Goal: Task Accomplishment & Management: Use online tool/utility

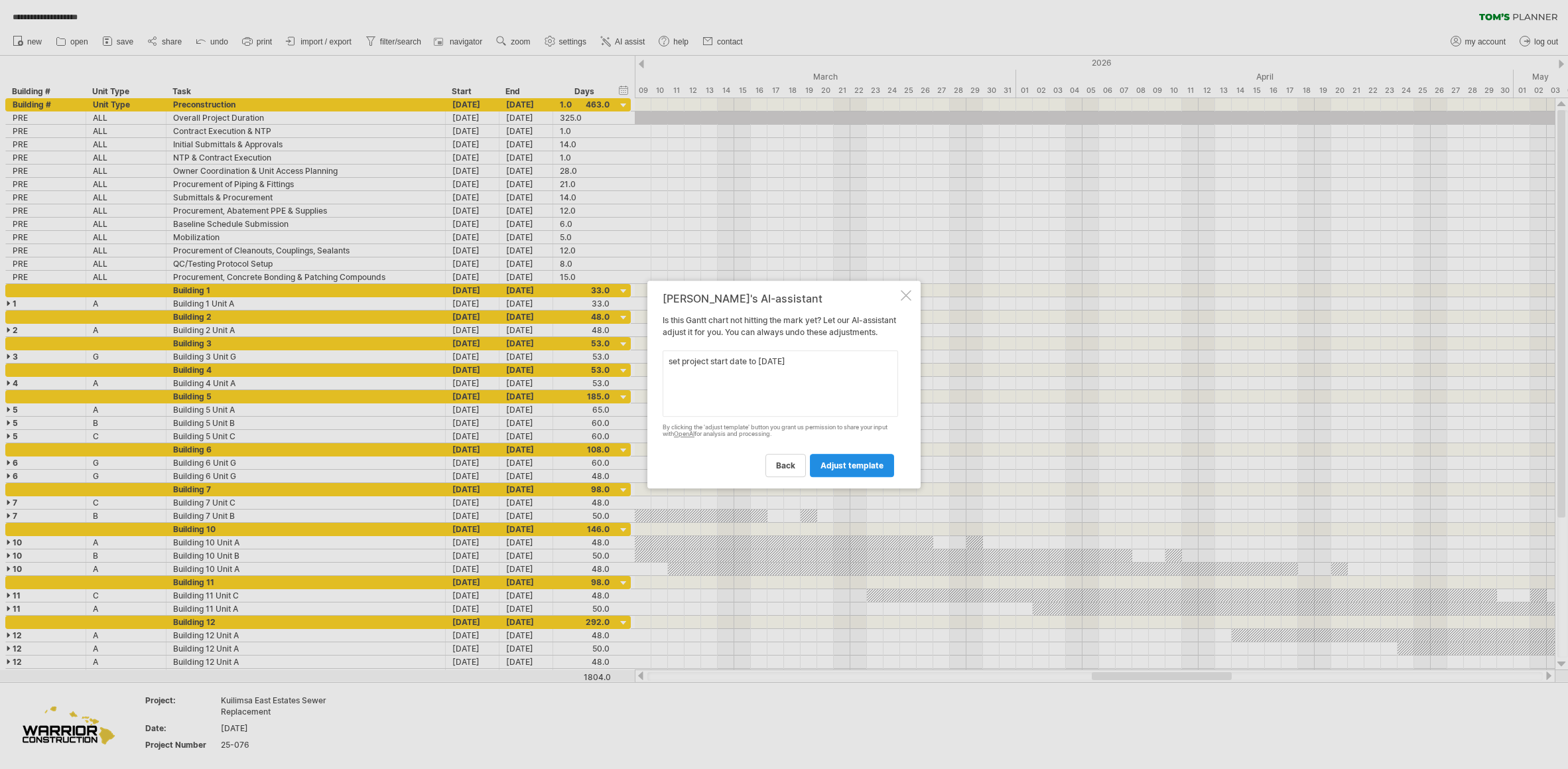
type textarea "set project start date to [DATE]"
click at [825, 470] on span "adjust template" at bounding box center [852, 465] width 63 height 10
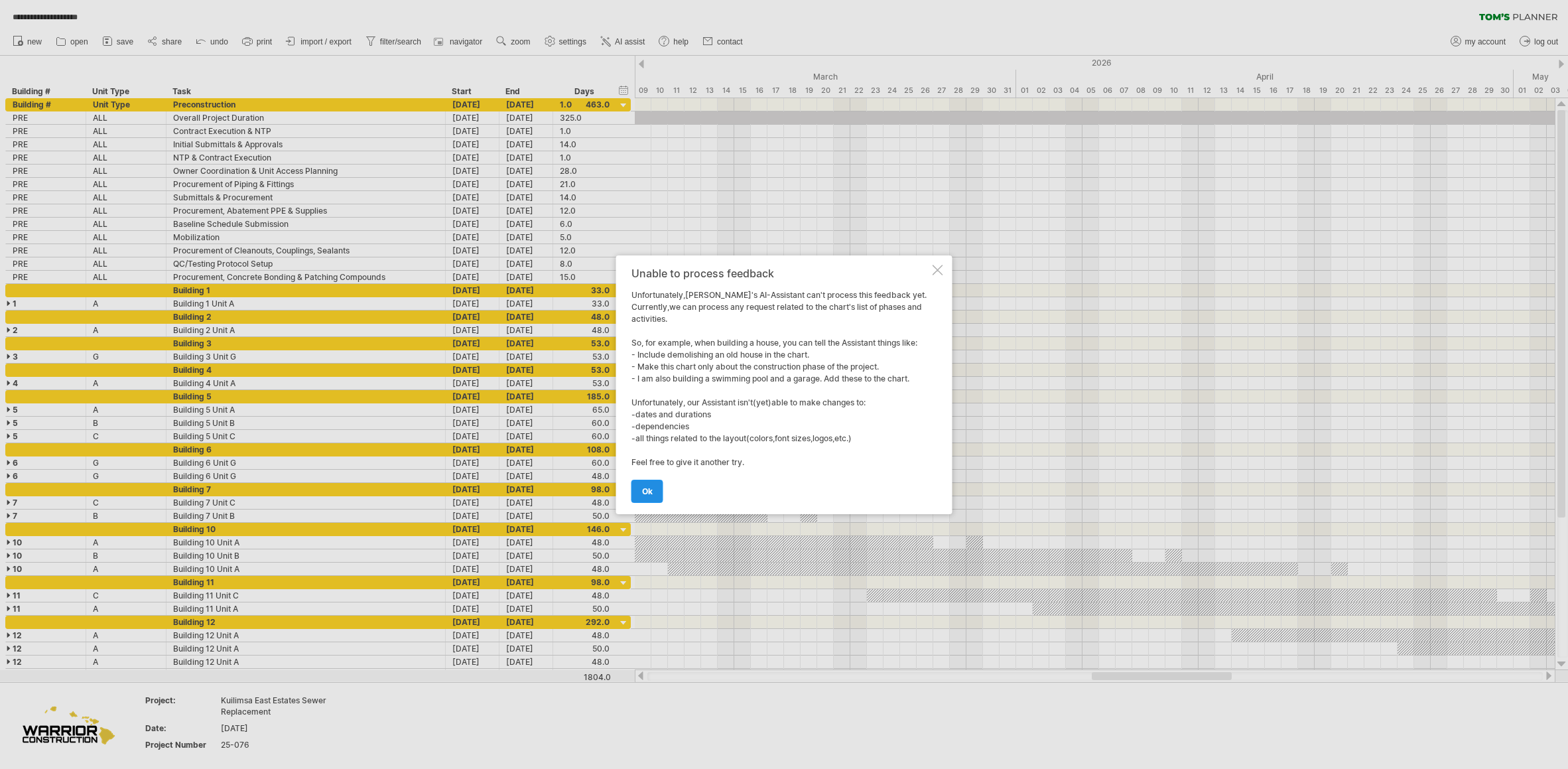
click at [643, 490] on span "ok" at bounding box center [648, 491] width 11 height 10
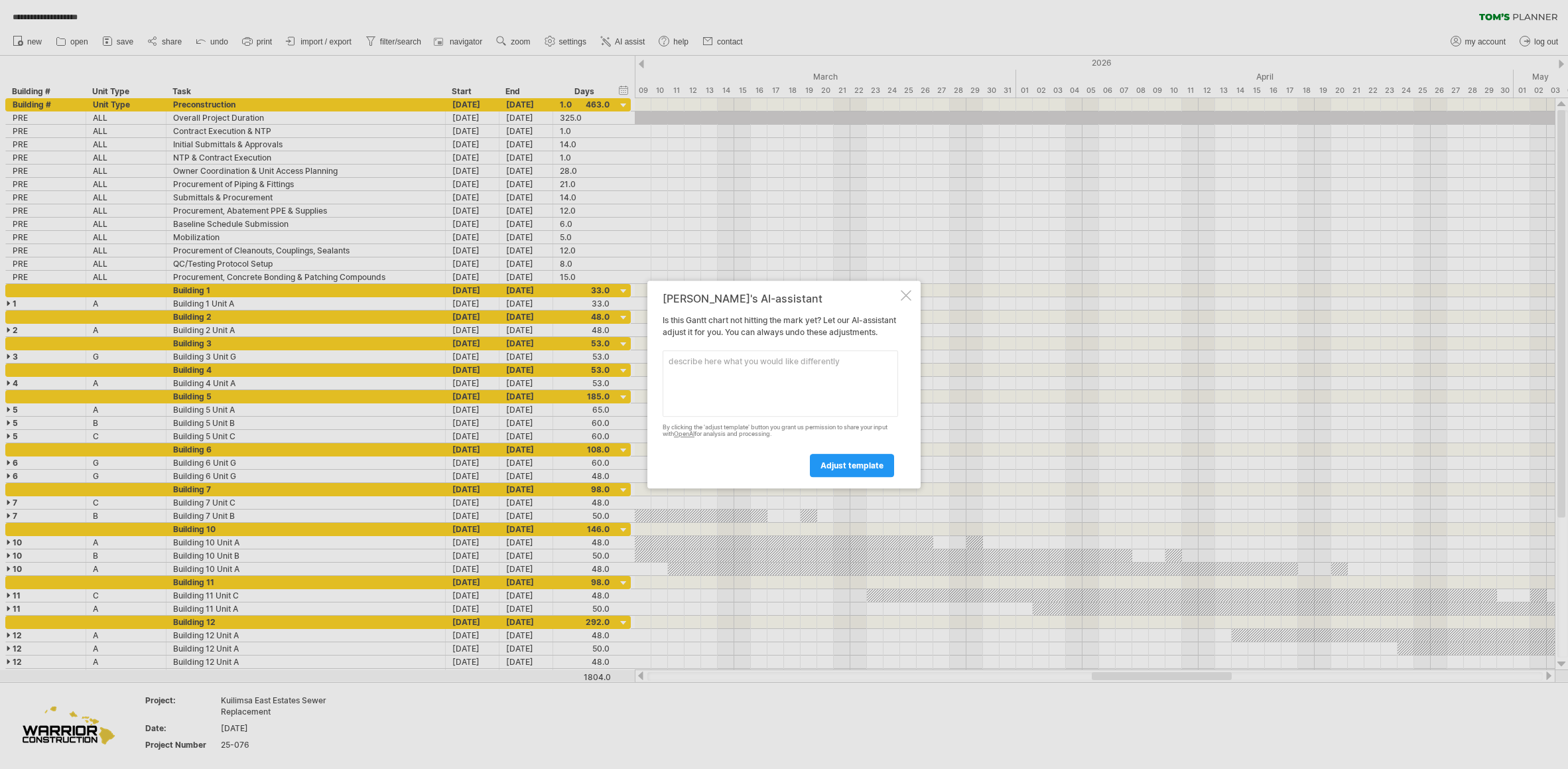
click at [907, 290] on div at bounding box center [906, 296] width 11 height 11
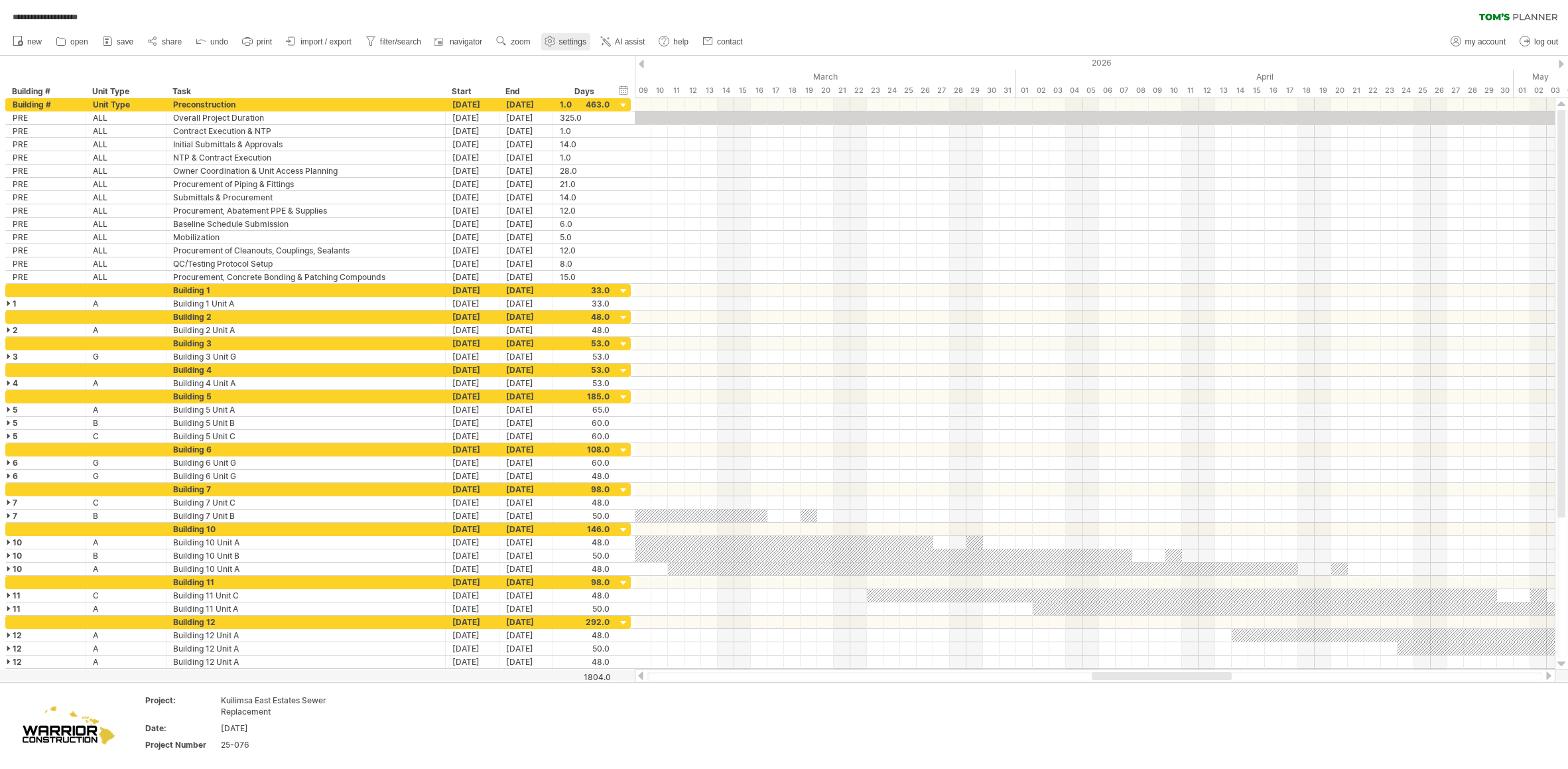
click at [558, 40] on link "settings" at bounding box center [566, 42] width 49 height 17
select select "*"
select select "**"
select select "*"
select select "******"
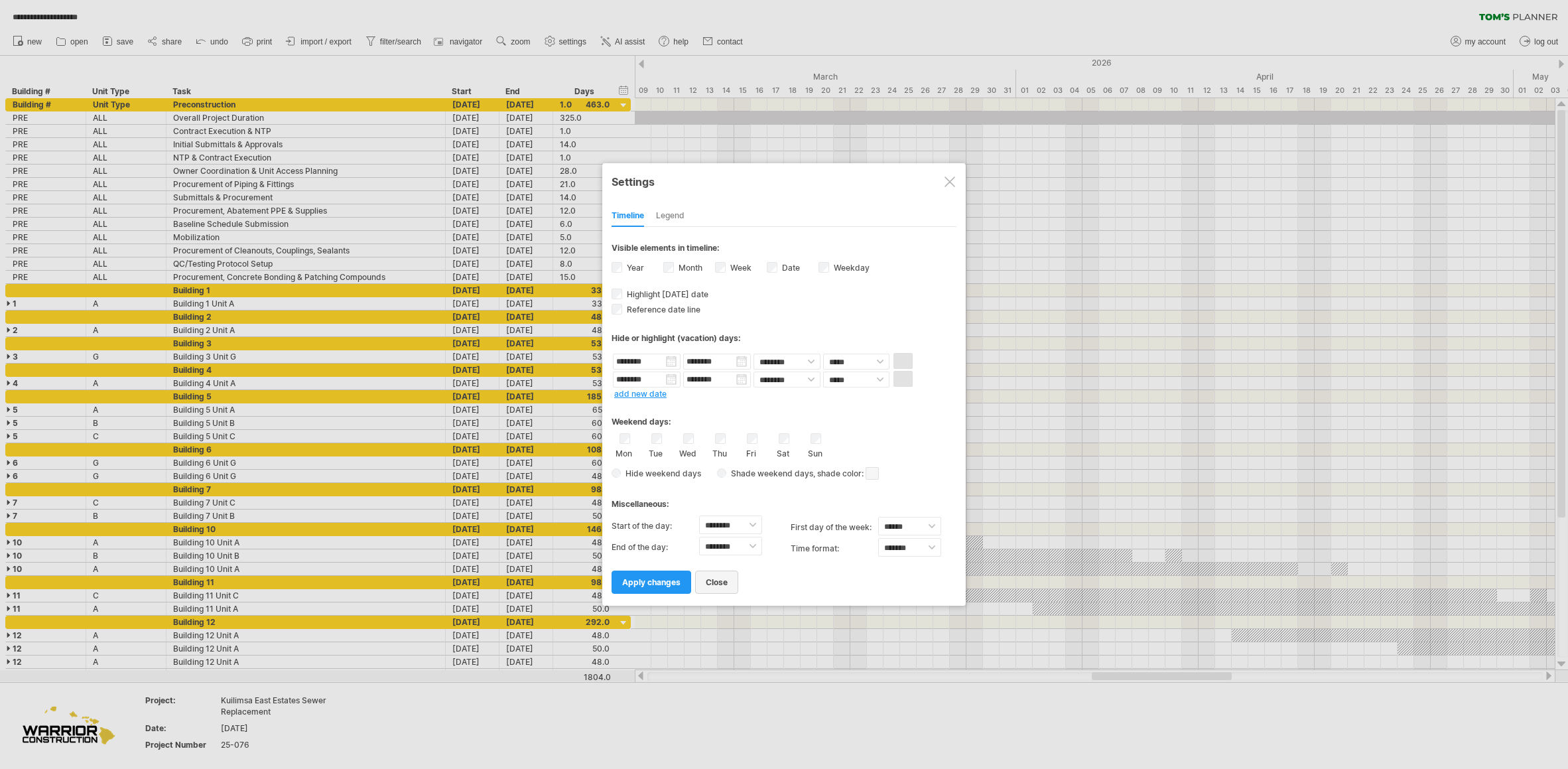
click at [716, 584] on span "close" at bounding box center [717, 582] width 22 height 10
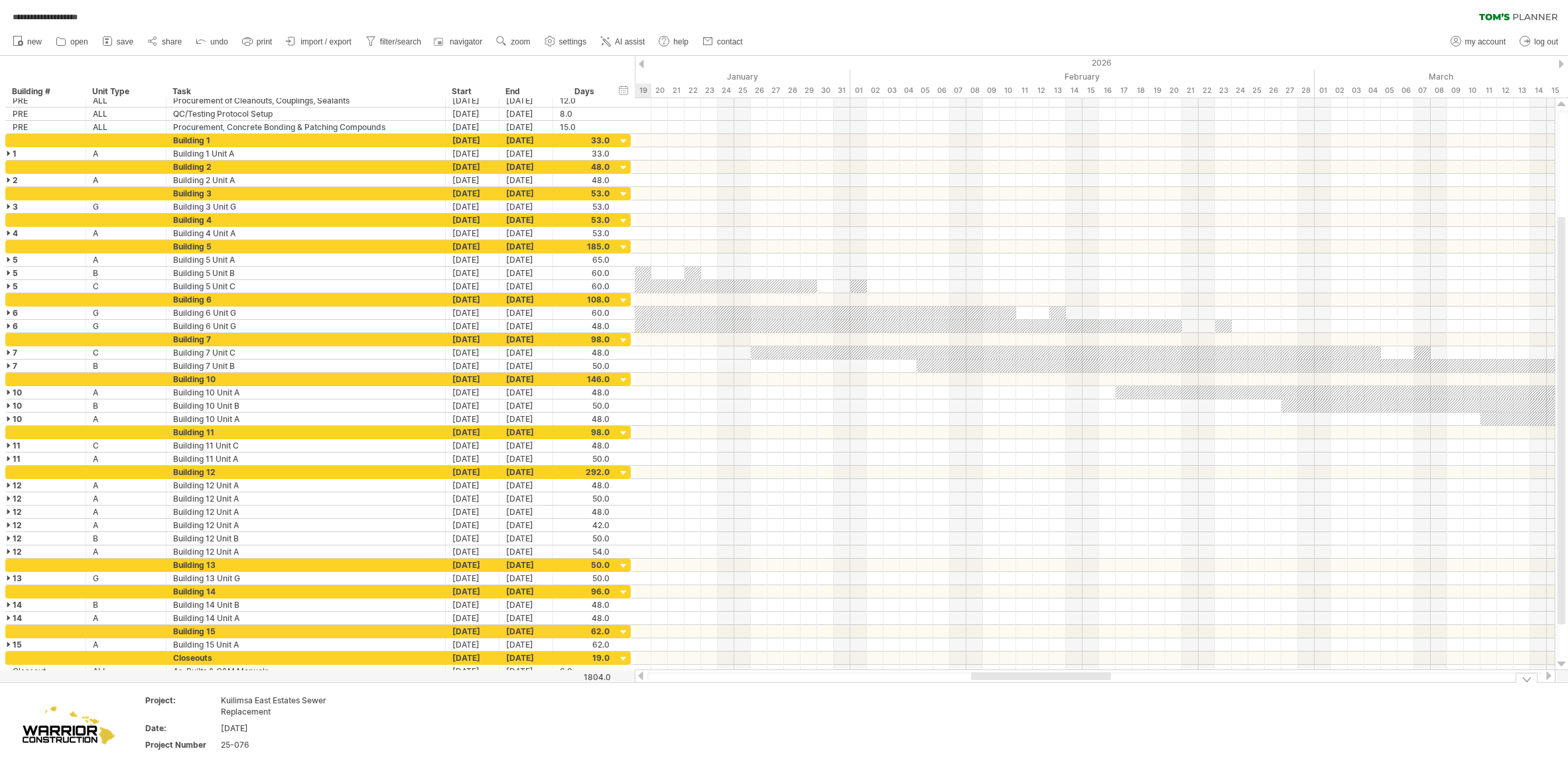
drag, startPoint x: 1146, startPoint y: 676, endPoint x: 1026, endPoint y: 677, distance: 120.0
click at [1026, 677] on div at bounding box center [1041, 676] width 140 height 8
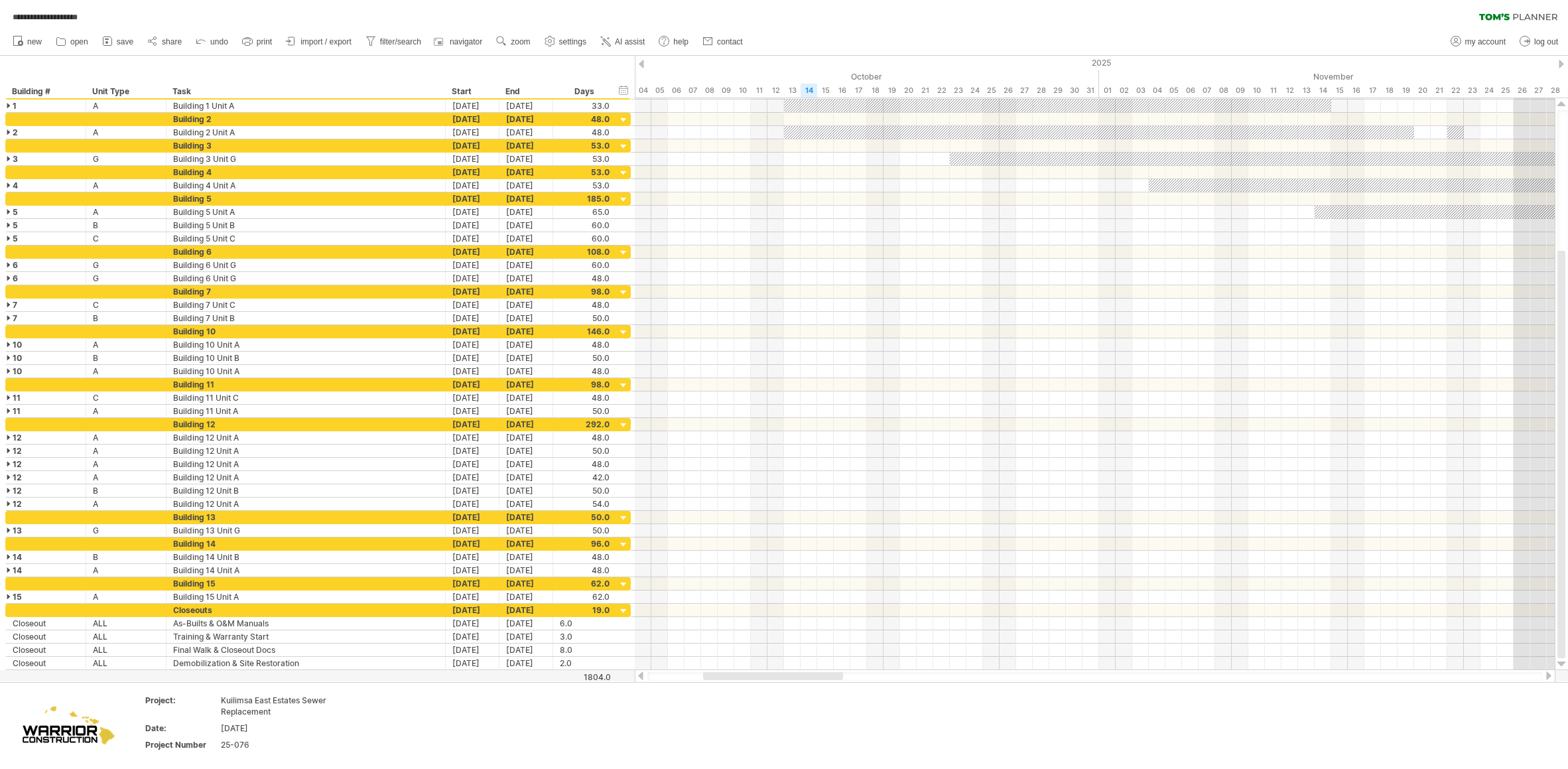
drag, startPoint x: 1040, startPoint y: 676, endPoint x: 770, endPoint y: 680, distance: 270.0
click at [770, 680] on div at bounding box center [1095, 676] width 895 height 9
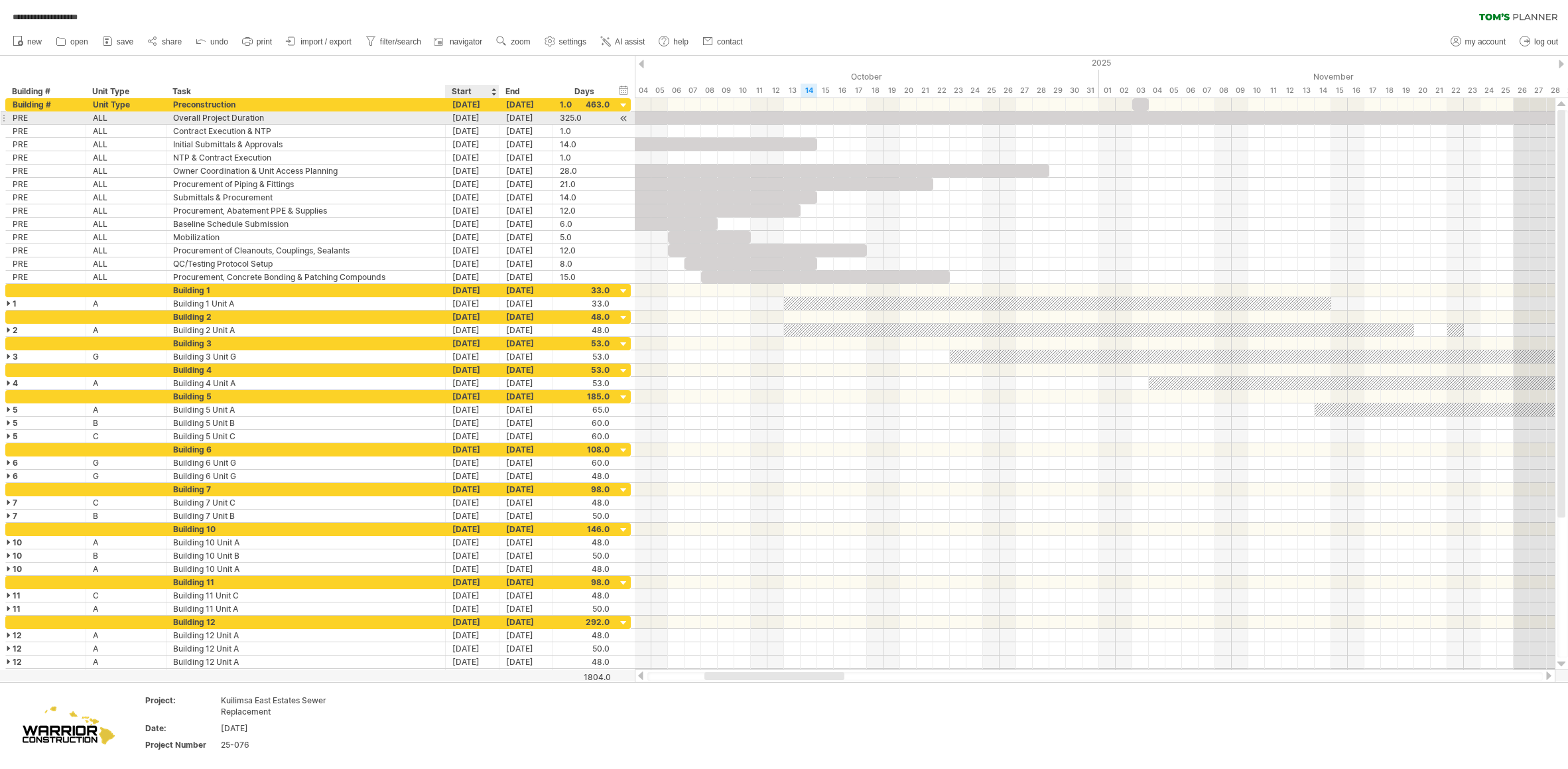
click at [471, 116] on div "[DATE]" at bounding box center [472, 118] width 54 height 12
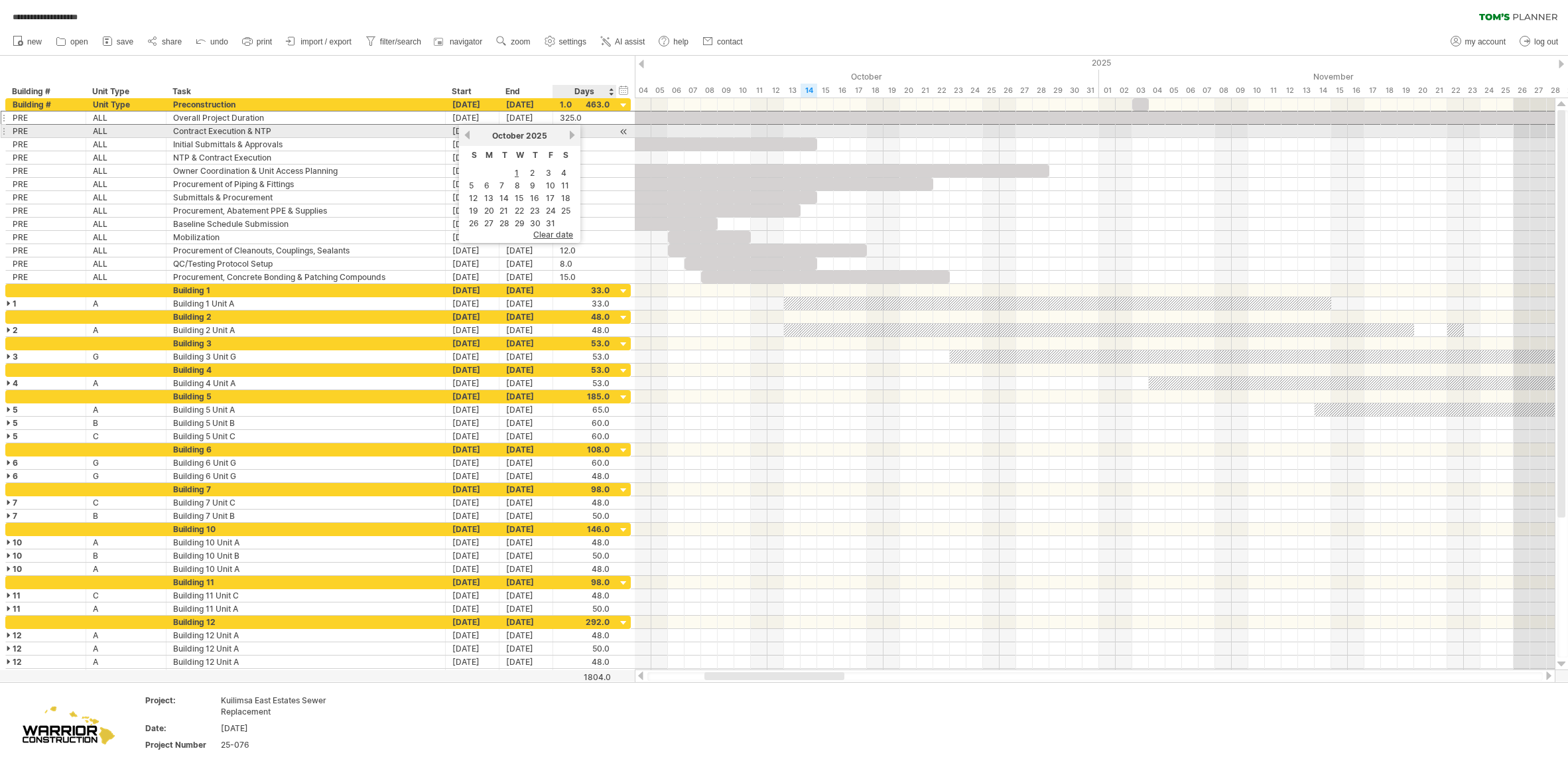
click at [571, 135] on link "next" at bounding box center [572, 135] width 10 height 10
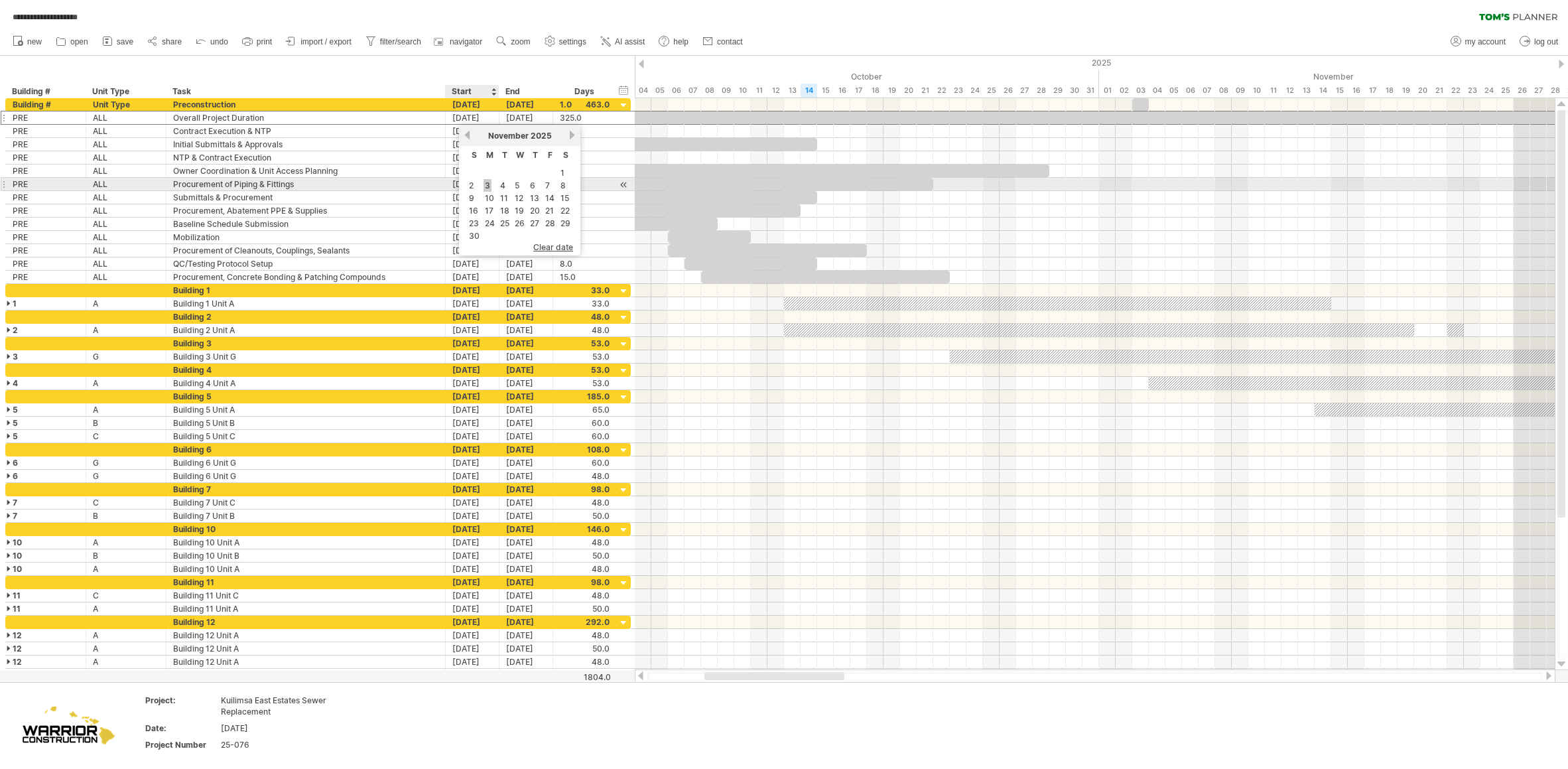
click at [486, 185] on link "3" at bounding box center [487, 185] width 8 height 12
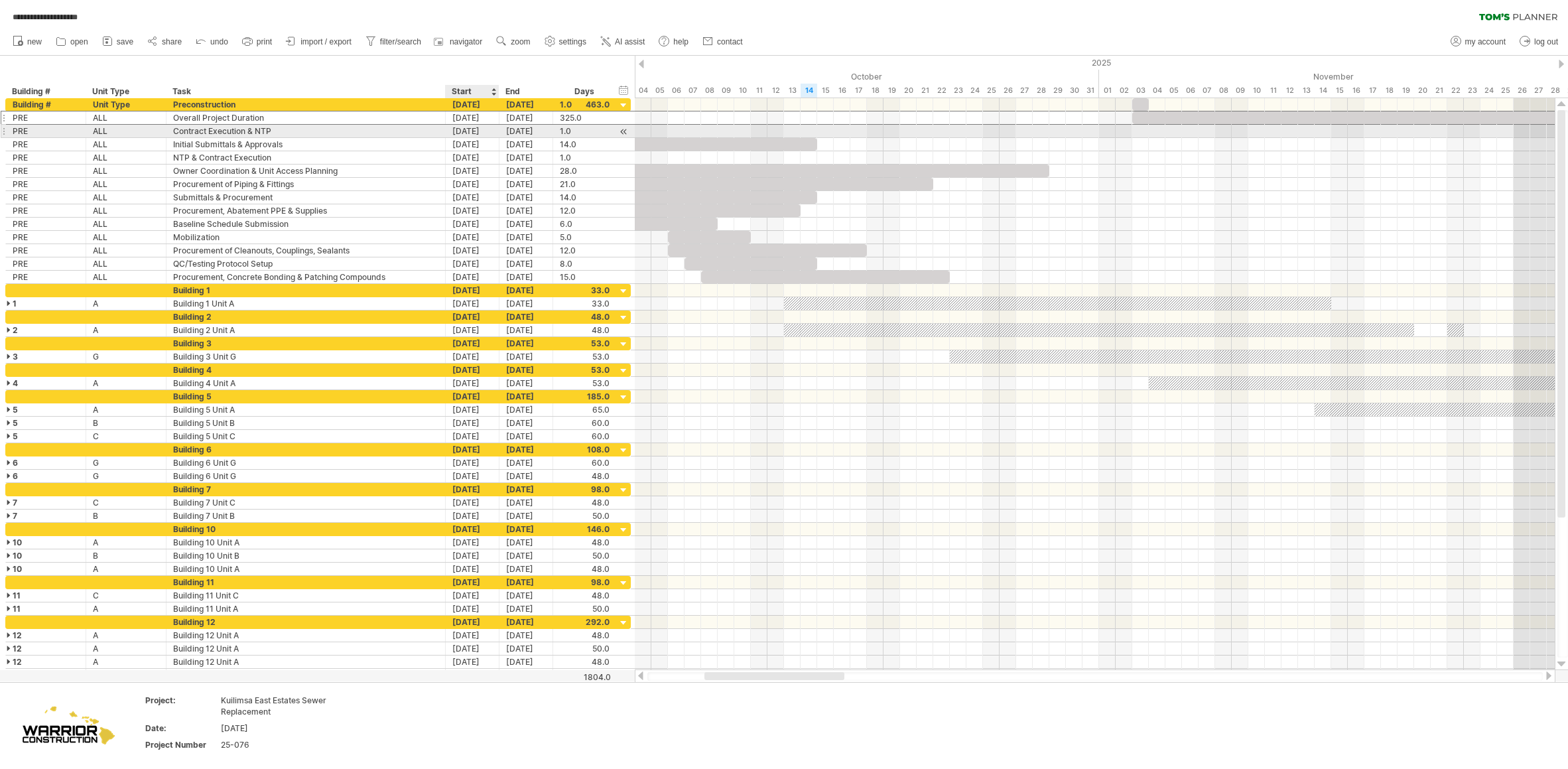
click at [460, 133] on div "[DATE]" at bounding box center [472, 131] width 54 height 12
click at [573, 144] on link "next" at bounding box center [572, 148] width 10 height 10
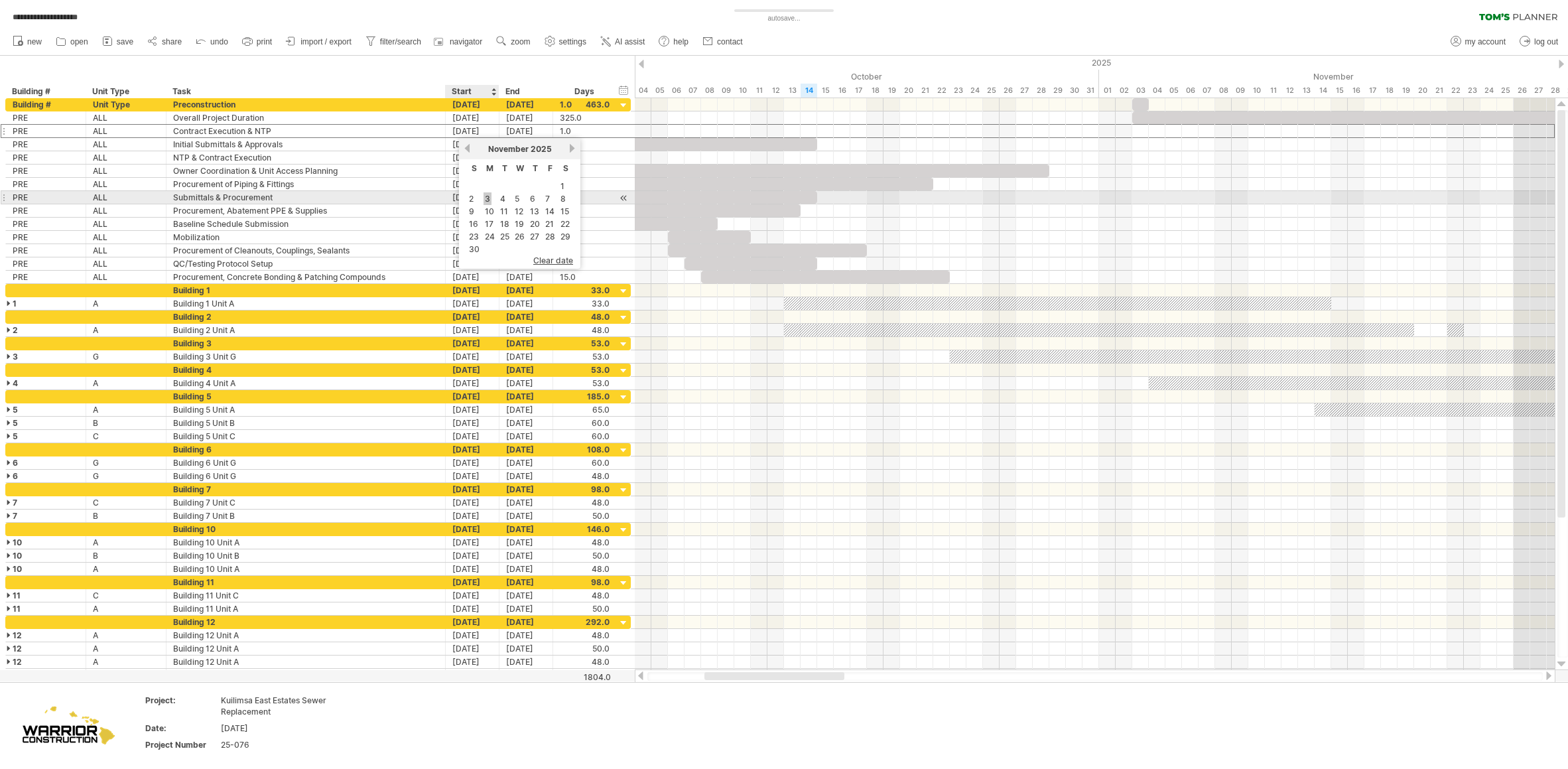
click at [488, 199] on link "3" at bounding box center [487, 199] width 8 height 12
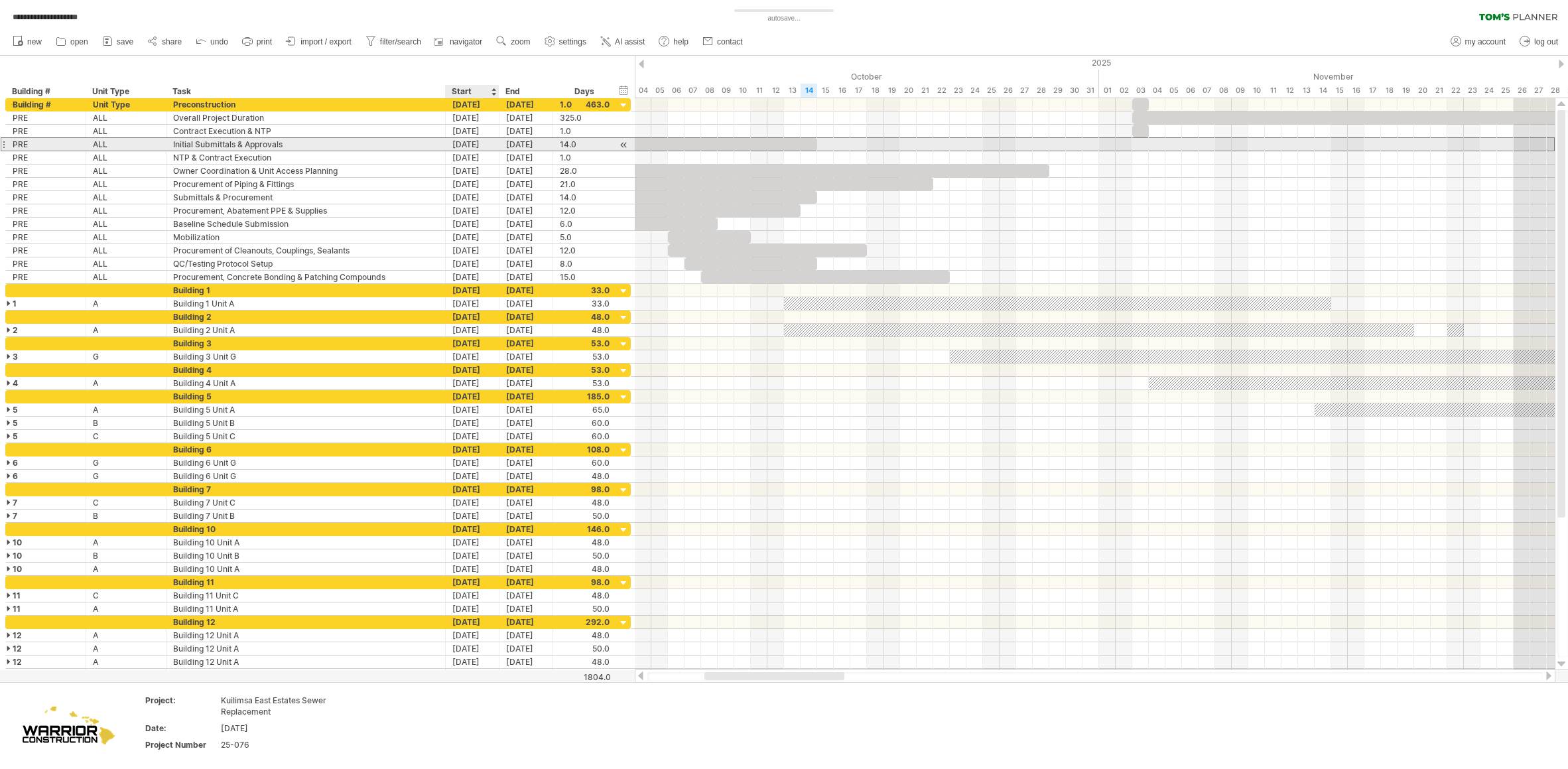
click at [472, 144] on div "[DATE]" at bounding box center [472, 144] width 54 height 12
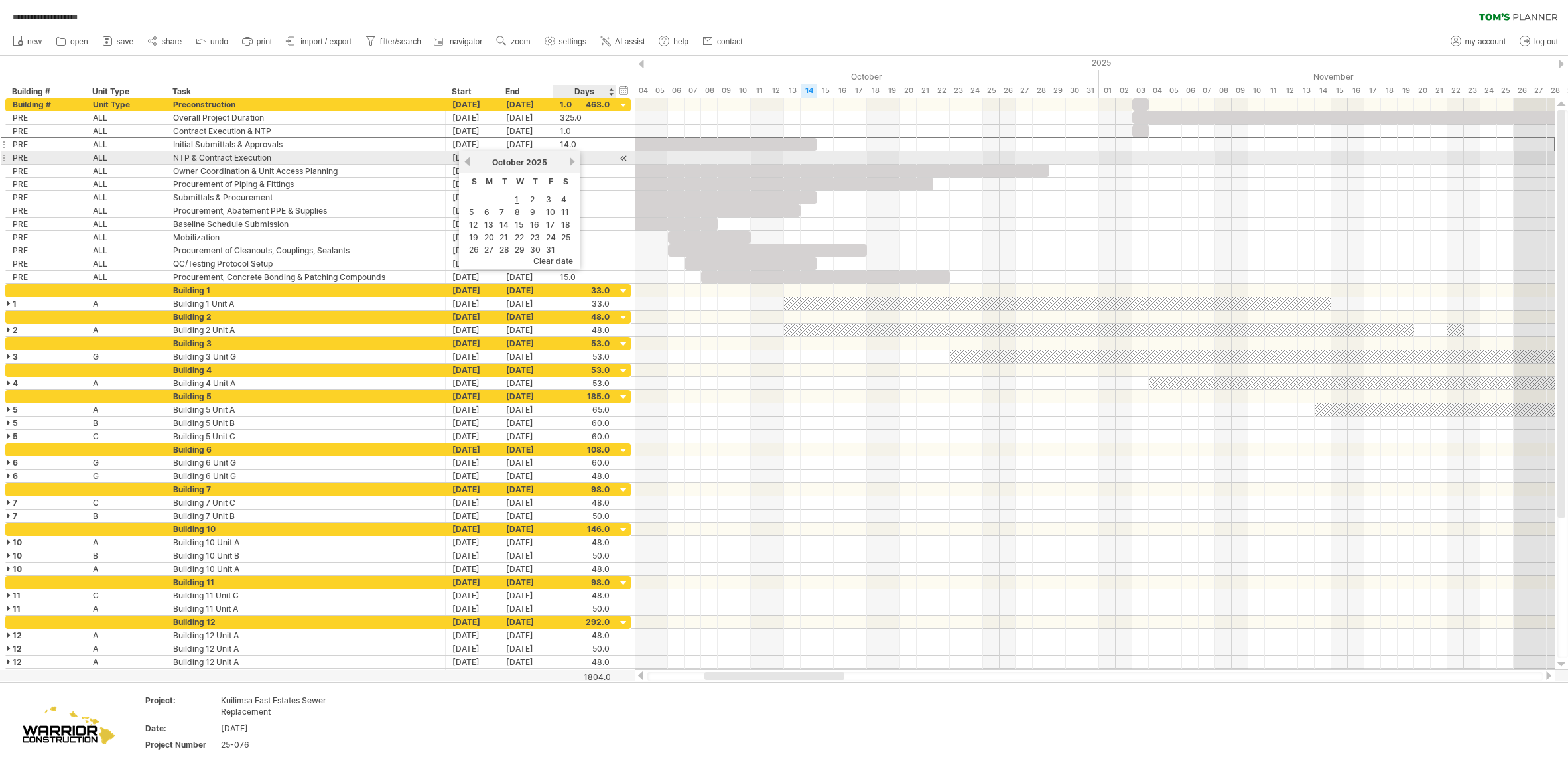
click at [573, 162] on link "next" at bounding box center [572, 161] width 10 height 10
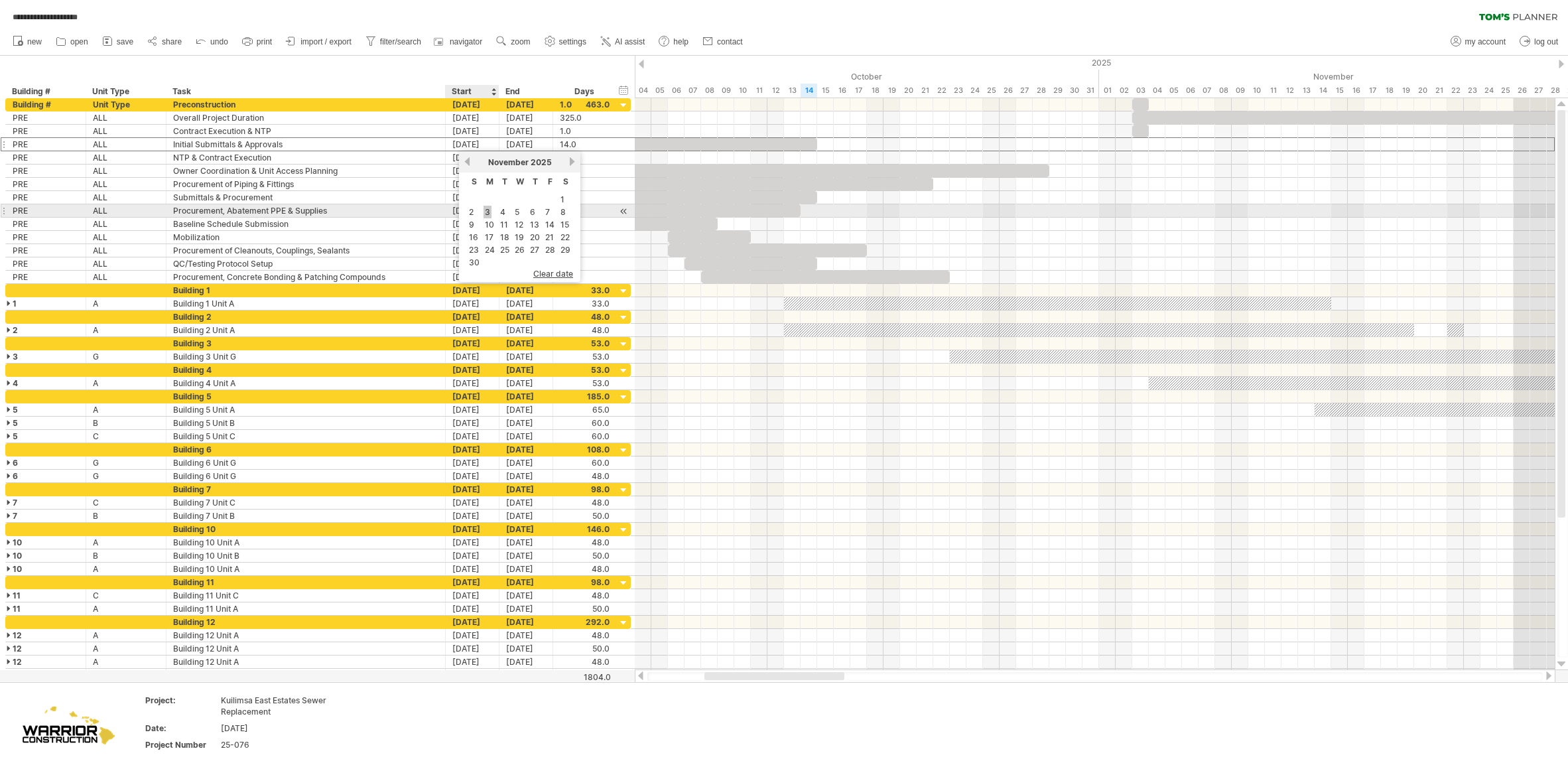
click at [489, 213] on link "3" at bounding box center [487, 212] width 8 height 12
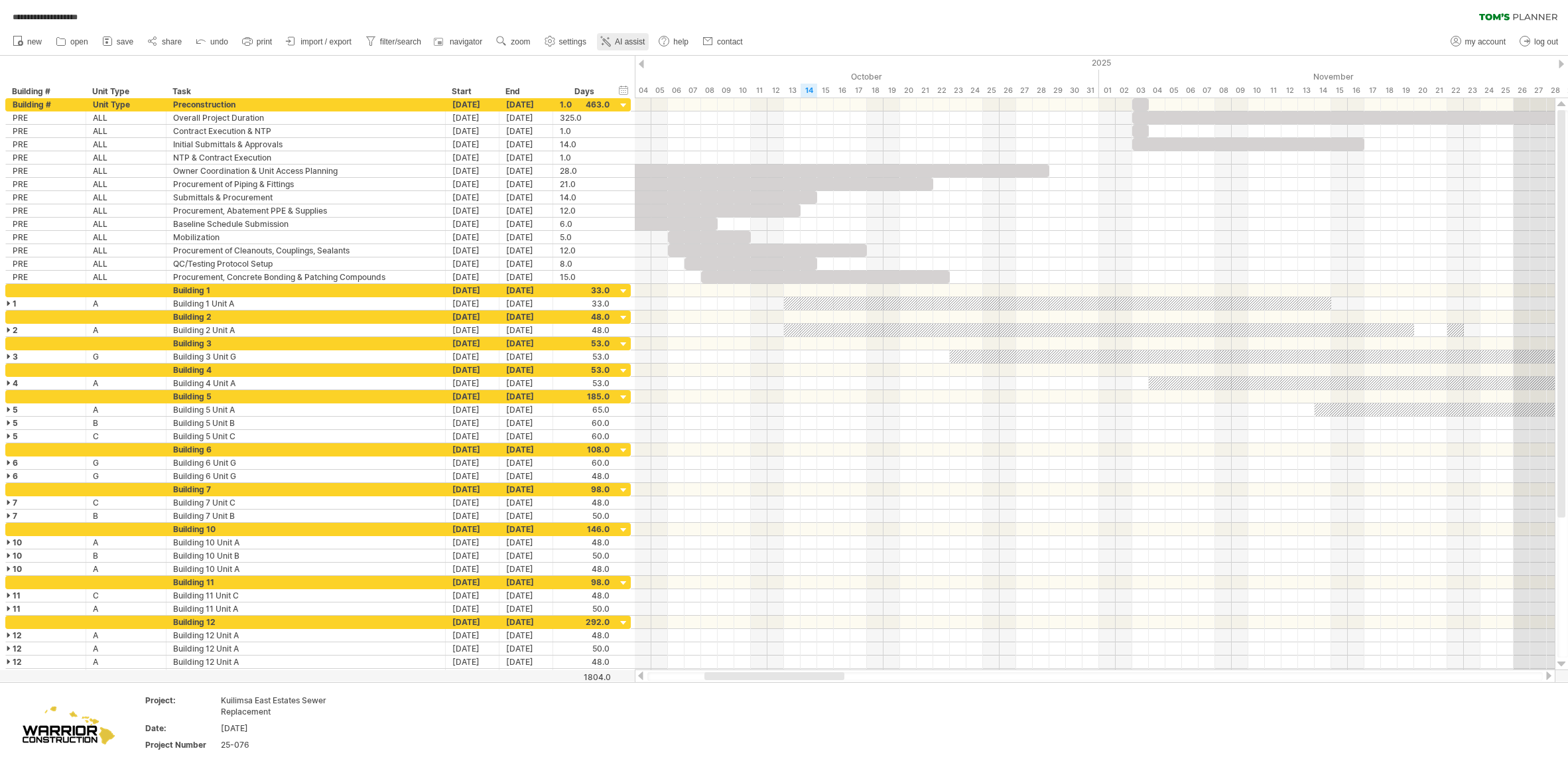
click at [635, 44] on span "AI assist" at bounding box center [629, 42] width 29 height 9
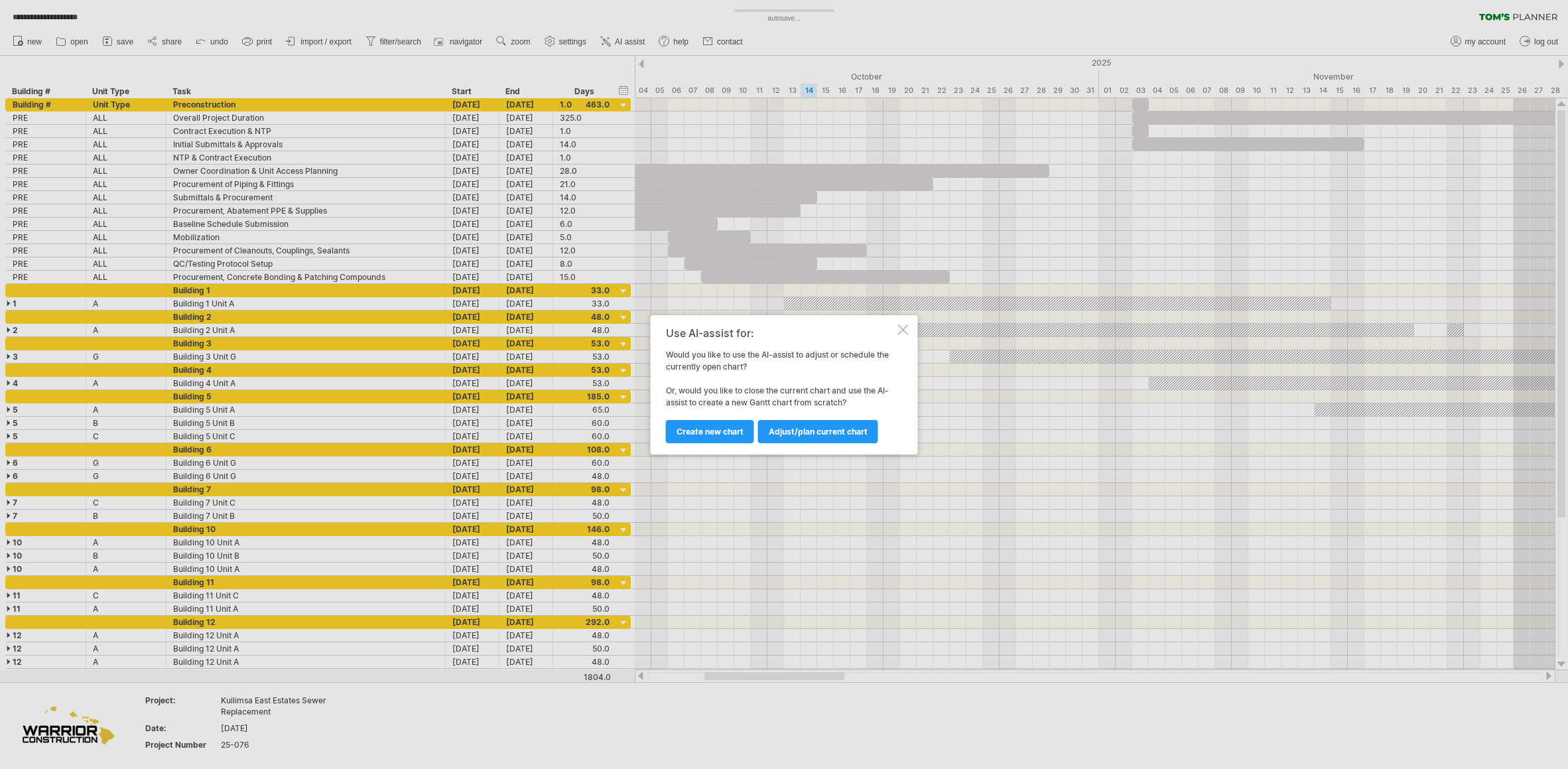
click at [905, 331] on div at bounding box center [904, 330] width 11 height 11
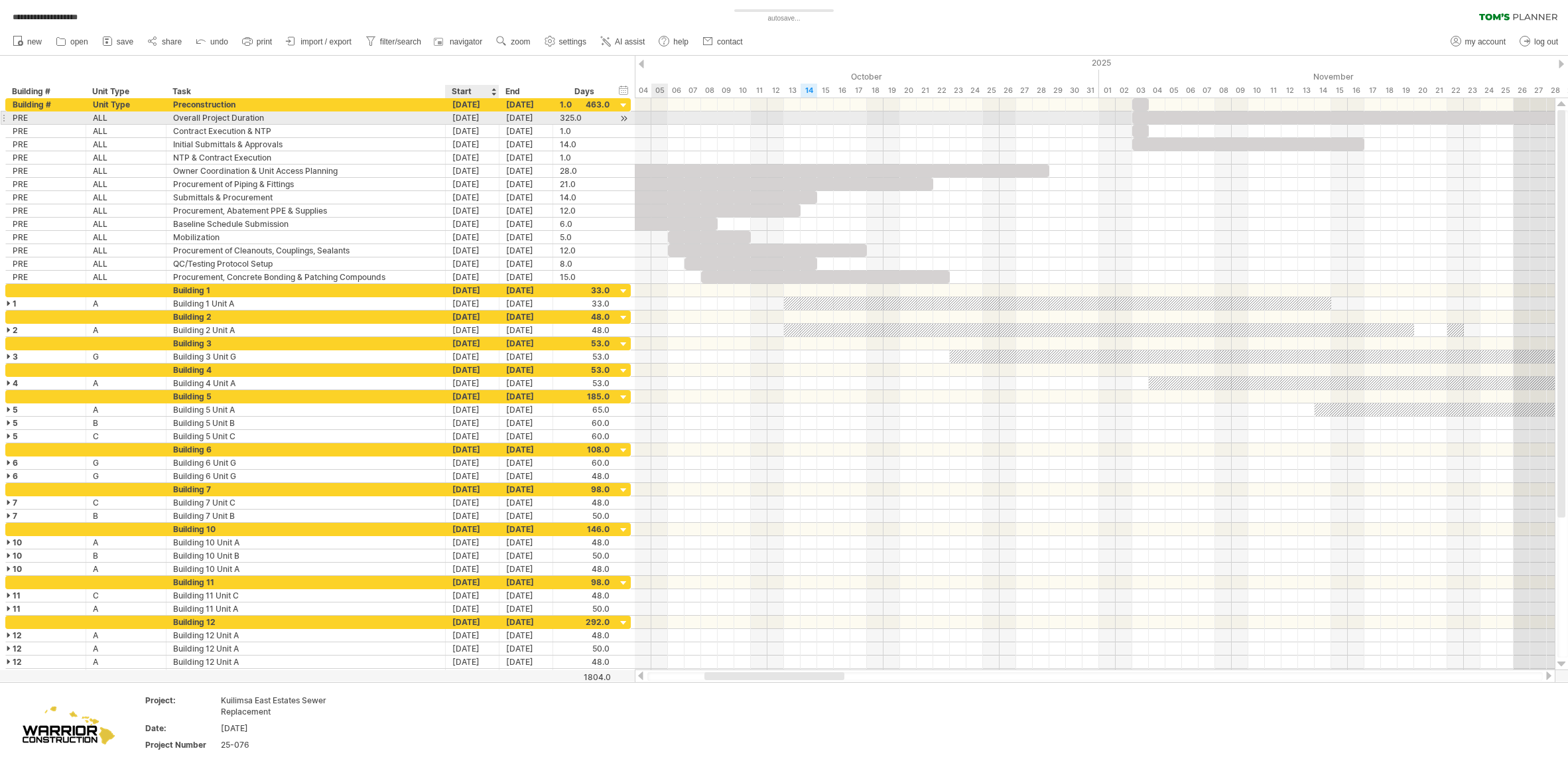
click at [475, 121] on div "[DATE]" at bounding box center [472, 118] width 54 height 12
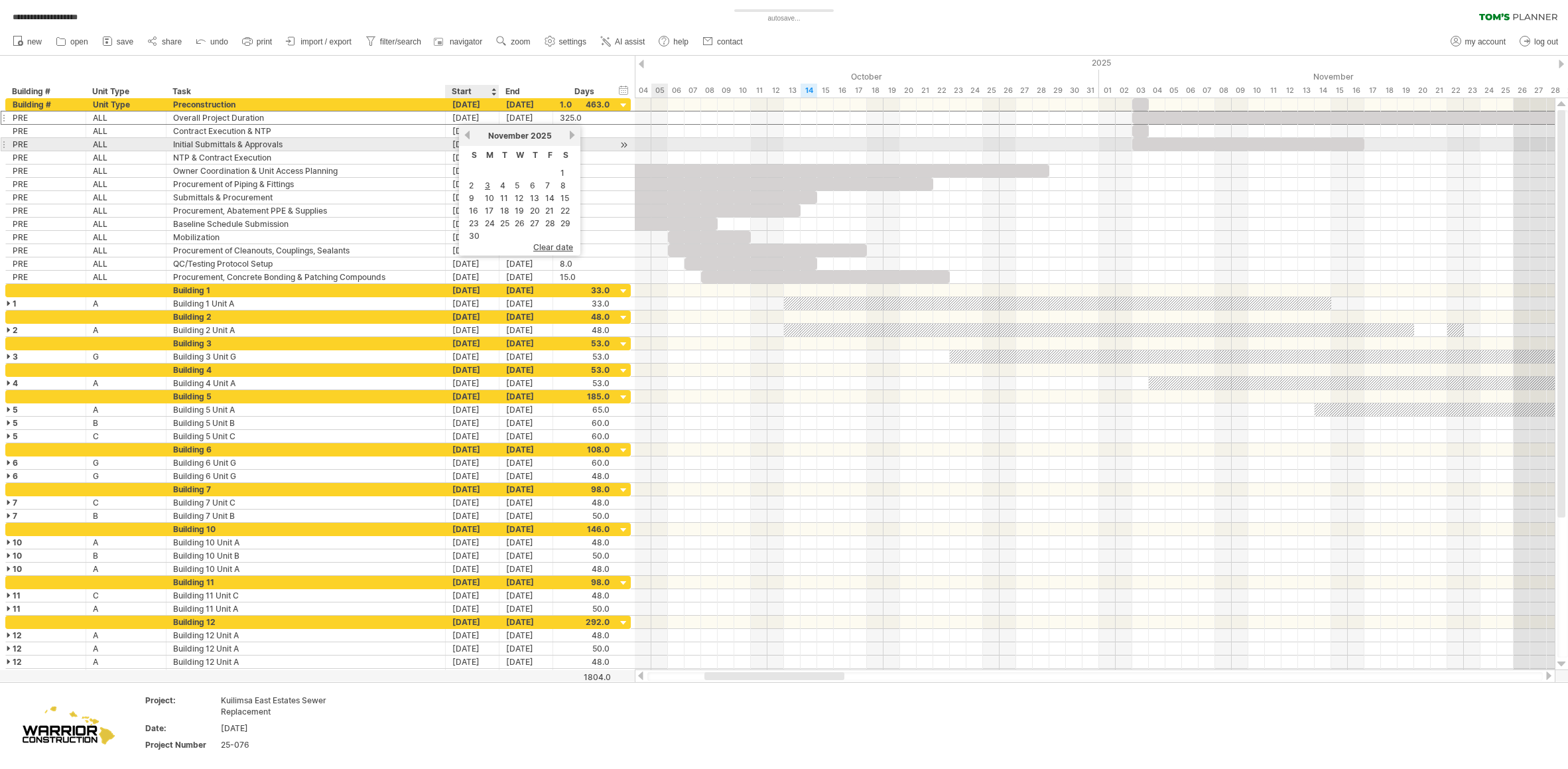
click at [467, 138] on link "previous" at bounding box center [467, 135] width 10 height 10
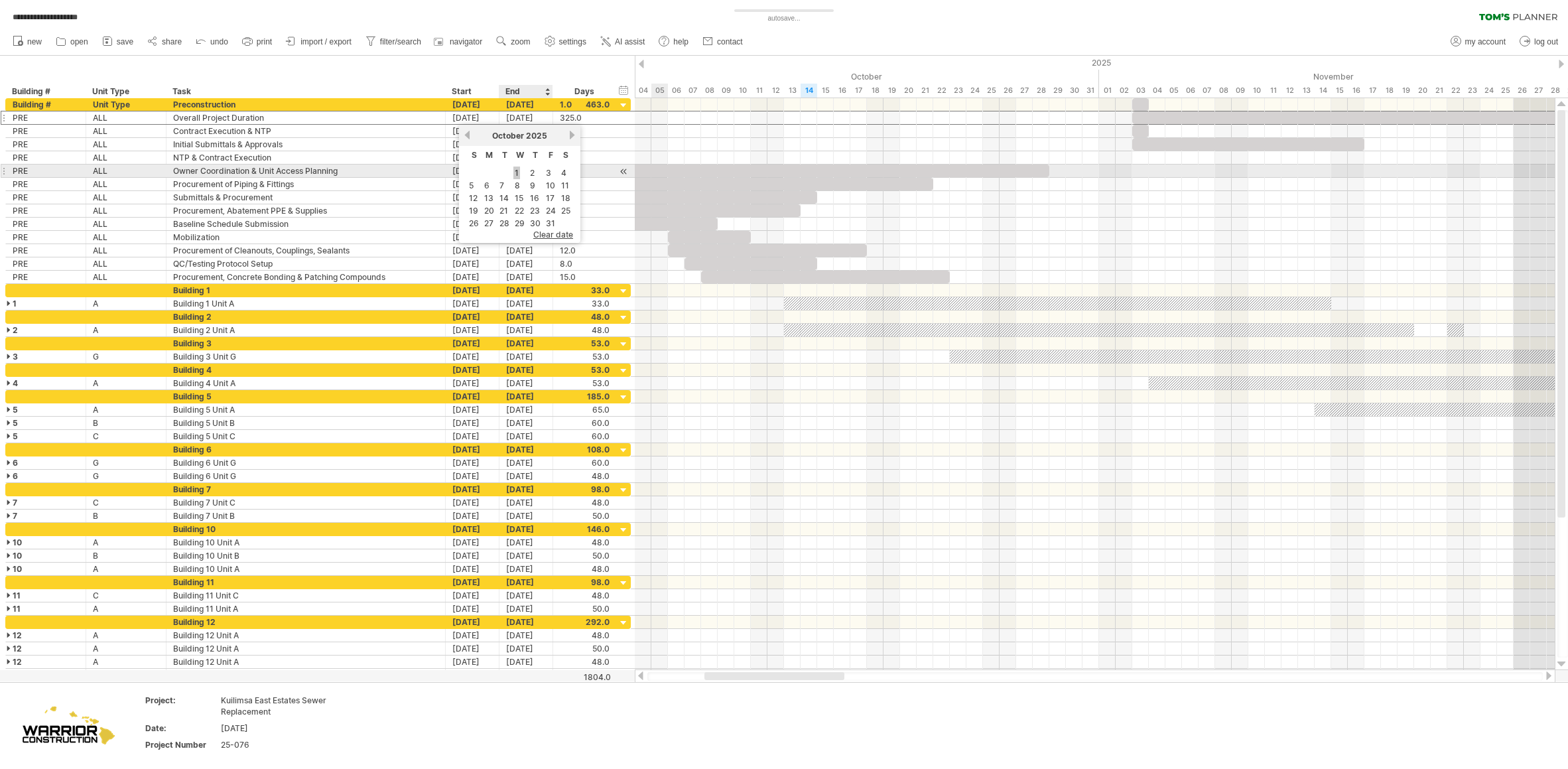
click at [518, 172] on link "1" at bounding box center [517, 173] width 7 height 12
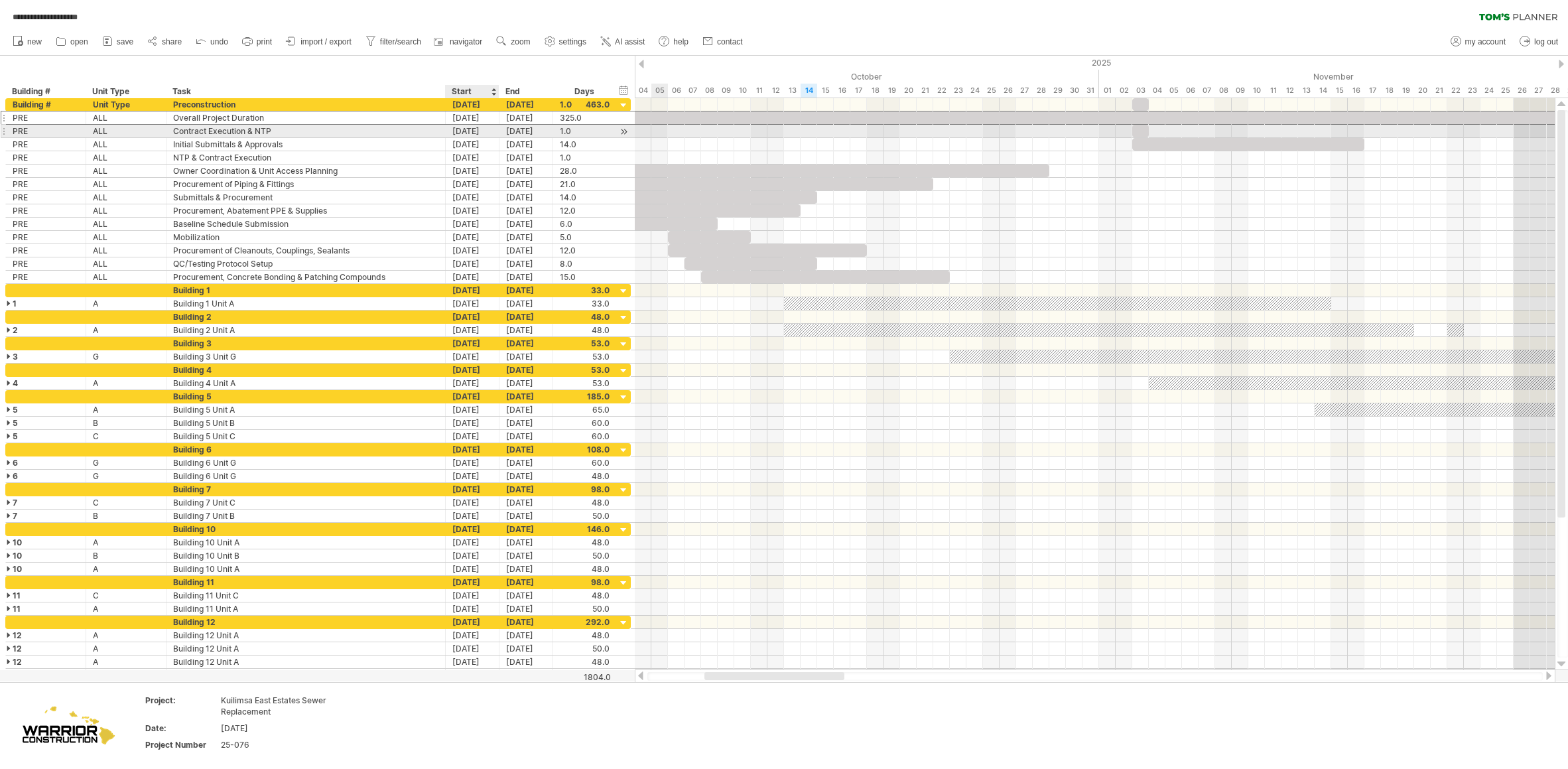
click at [472, 133] on div "[DATE]" at bounding box center [472, 131] width 54 height 12
click at [466, 148] on link "previous" at bounding box center [467, 148] width 10 height 10
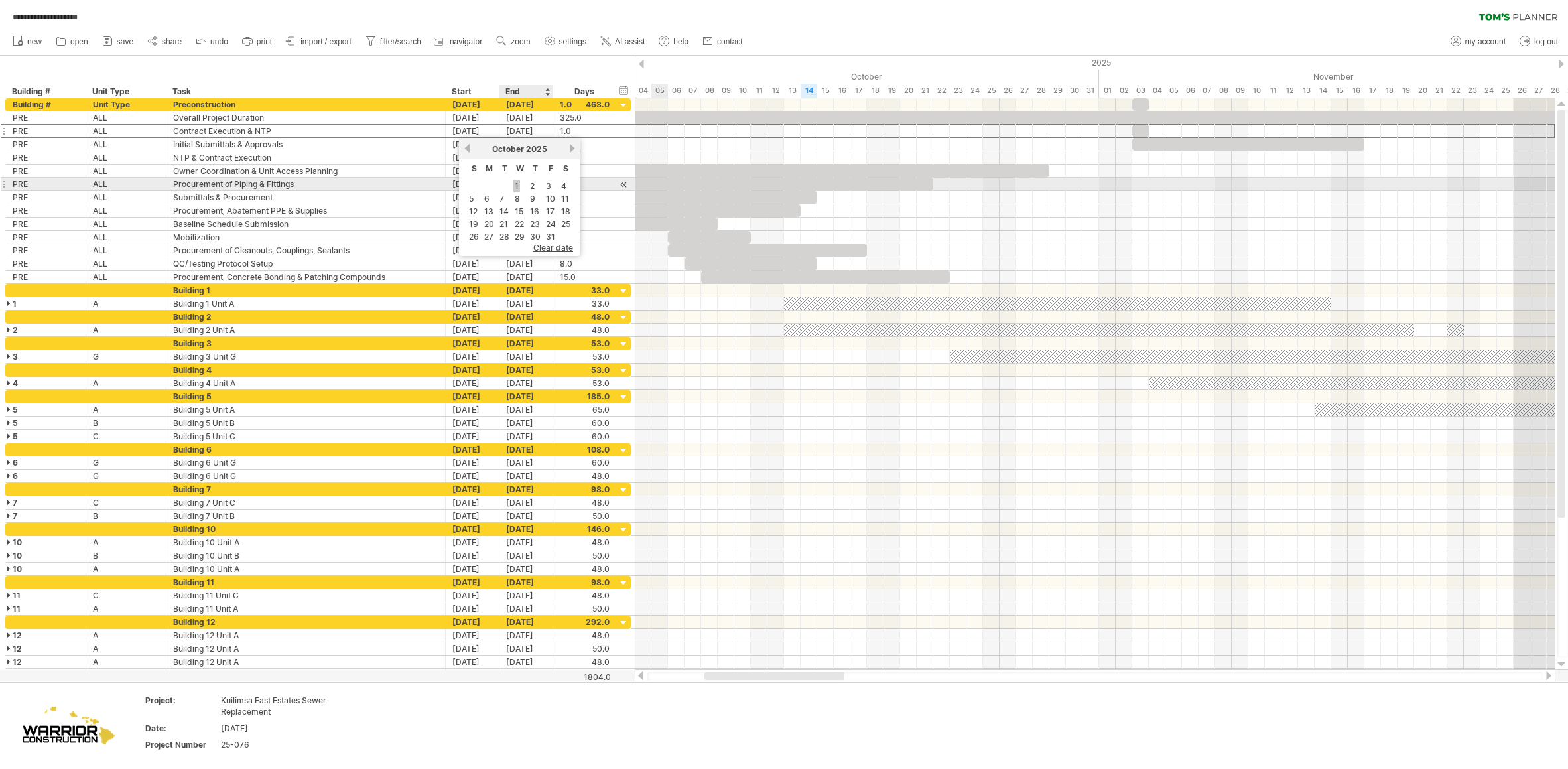
click at [516, 188] on link "1" at bounding box center [517, 186] width 7 height 12
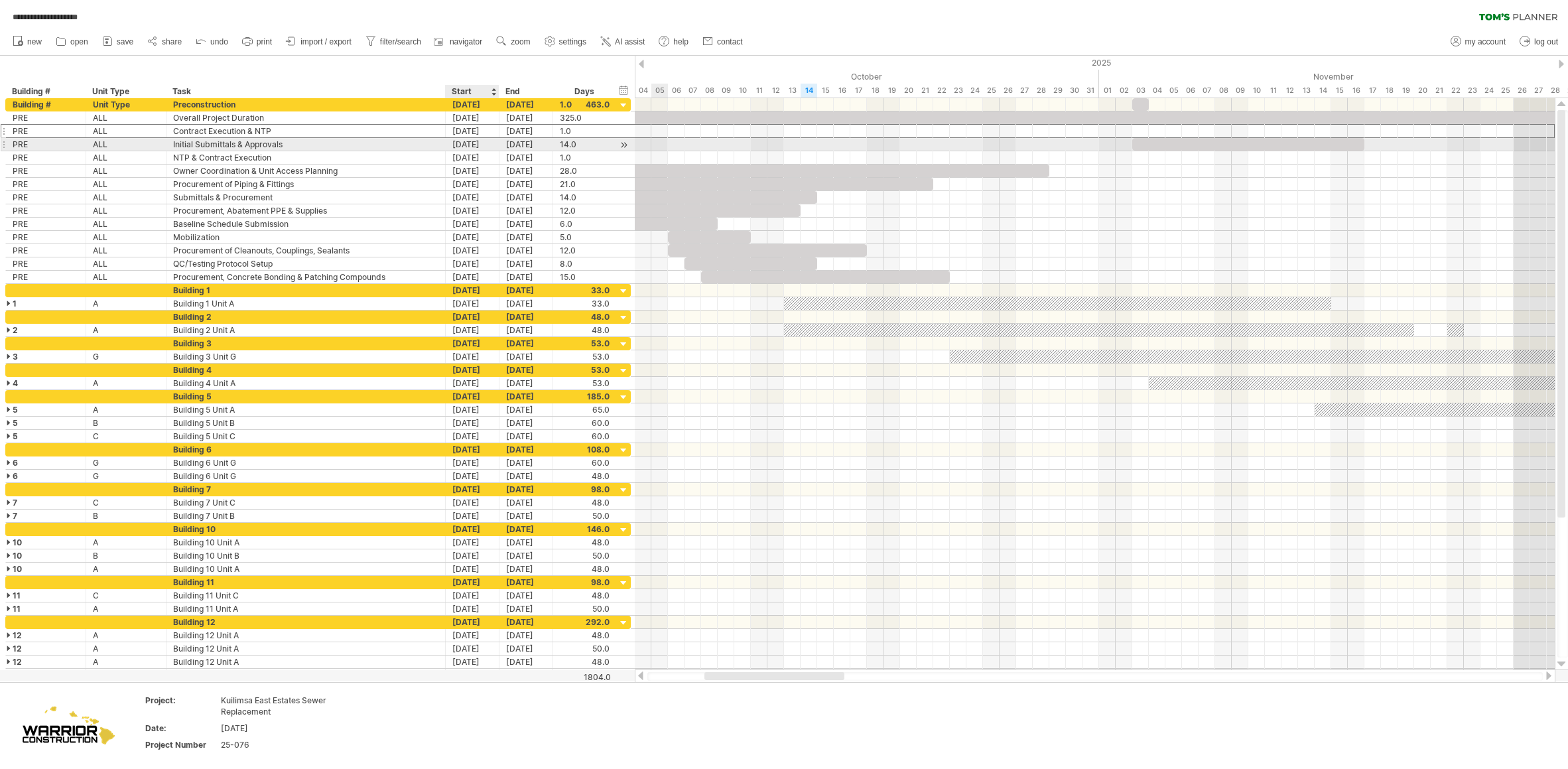
click at [476, 146] on div "[DATE]" at bounding box center [472, 144] width 54 height 12
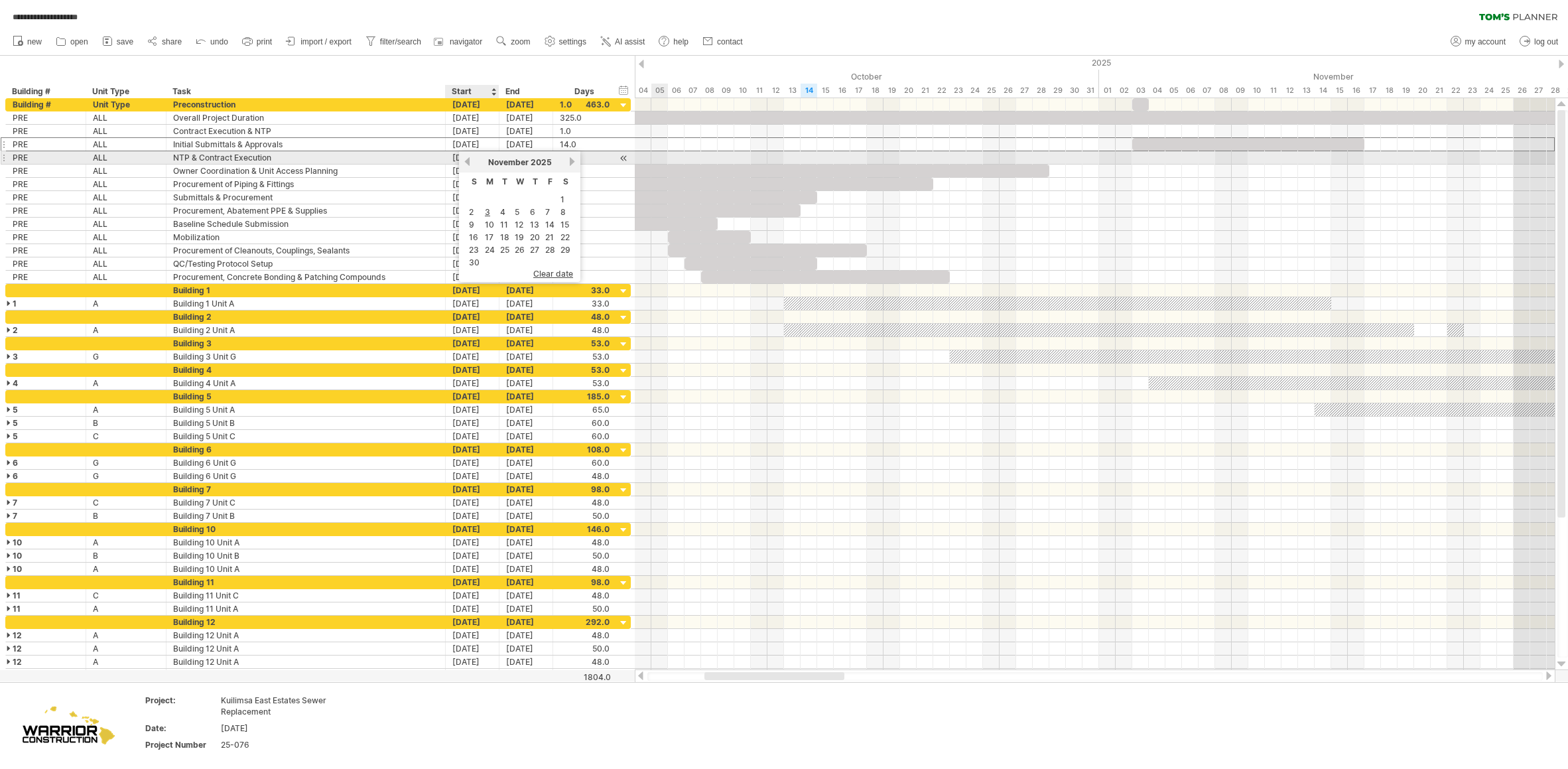
click at [466, 162] on link "previous" at bounding box center [467, 161] width 10 height 10
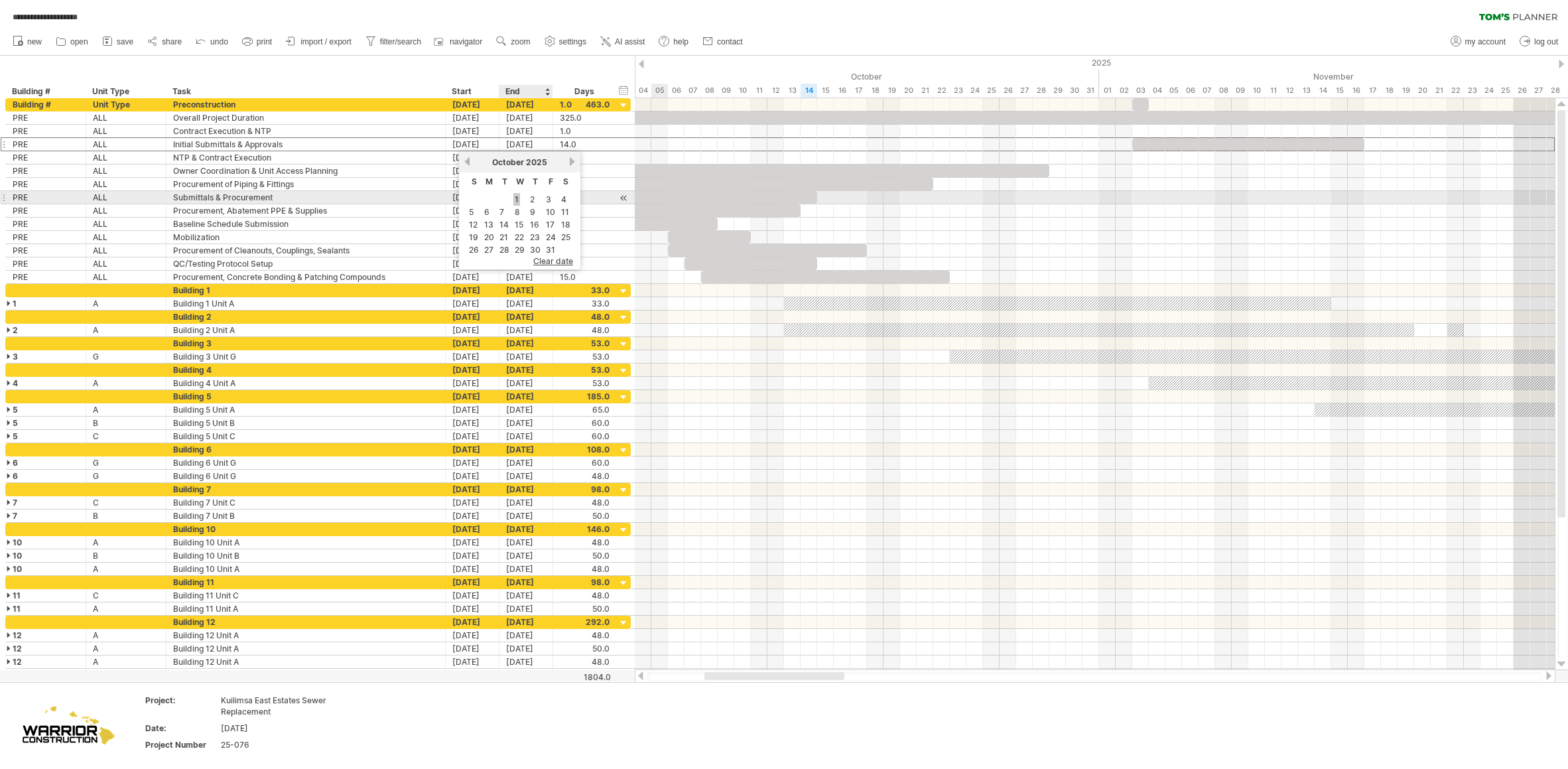
click at [517, 199] on link "1" at bounding box center [517, 199] width 7 height 12
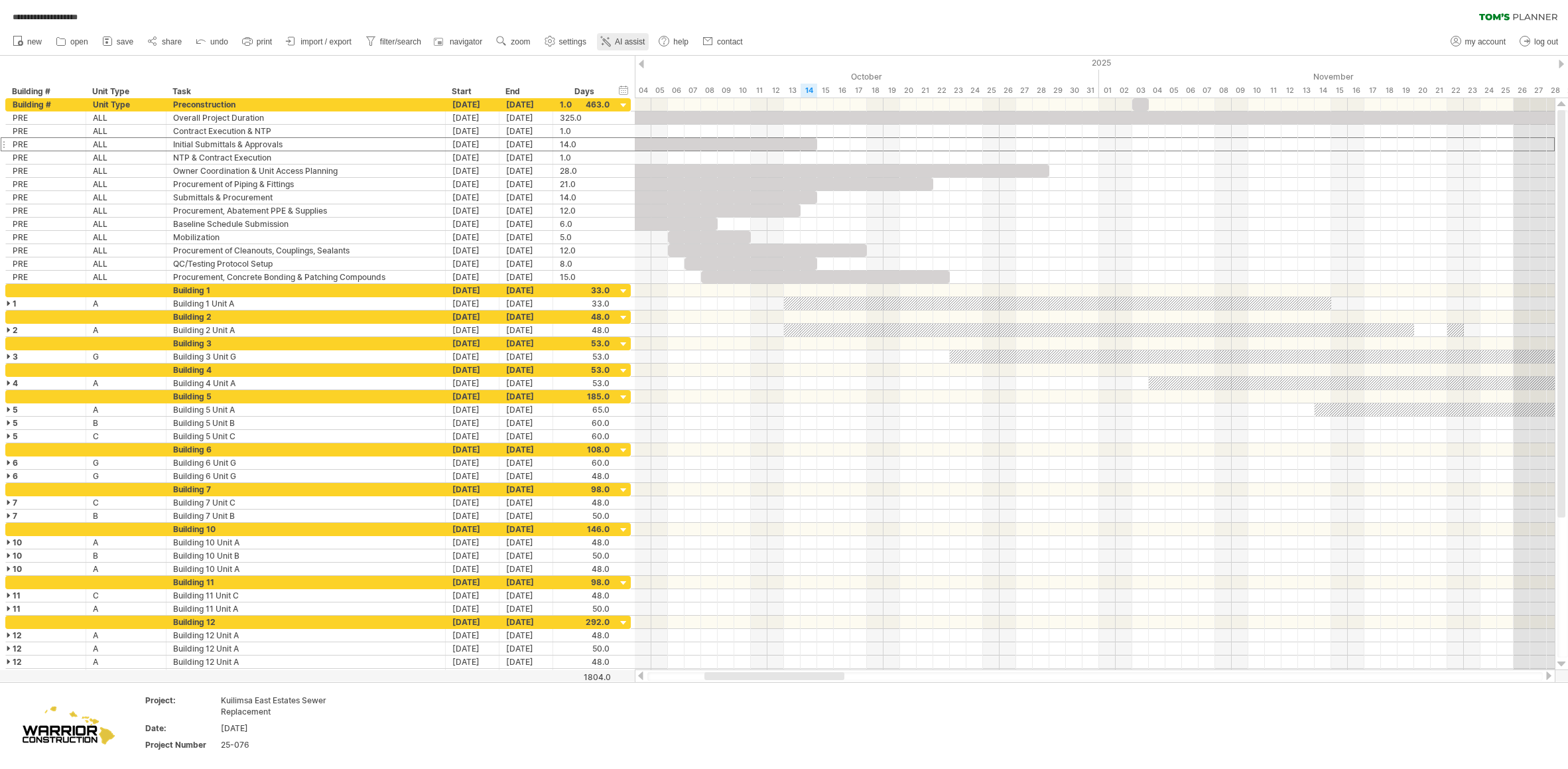
click at [634, 43] on span "AI assist" at bounding box center [629, 42] width 29 height 9
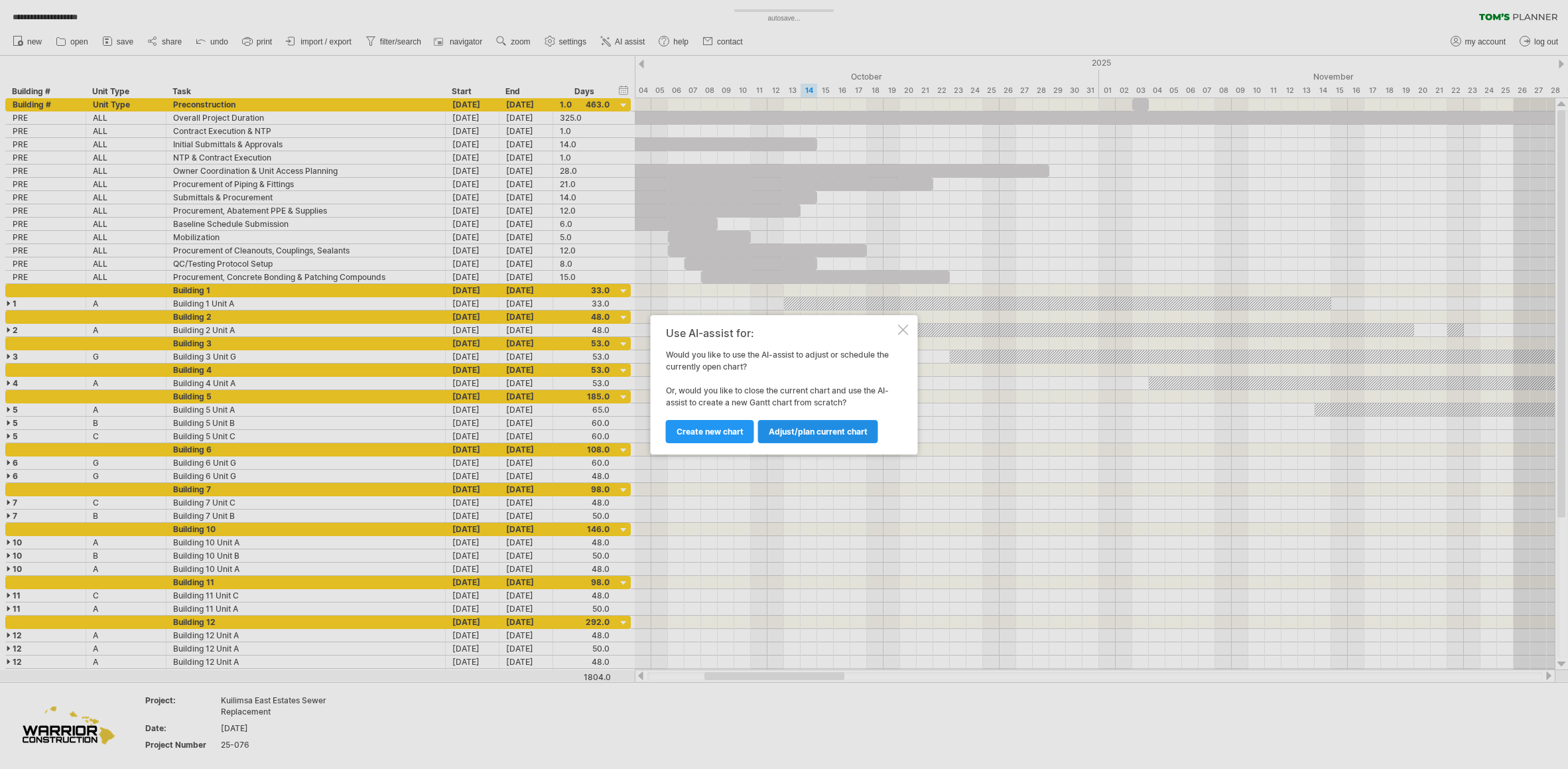
click at [766, 430] on link "Adjust/plan current chart" at bounding box center [818, 431] width 120 height 23
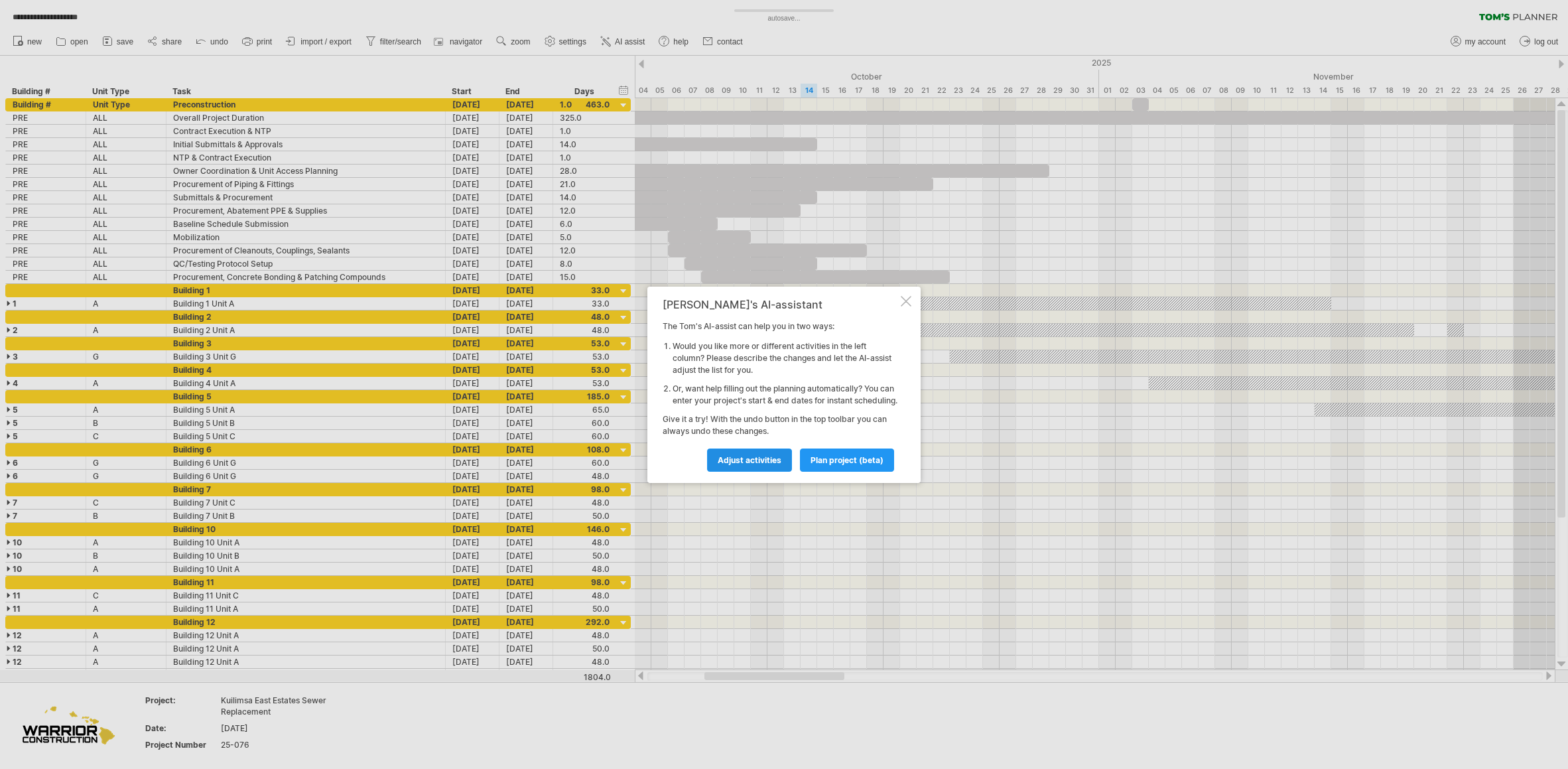
click at [763, 472] on link "Adjust activities" at bounding box center [749, 460] width 85 height 23
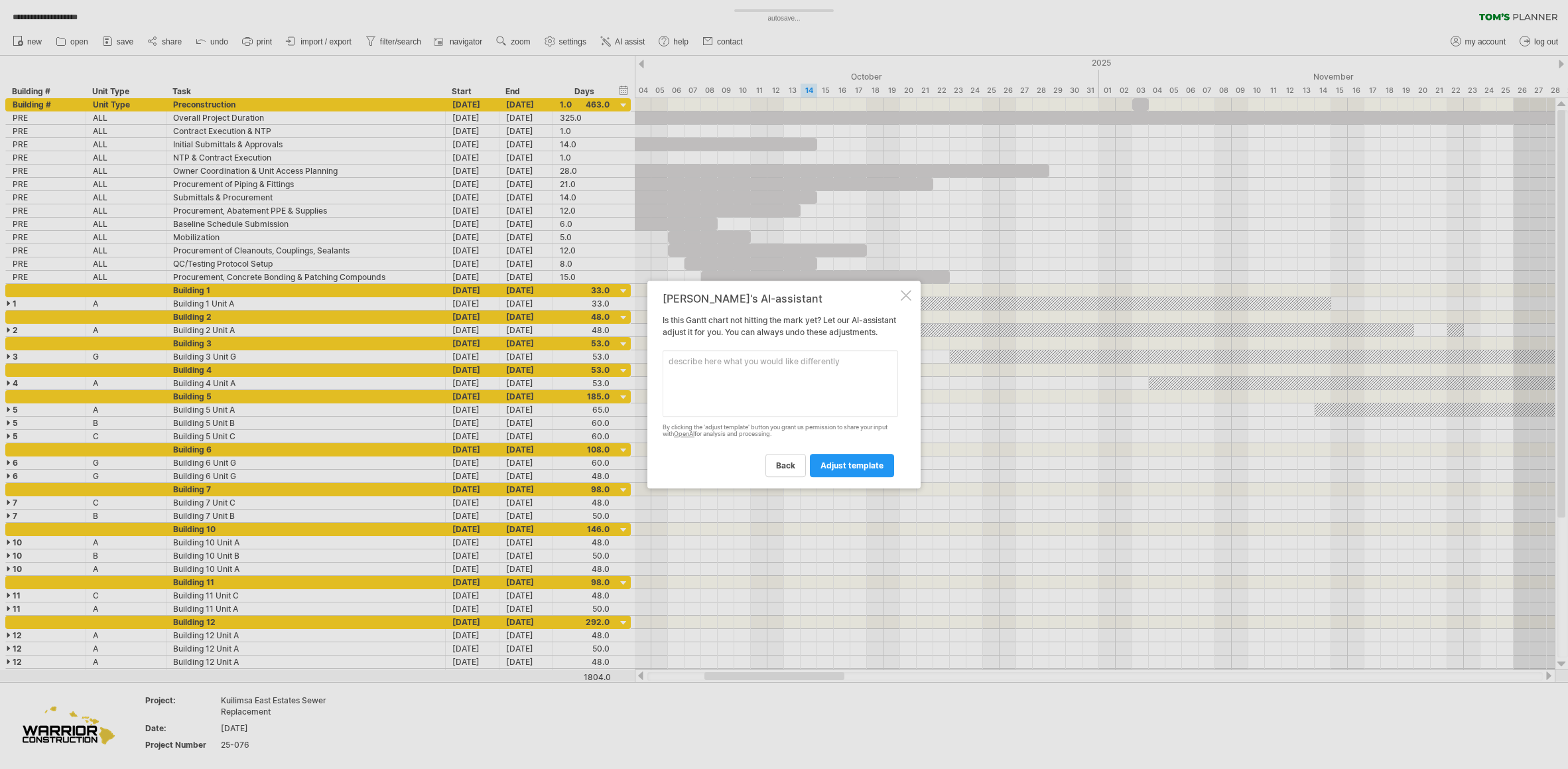
click at [758, 384] on textarea at bounding box center [780, 383] width 235 height 66
type textarea "set new project start date as [DATE]"
click at [843, 477] on link "adjust template" at bounding box center [852, 466] width 85 height 23
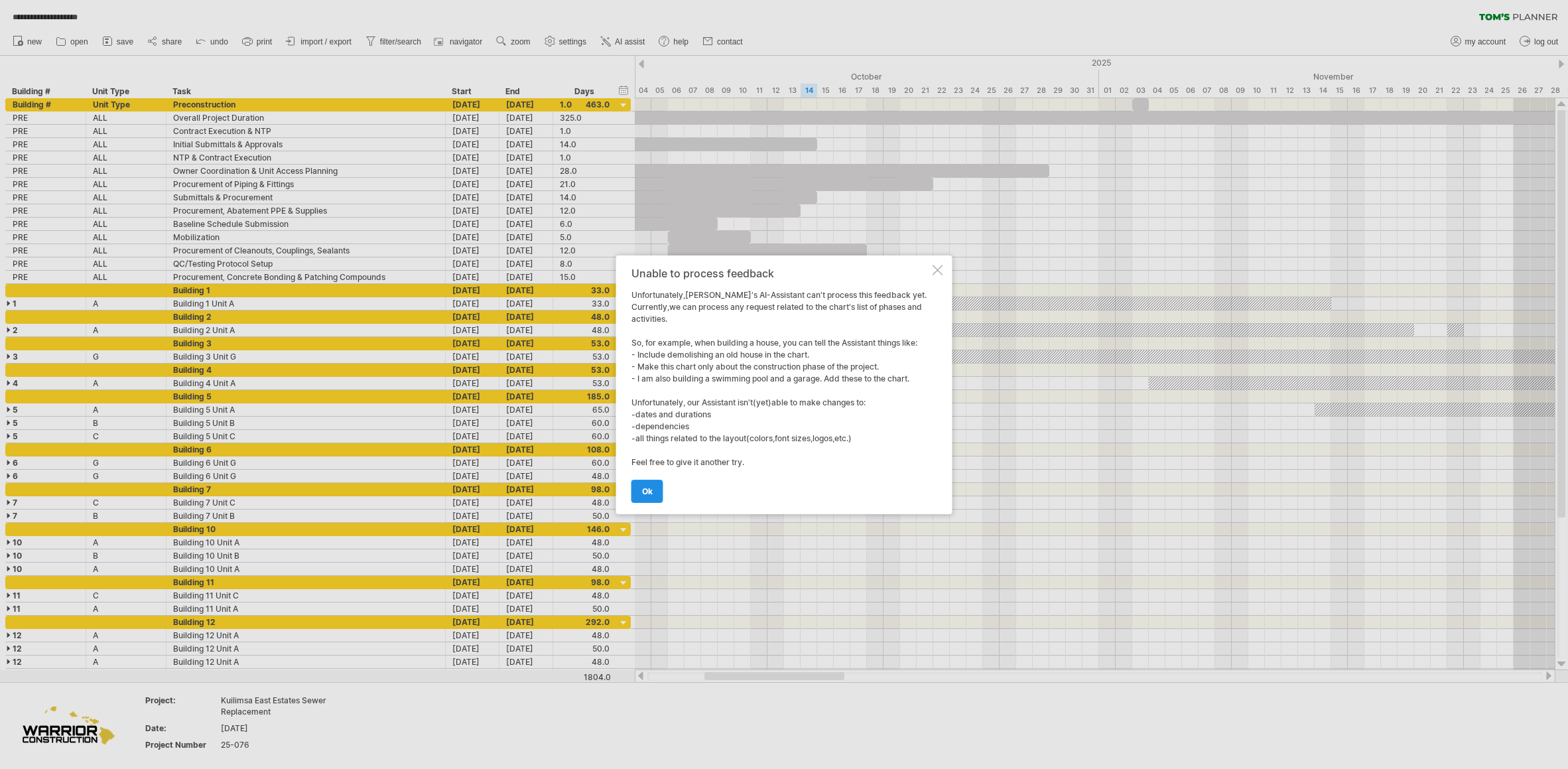
click at [644, 494] on span "ok" at bounding box center [648, 491] width 11 height 10
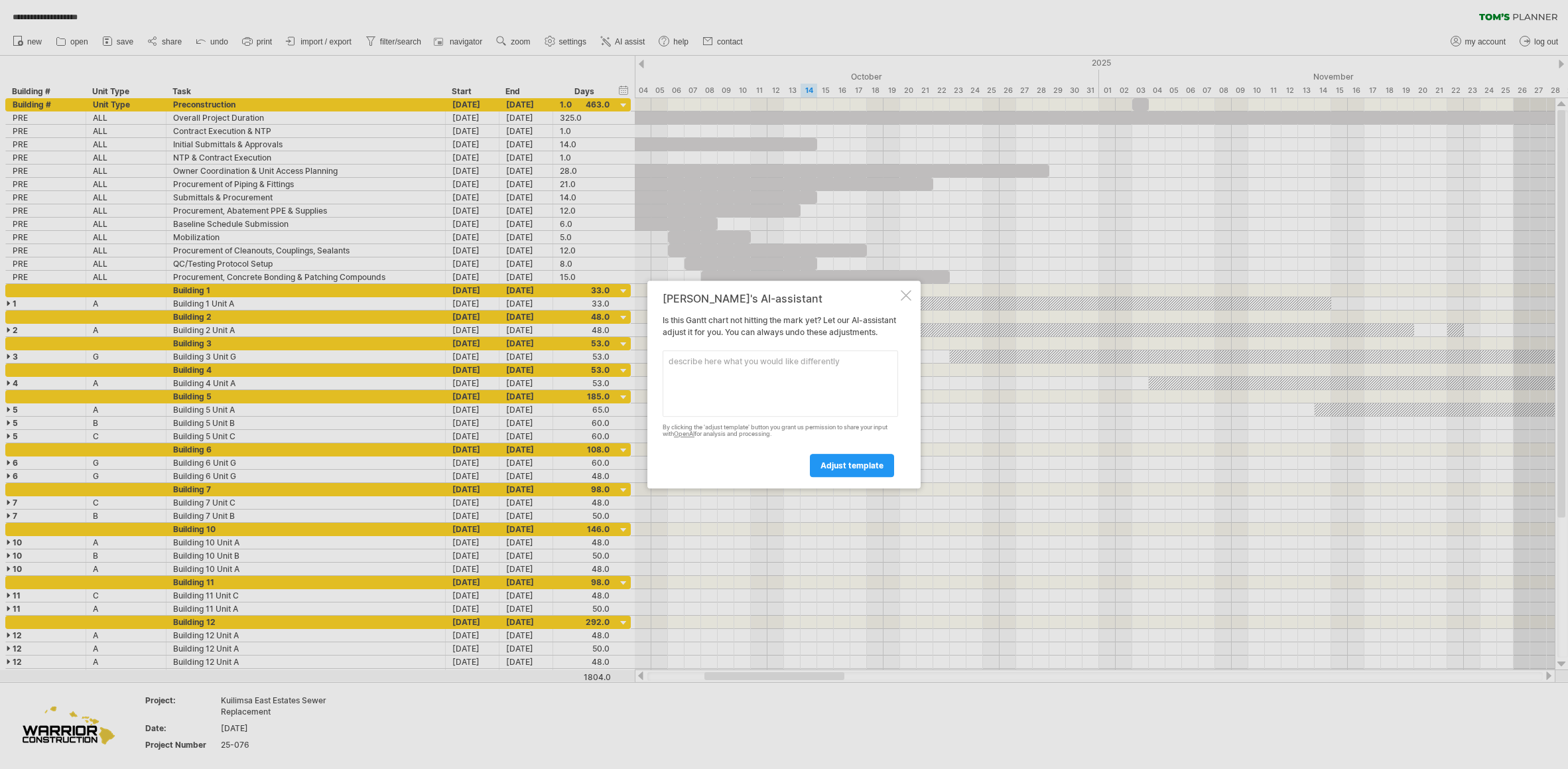
click at [775, 382] on textarea at bounding box center [780, 383] width 235 height 66
click at [743, 364] on textarea "change start date ot [DATE]" at bounding box center [780, 383] width 235 height 66
type textarea "change start date to [DATE]"
click at [871, 470] on span "adjust template" at bounding box center [852, 465] width 63 height 10
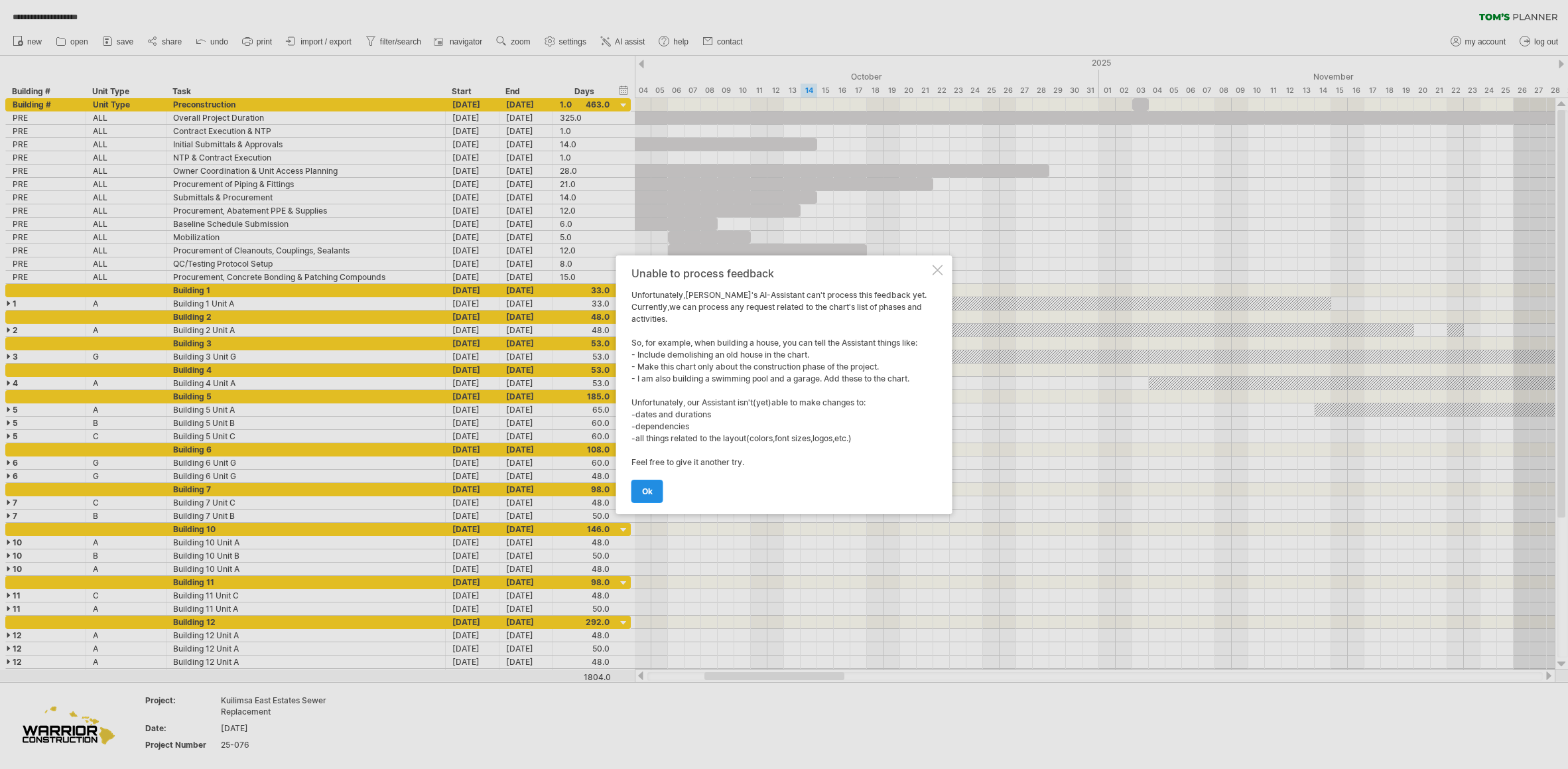
click at [648, 488] on span "ok" at bounding box center [648, 491] width 11 height 10
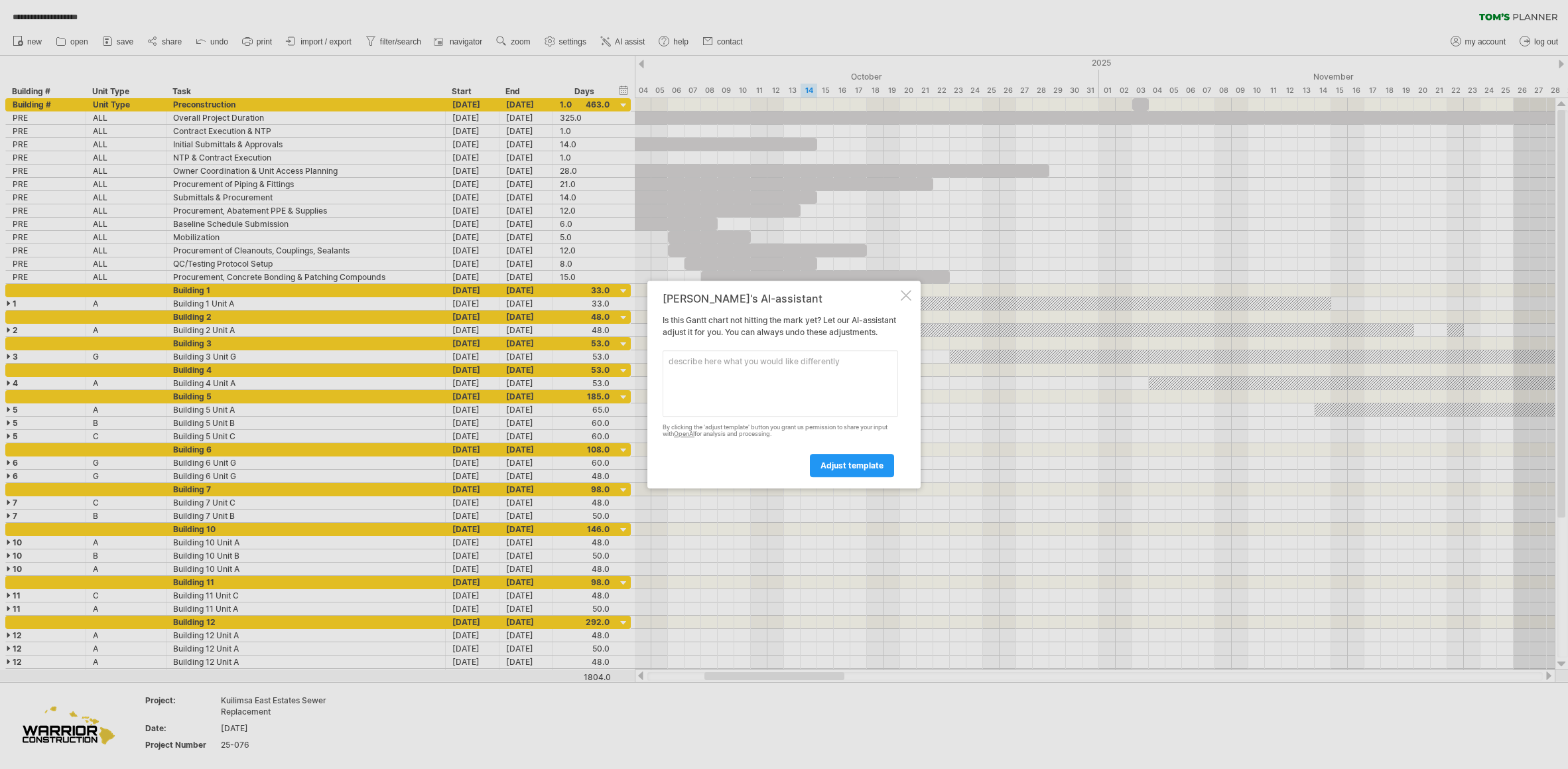
click at [648, 488] on div "[PERSON_NAME]'s AI-assistant Is this [PERSON_NAME] chart not hitting the mark y…" at bounding box center [784, 385] width 273 height 208
click at [729, 377] on textarea at bounding box center [780, 383] width 235 height 66
type textarea "rework schedule. Keep activities and durations but move start date to [DATE]"
click at [874, 470] on span "adjust template" at bounding box center [852, 465] width 63 height 10
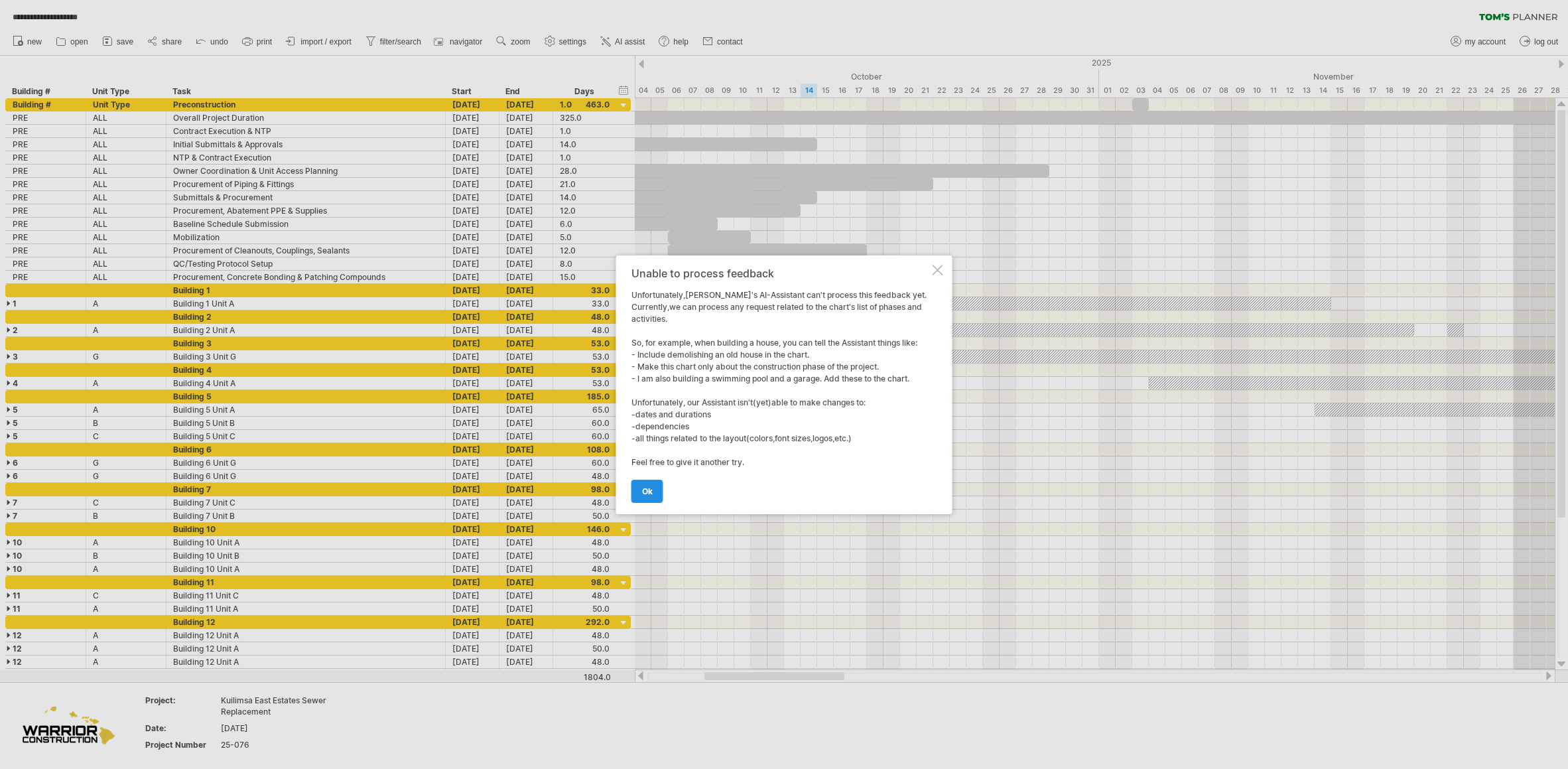
click at [635, 486] on link "ok" at bounding box center [647, 491] width 32 height 23
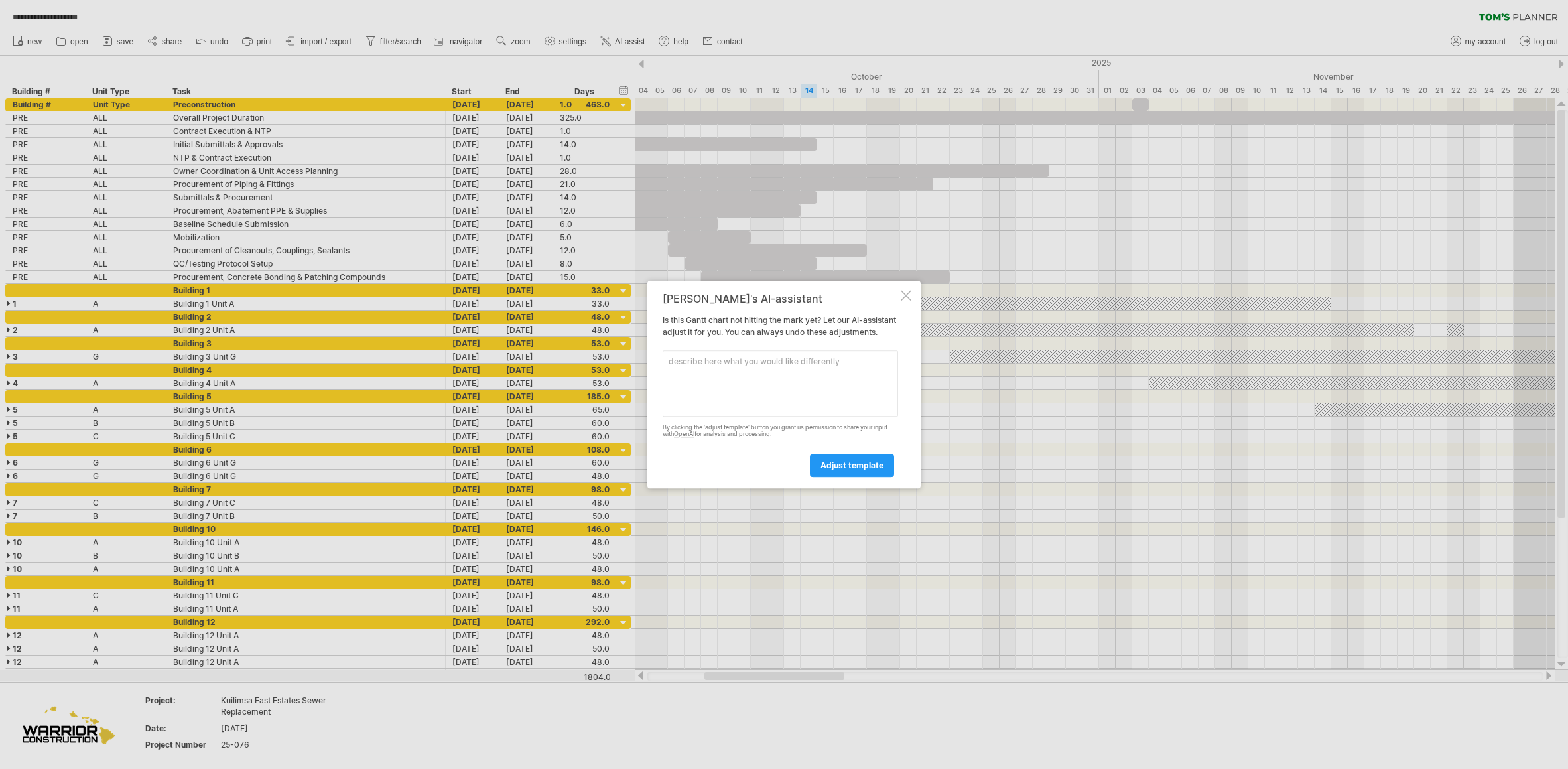
click at [911, 290] on div at bounding box center [906, 296] width 11 height 11
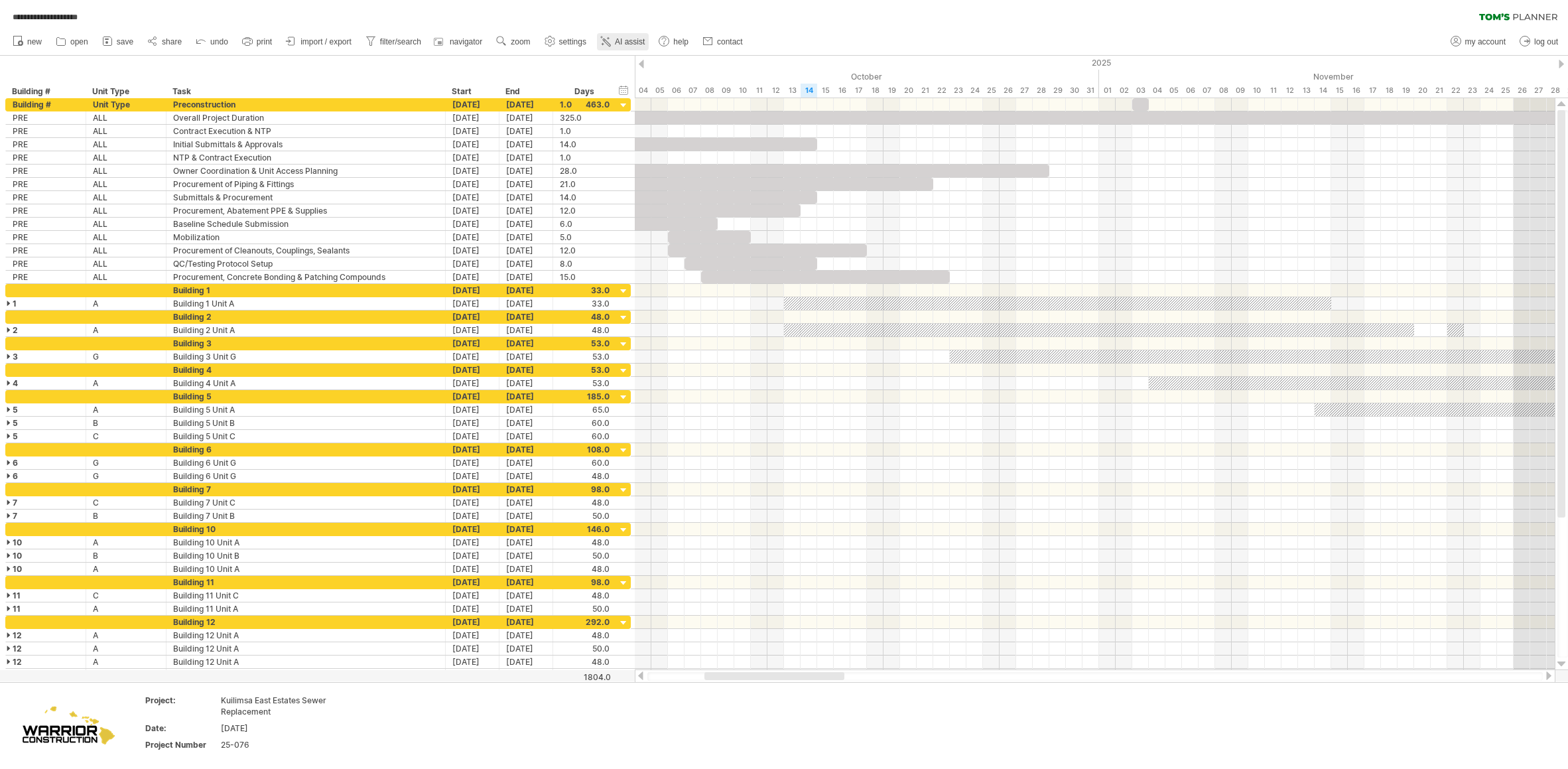
click at [625, 41] on span "AI assist" at bounding box center [629, 42] width 29 height 9
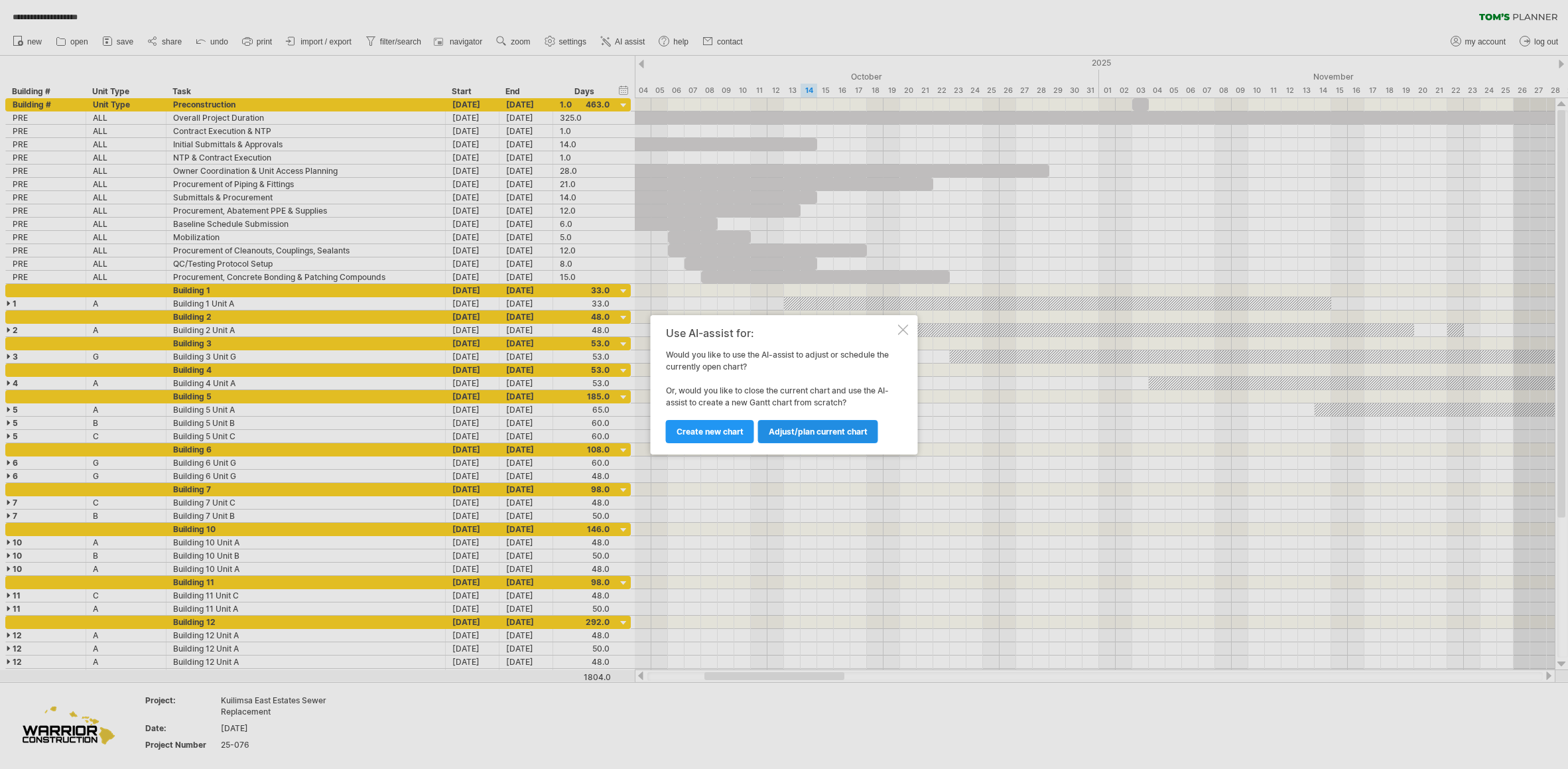
click at [822, 436] on span "Adjust/plan current chart" at bounding box center [818, 431] width 99 height 10
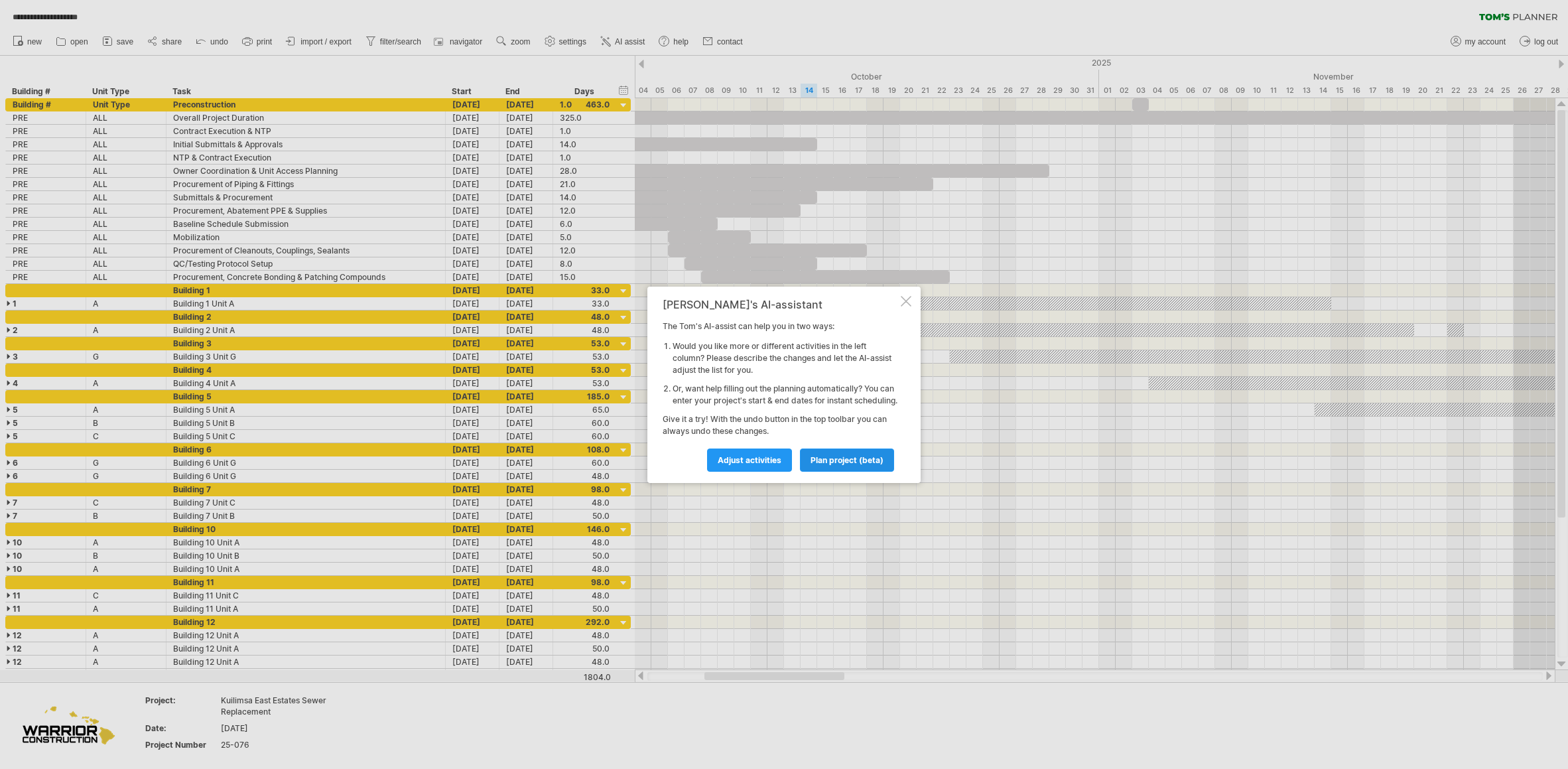
click at [839, 465] on span "plan project (beta)" at bounding box center [847, 459] width 73 height 10
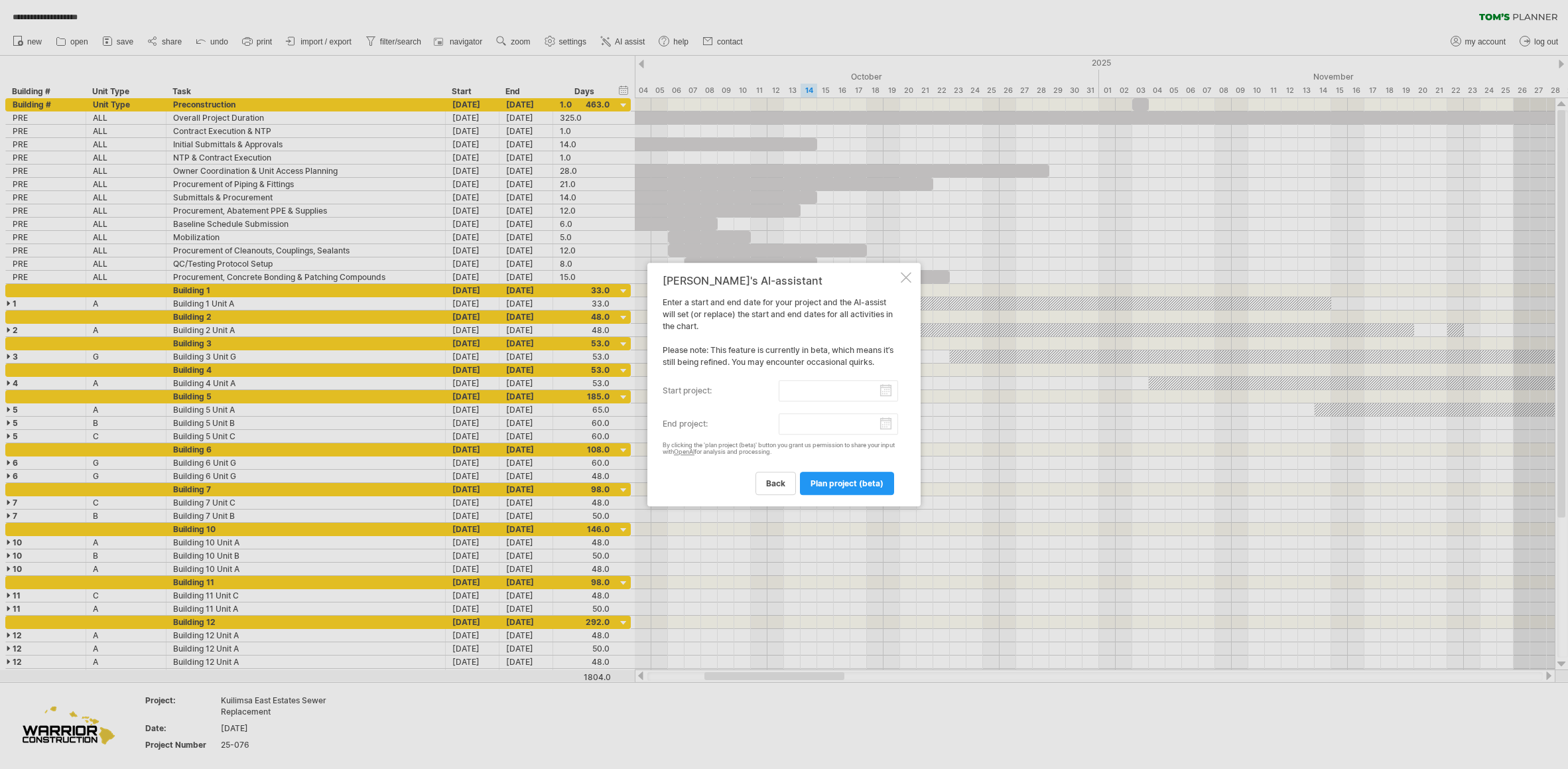
click at [861, 400] on div "[PERSON_NAME]'s AI-assistant Enter a start and end date for your project and th…" at bounding box center [780, 385] width 235 height 220
click at [892, 389] on input "start project:" at bounding box center [839, 390] width 120 height 21
click at [791, 404] on link "next" at bounding box center [788, 404] width 10 height 10
click at [702, 454] on link "3" at bounding box center [704, 454] width 8 height 12
type input "********"
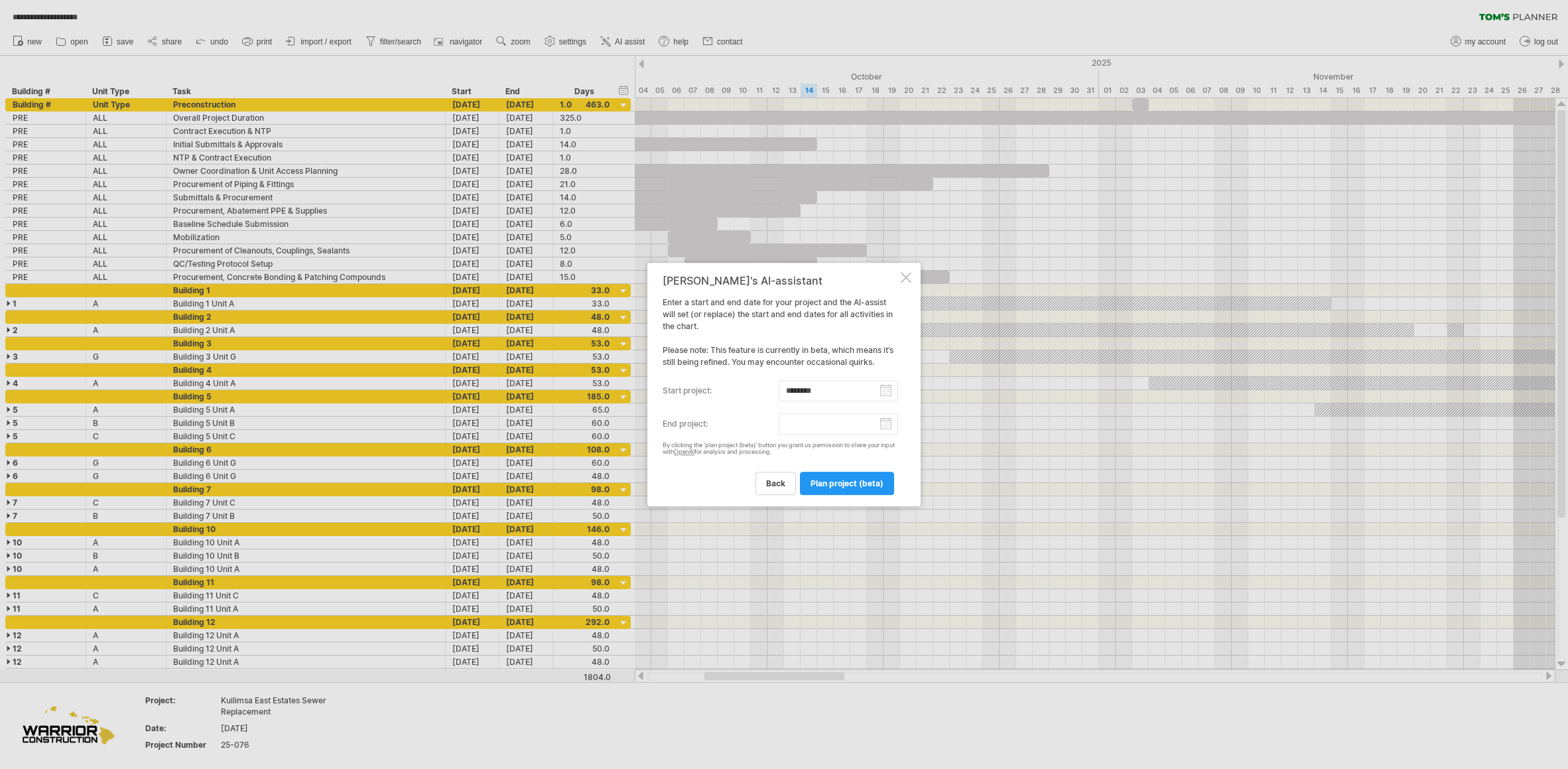
click at [803, 428] on input "end project:" at bounding box center [839, 424] width 120 height 21
click at [1213, 34] on div at bounding box center [784, 384] width 1568 height 769
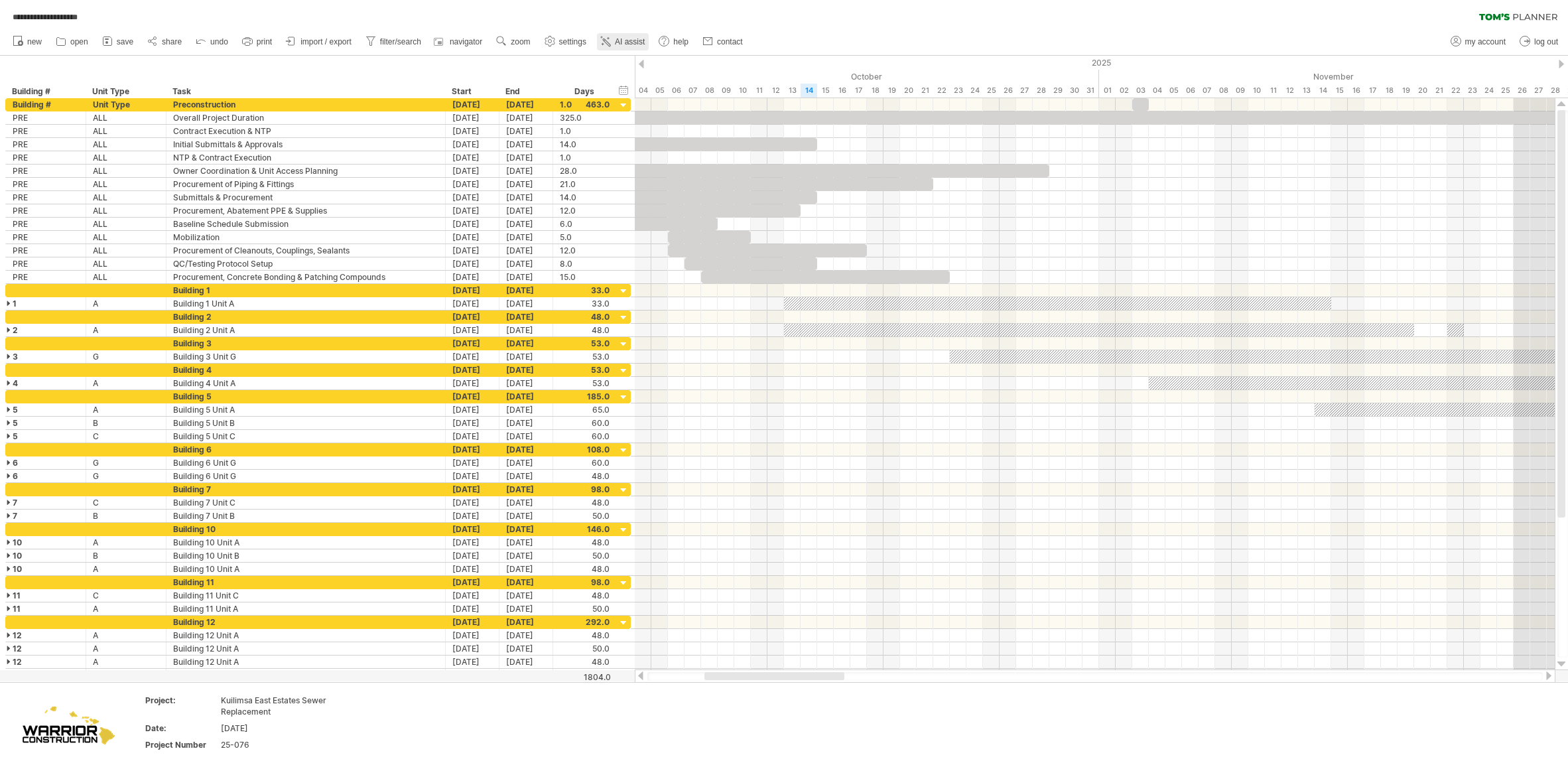
click at [630, 43] on span "AI assist" at bounding box center [629, 42] width 29 height 9
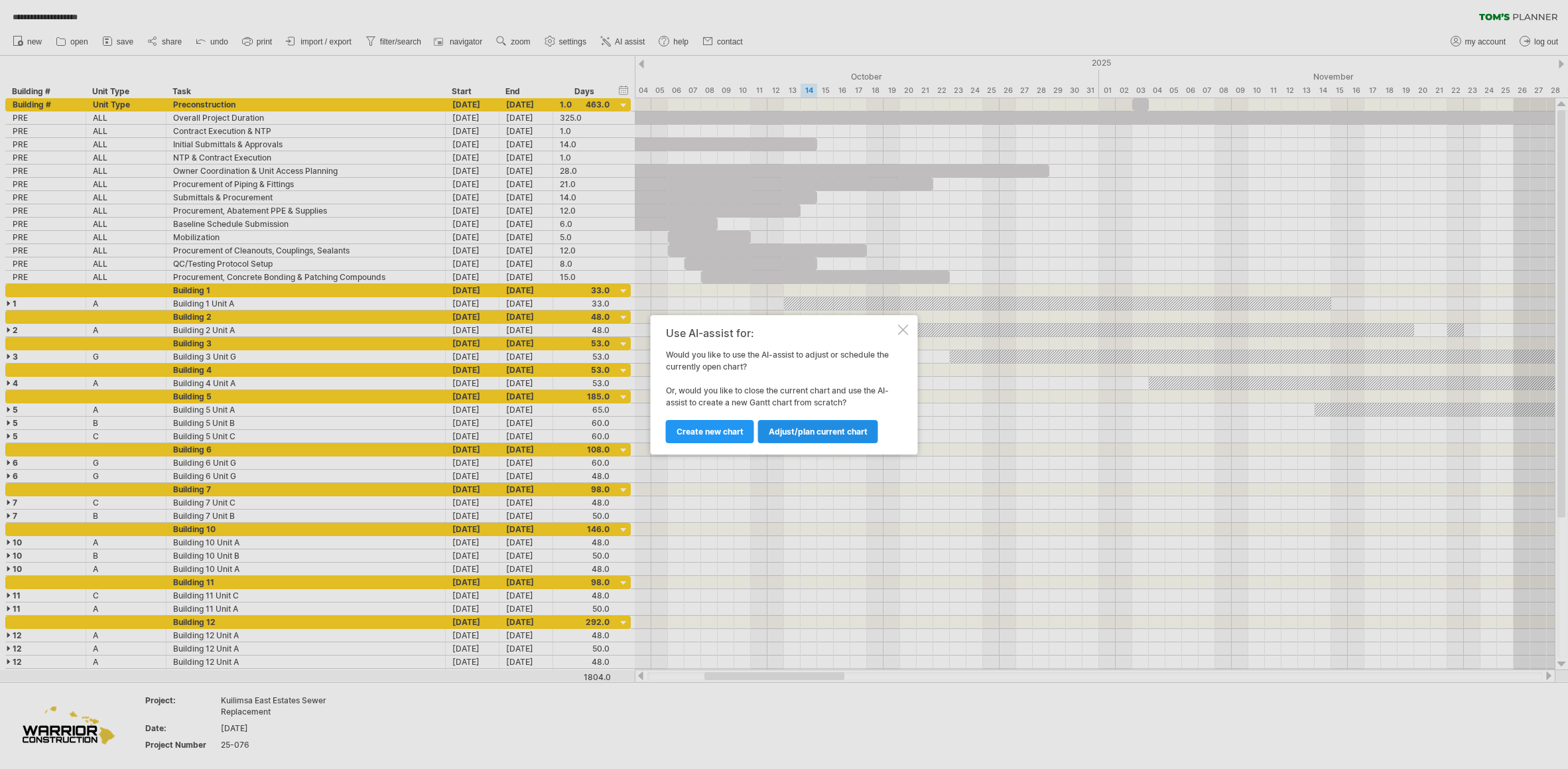
click at [833, 424] on link "Adjust/plan current chart" at bounding box center [818, 431] width 120 height 23
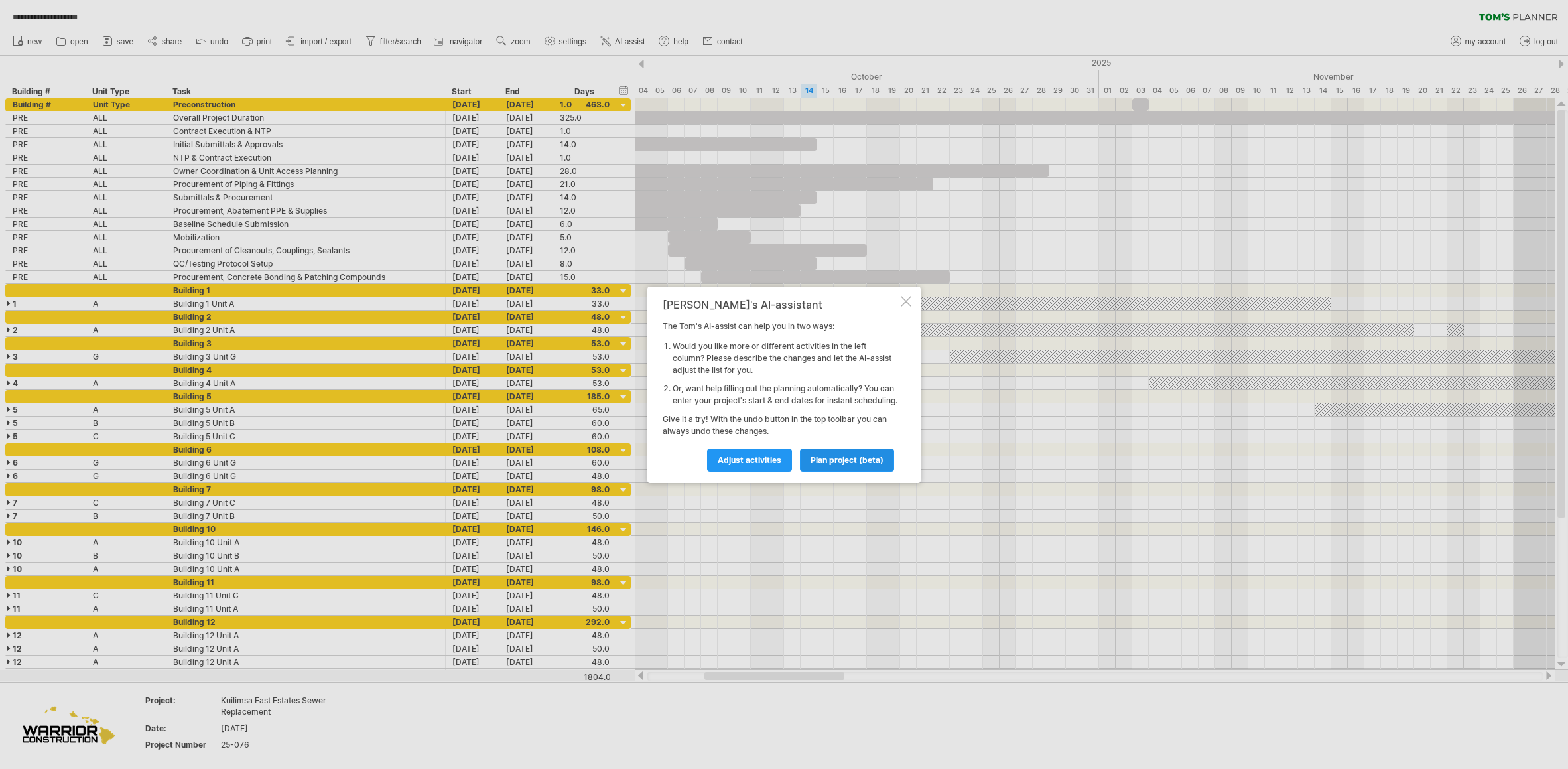
click at [831, 461] on span "plan project (beta)" at bounding box center [847, 459] width 73 height 10
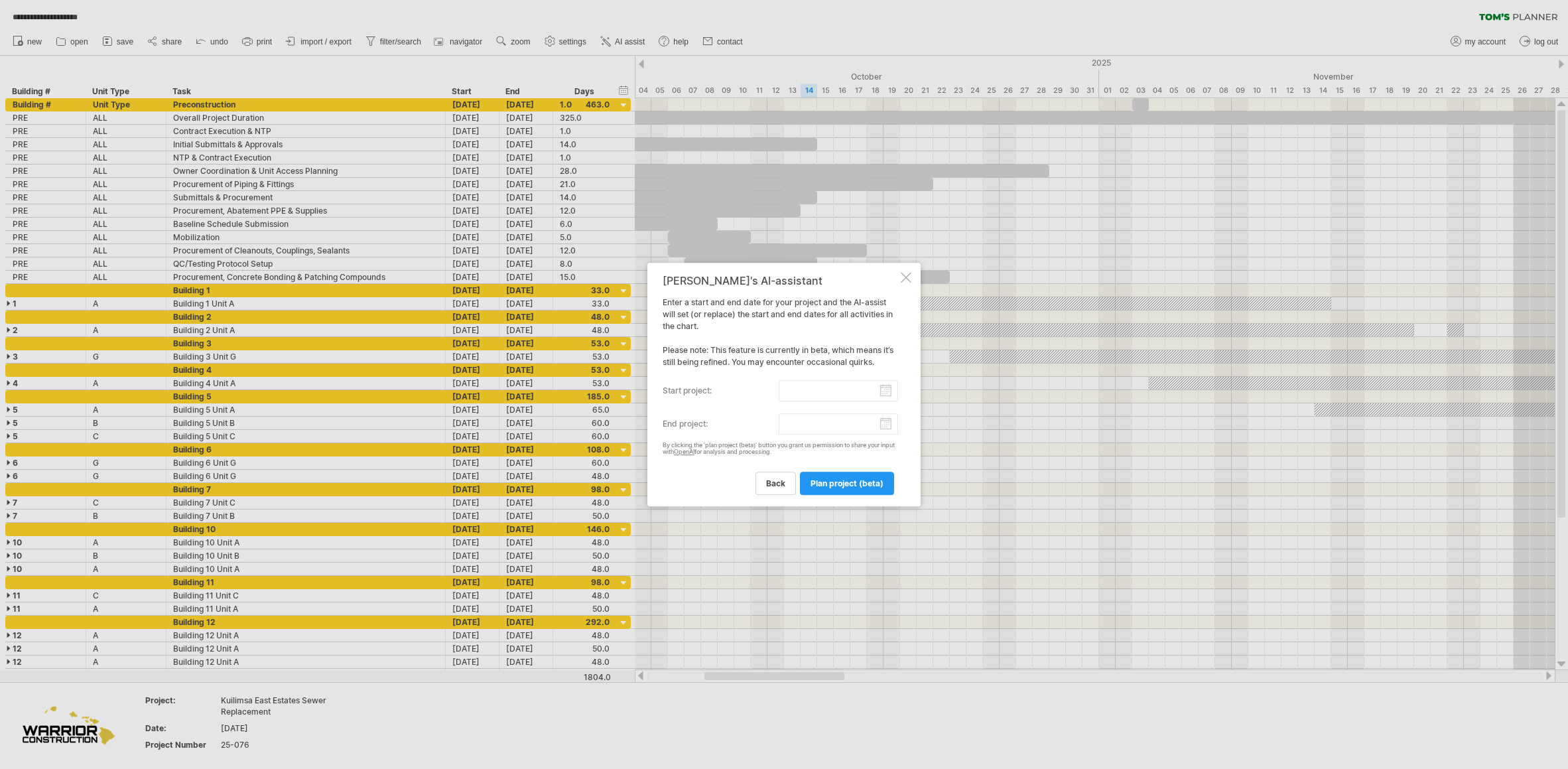
click at [798, 379] on div "[PERSON_NAME]'s AI-assistant Enter a start and end date for your project and th…" at bounding box center [780, 385] width 235 height 220
click at [800, 391] on input "start project:" at bounding box center [839, 390] width 120 height 21
click at [784, 410] on div "previous next [DATE]" at bounding box center [736, 404] width 121 height 21
click at [788, 406] on link "next" at bounding box center [788, 404] width 10 height 10
click at [704, 455] on link "3" at bounding box center [704, 454] width 8 height 12
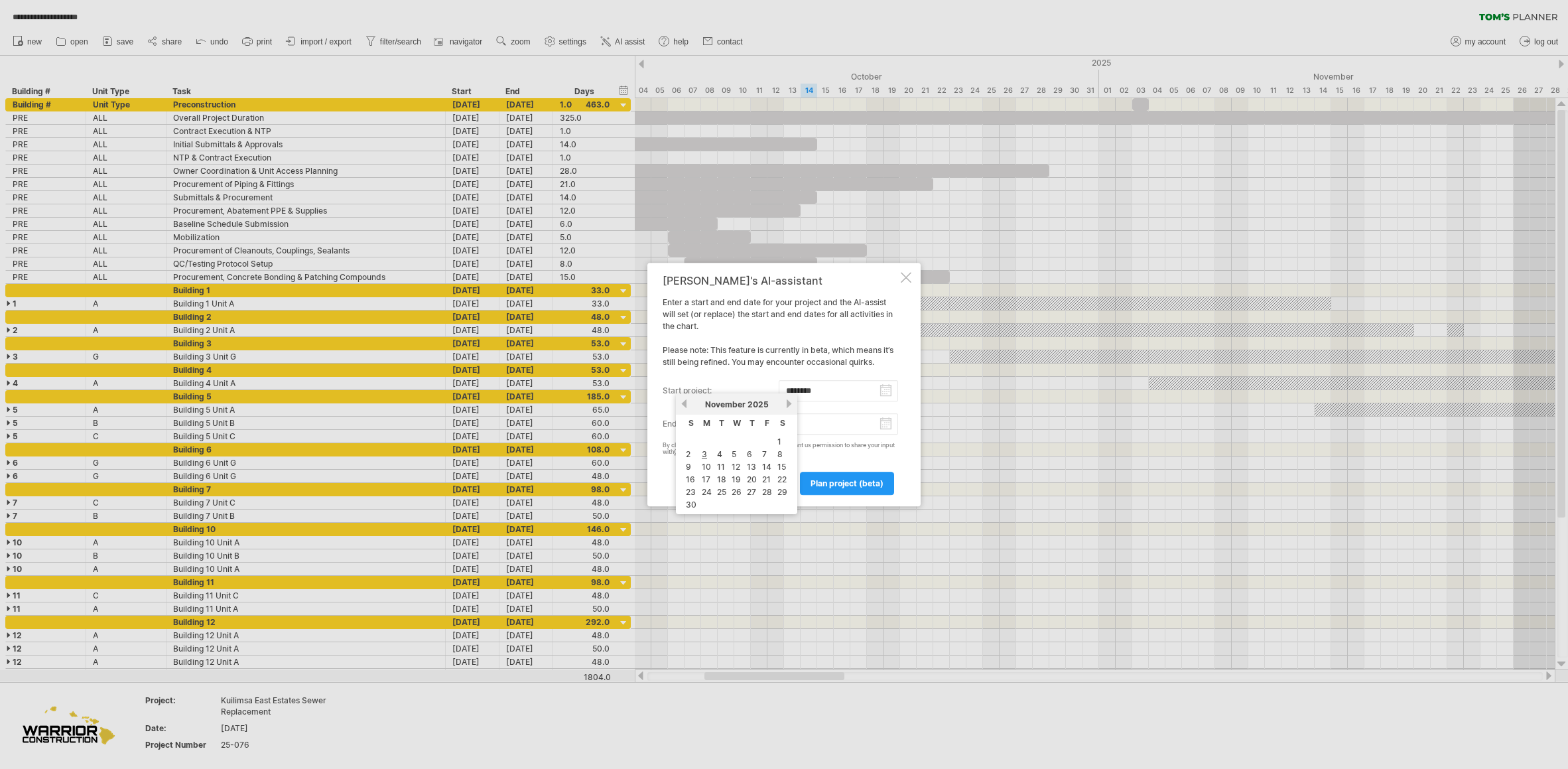
click at [885, 390] on input "********" at bounding box center [839, 390] width 120 height 21
click at [788, 404] on link "next" at bounding box center [788, 404] width 10 height 10
click at [703, 441] on link "1" at bounding box center [703, 442] width 7 height 12
click at [889, 396] on input "********" at bounding box center [839, 390] width 120 height 21
click at [788, 402] on link "next" at bounding box center [788, 404] width 10 height 10
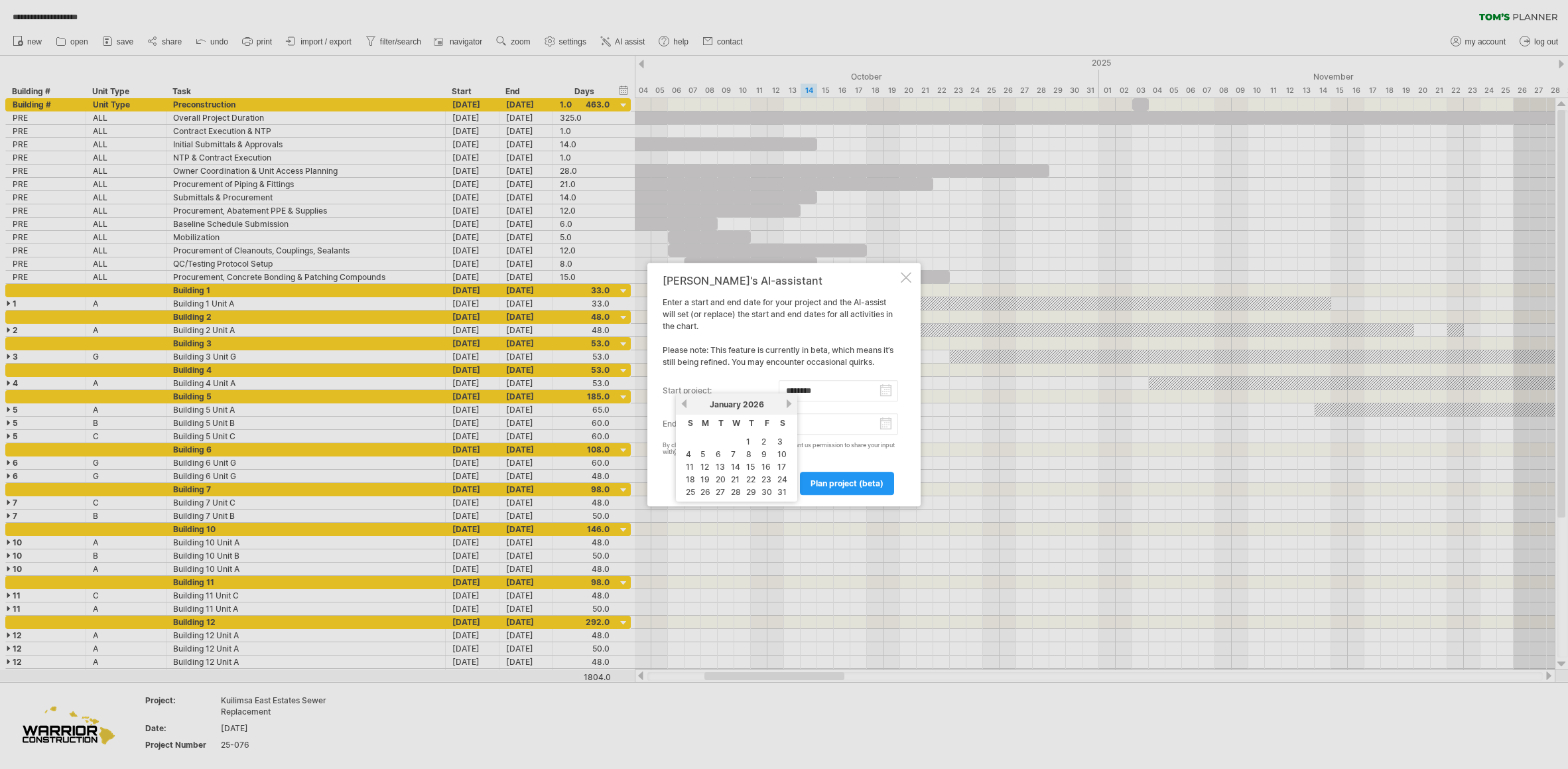
click at [788, 402] on link "next" at bounding box center [788, 404] width 10 height 10
click at [784, 404] on div "[DATE]" at bounding box center [736, 404] width 95 height 10
click at [784, 404] on div "[DATE]" at bounding box center [736, 404] width 95 height 10
click at [784, 404] on div "previous next [DATE]" at bounding box center [736, 404] width 120 height 21
click at [784, 404] on link "next" at bounding box center [787, 404] width 10 height 10
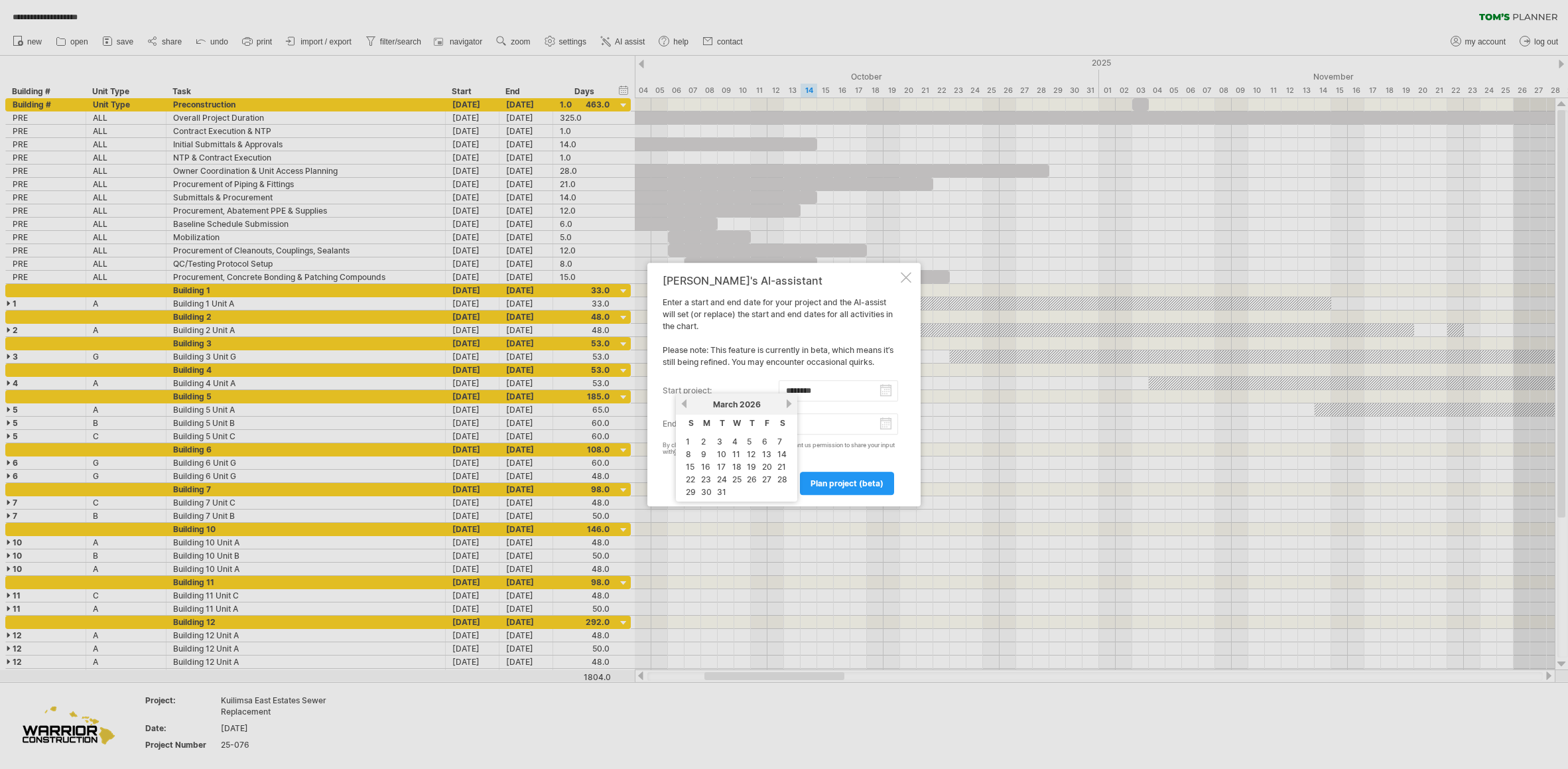
click at [784, 404] on link "next" at bounding box center [788, 404] width 10 height 10
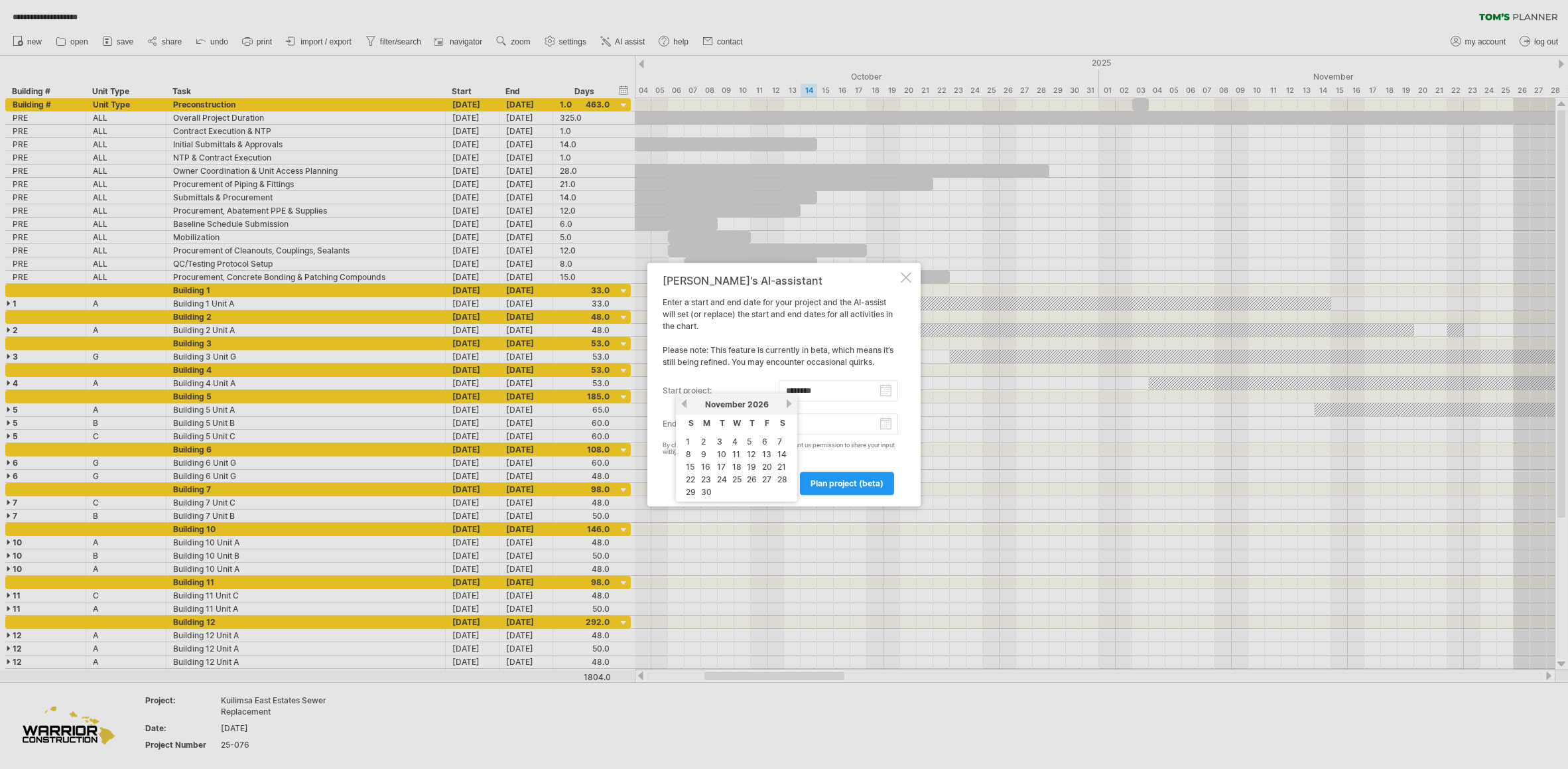
click at [784, 404] on link "next" at bounding box center [788, 404] width 10 height 10
click at [767, 454] on link "12" at bounding box center [765, 454] width 12 height 12
click at [889, 390] on input "********" at bounding box center [839, 390] width 120 height 21
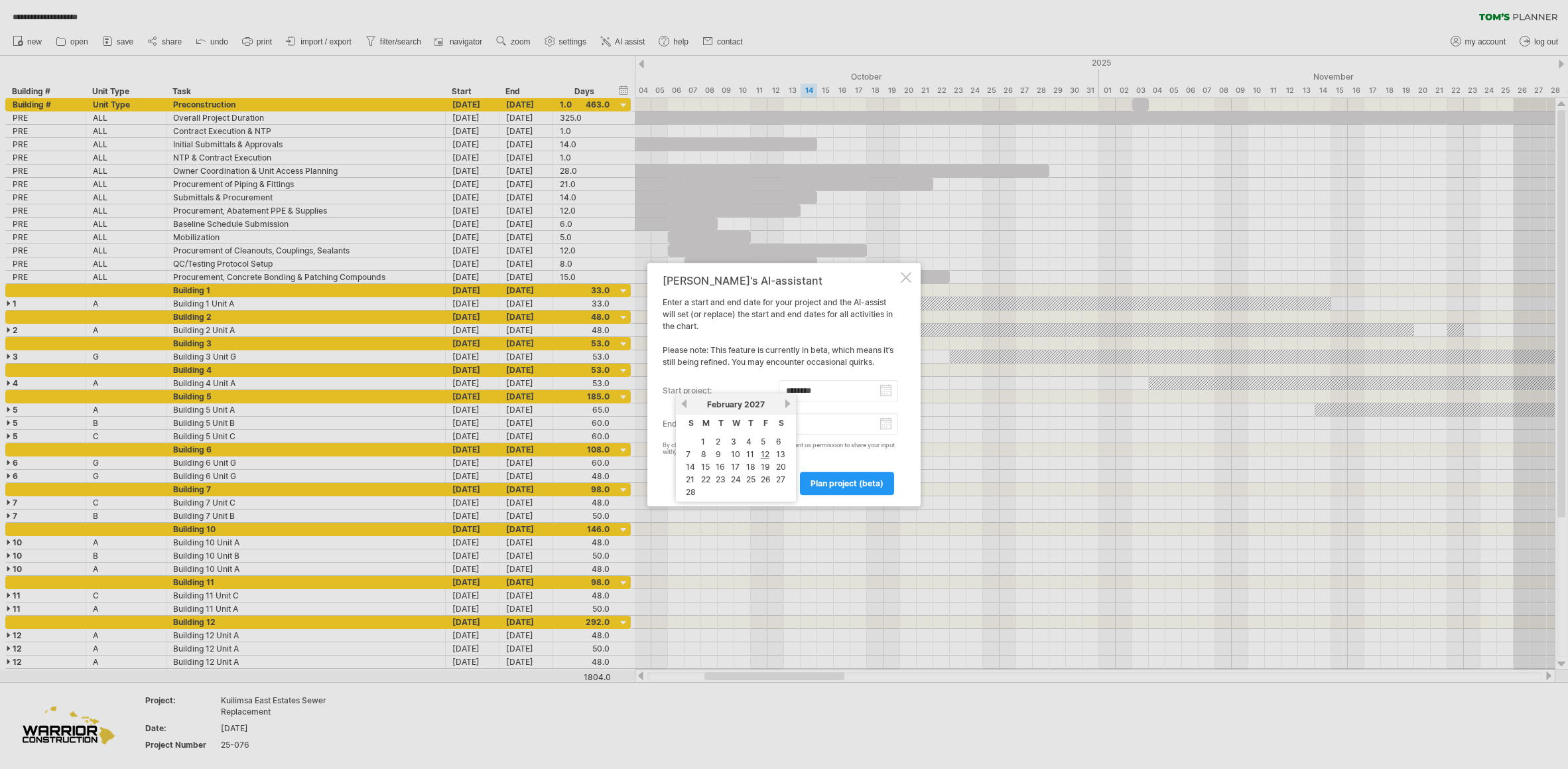
click at [691, 400] on div "[DATE]" at bounding box center [736, 404] width 95 height 10
click at [690, 400] on div "[DATE]" at bounding box center [736, 404] width 95 height 10
click at [686, 404] on link "previous" at bounding box center [684, 404] width 10 height 10
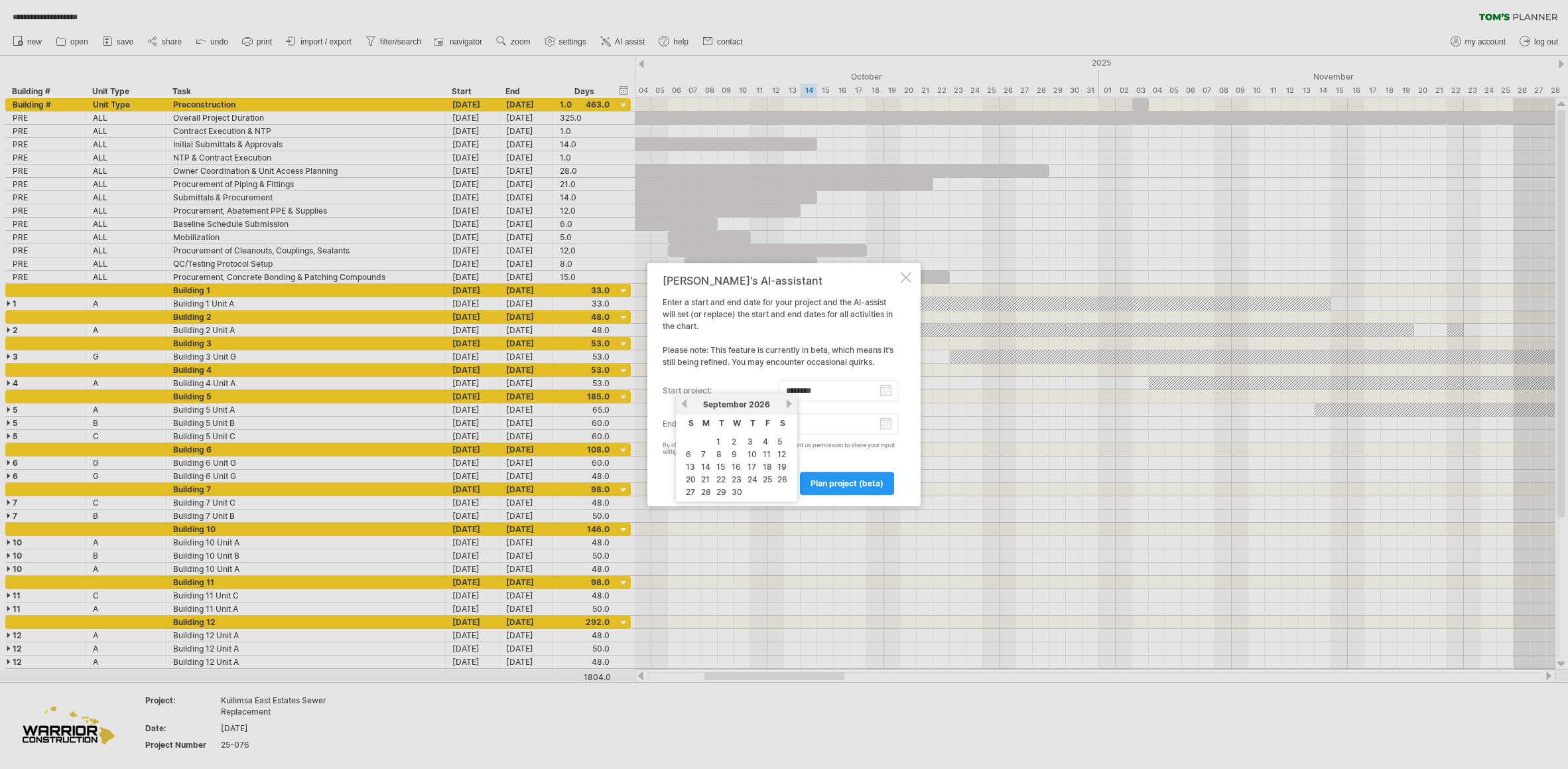
click at [686, 404] on link "previous" at bounding box center [684, 404] width 10 height 10
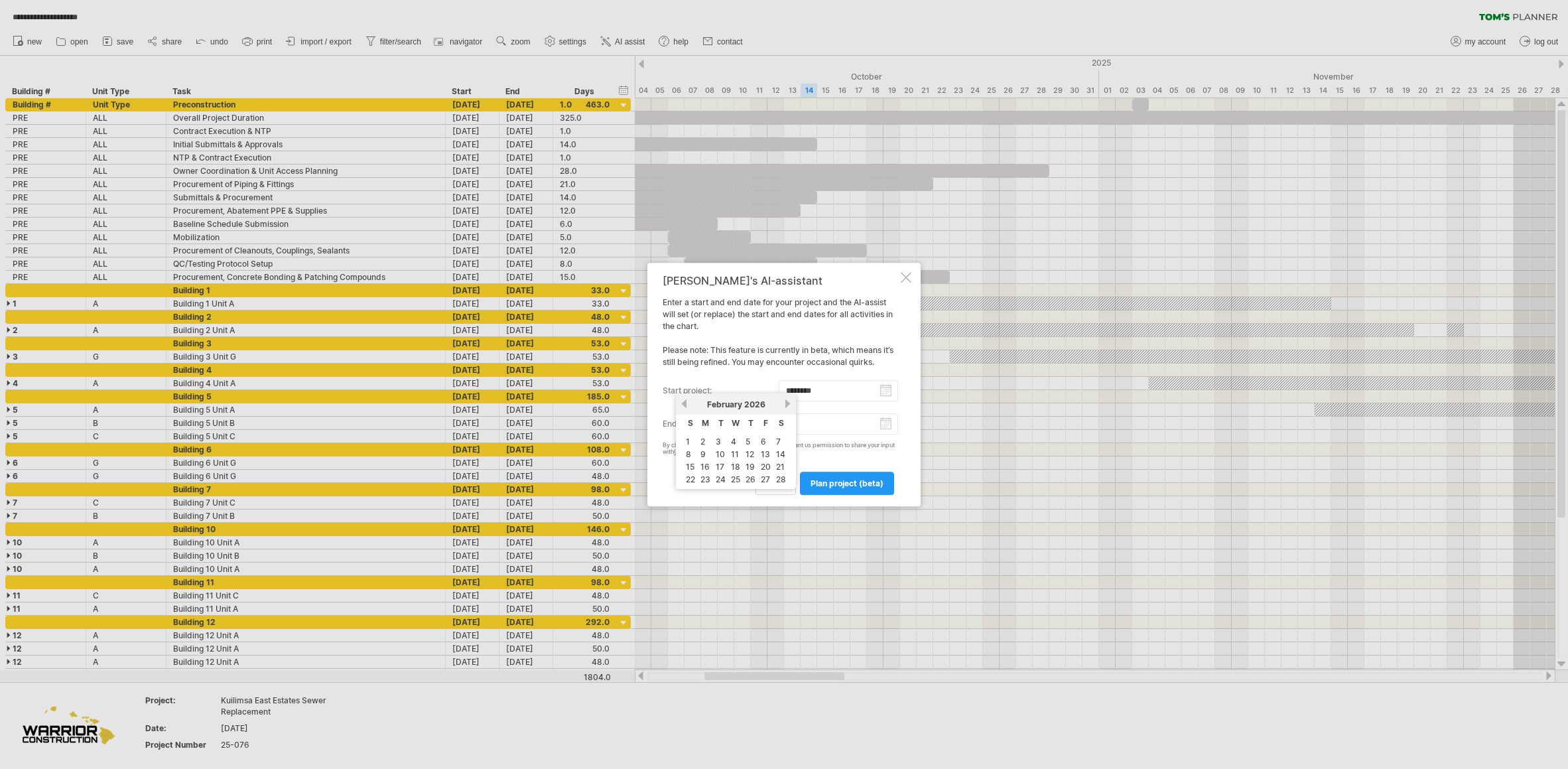
click at [686, 404] on link "previous" at bounding box center [684, 404] width 10 height 10
click at [704, 441] on link "1" at bounding box center [703, 442] width 7 height 12
type input "********"
click at [891, 428] on input "end project:" at bounding box center [839, 424] width 120 height 21
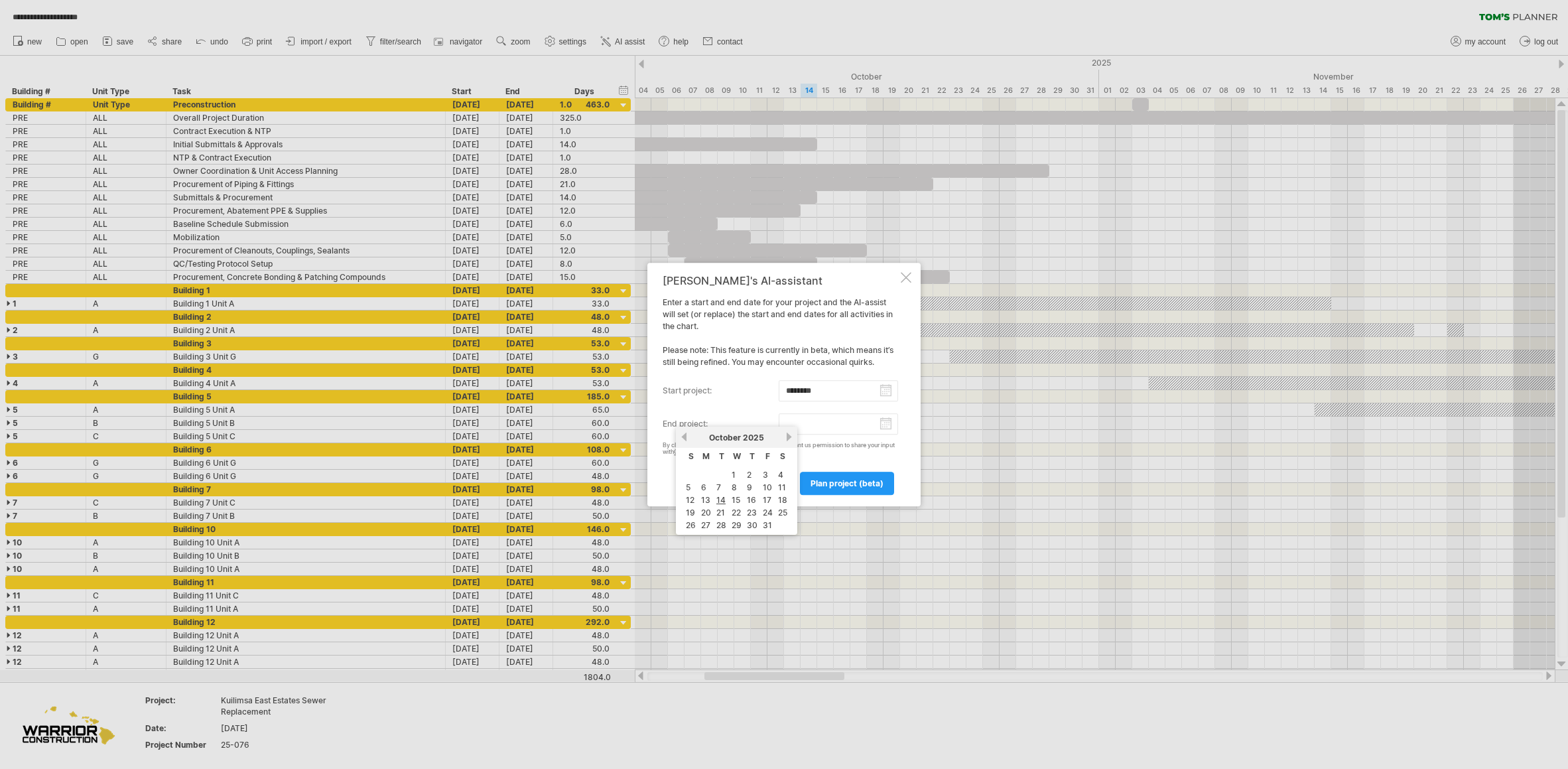
click at [791, 438] on link "next" at bounding box center [788, 437] width 10 height 10
click at [791, 438] on link "next" at bounding box center [787, 437] width 10 height 10
click at [791, 438] on link "next" at bounding box center [788, 437] width 10 height 10
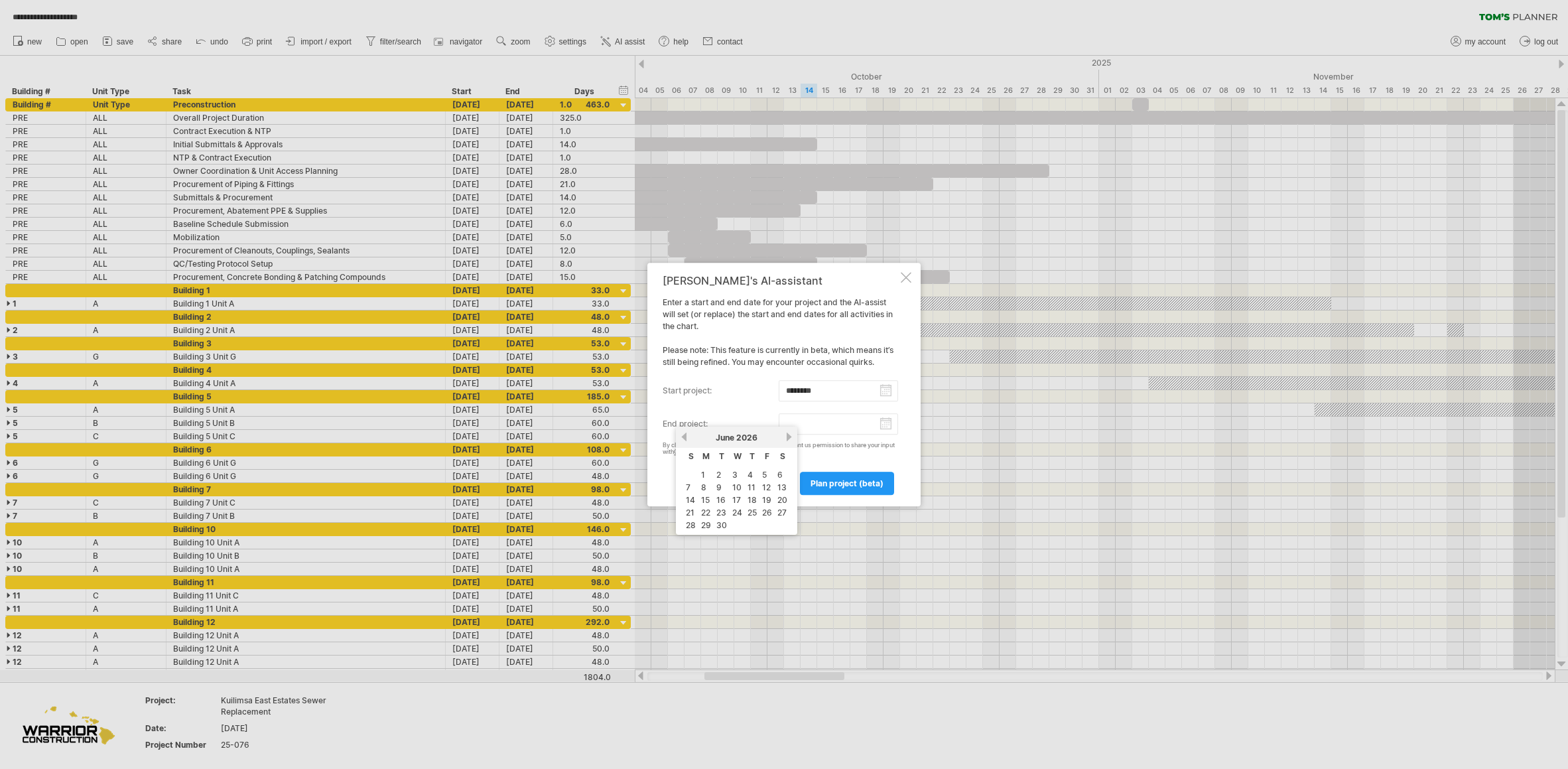
click at [792, 438] on link "next" at bounding box center [788, 437] width 10 height 10
click at [792, 438] on link "next" at bounding box center [788, 437] width 10 height 10
click at [791, 438] on link "next" at bounding box center [788, 437] width 10 height 10
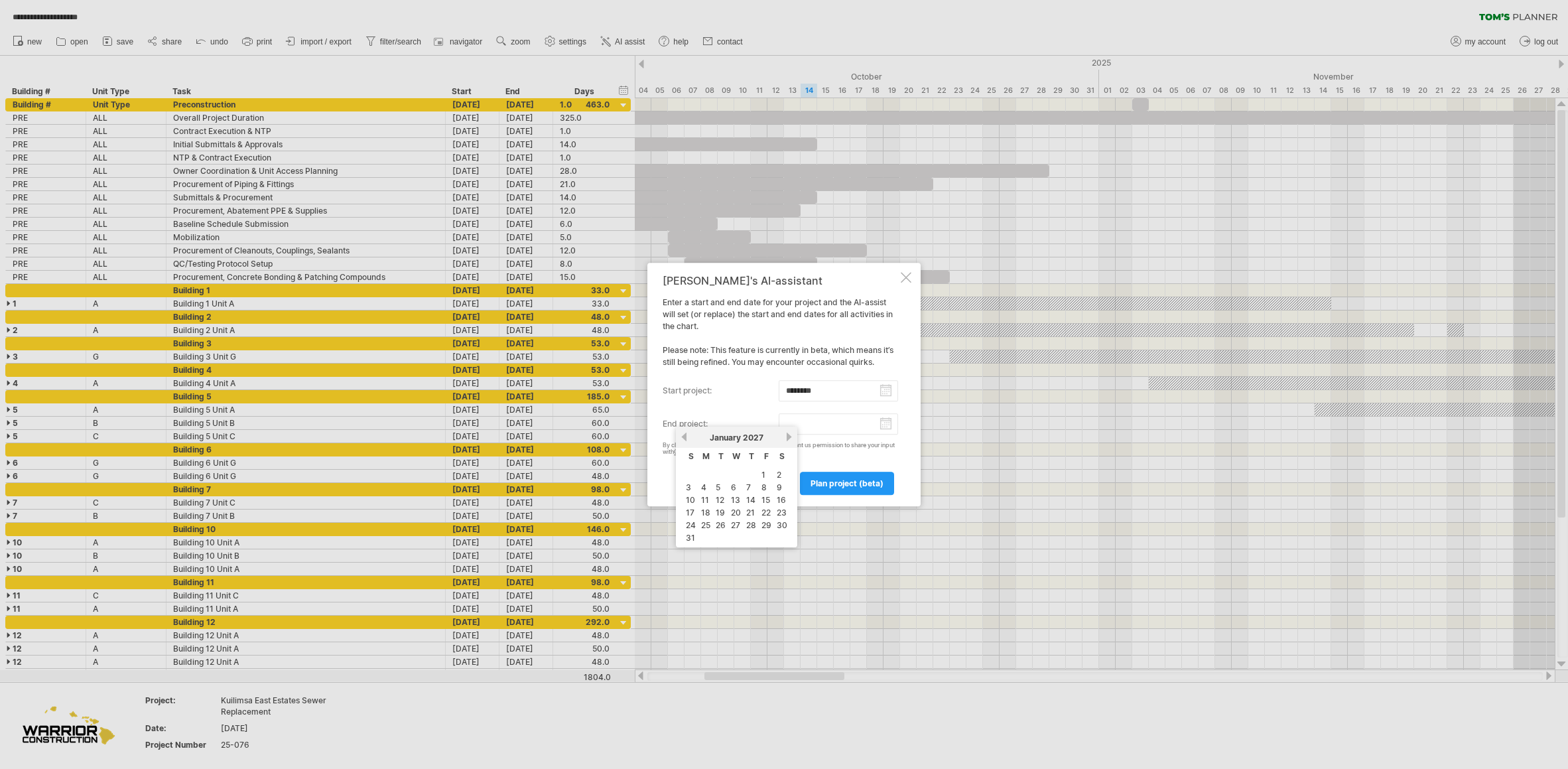
click at [791, 438] on link "next" at bounding box center [788, 437] width 10 height 10
click at [791, 438] on link "next" at bounding box center [787, 437] width 10 height 10
click at [684, 437] on link "previous" at bounding box center [684, 437] width 10 height 10
click at [763, 485] on link "12" at bounding box center [765, 487] width 12 height 12
type input "********"
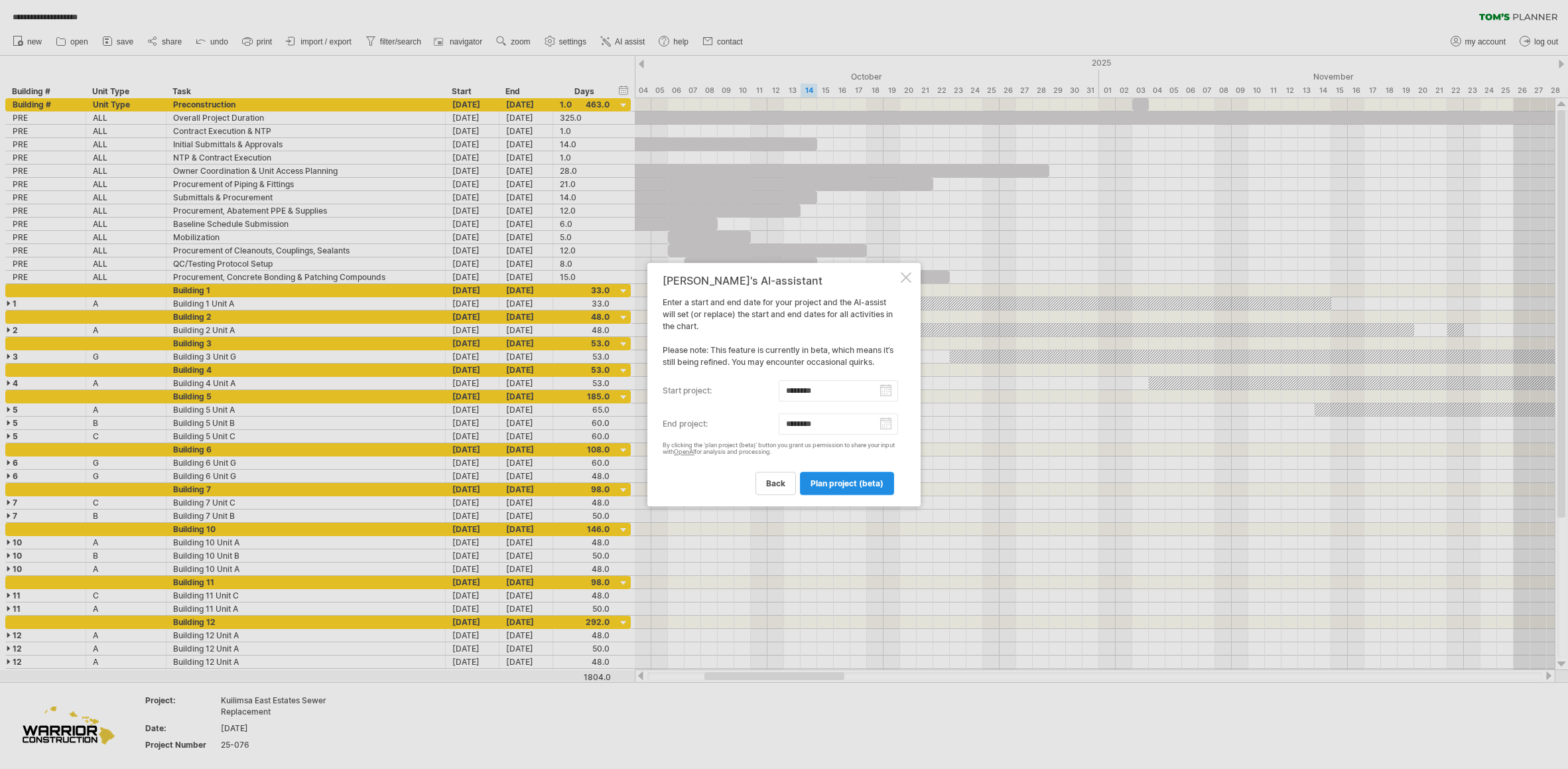
click at [861, 487] on span "plan project (beta)" at bounding box center [847, 483] width 73 height 10
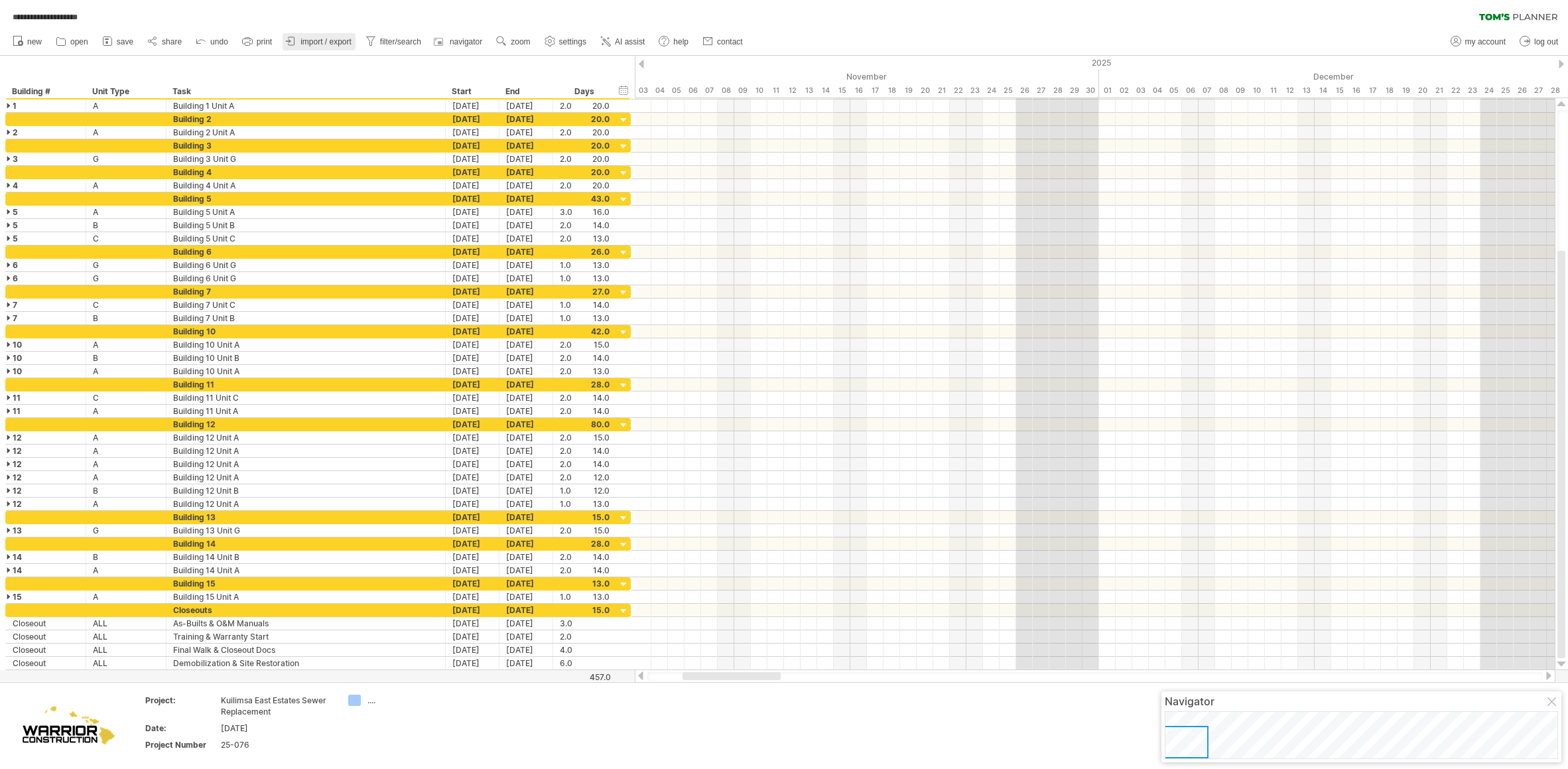
click at [306, 40] on span "import / export" at bounding box center [326, 42] width 51 height 9
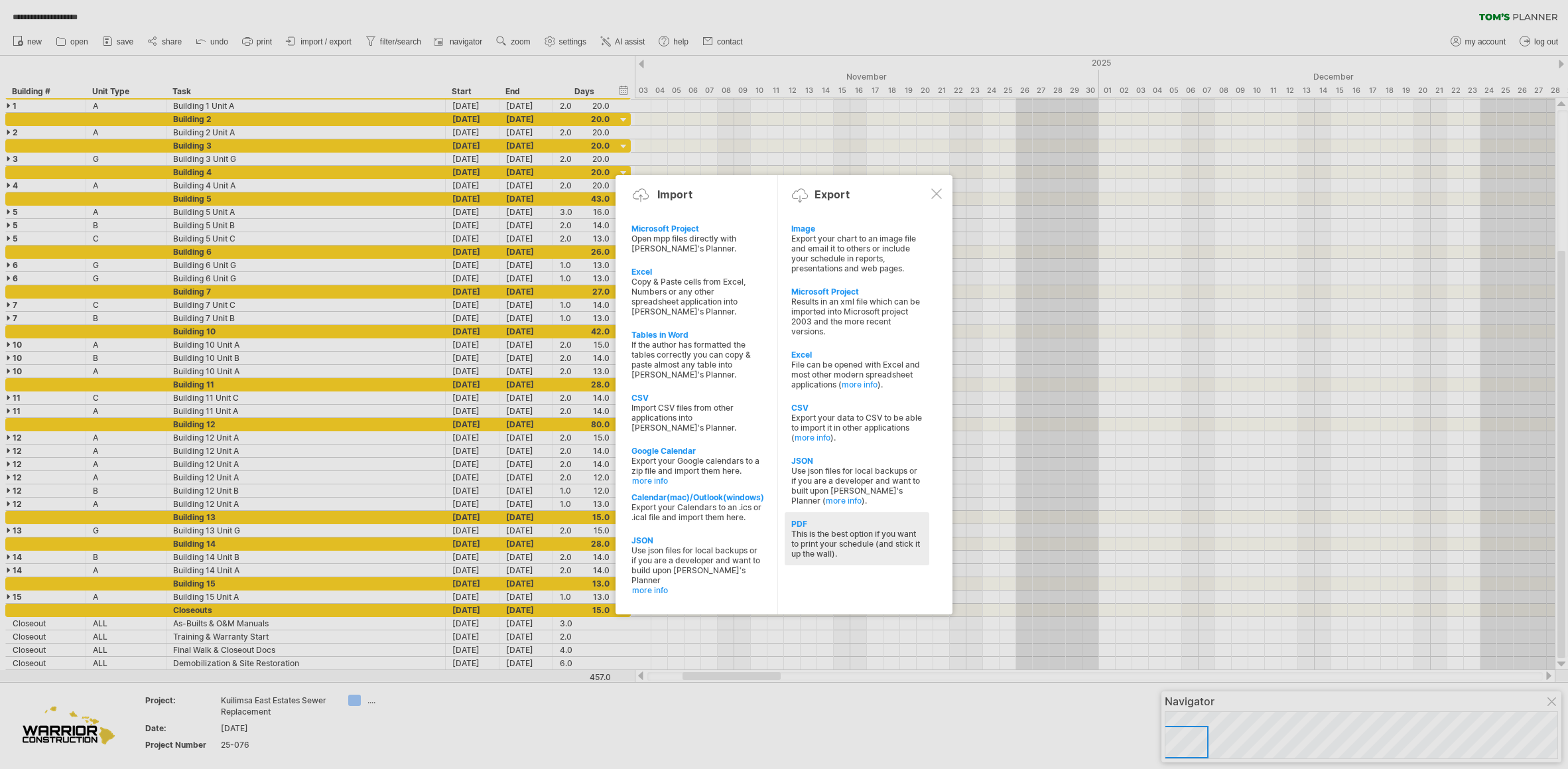
click at [825, 542] on div "This is the best option if you want to print your schedule (and stick it up the…" at bounding box center [857, 543] width 131 height 29
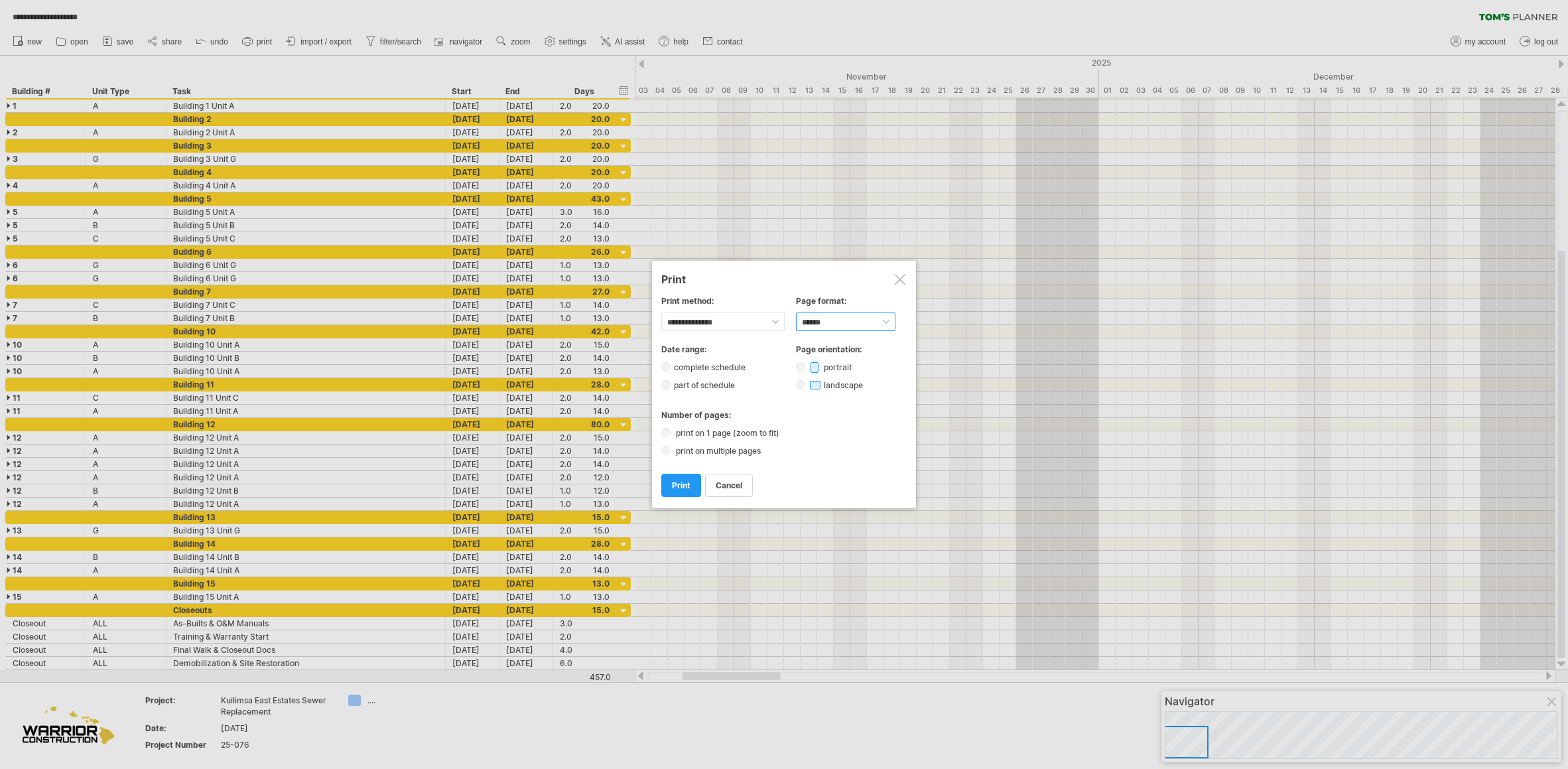
click at [830, 313] on select "****** ** ***** ** ****** ** ** **" at bounding box center [846, 322] width 99 height 19
click at [856, 328] on select "****** ** ***** ** ****** ** ** **" at bounding box center [846, 322] width 99 height 19
click at [796, 313] on select "****** ** ***** ** ****** ** ** **" at bounding box center [846, 322] width 99 height 19
click at [677, 492] on link "print" at bounding box center [680, 485] width 40 height 23
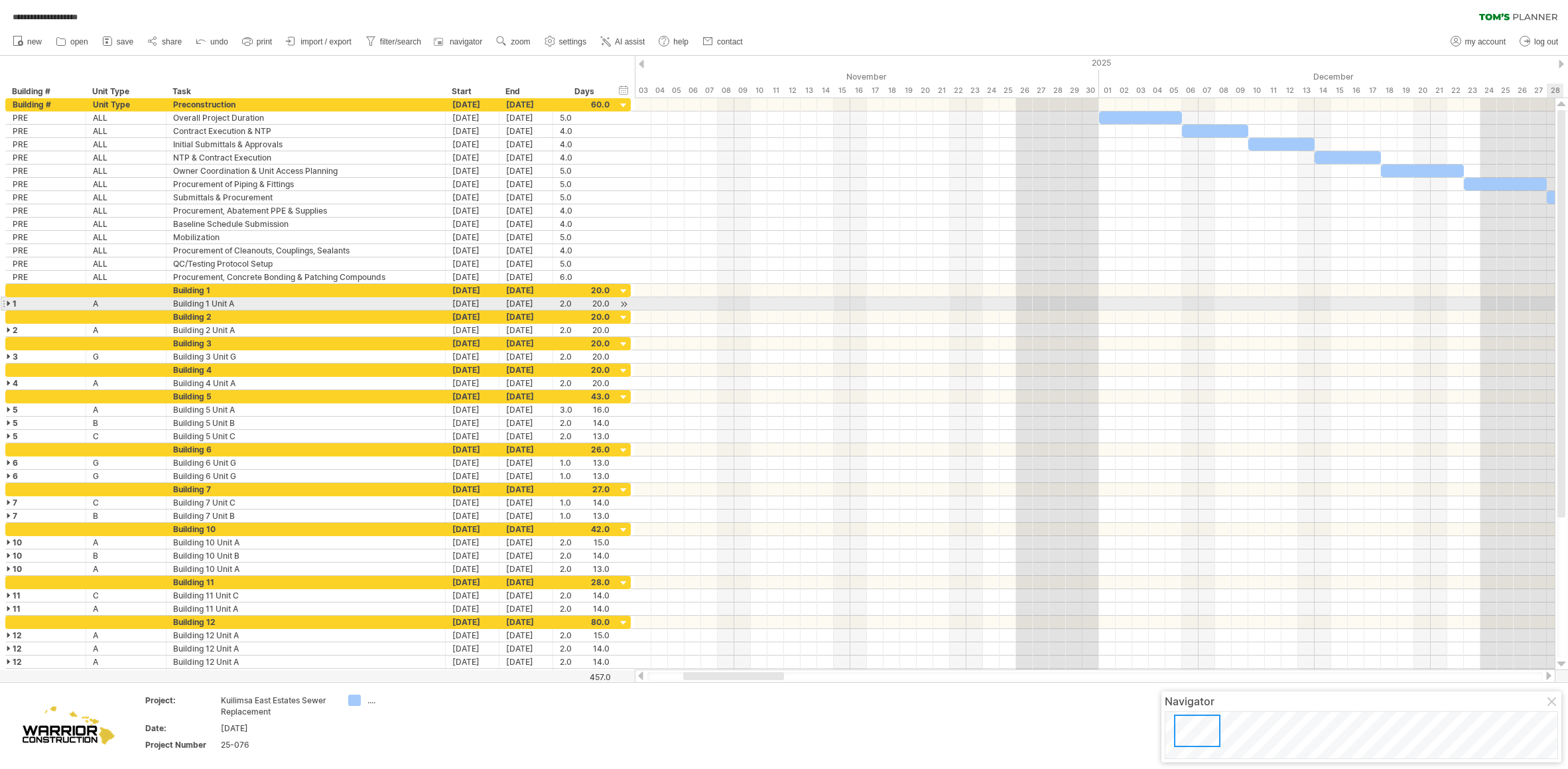
click at [9, 304] on div at bounding box center [10, 303] width 6 height 12
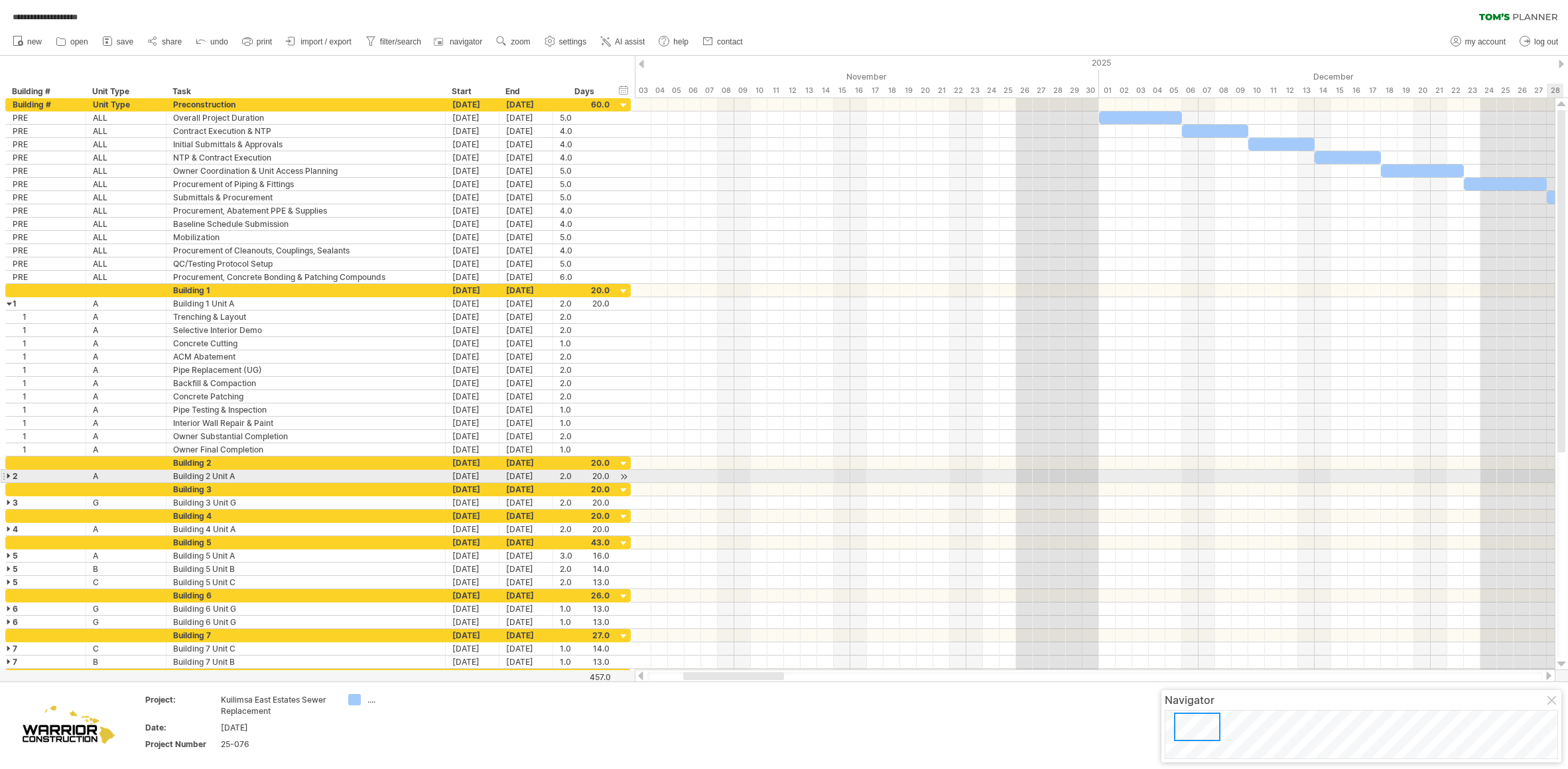
click at [9, 476] on div at bounding box center [10, 476] width 6 height 12
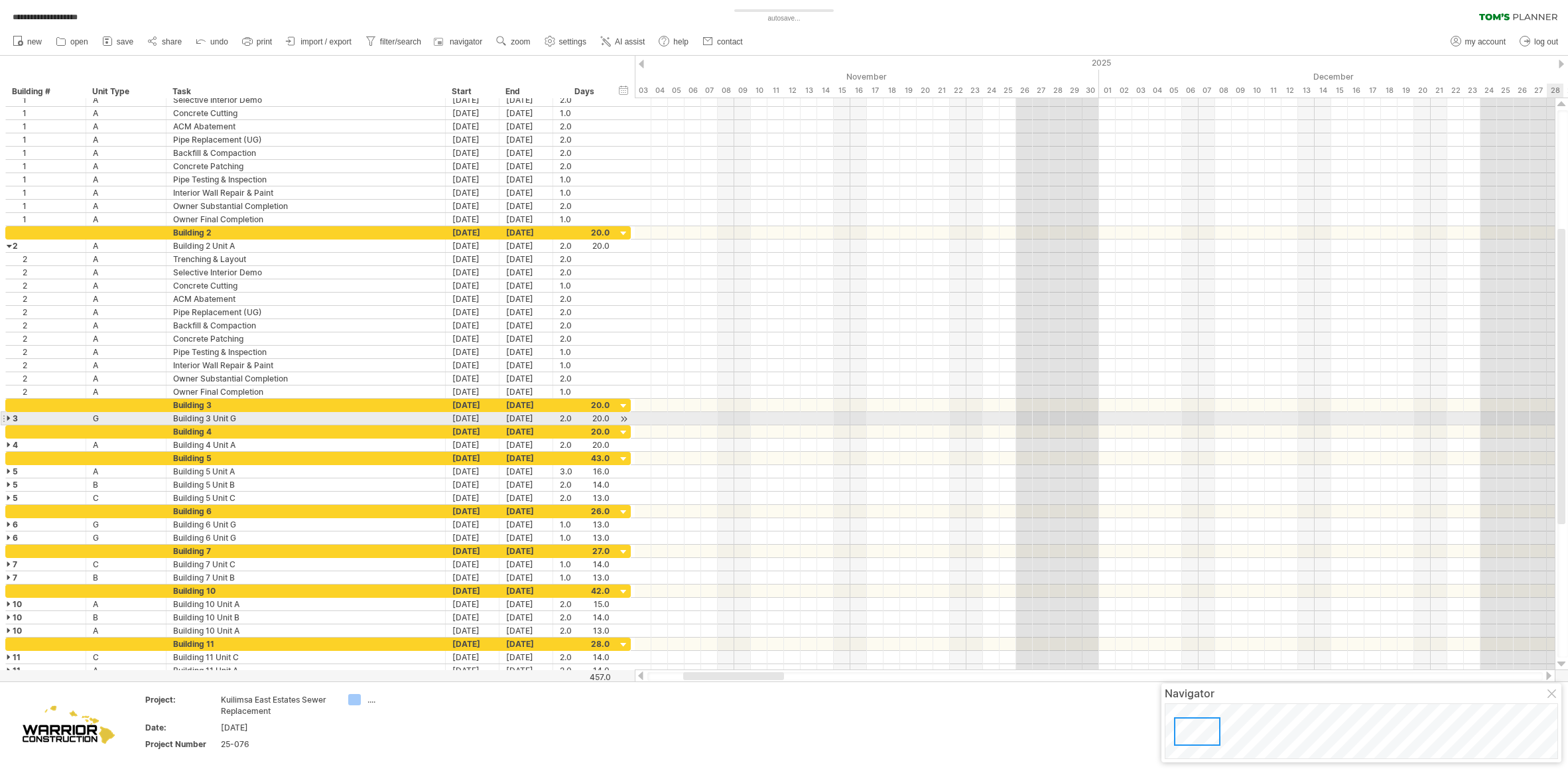
click at [8, 420] on div at bounding box center [10, 418] width 6 height 12
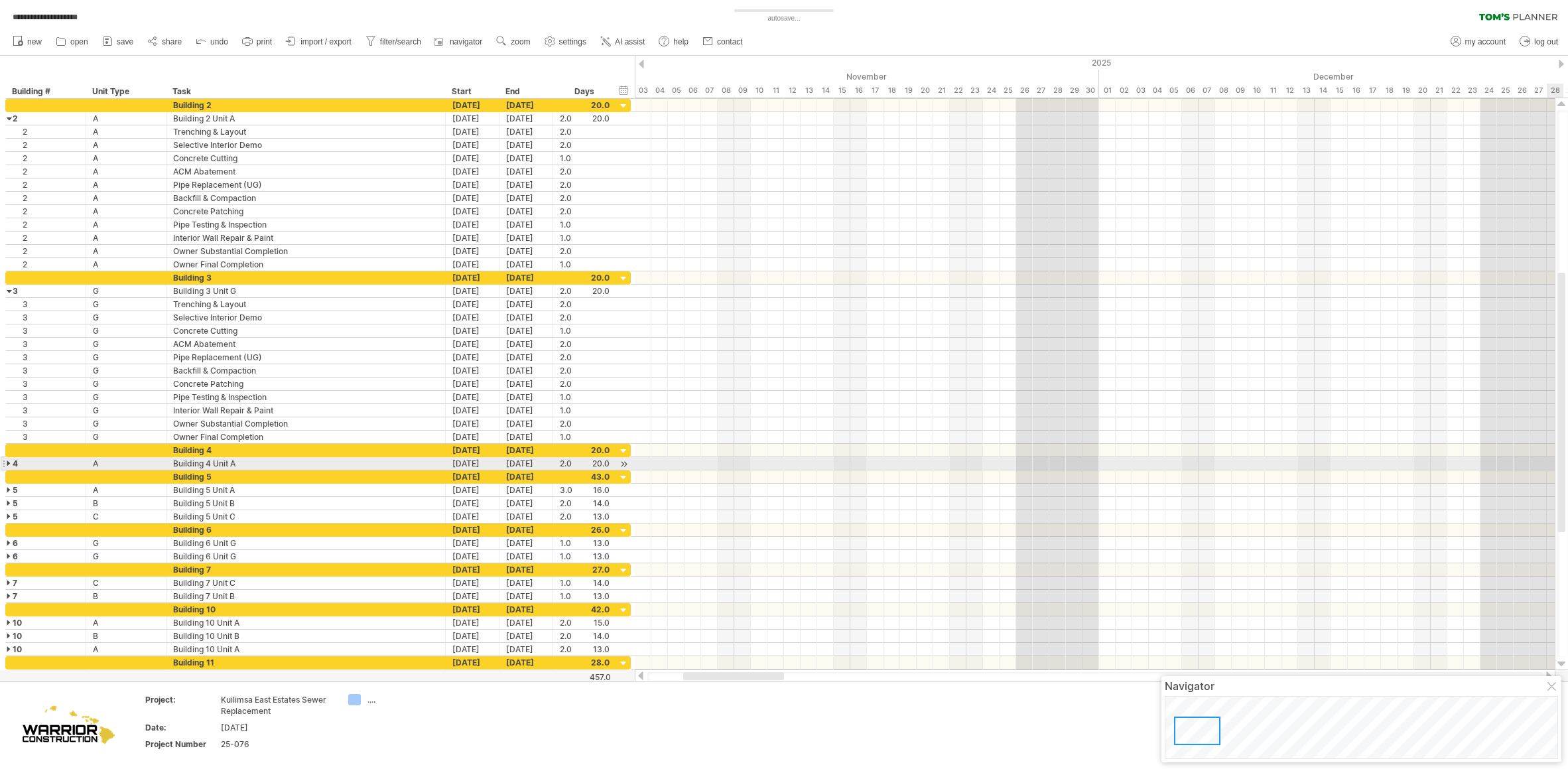
click at [7, 464] on div at bounding box center [10, 463] width 6 height 12
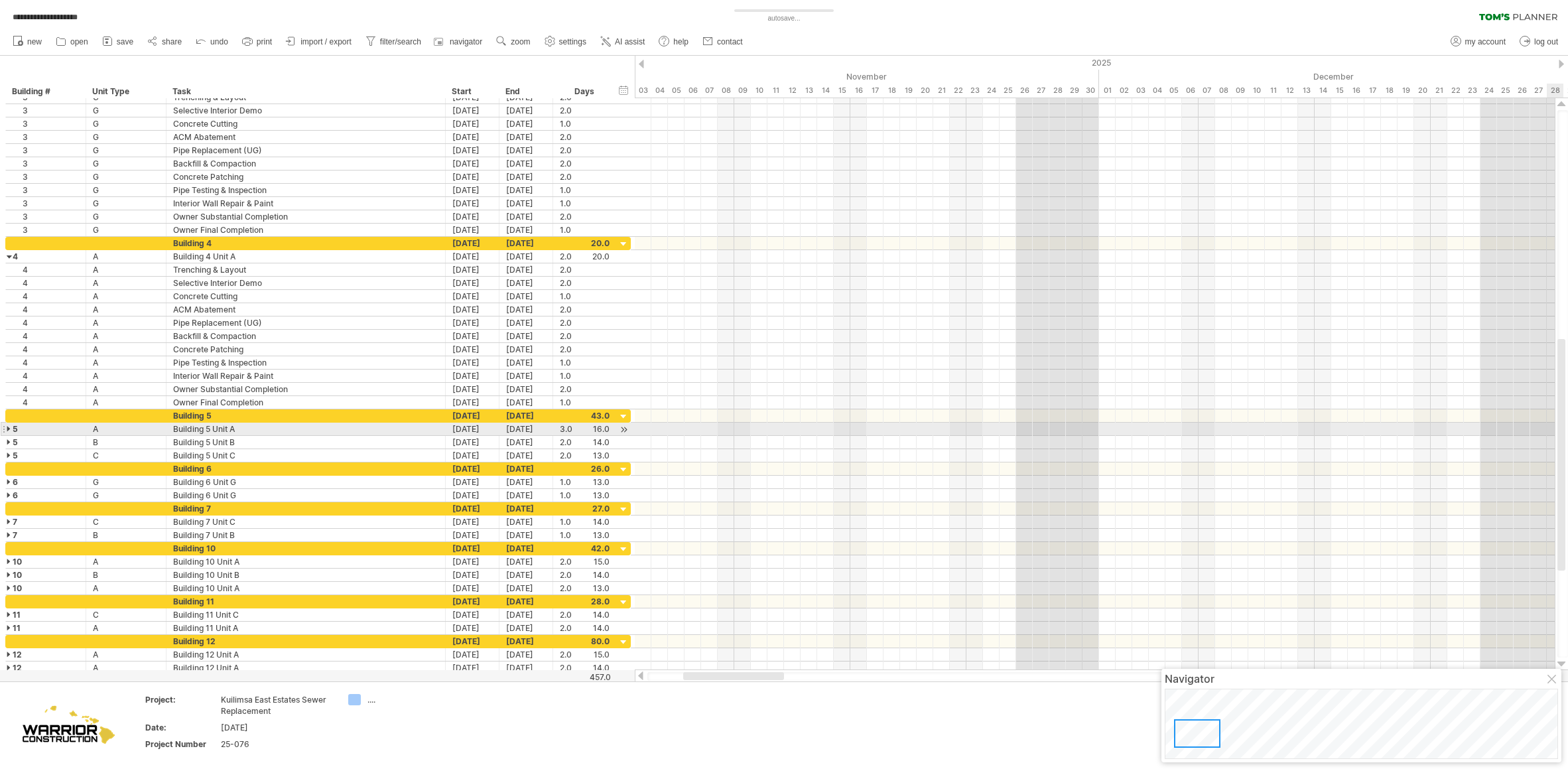
click at [7, 431] on div at bounding box center [10, 429] width 6 height 12
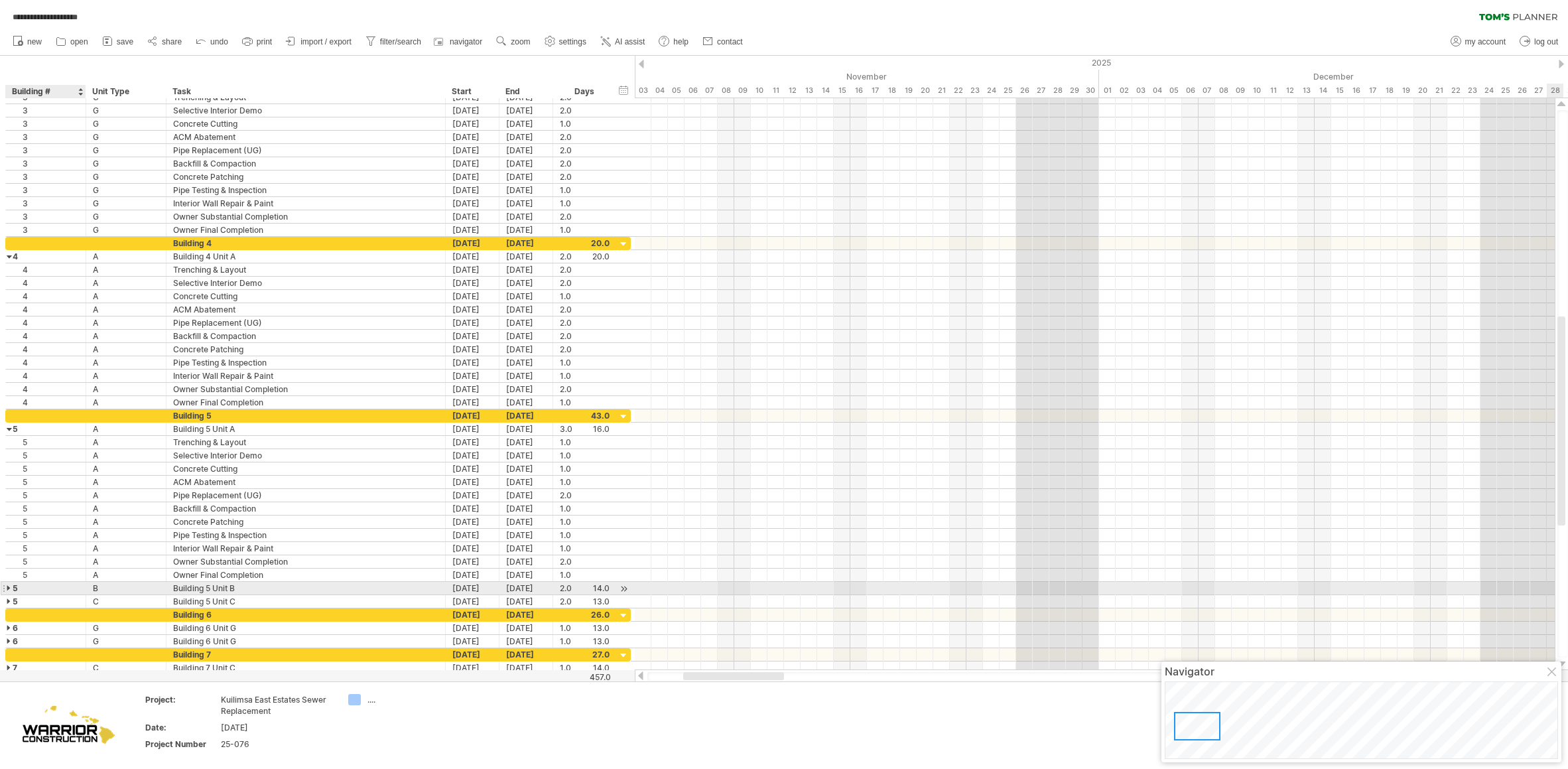
click at [11, 586] on div at bounding box center [10, 588] width 6 height 12
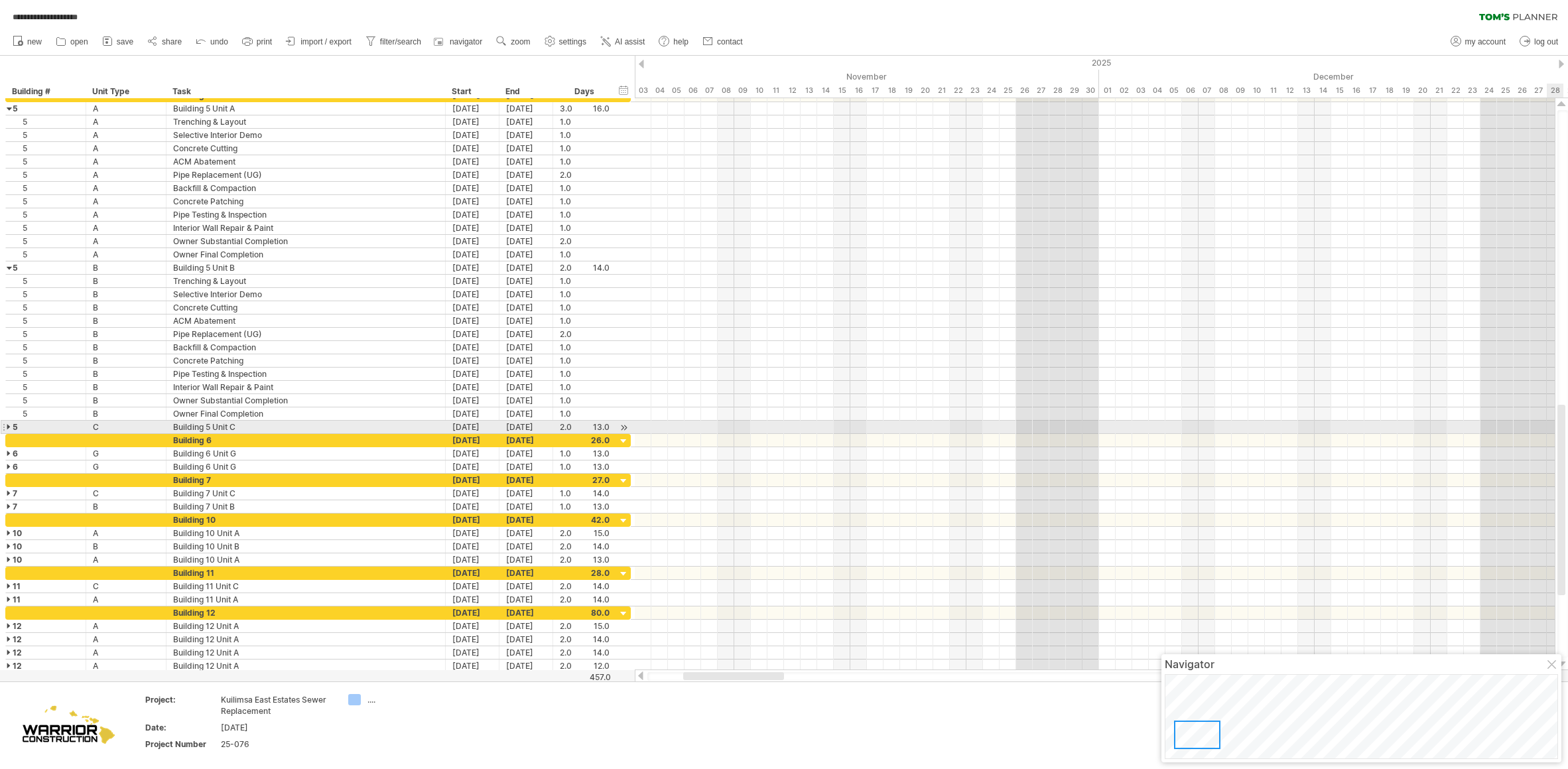
click at [9, 427] on div at bounding box center [10, 427] width 6 height 12
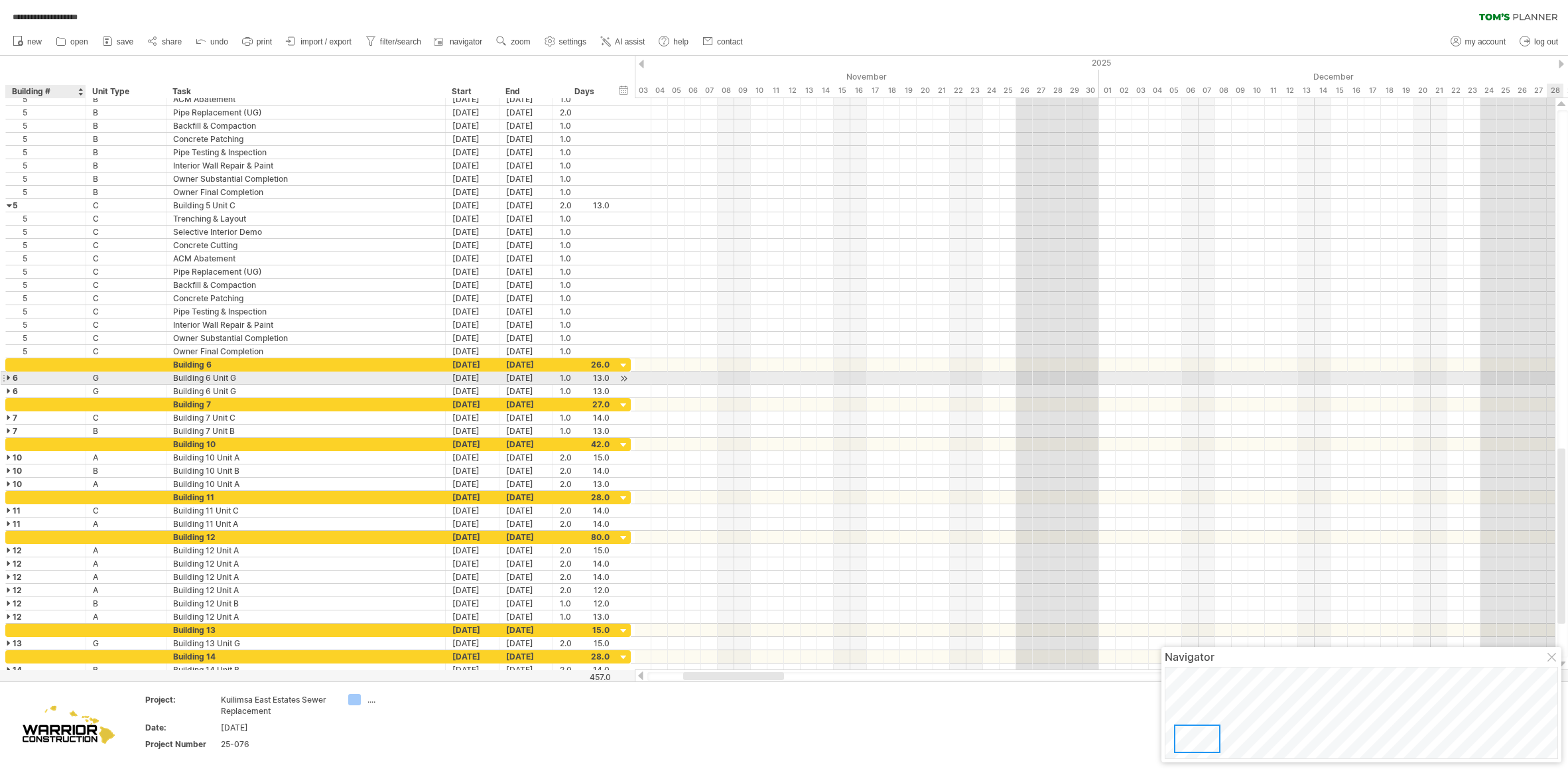
click at [16, 376] on div "6" at bounding box center [45, 378] width 66 height 12
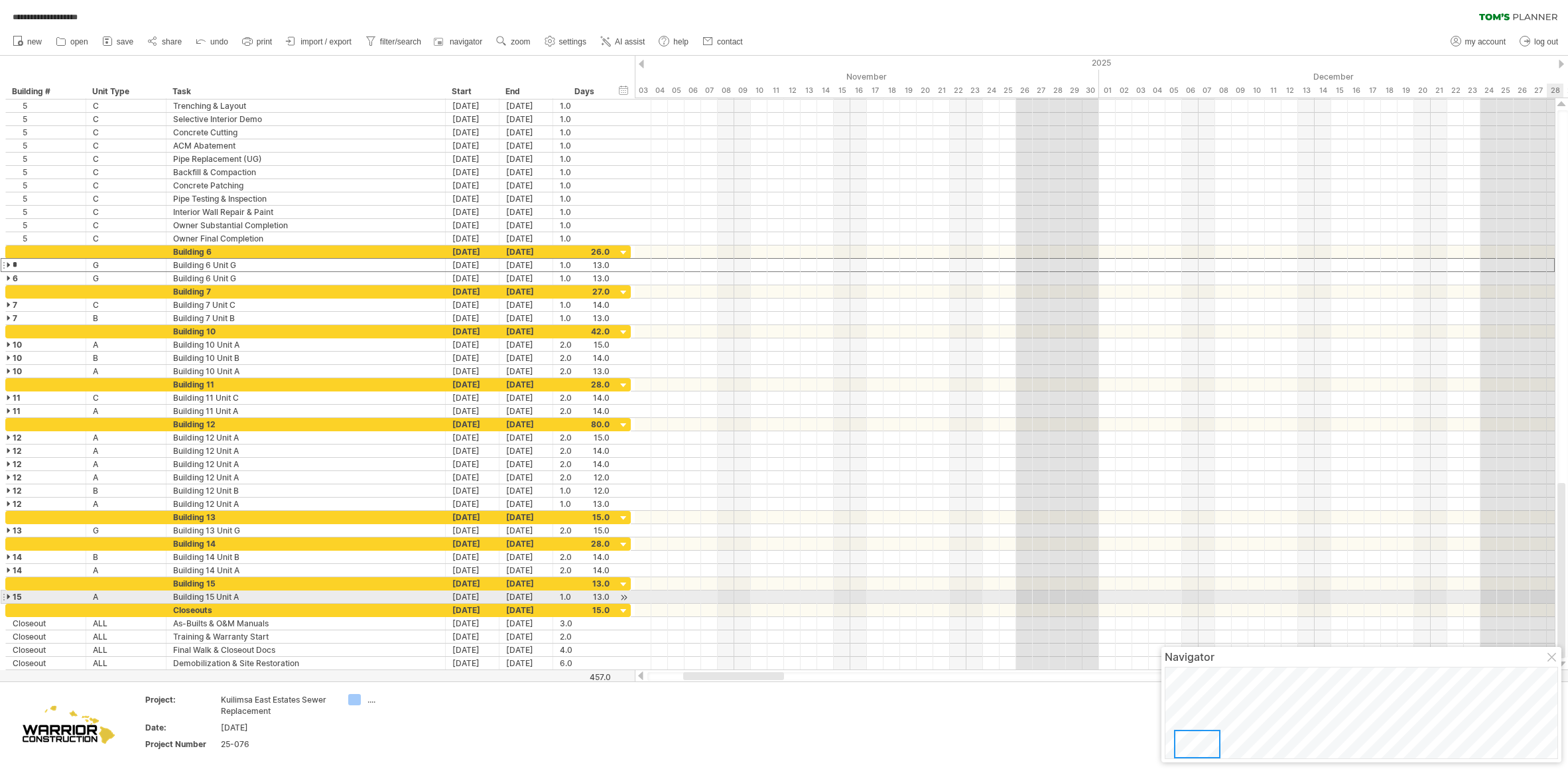
click at [5, 596] on div at bounding box center [3, 597] width 5 height 14
click at [8, 601] on div at bounding box center [10, 597] width 6 height 12
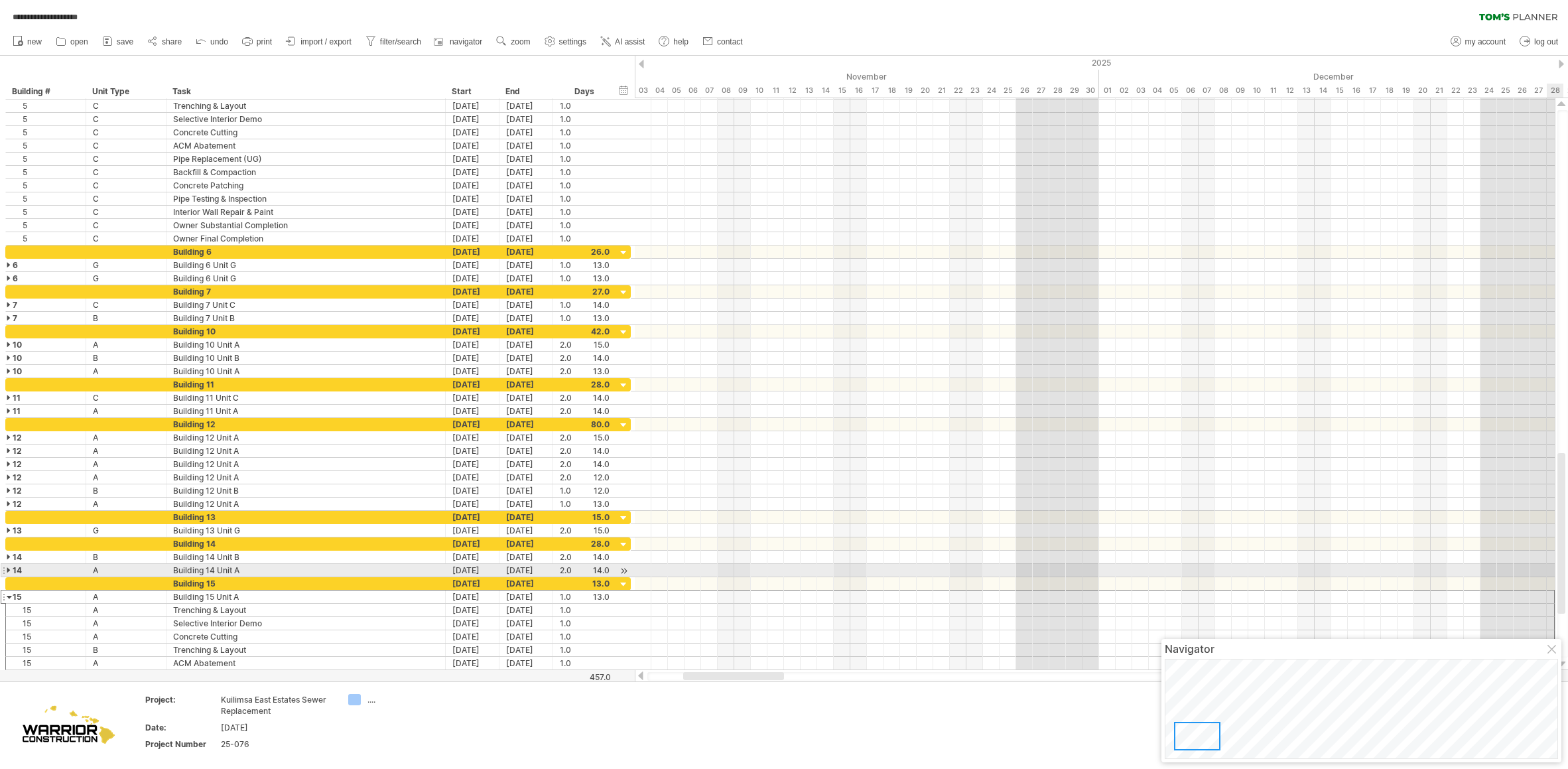
click at [7, 570] on div at bounding box center [10, 570] width 6 height 12
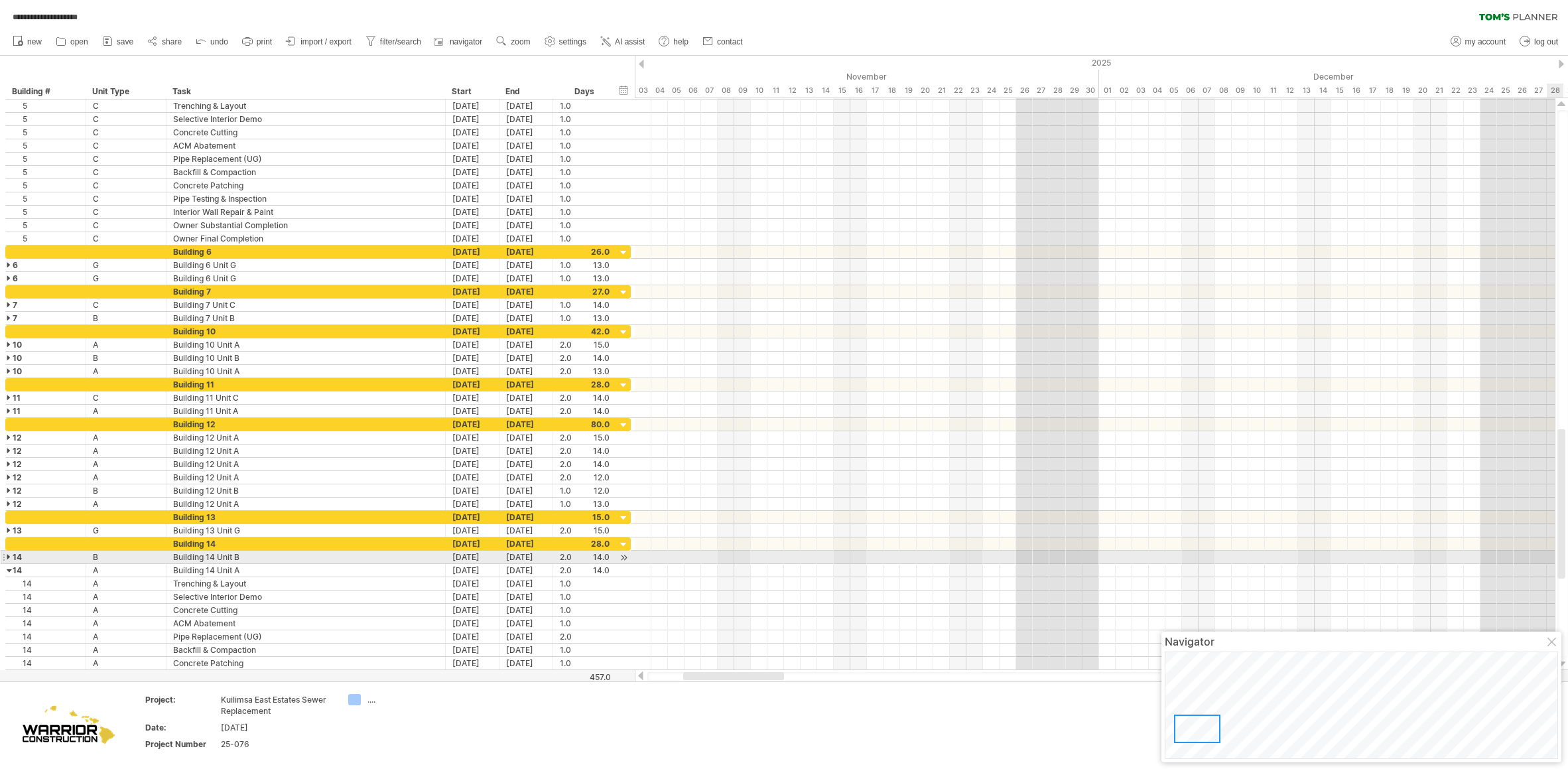
click at [8, 556] on div at bounding box center [10, 557] width 6 height 12
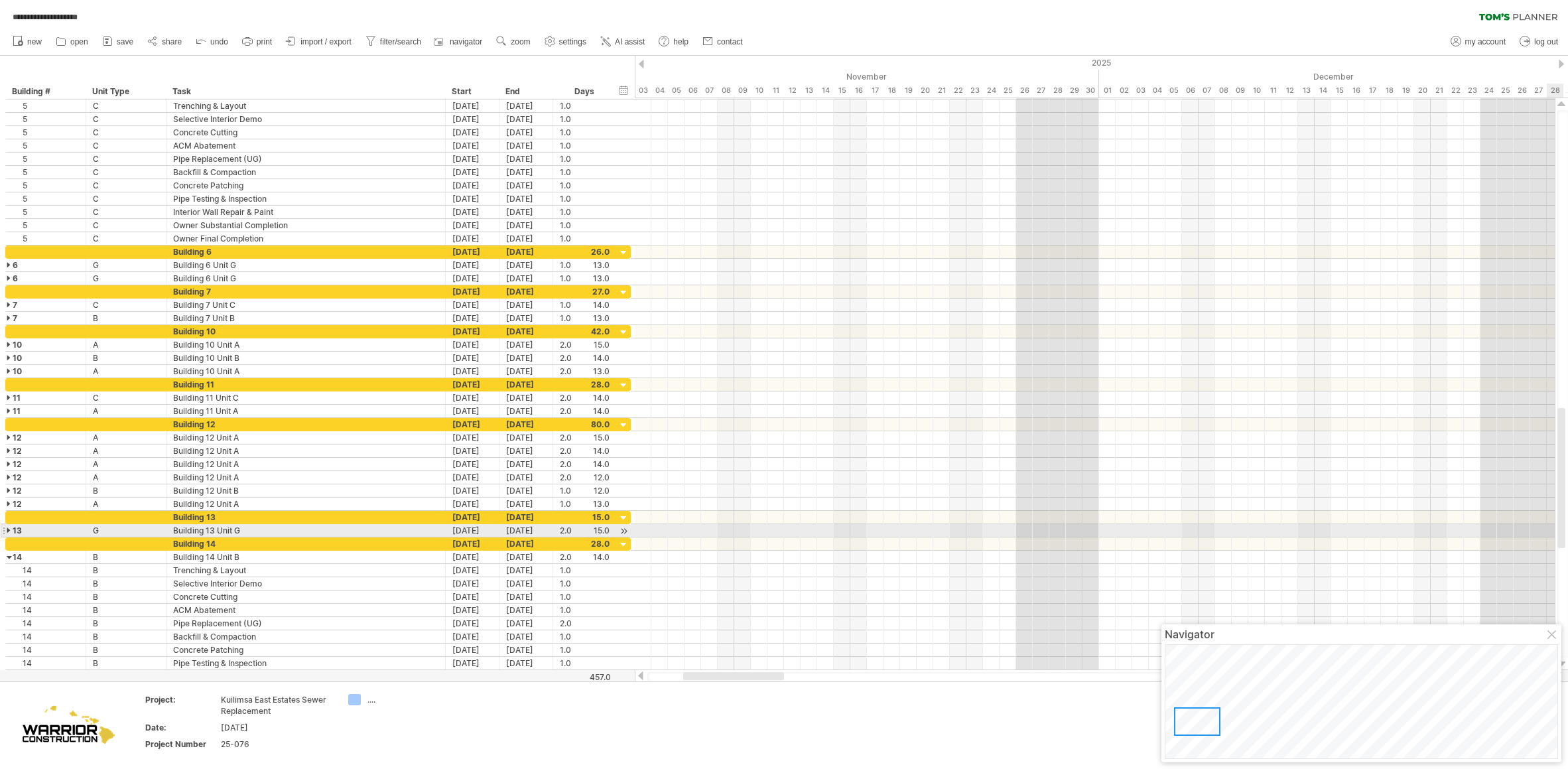
click at [7, 527] on div at bounding box center [10, 530] width 6 height 12
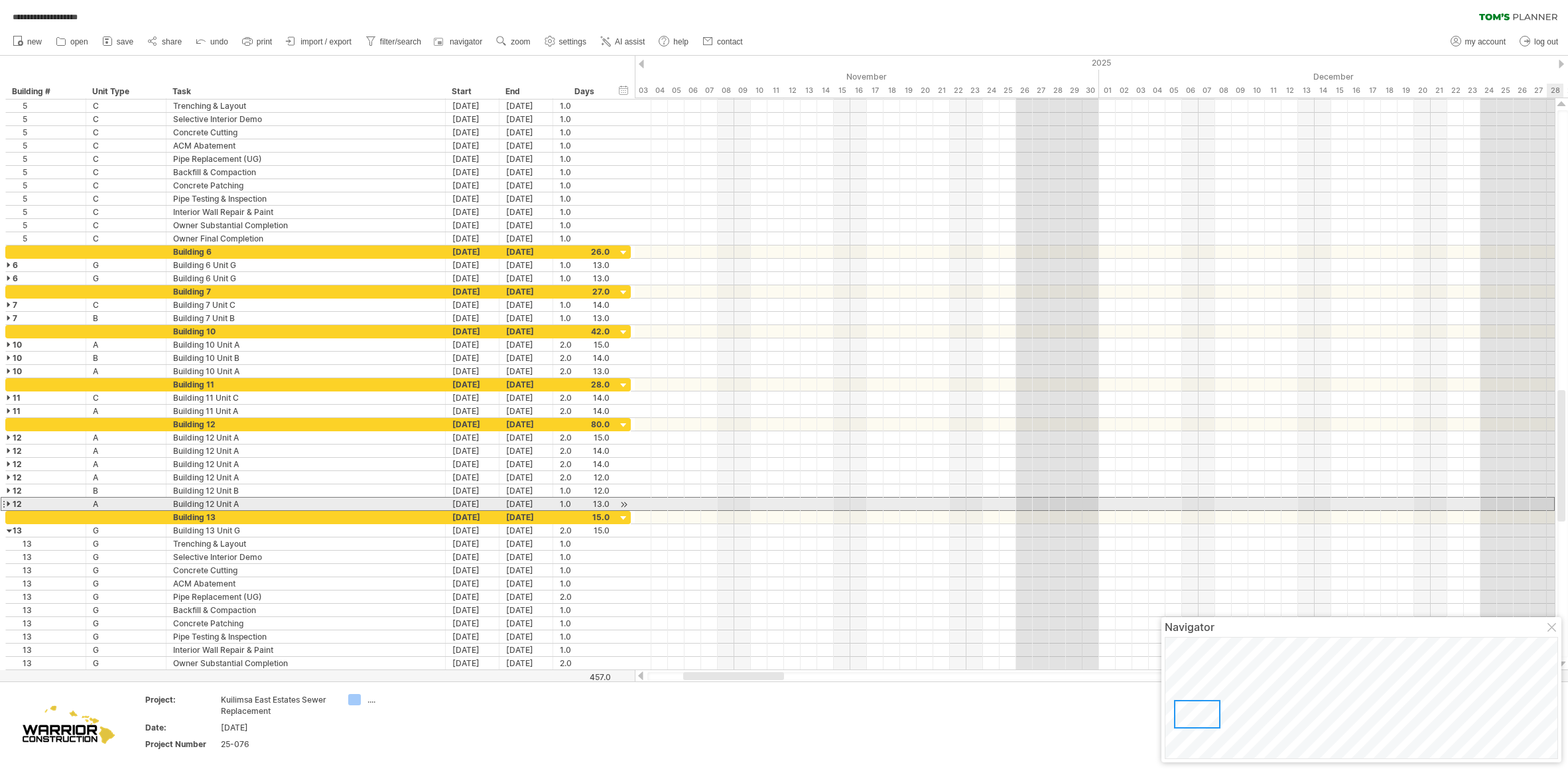
click at [5, 497] on div at bounding box center [3, 504] width 5 height 14
click at [7, 505] on div at bounding box center [10, 504] width 6 height 12
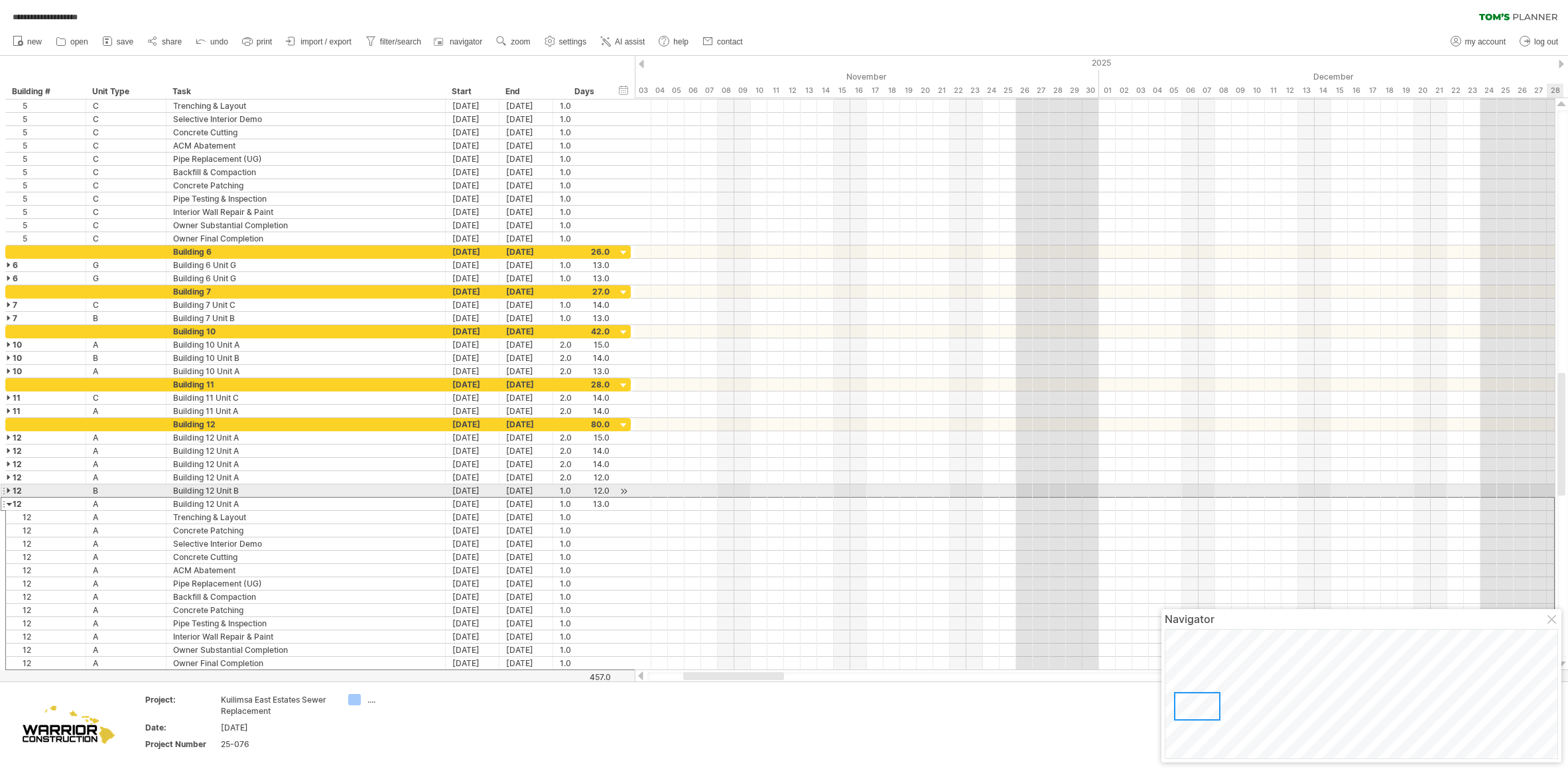
click at [7, 491] on div at bounding box center [10, 490] width 6 height 12
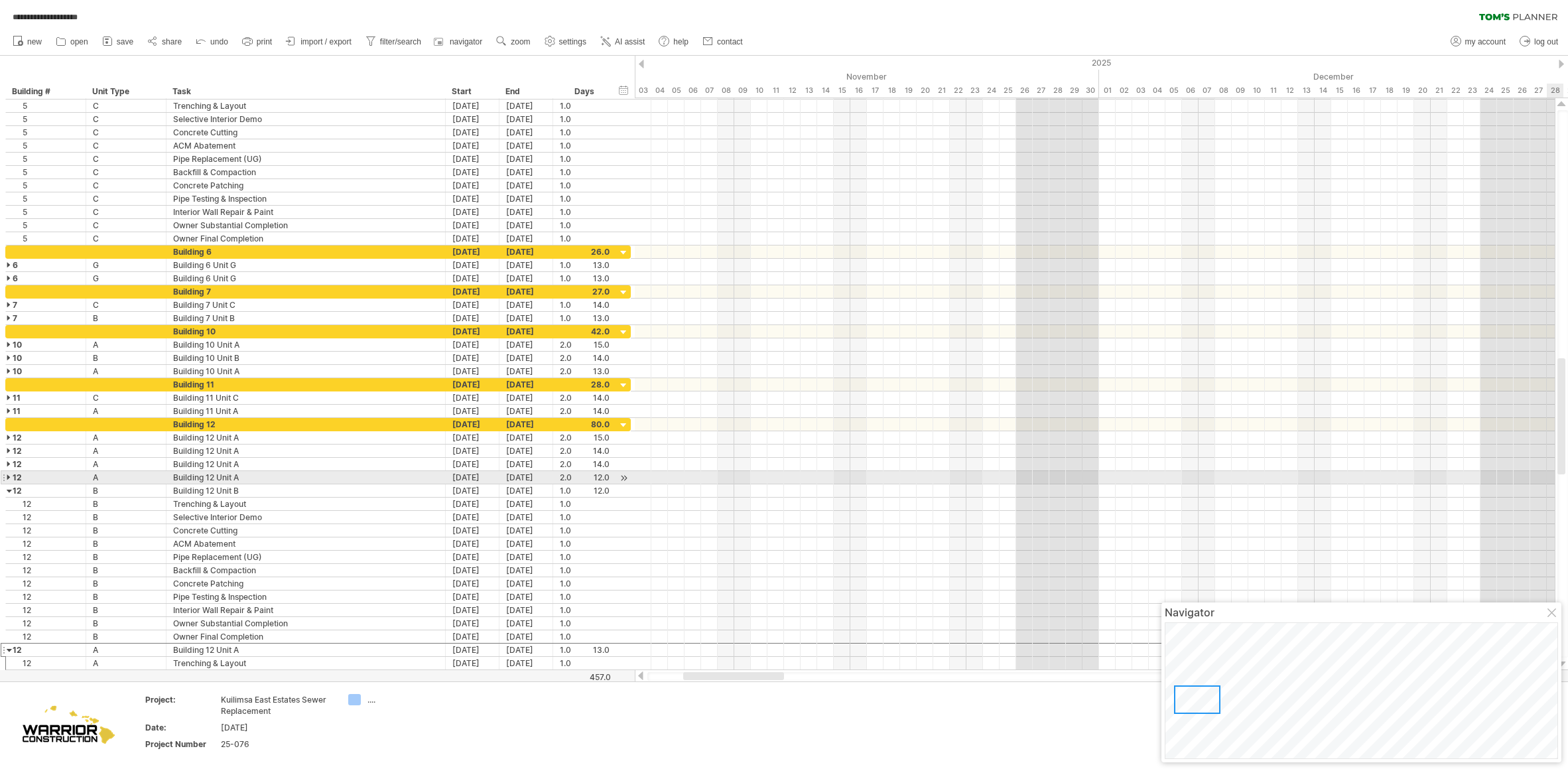
click at [9, 480] on div at bounding box center [10, 477] width 6 height 12
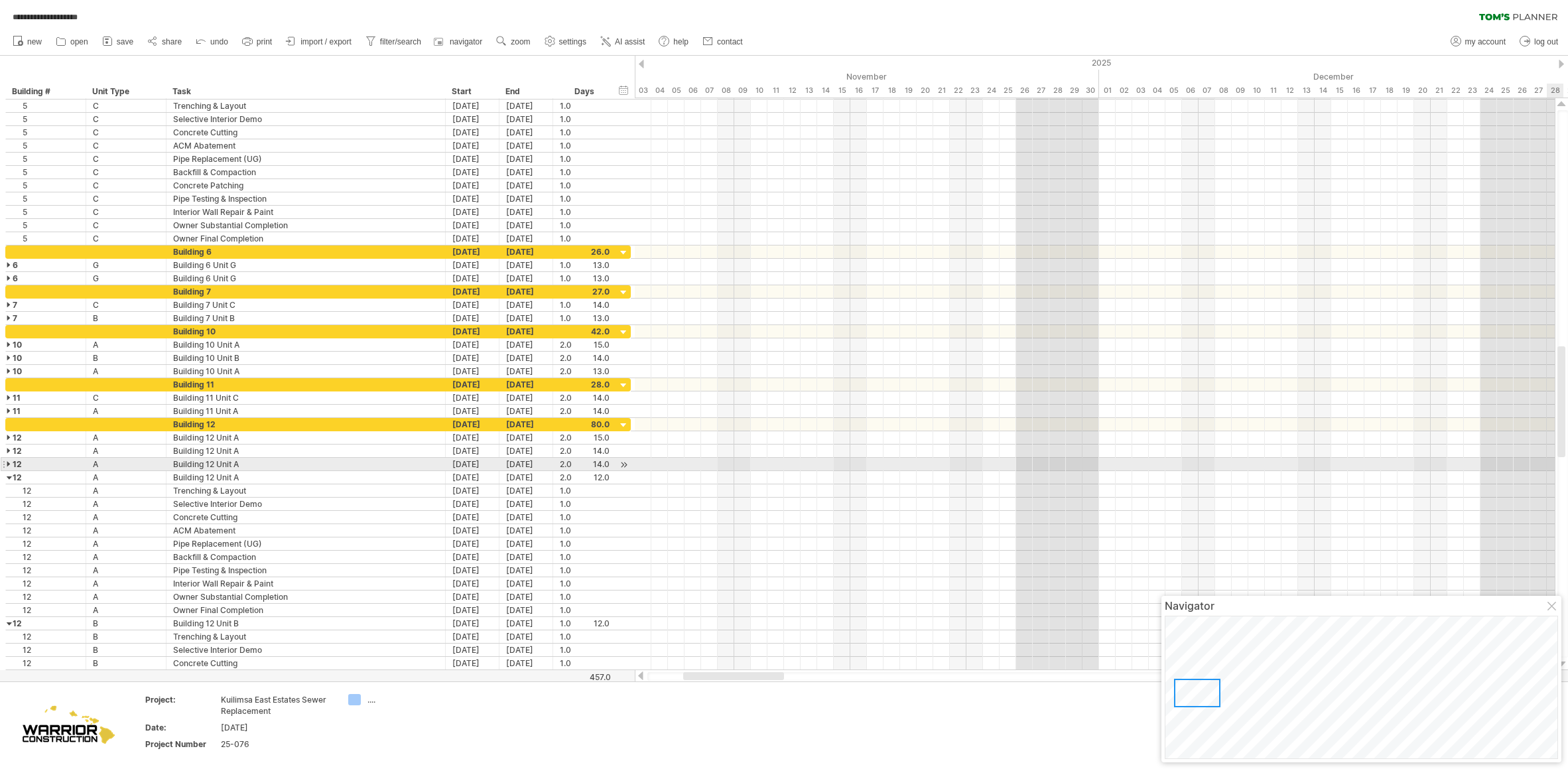
click at [7, 466] on div at bounding box center [10, 464] width 6 height 12
click at [5, 461] on div "**********" at bounding box center [318, 464] width 625 height 13
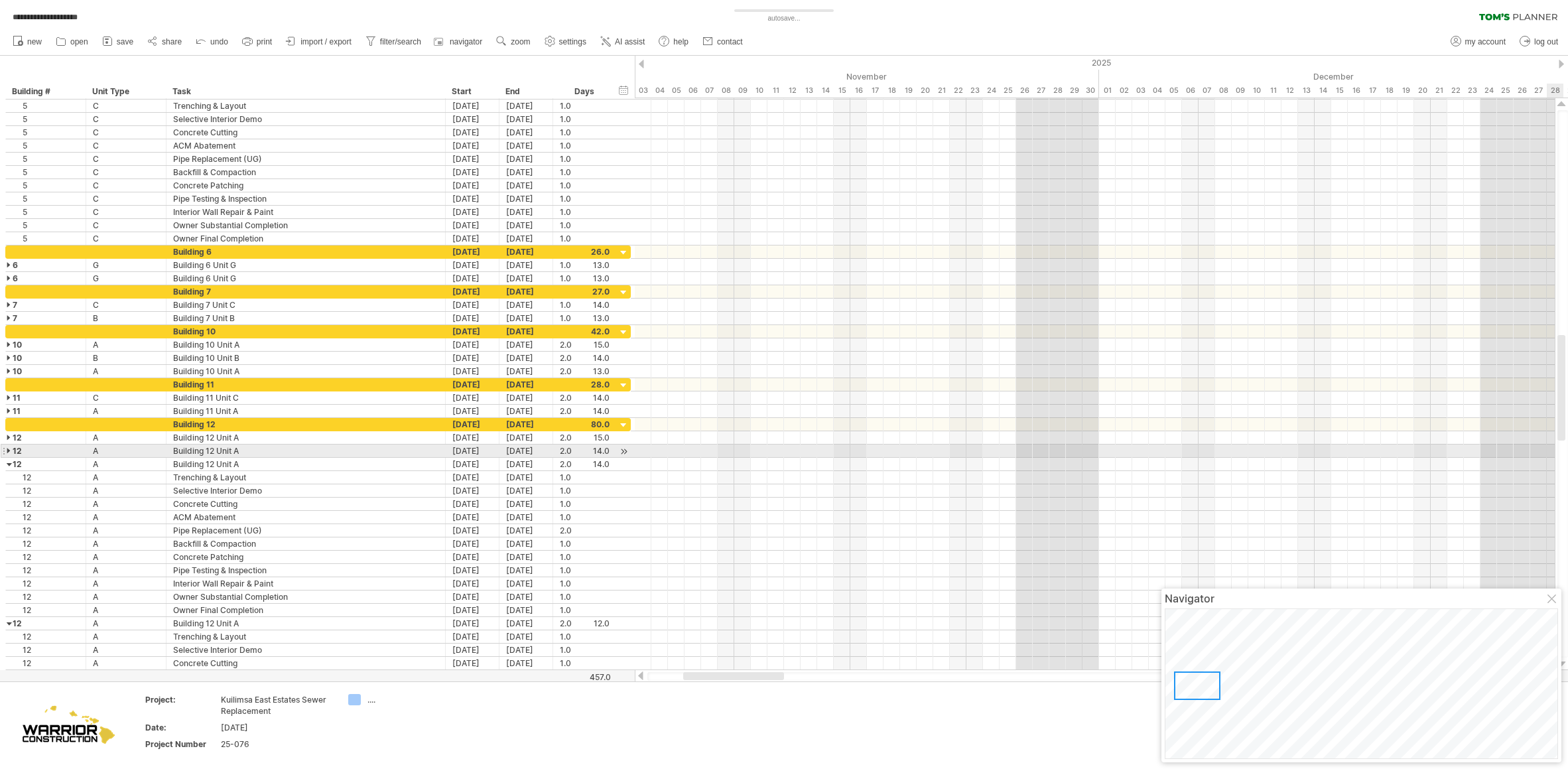
click at [7, 452] on div at bounding box center [10, 451] width 6 height 12
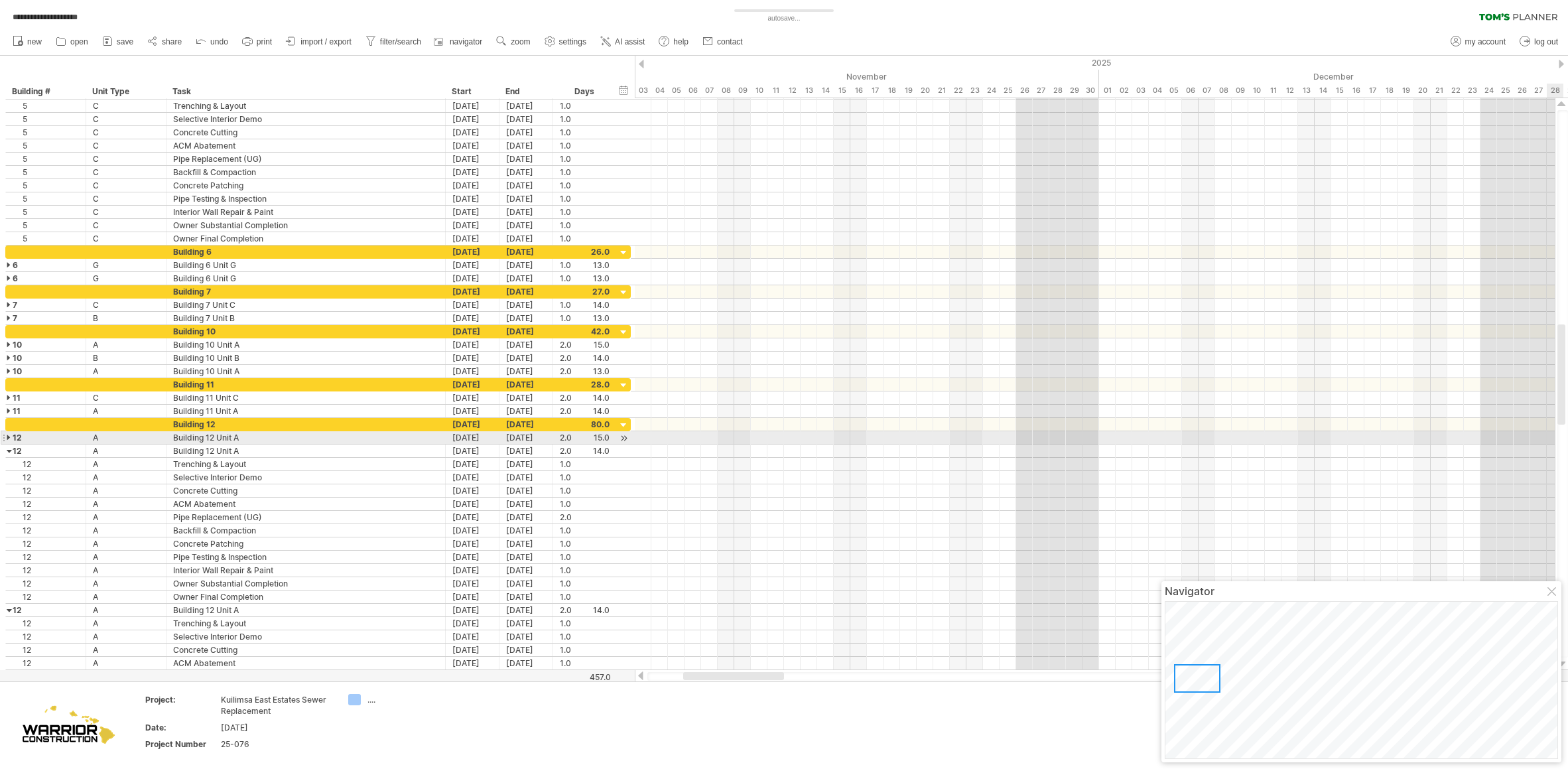
click at [7, 442] on div at bounding box center [10, 438] width 6 height 12
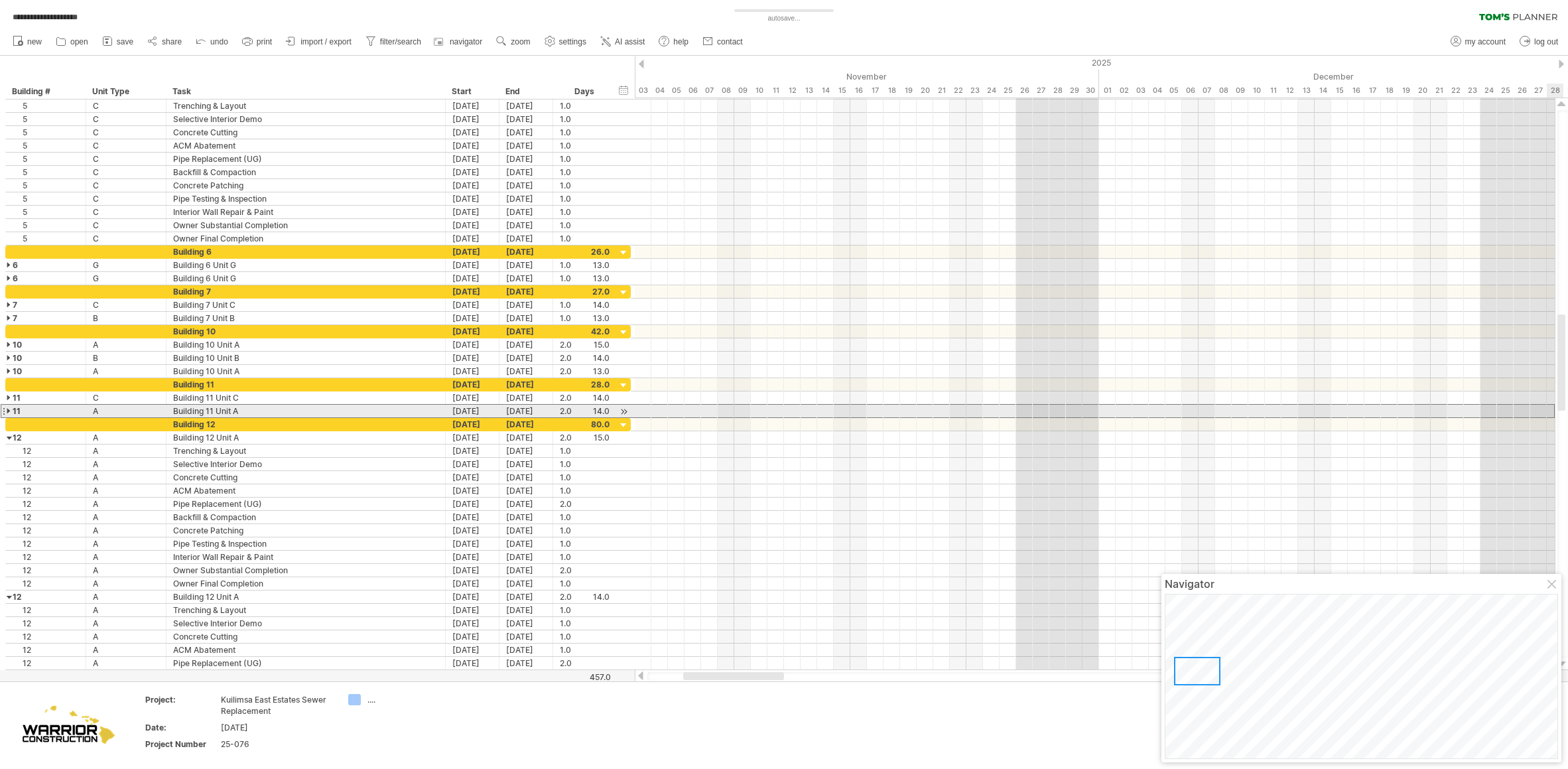
click at [5, 411] on div at bounding box center [3, 411] width 5 height 14
click at [7, 412] on div at bounding box center [10, 410] width 6 height 12
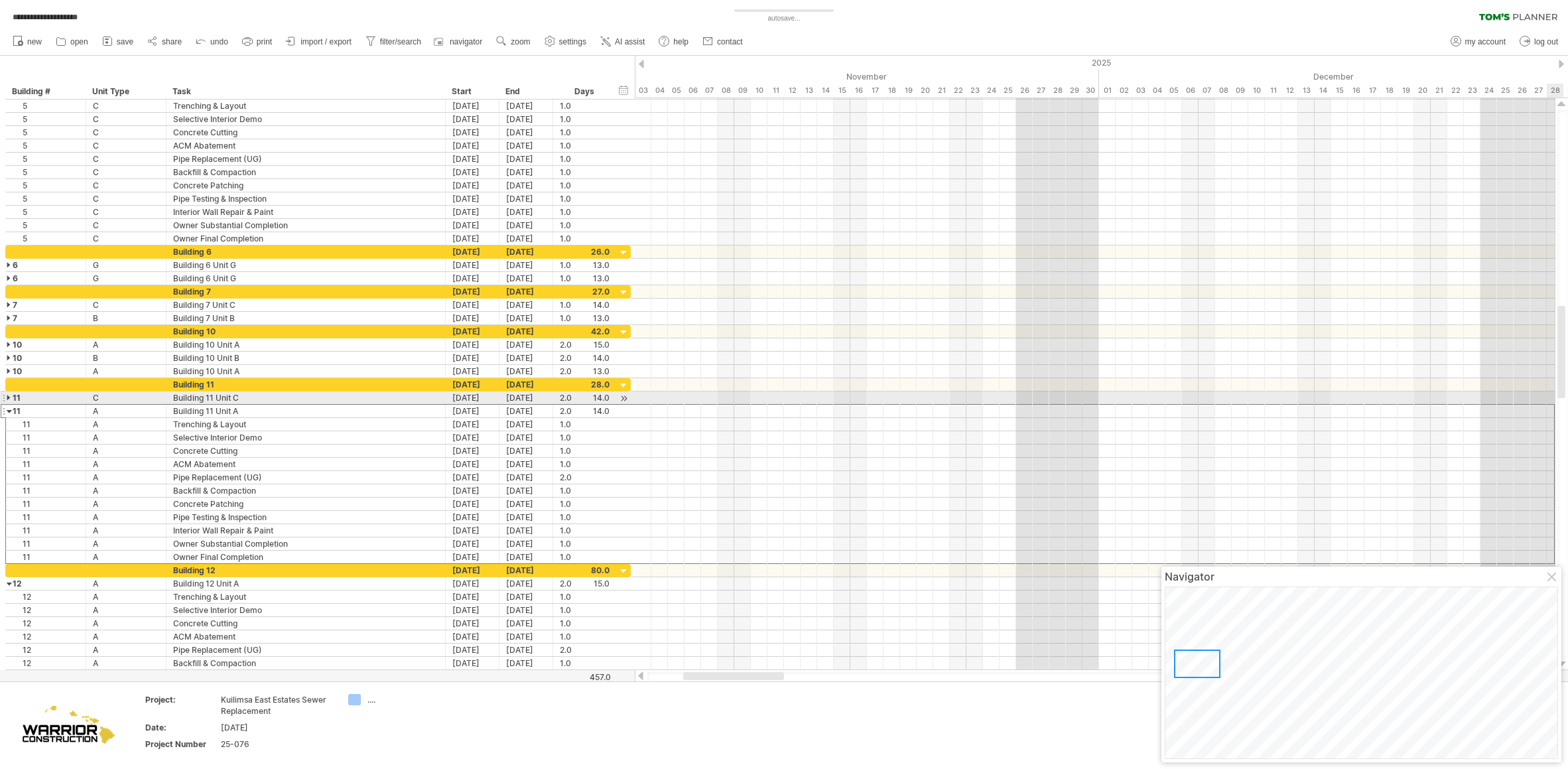
click at [9, 398] on div at bounding box center [10, 397] width 6 height 12
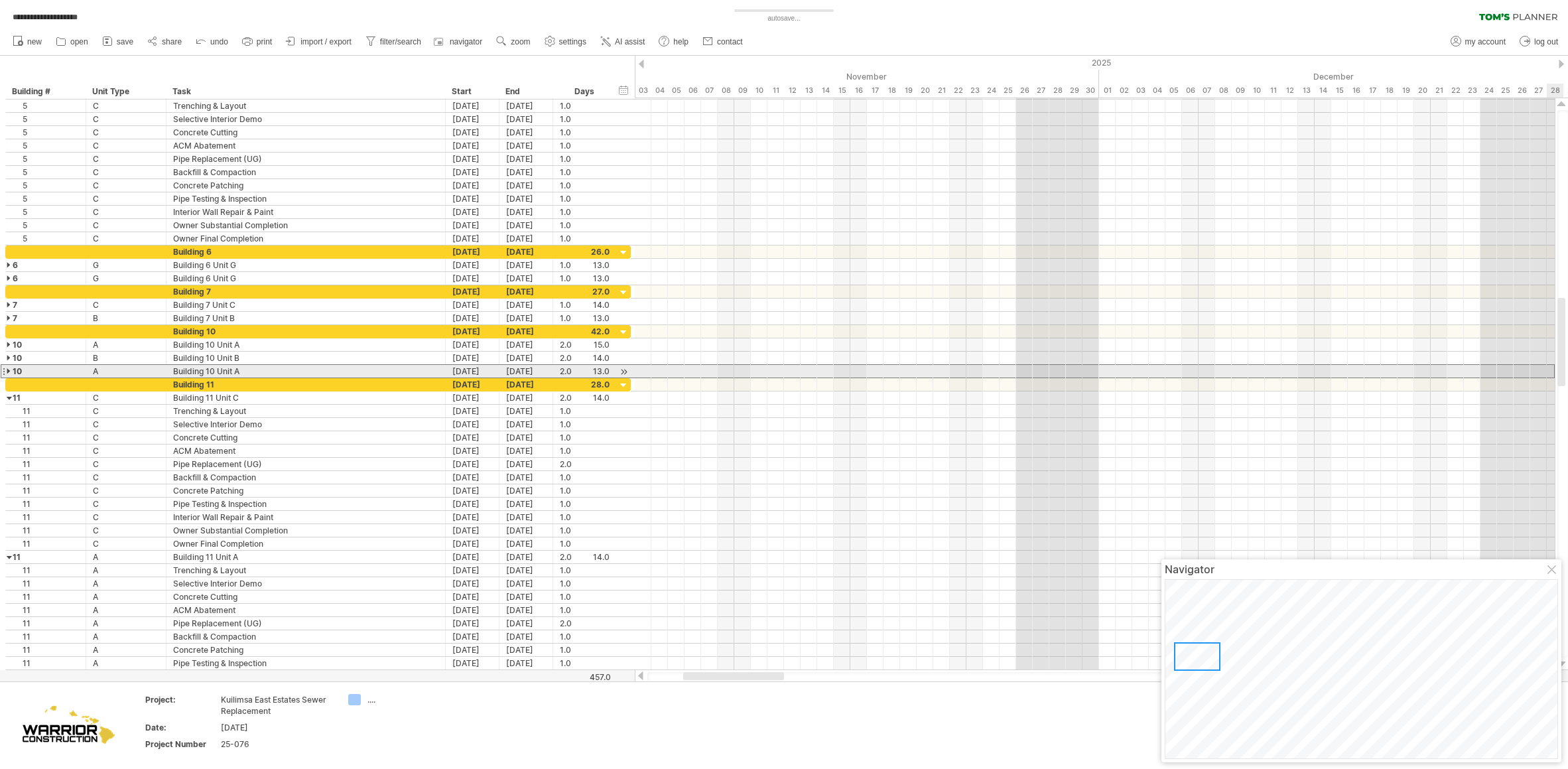
click at [5, 368] on div at bounding box center [3, 371] width 5 height 14
click at [9, 370] on div at bounding box center [10, 371] width 6 height 12
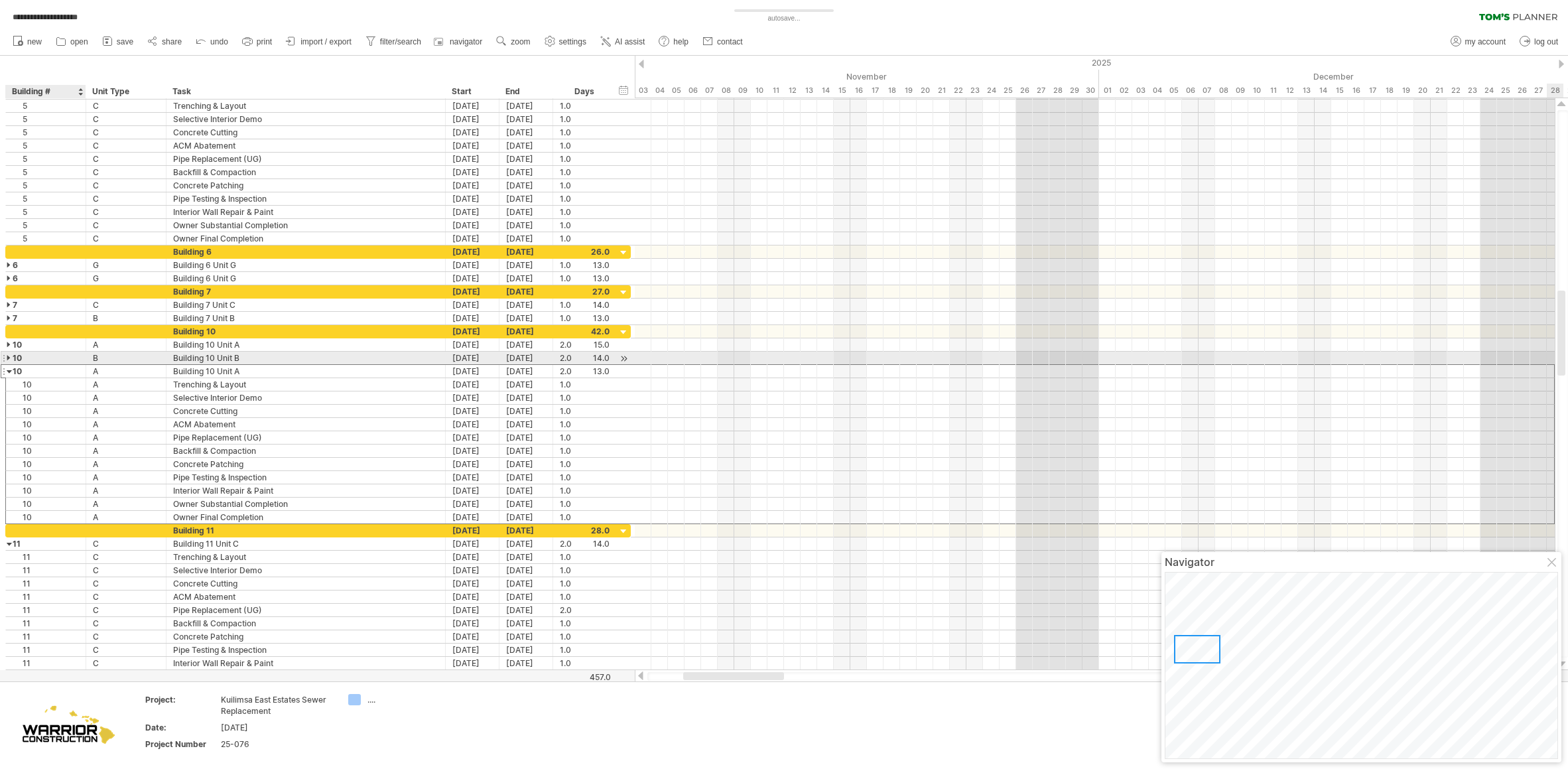
click at [9, 363] on div at bounding box center [10, 358] width 6 height 12
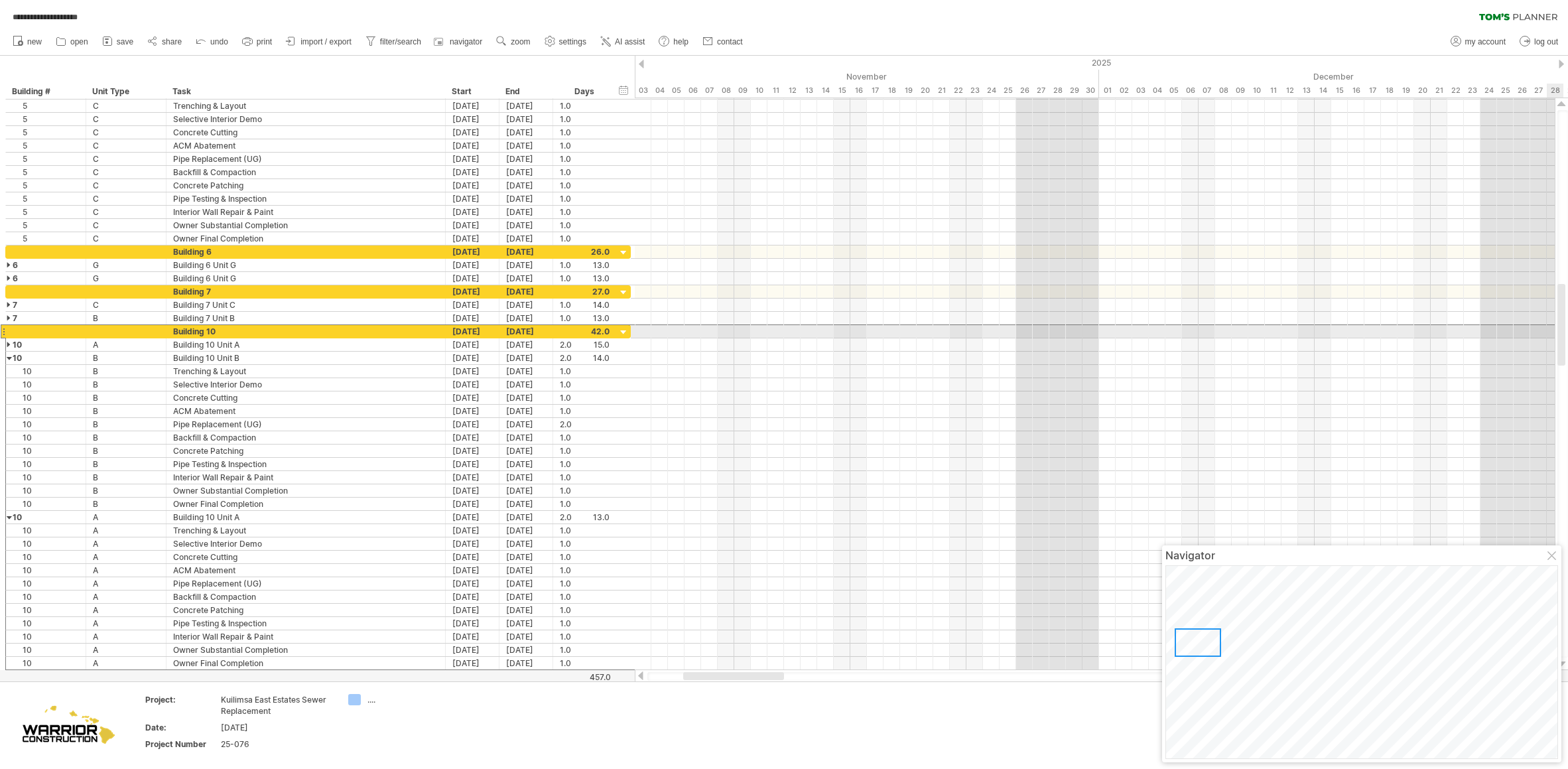
click at [8, 336] on div at bounding box center [46, 331] width 80 height 12
click at [9, 336] on div at bounding box center [46, 331] width 80 height 12
click at [11, 344] on div at bounding box center [10, 345] width 6 height 12
click at [12, 315] on div at bounding box center [10, 318] width 6 height 12
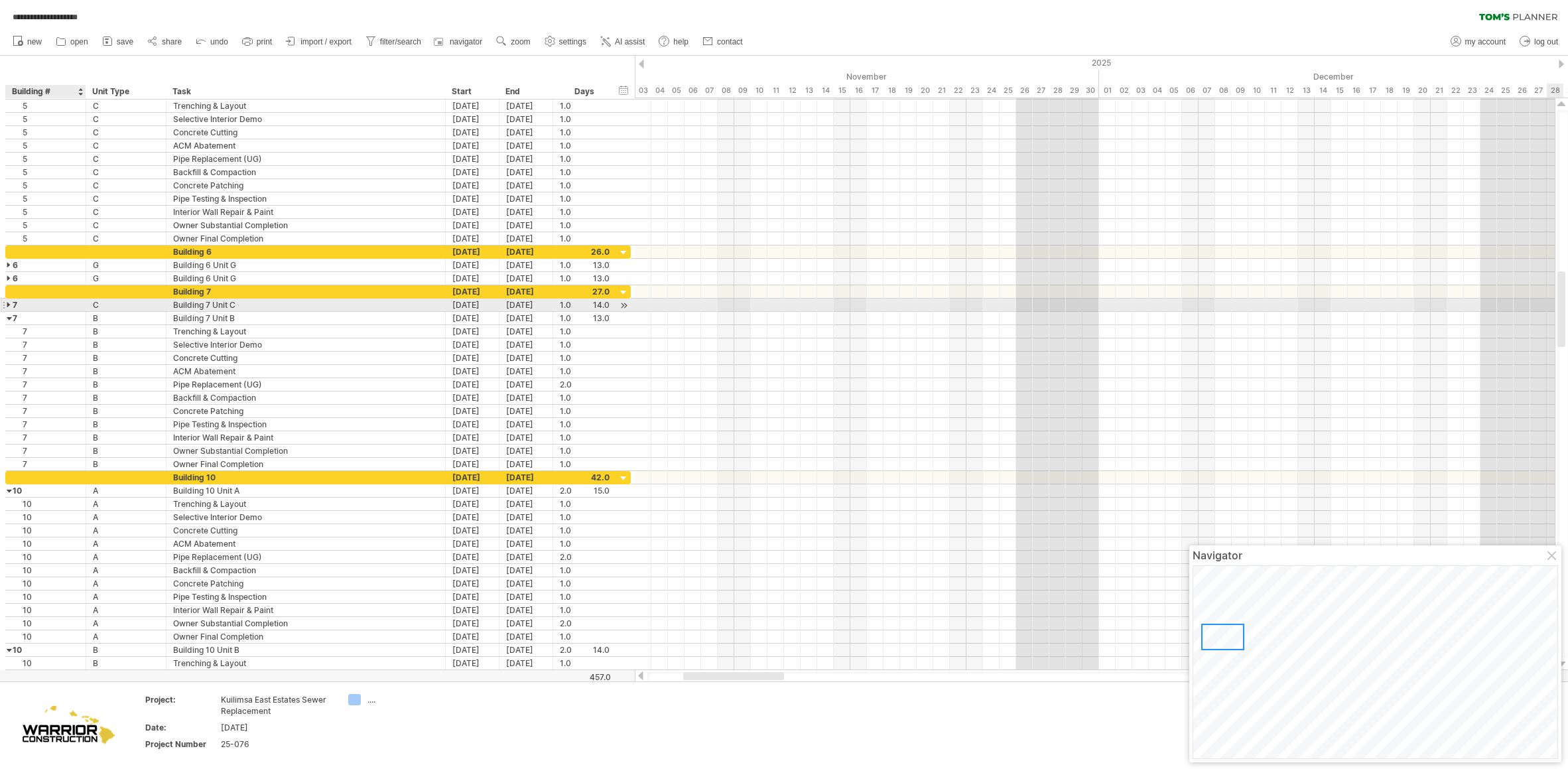
click at [13, 304] on div "7" at bounding box center [45, 305] width 66 height 12
click at [8, 307] on div at bounding box center [10, 305] width 6 height 12
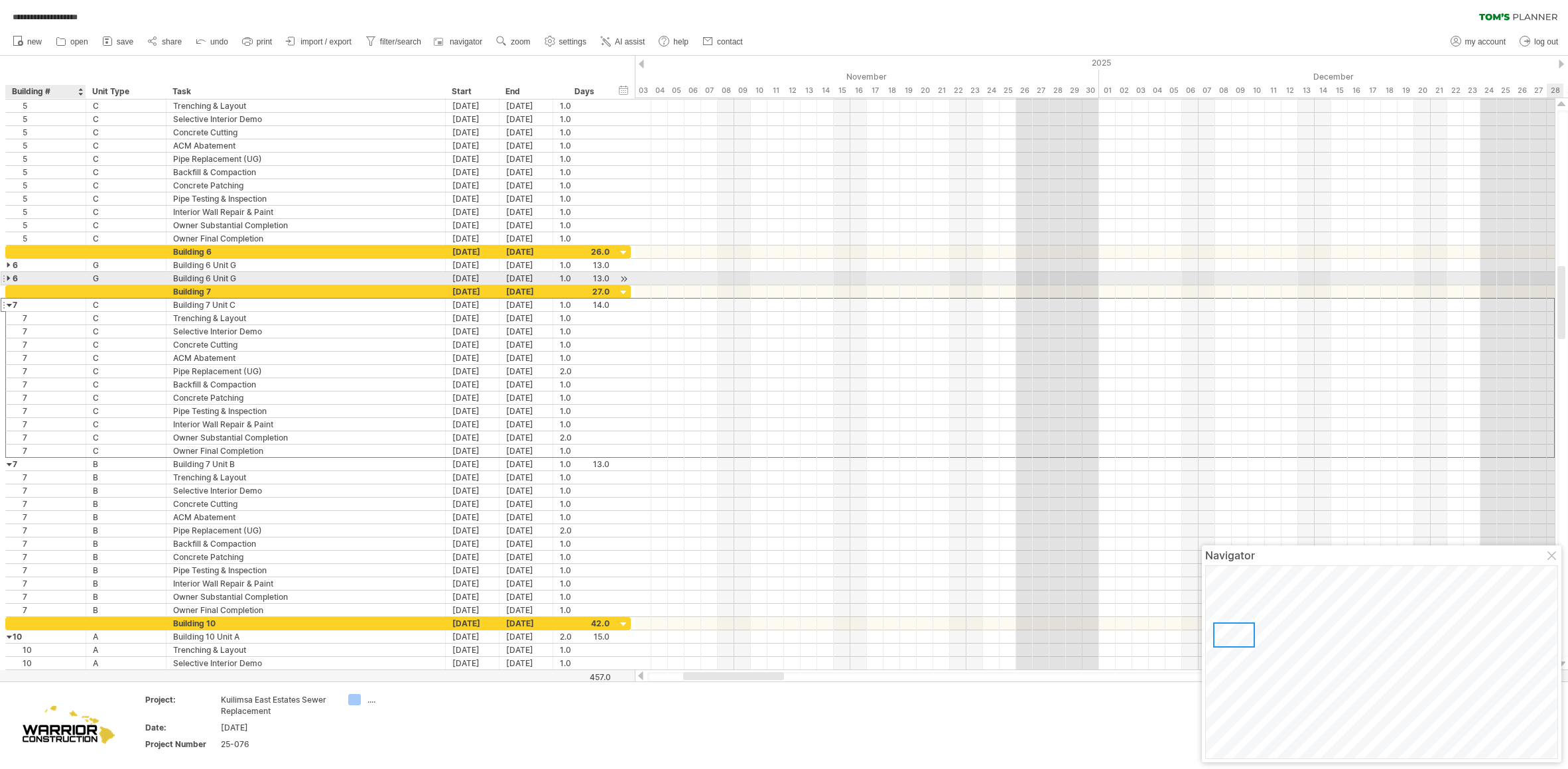
click at [17, 280] on div "6" at bounding box center [45, 279] width 66 height 12
click at [8, 279] on div at bounding box center [10, 279] width 6 height 12
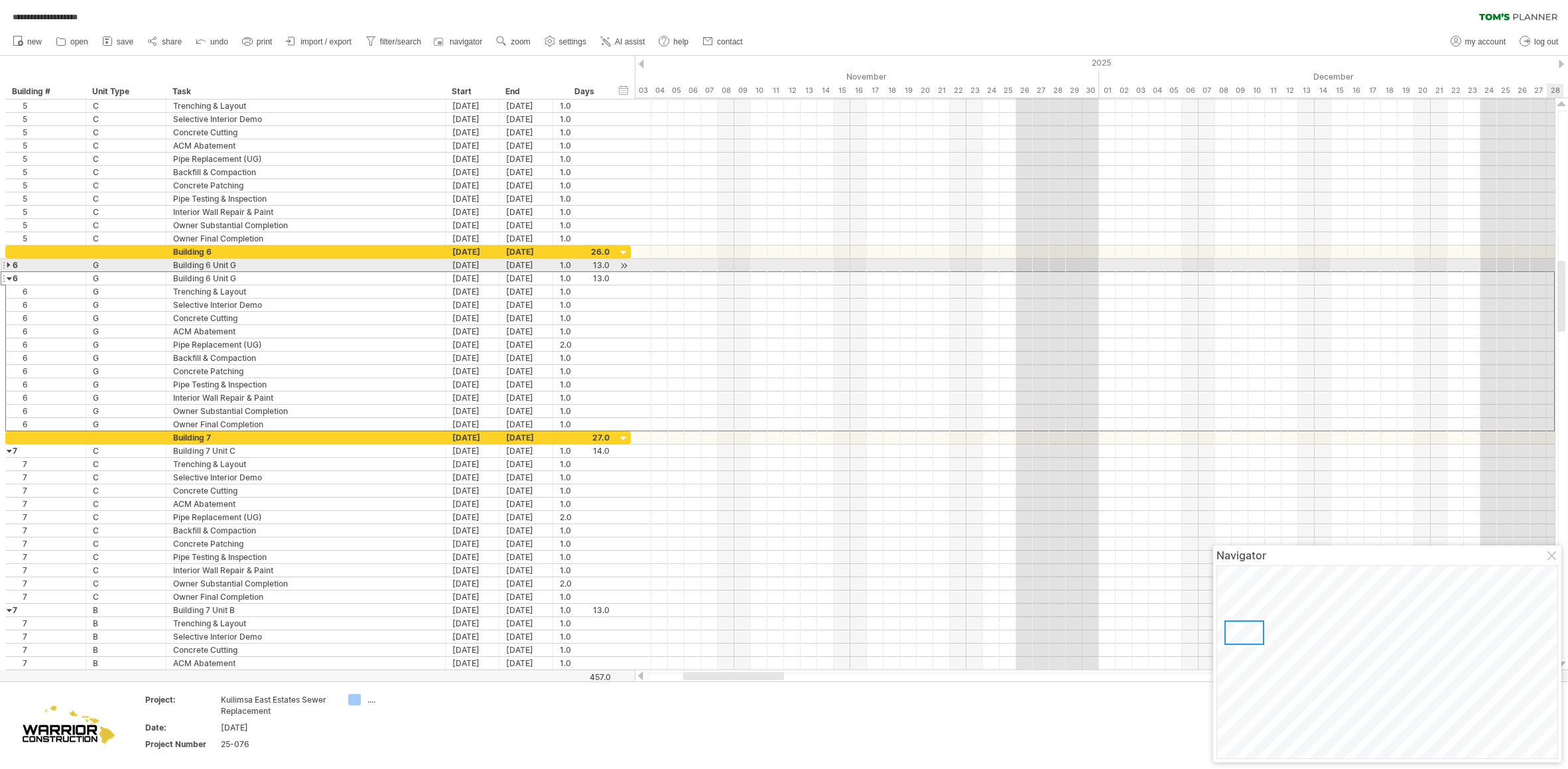
click at [9, 263] on div at bounding box center [10, 265] width 6 height 12
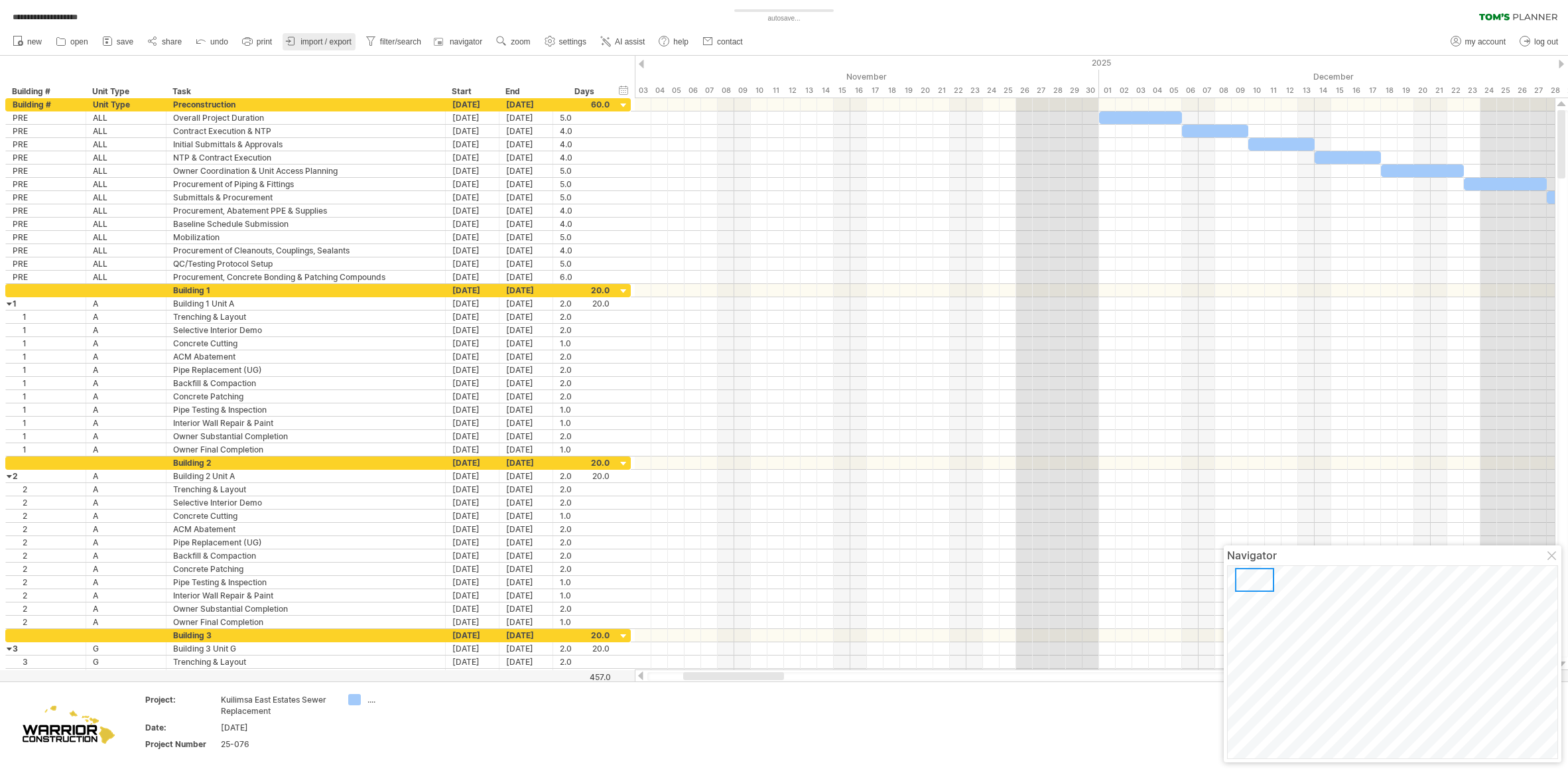
click at [328, 46] on span "import / export" at bounding box center [326, 42] width 51 height 9
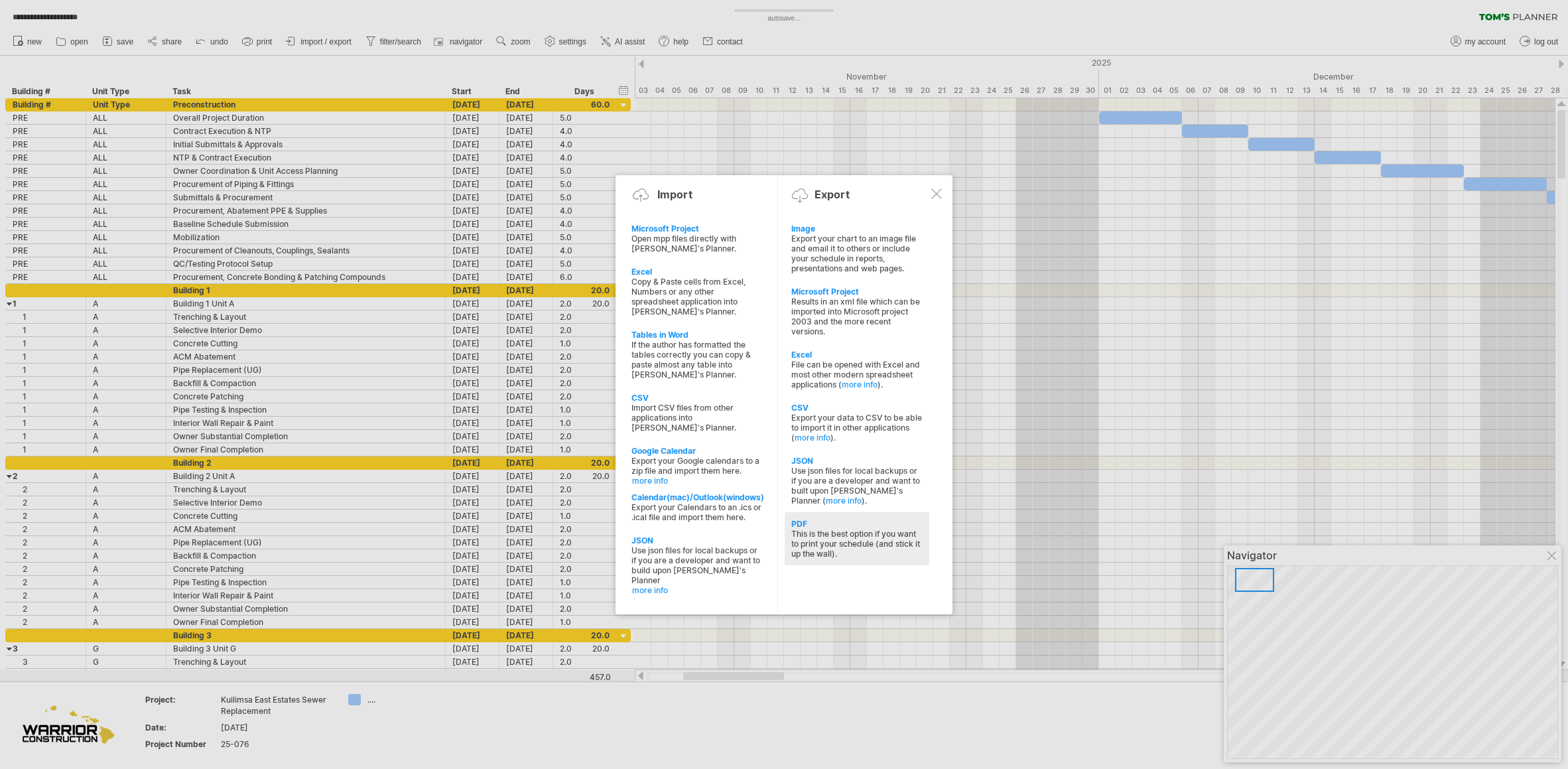
click at [850, 542] on div "This is the best option if you want to print your schedule (and stick it up the…" at bounding box center [857, 543] width 131 height 29
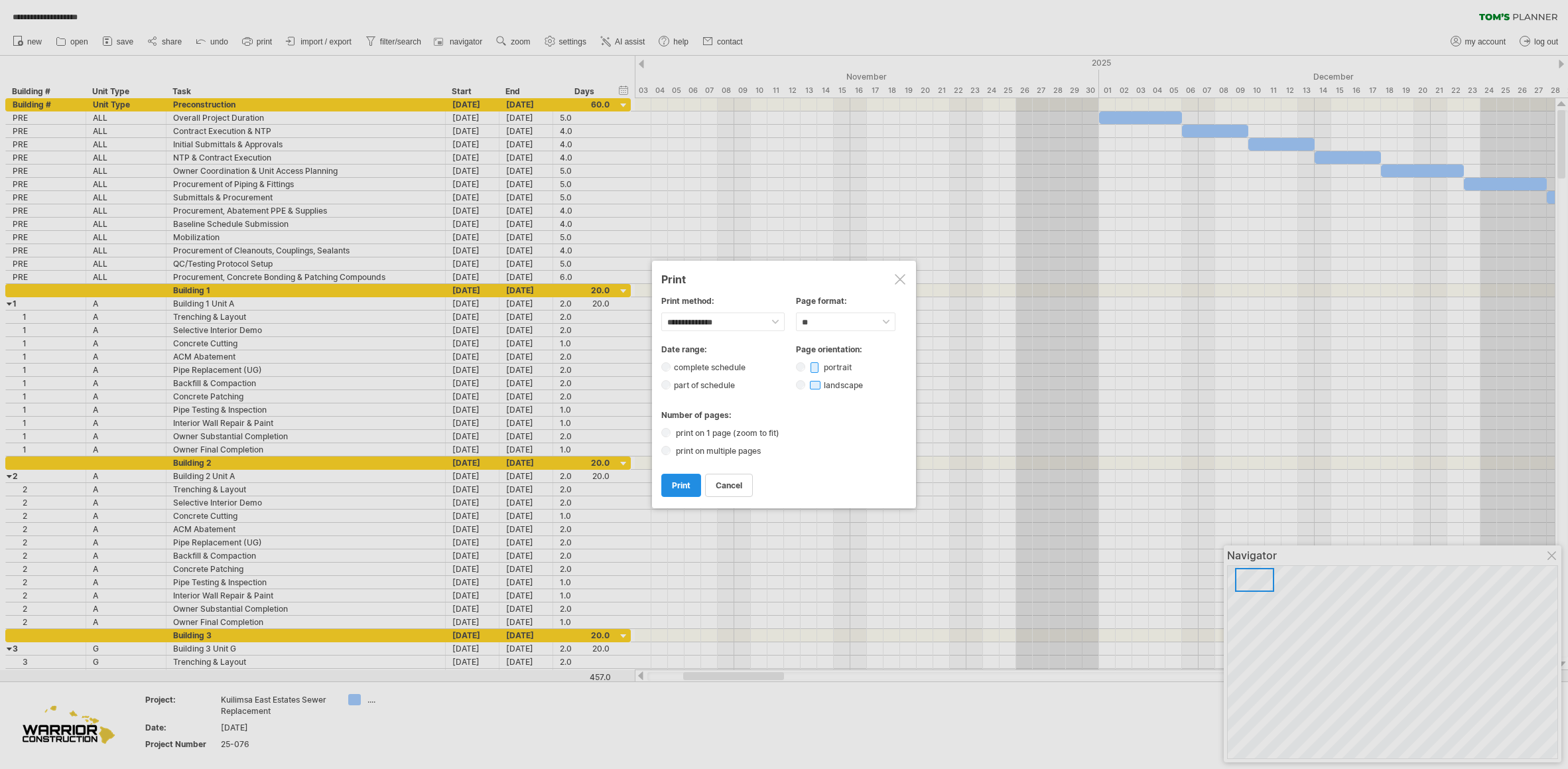
click at [692, 489] on link "print" at bounding box center [680, 485] width 40 height 23
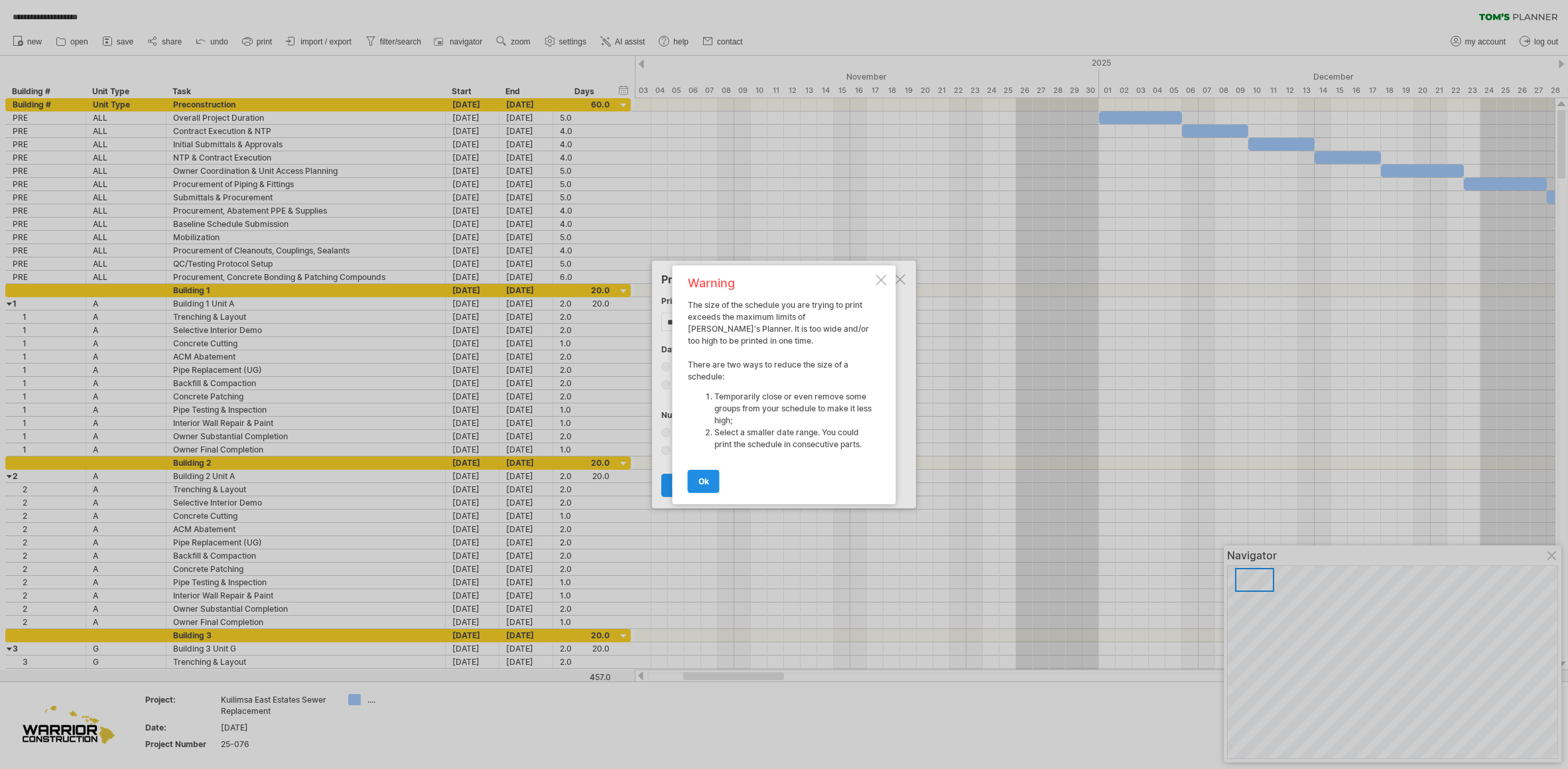
click at [712, 480] on link "ok" at bounding box center [704, 481] width 32 height 23
click at [712, 480] on link "cancel" at bounding box center [729, 485] width 48 height 23
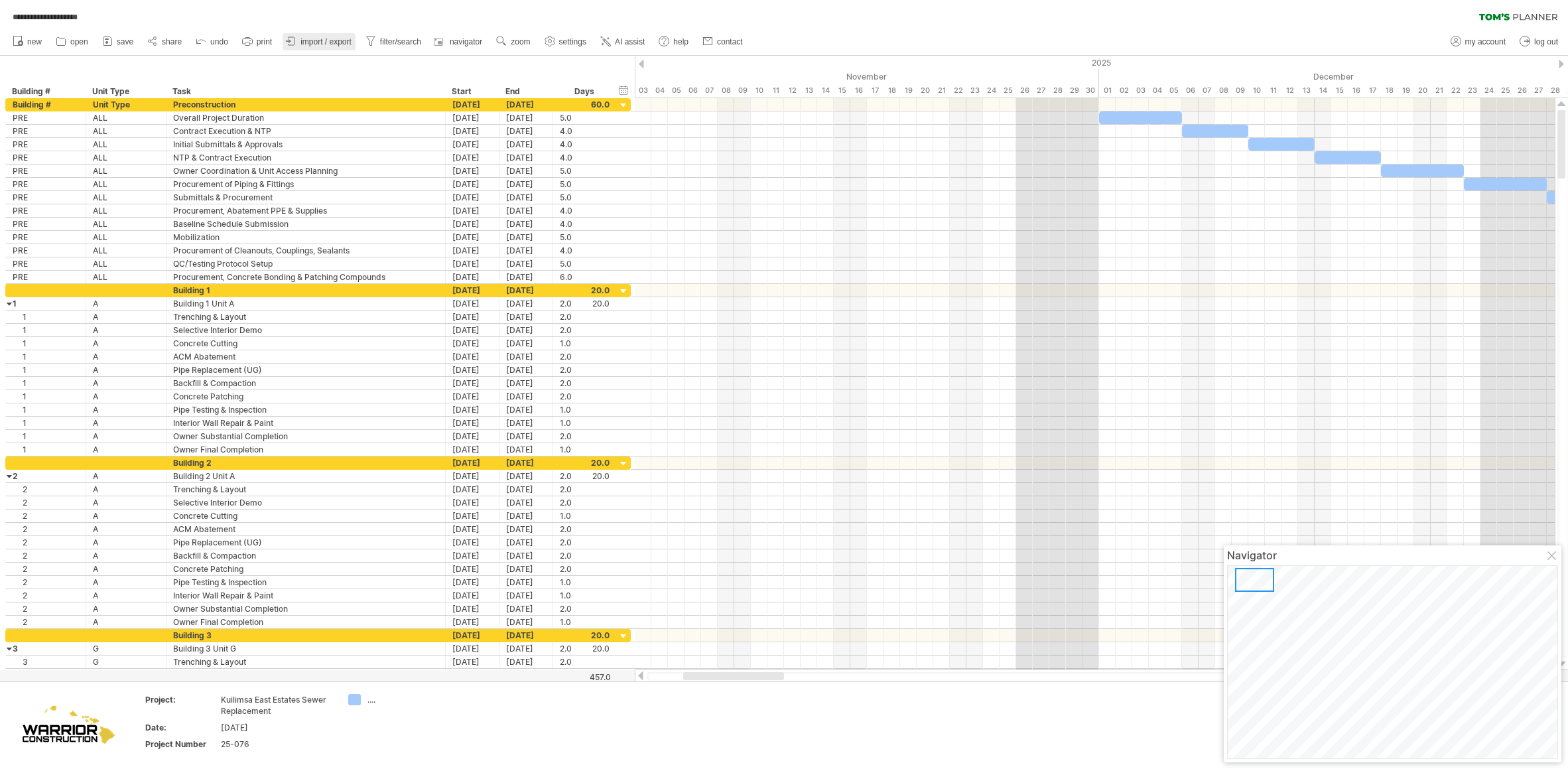
click at [325, 42] on span "import / export" at bounding box center [326, 42] width 51 height 9
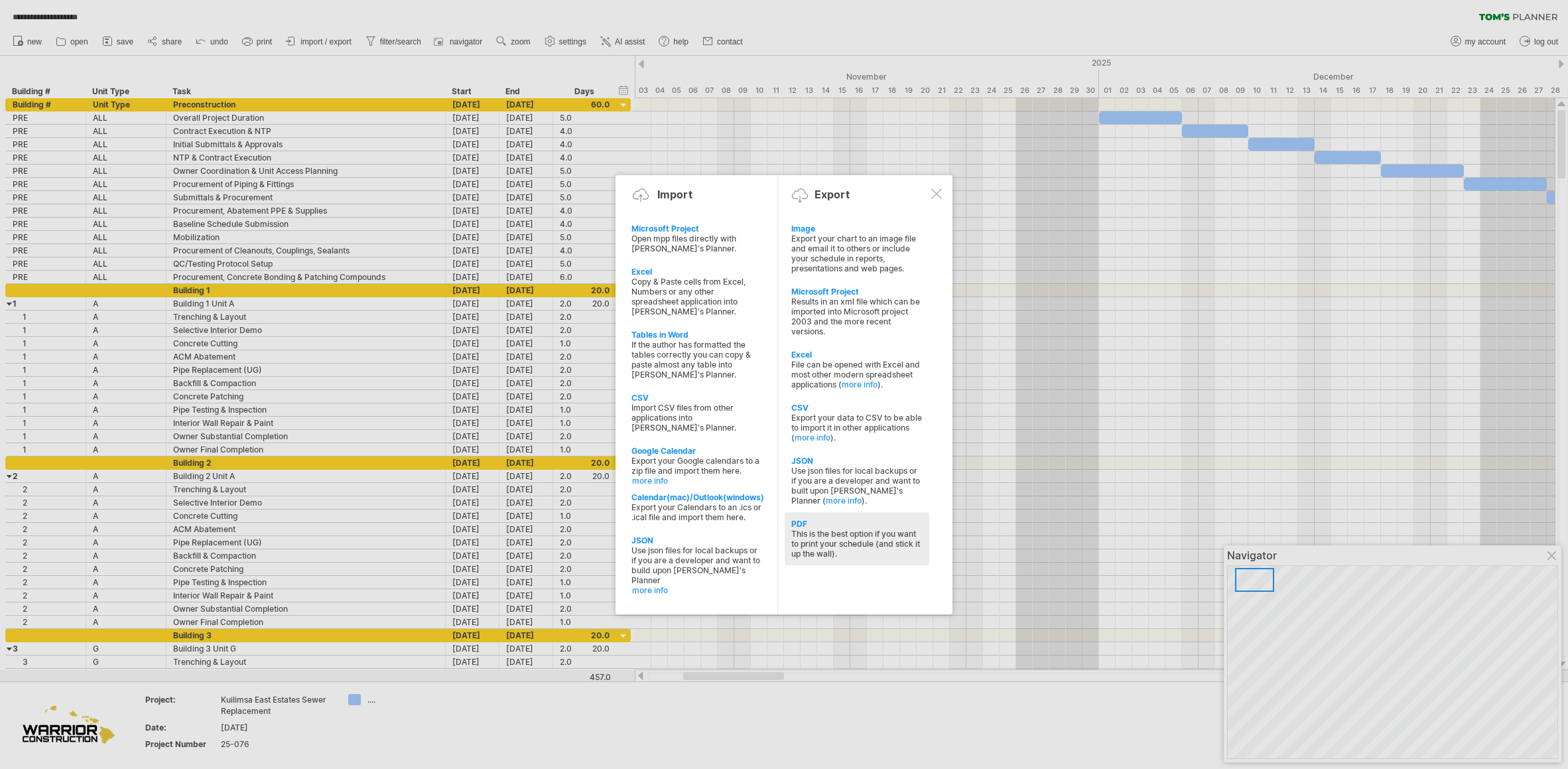
click at [868, 548] on div "This is the best option if you want to print your schedule (and stick it up the…" at bounding box center [857, 543] width 131 height 29
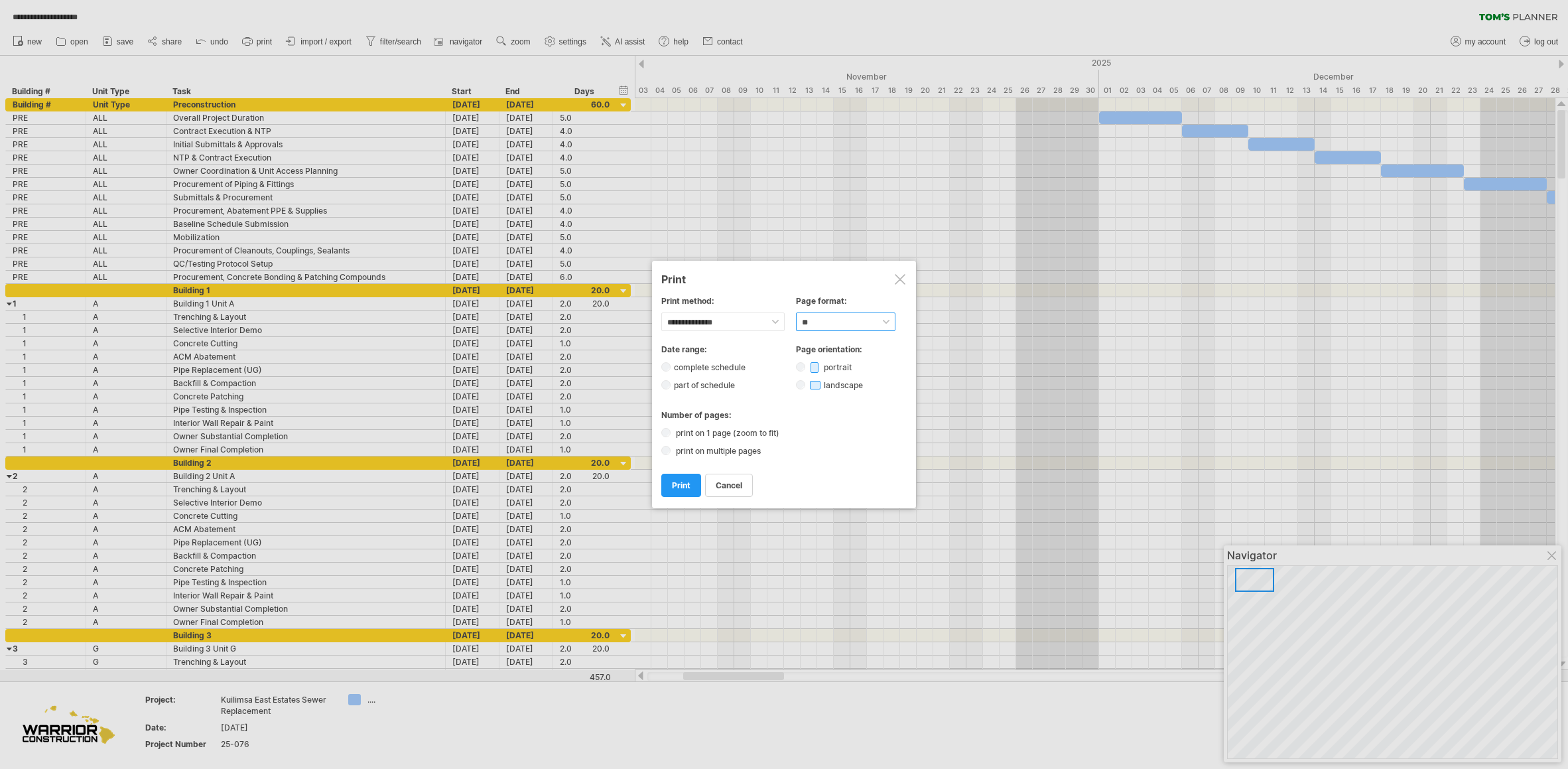
click at [812, 325] on select "****** ** ***** ** ****** ** ** **" at bounding box center [846, 322] width 99 height 19
click at [796, 313] on select "****** ** ***** ** ****** ** ** **" at bounding box center [846, 322] width 99 height 19
click at [677, 487] on span "print" at bounding box center [681, 485] width 19 height 10
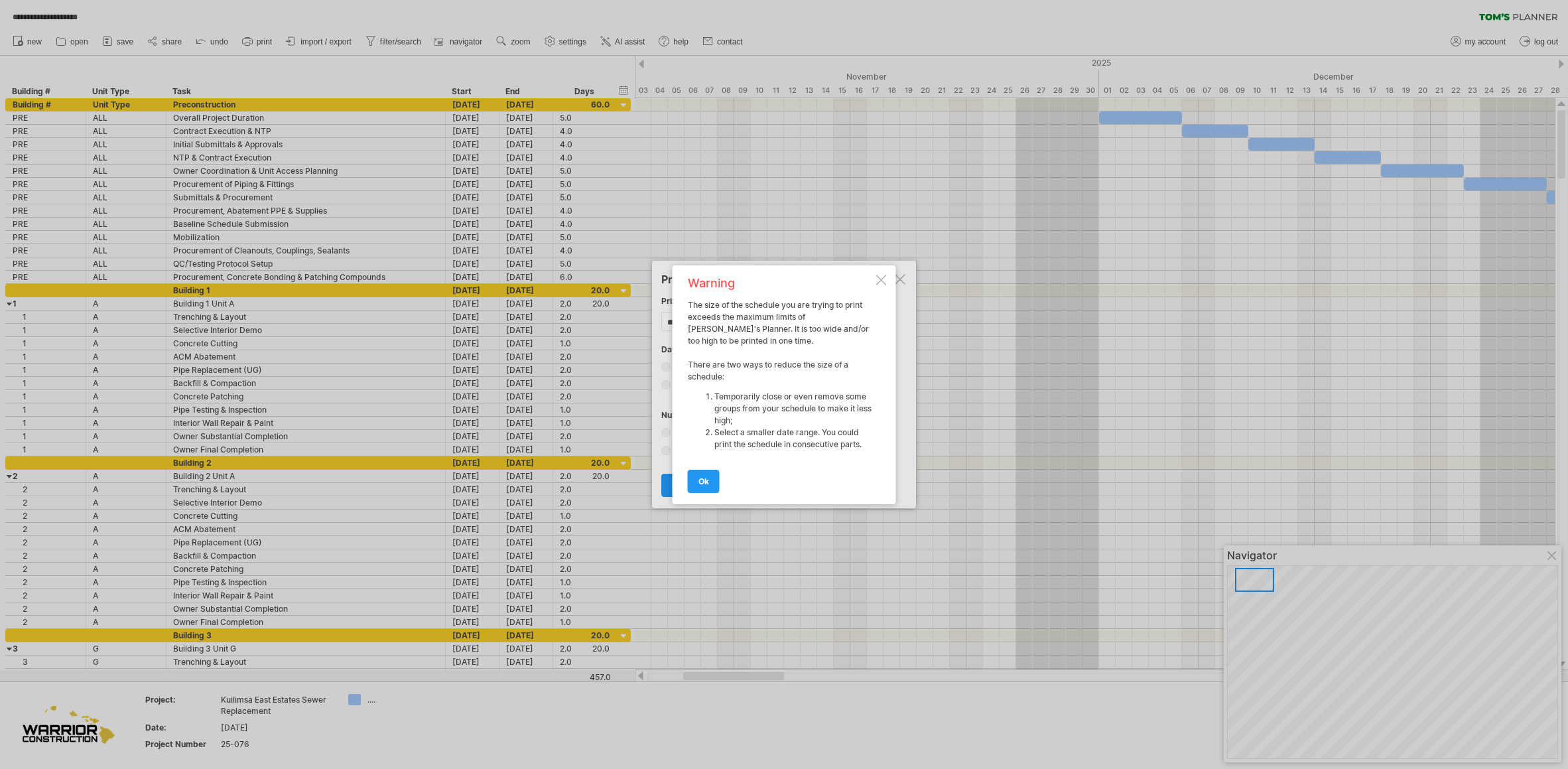
click at [704, 476] on span "ok" at bounding box center [704, 481] width 11 height 10
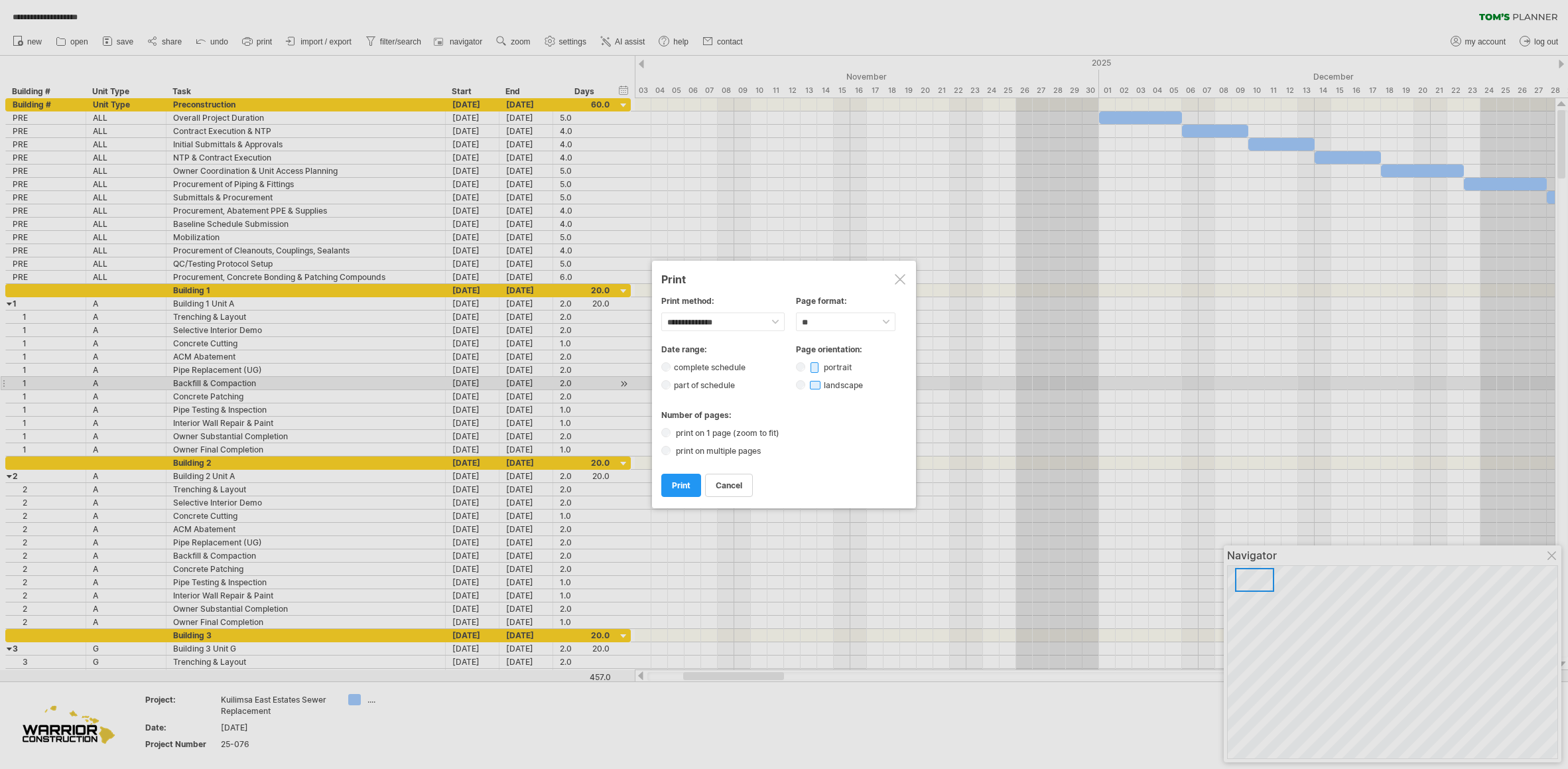
click at [662, 379] on div "part of schedule" at bounding box center [784, 384] width 245 height 12
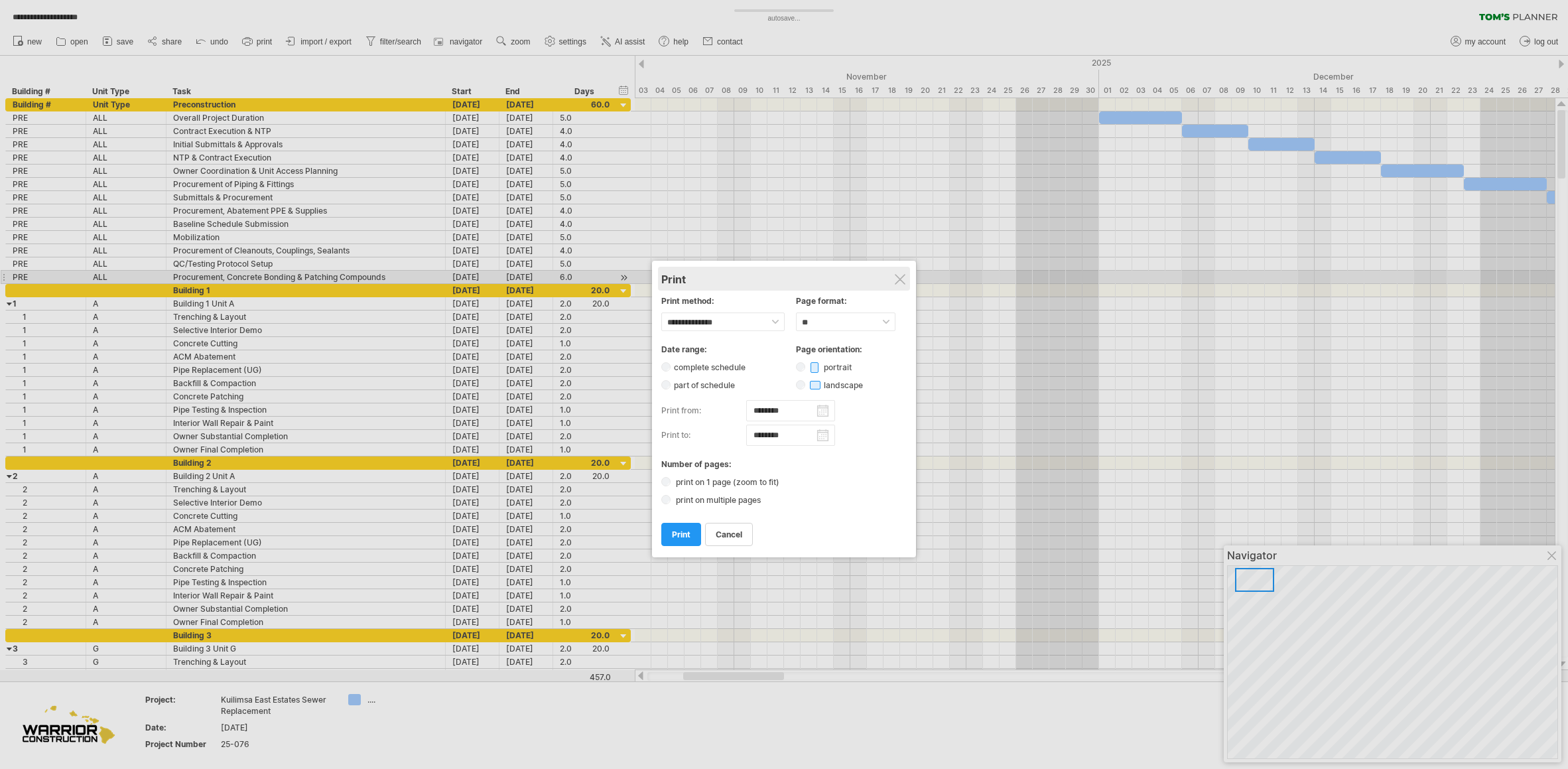
click at [892, 279] on div "Print" at bounding box center [784, 279] width 245 height 13
click at [899, 276] on div at bounding box center [900, 279] width 11 height 11
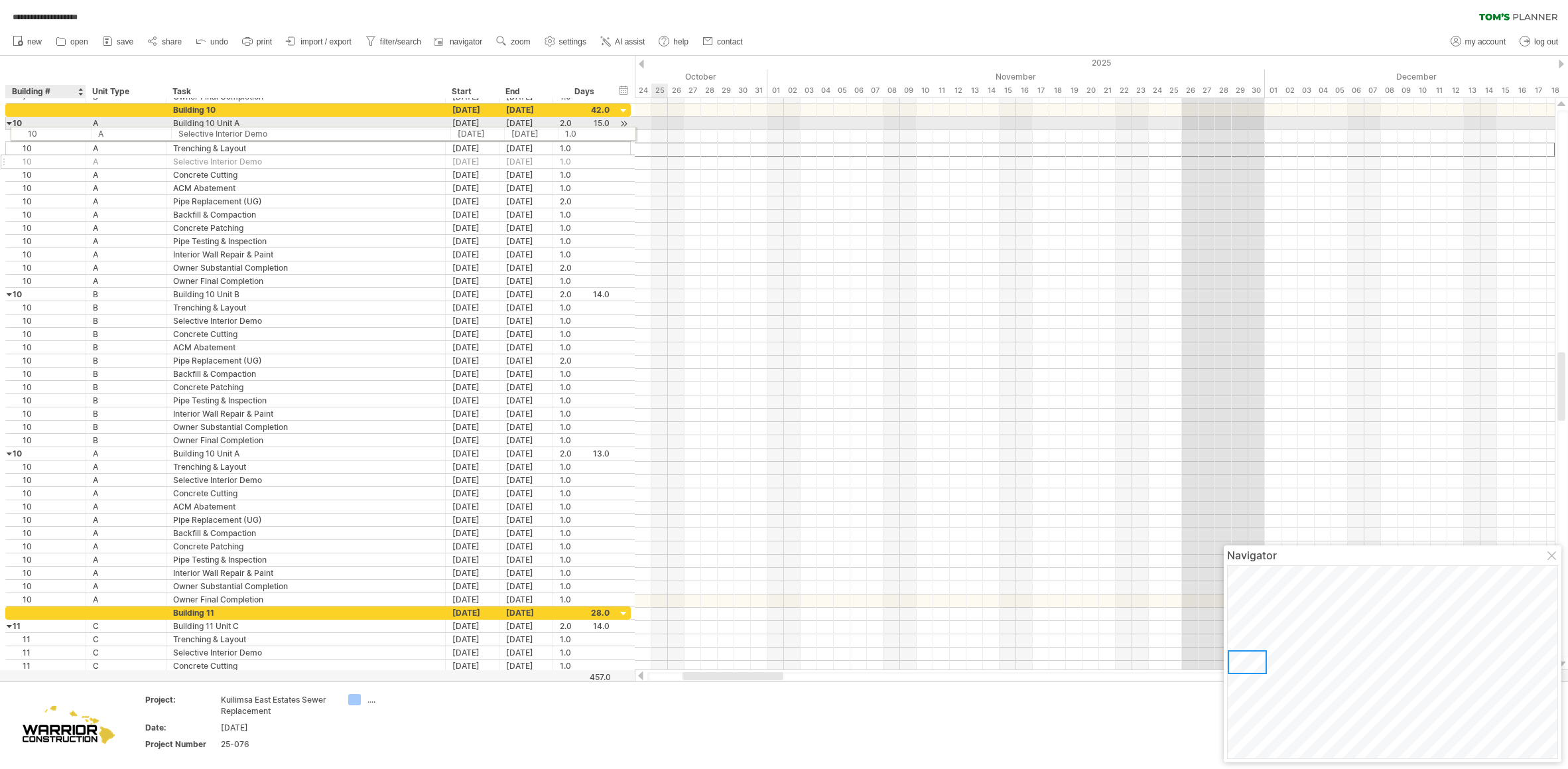
drag, startPoint x: 5, startPoint y: 144, endPoint x: 7, endPoint y: 129, distance: 15.1
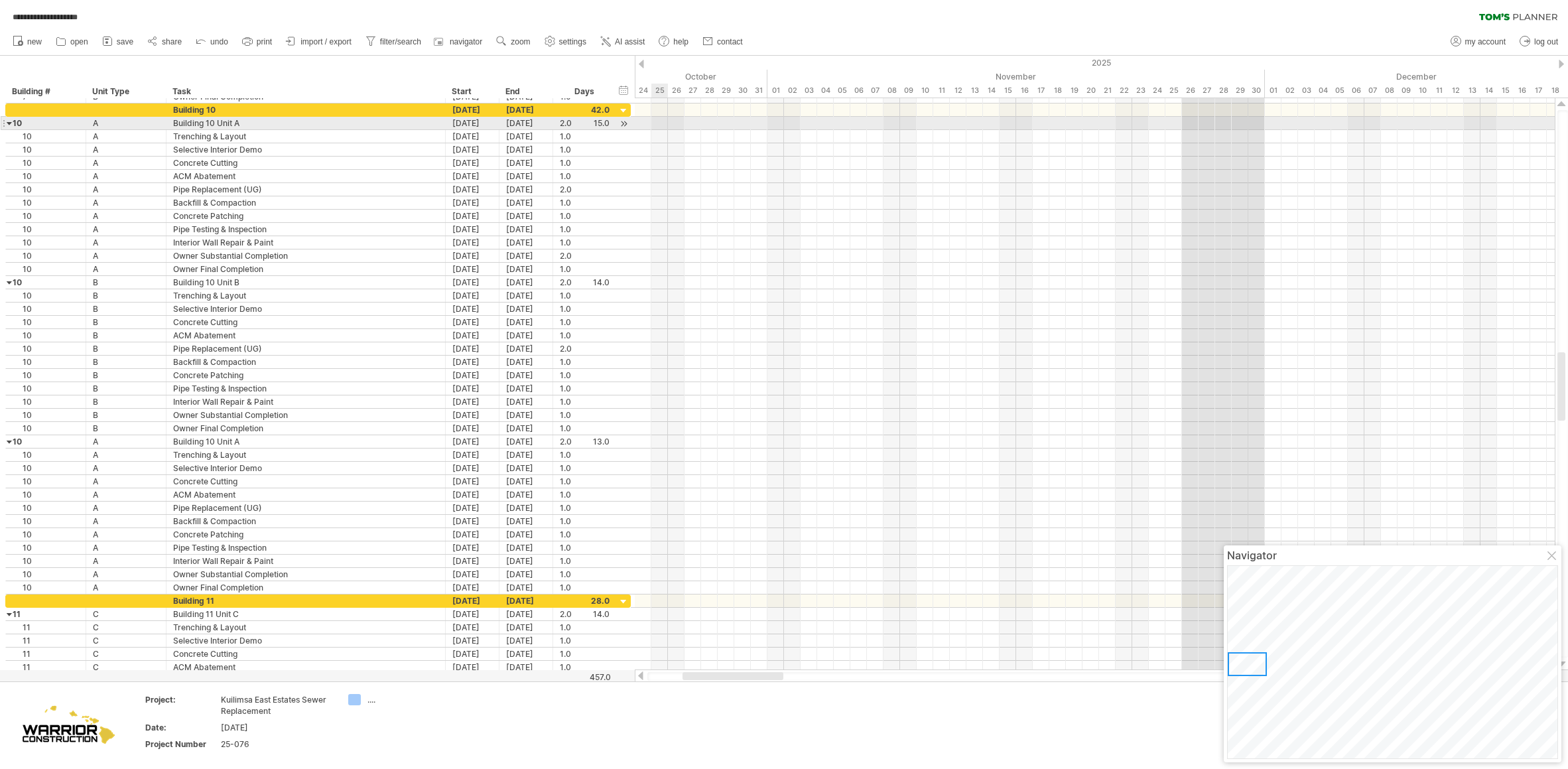
click at [9, 120] on div at bounding box center [10, 123] width 6 height 12
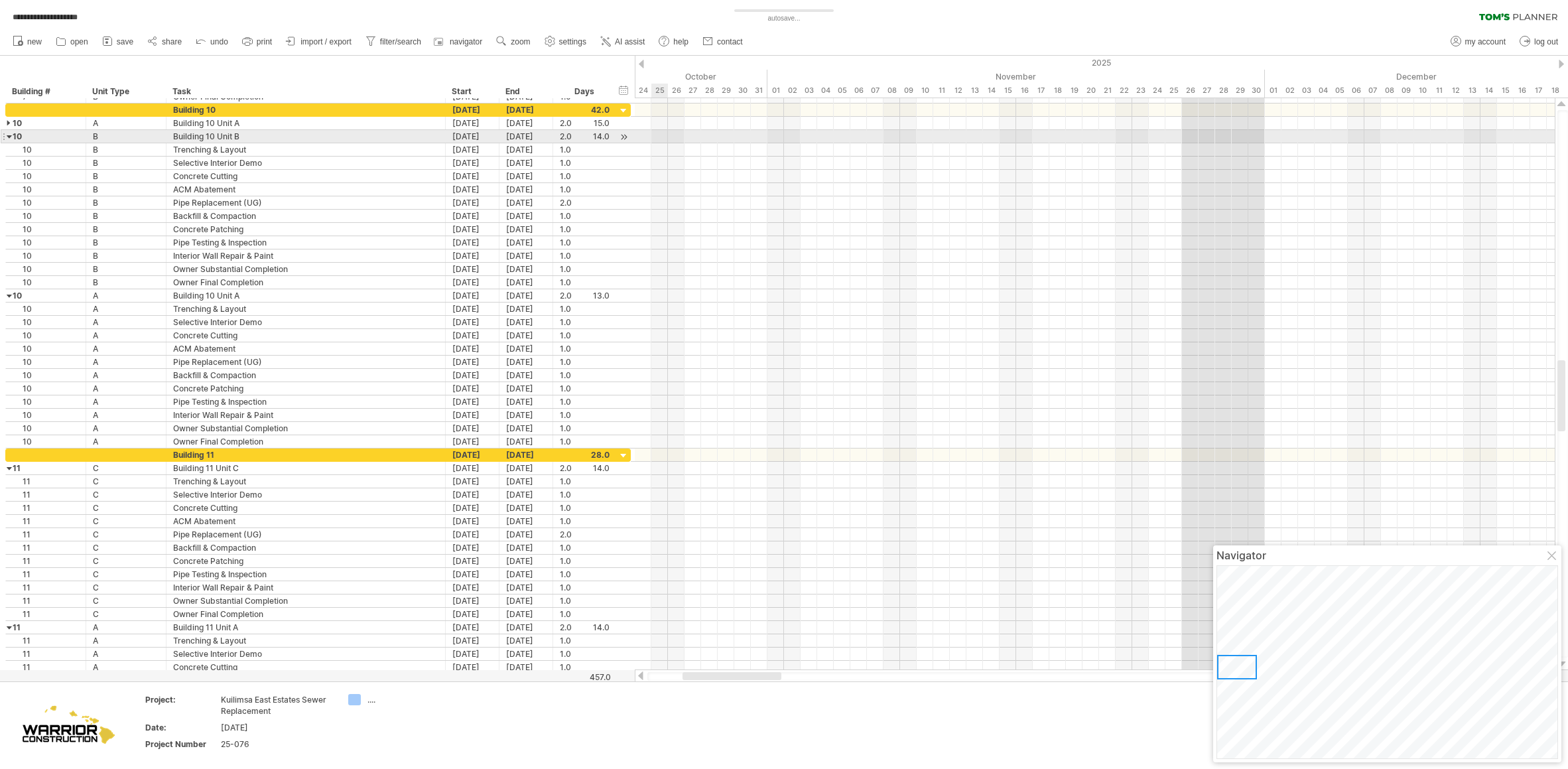
click at [8, 133] on div at bounding box center [10, 137] width 6 height 12
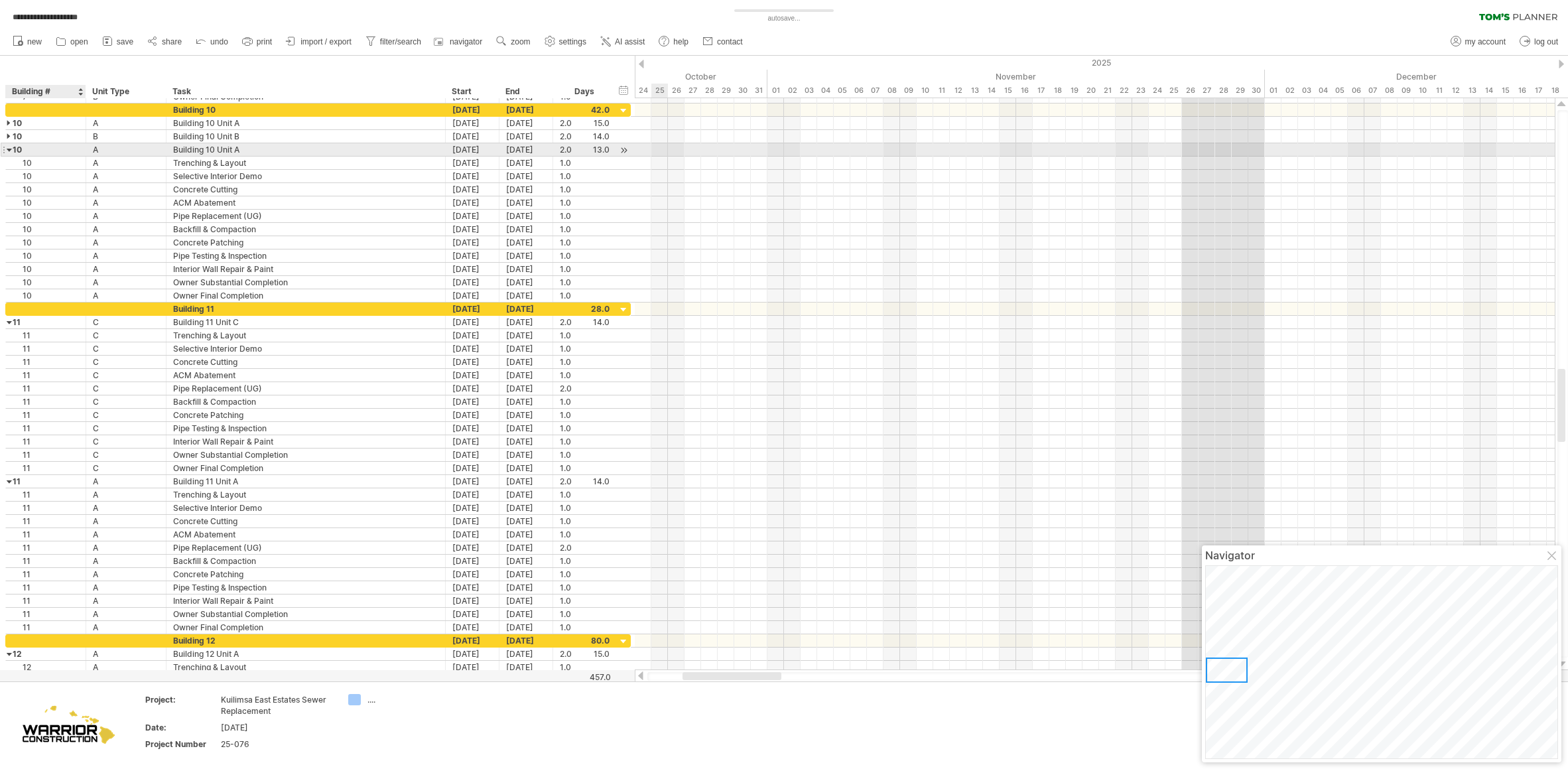
click at [9, 150] on div at bounding box center [10, 150] width 6 height 12
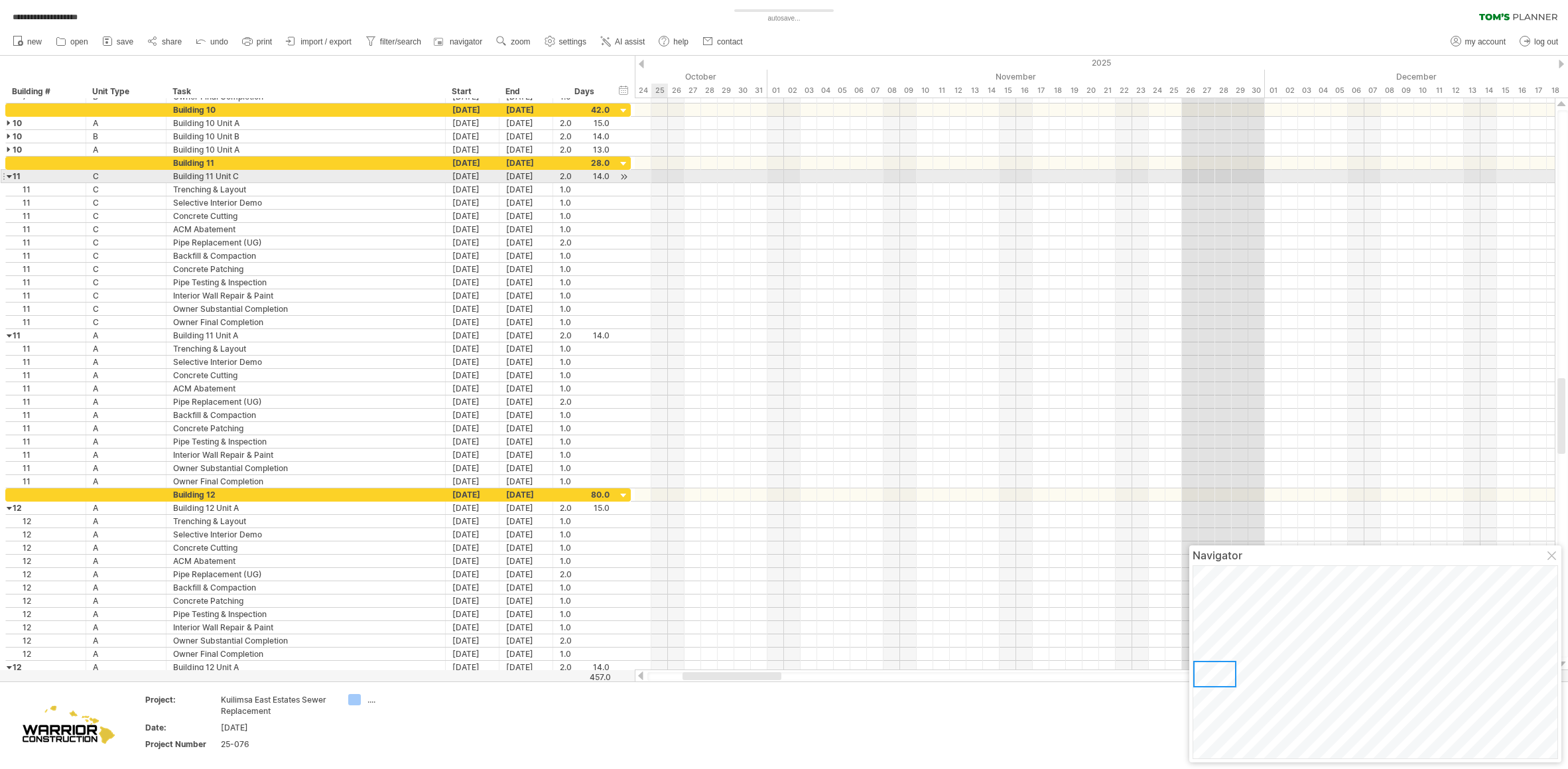
click at [9, 178] on div at bounding box center [10, 176] width 6 height 12
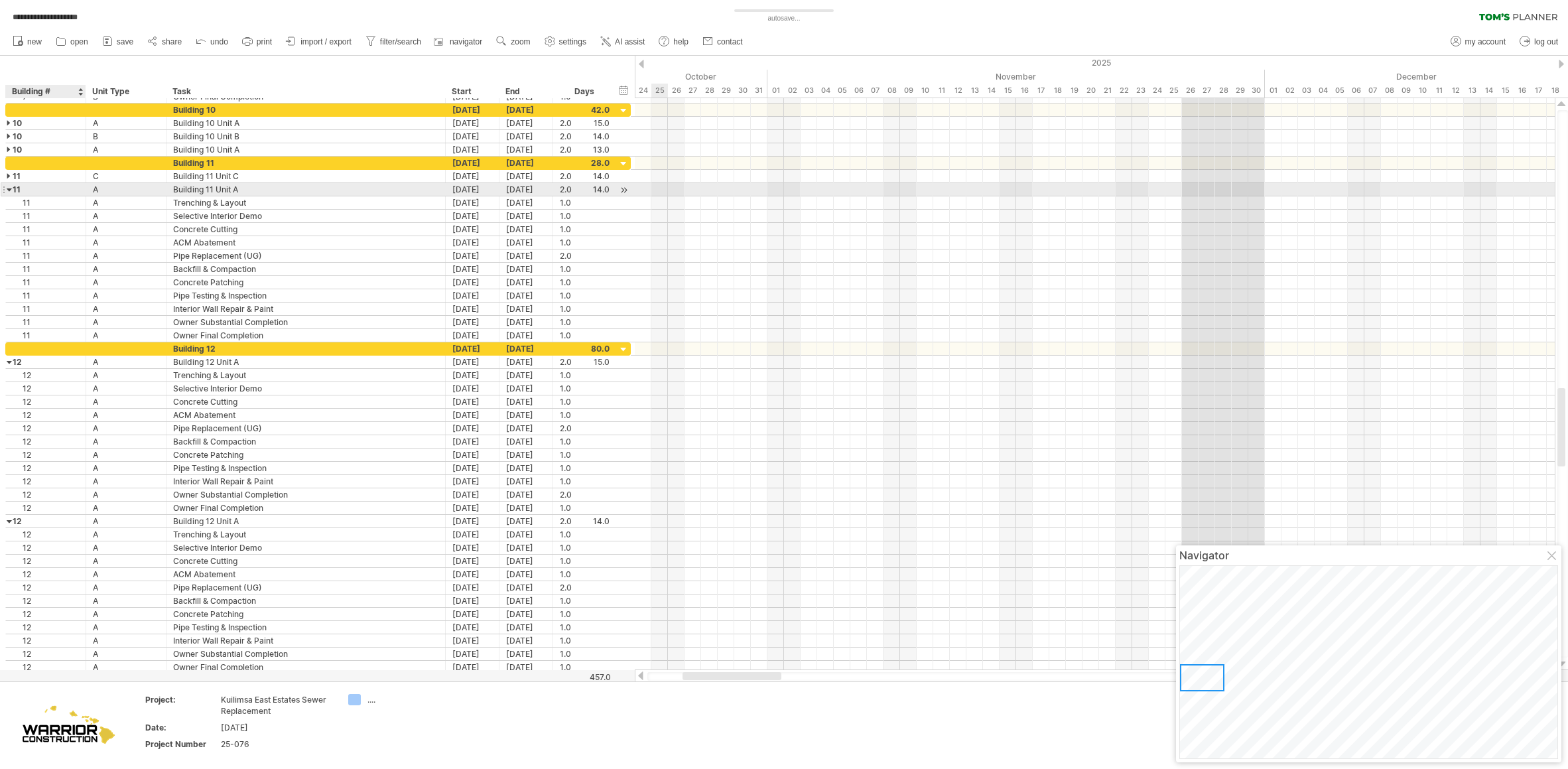
click at [9, 187] on div at bounding box center [10, 189] width 6 height 12
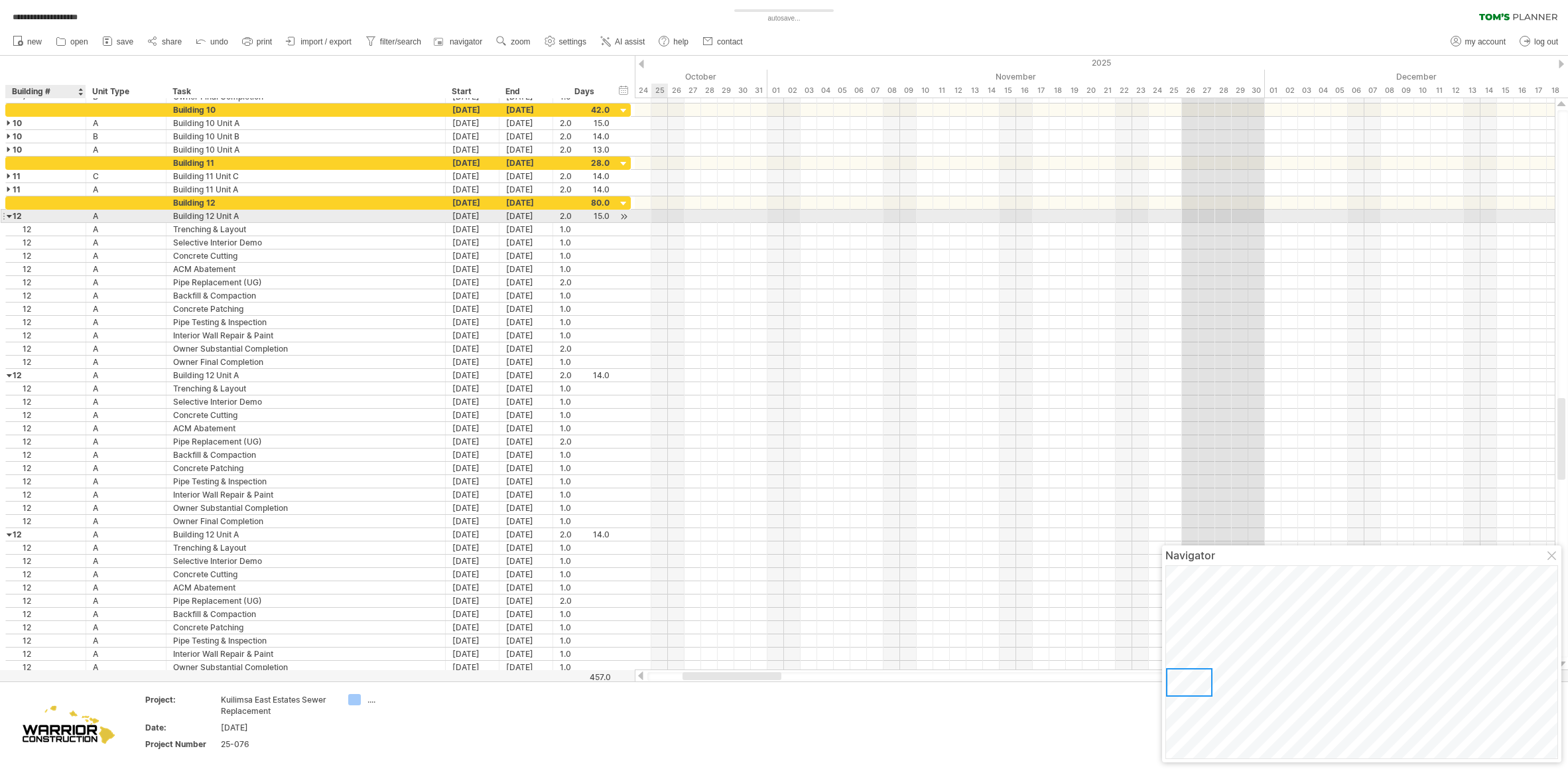
click at [11, 216] on div at bounding box center [10, 216] width 6 height 12
click at [10, 230] on div at bounding box center [10, 229] width 6 height 12
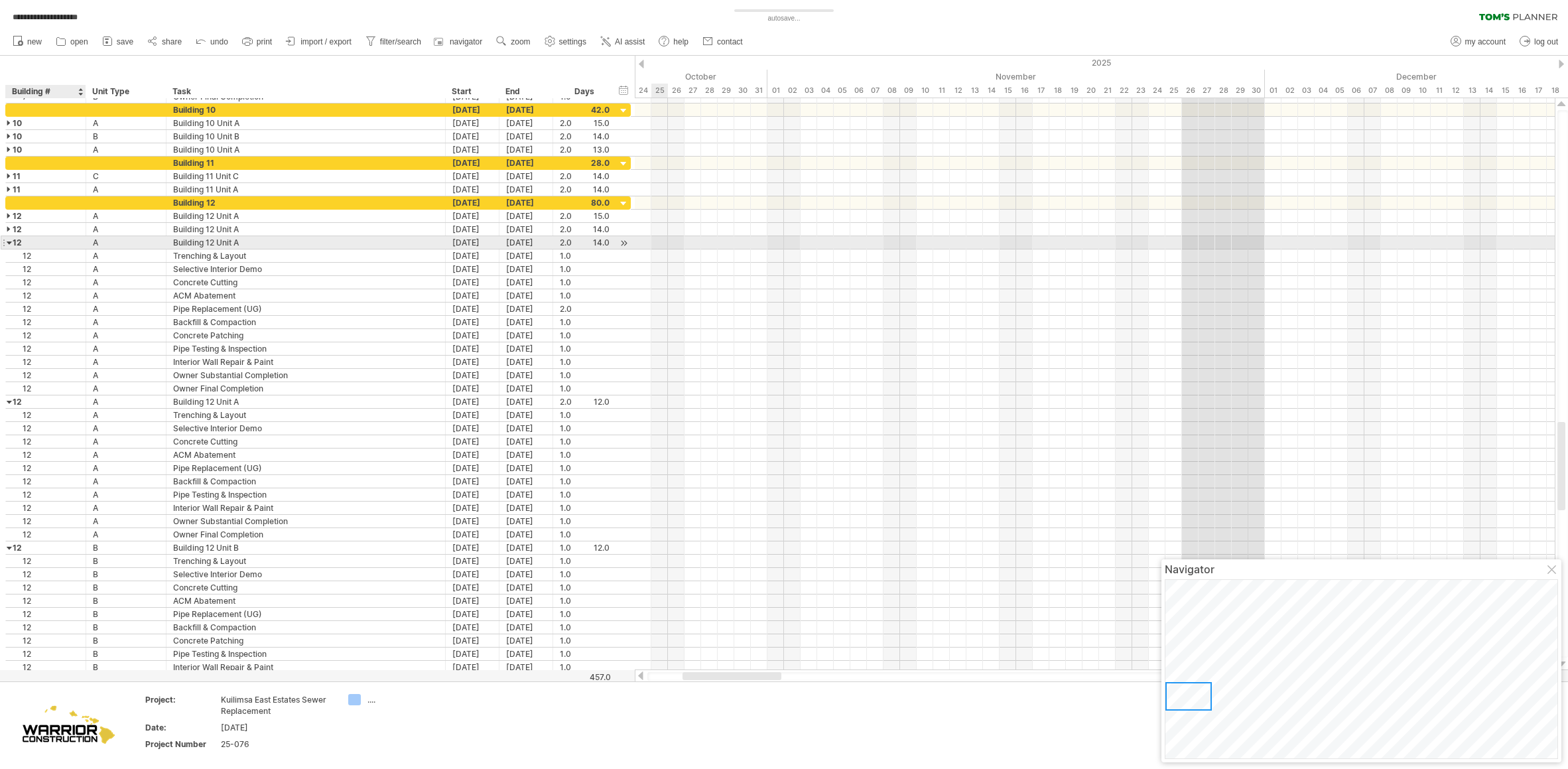
click at [12, 241] on div at bounding box center [10, 242] width 6 height 12
click at [7, 257] on div at bounding box center [10, 255] width 6 height 12
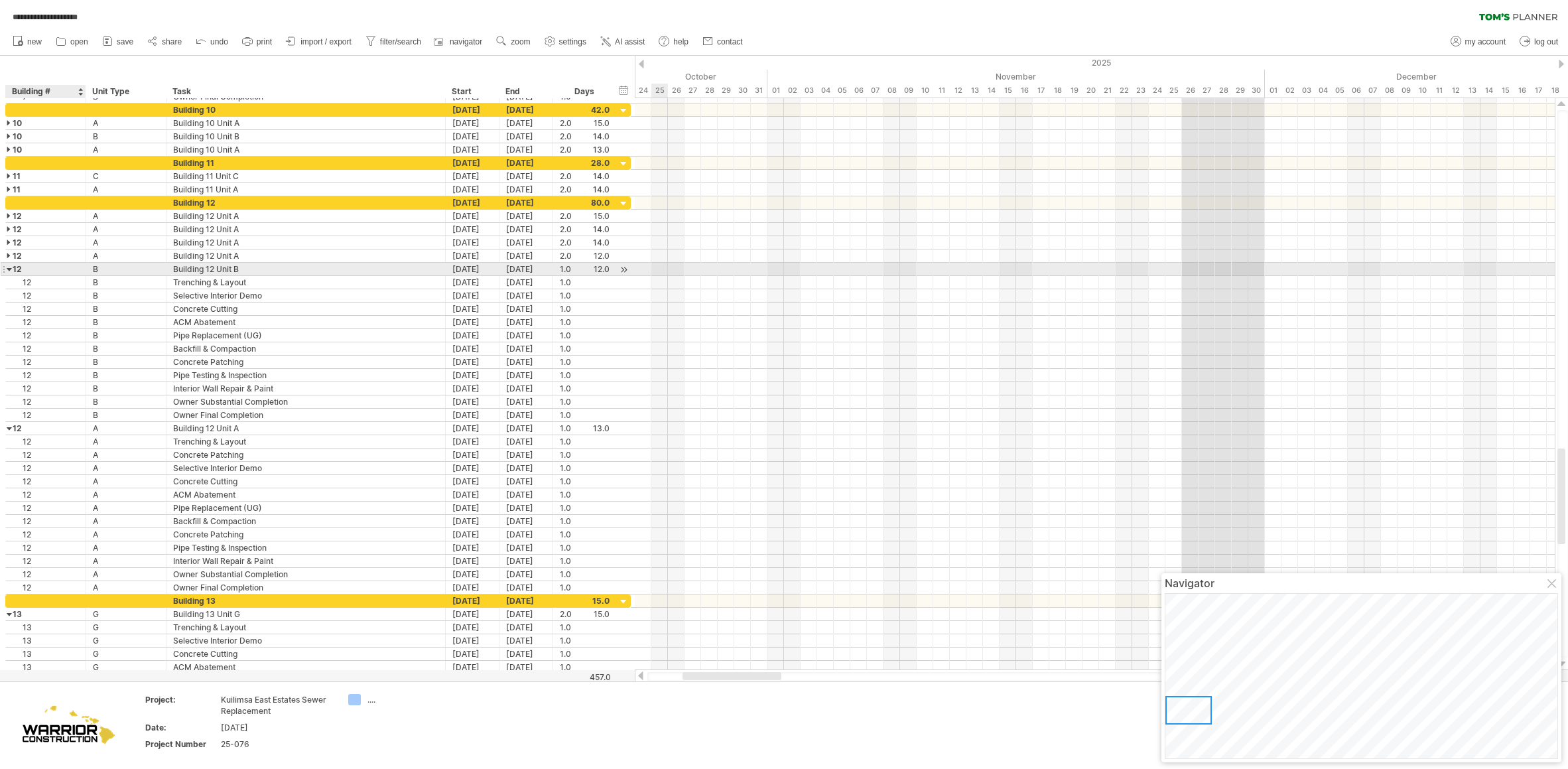
click at [12, 268] on div at bounding box center [10, 269] width 6 height 12
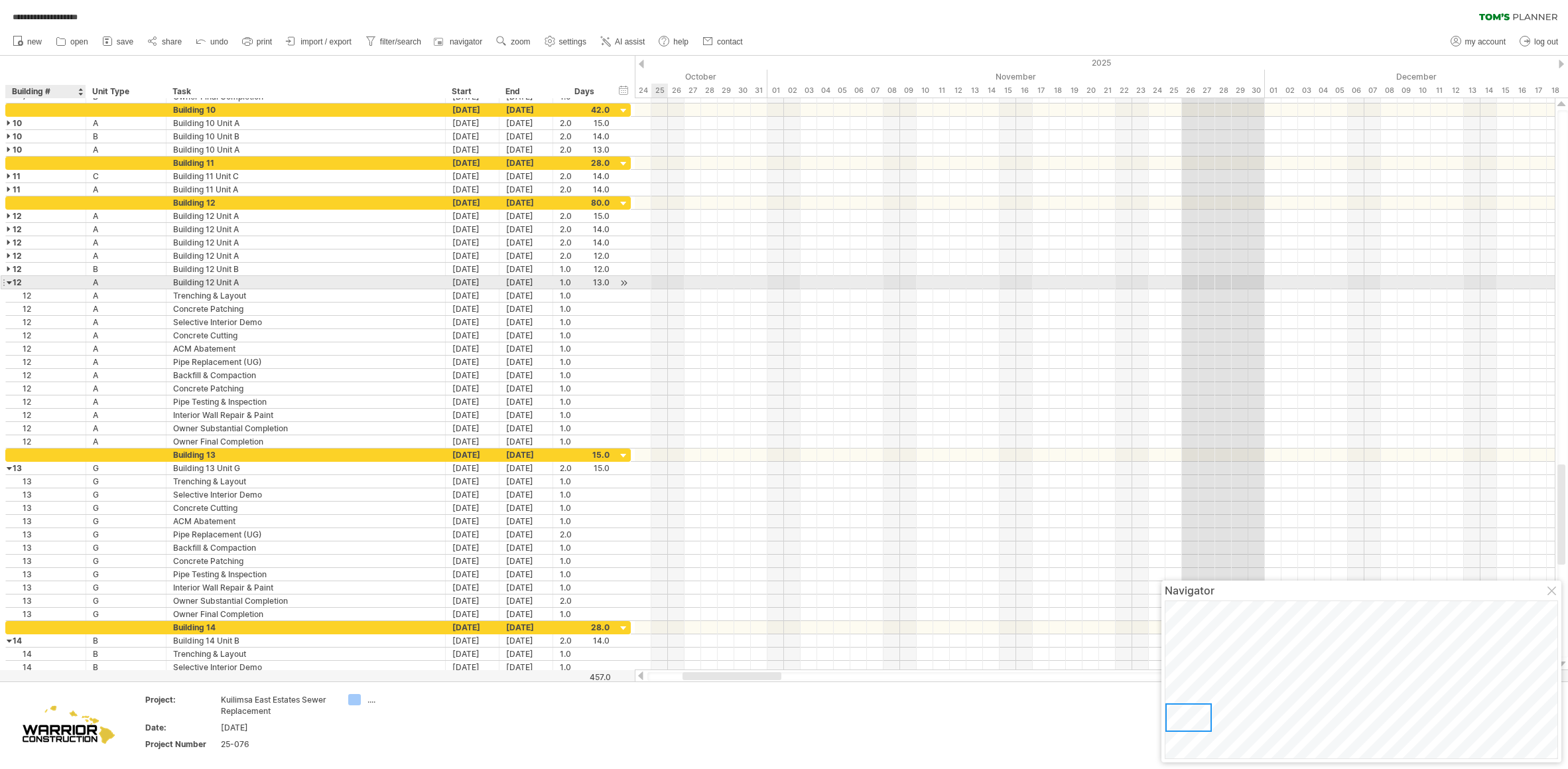
click at [9, 283] on div at bounding box center [10, 282] width 6 height 12
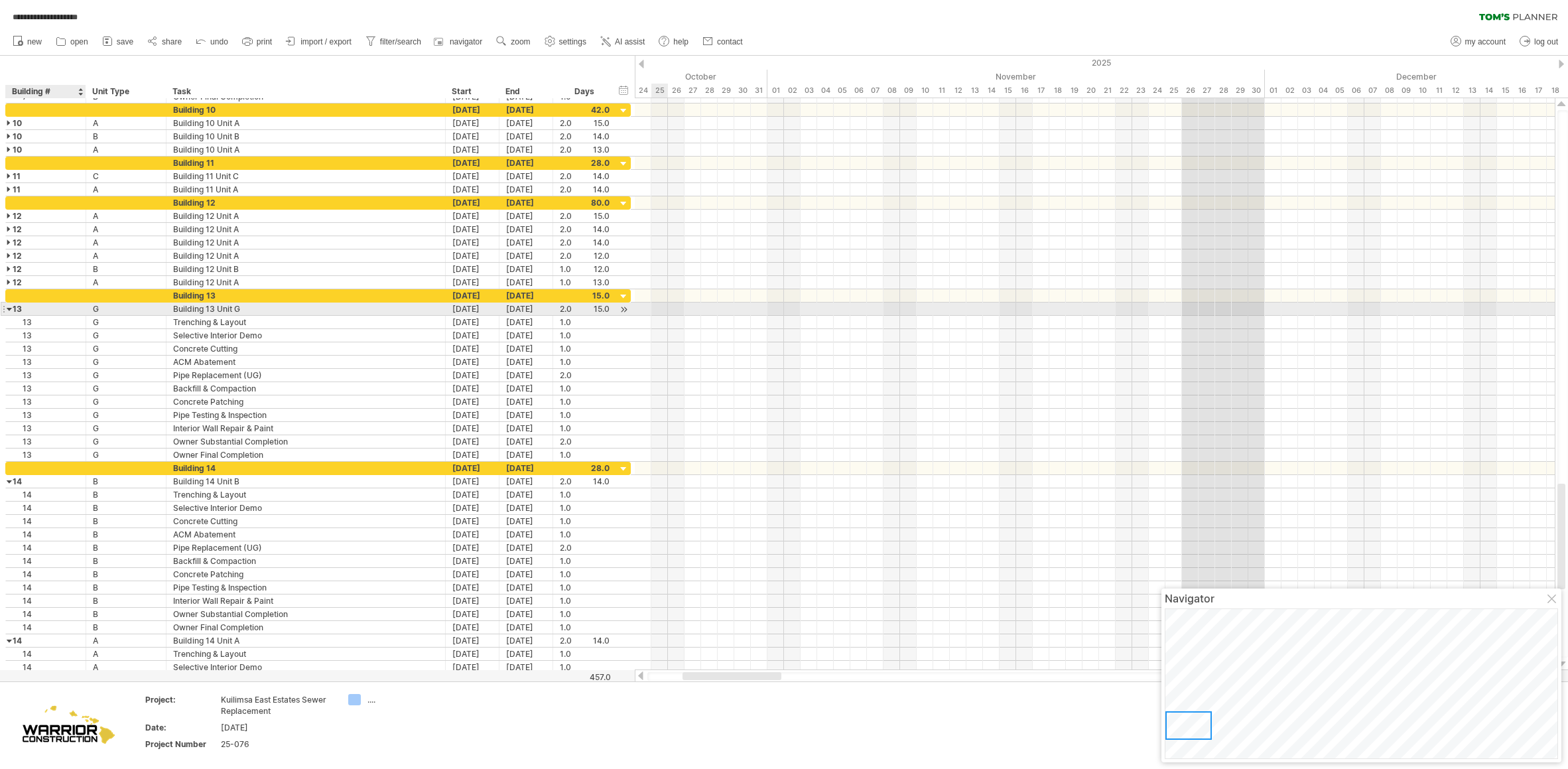
click at [9, 310] on div at bounding box center [10, 309] width 6 height 12
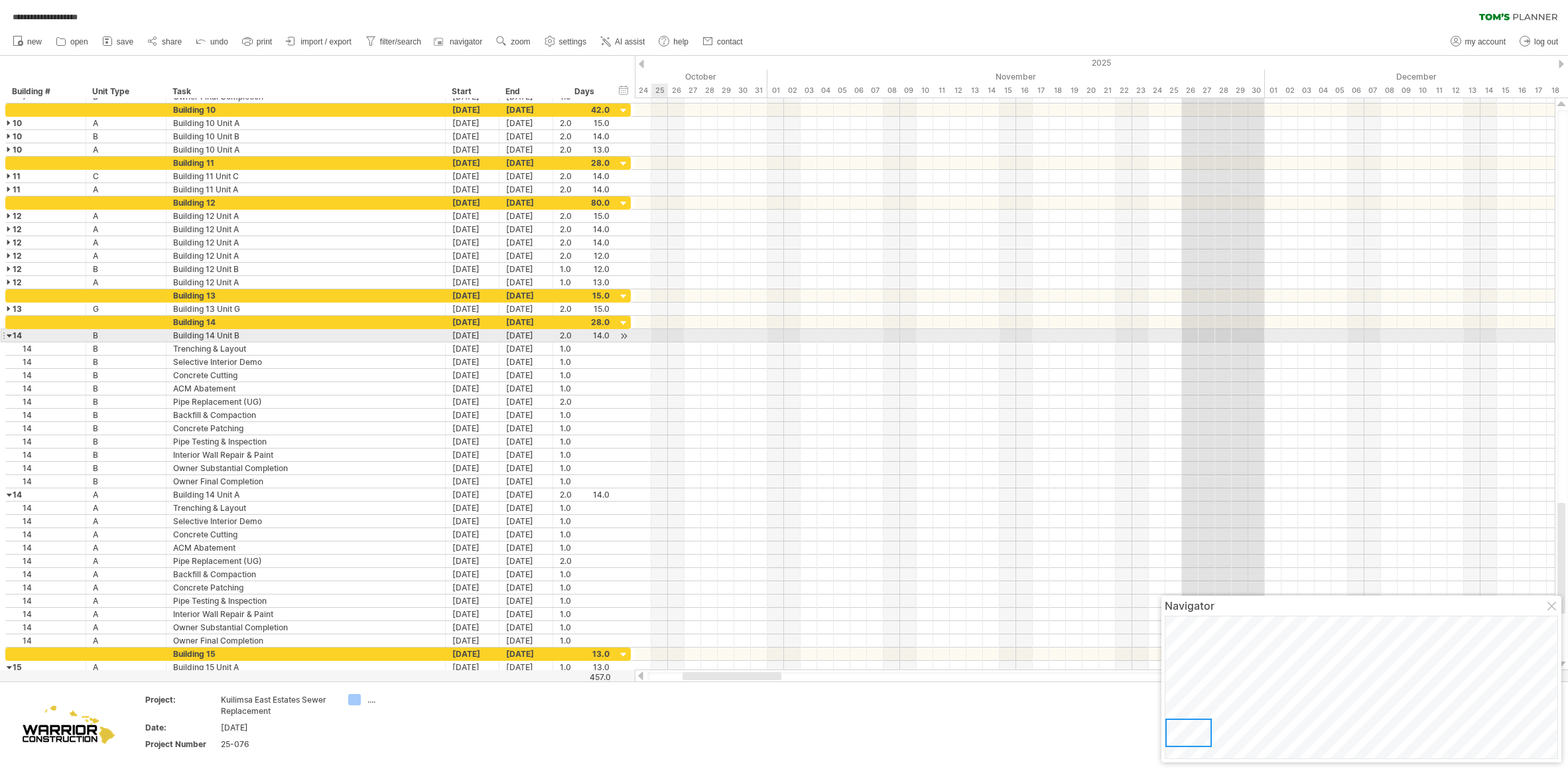
click at [9, 336] on div at bounding box center [10, 335] width 6 height 12
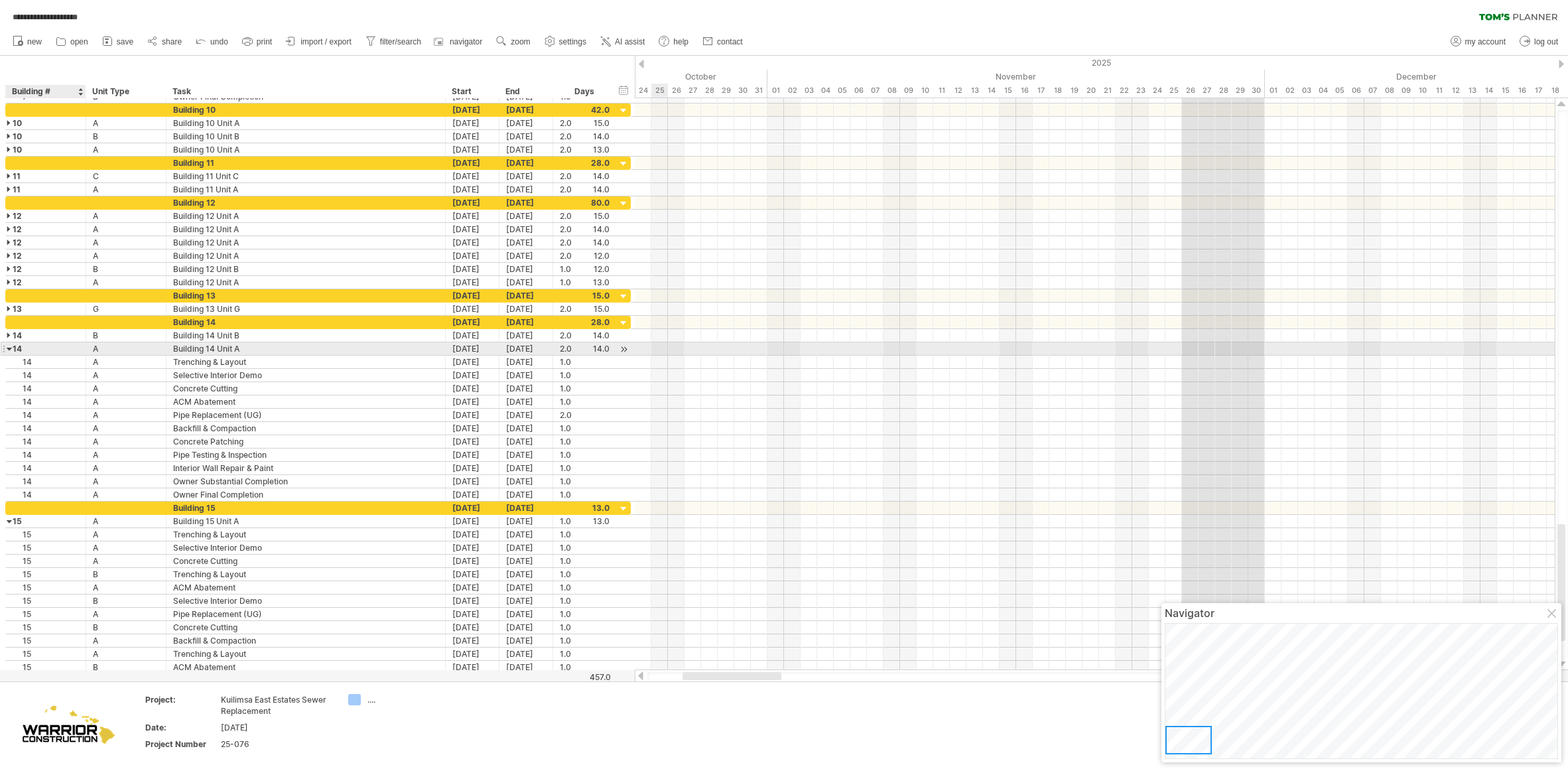
click at [9, 352] on div at bounding box center [10, 348] width 6 height 12
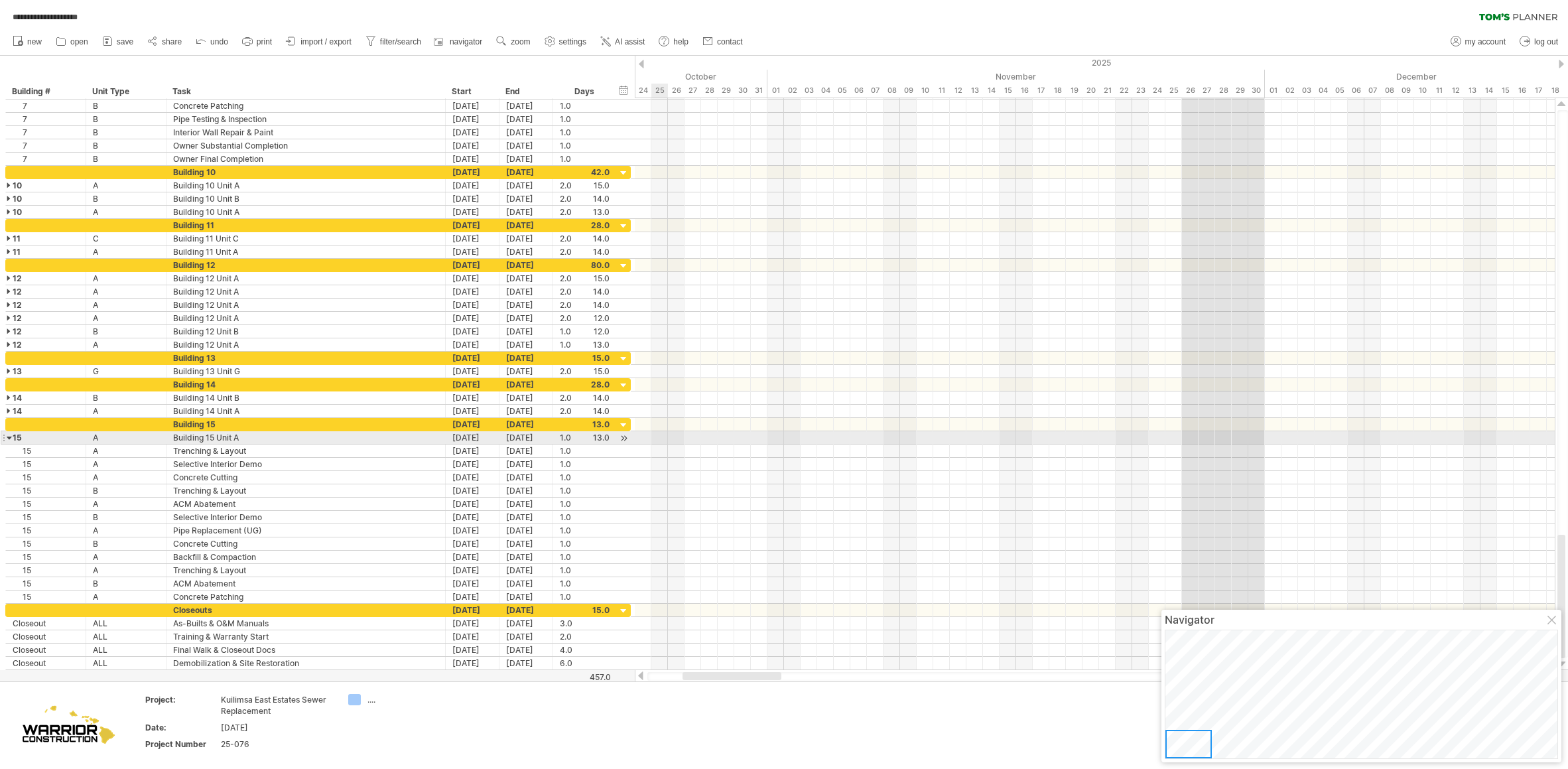
click at [8, 442] on div at bounding box center [10, 438] width 6 height 12
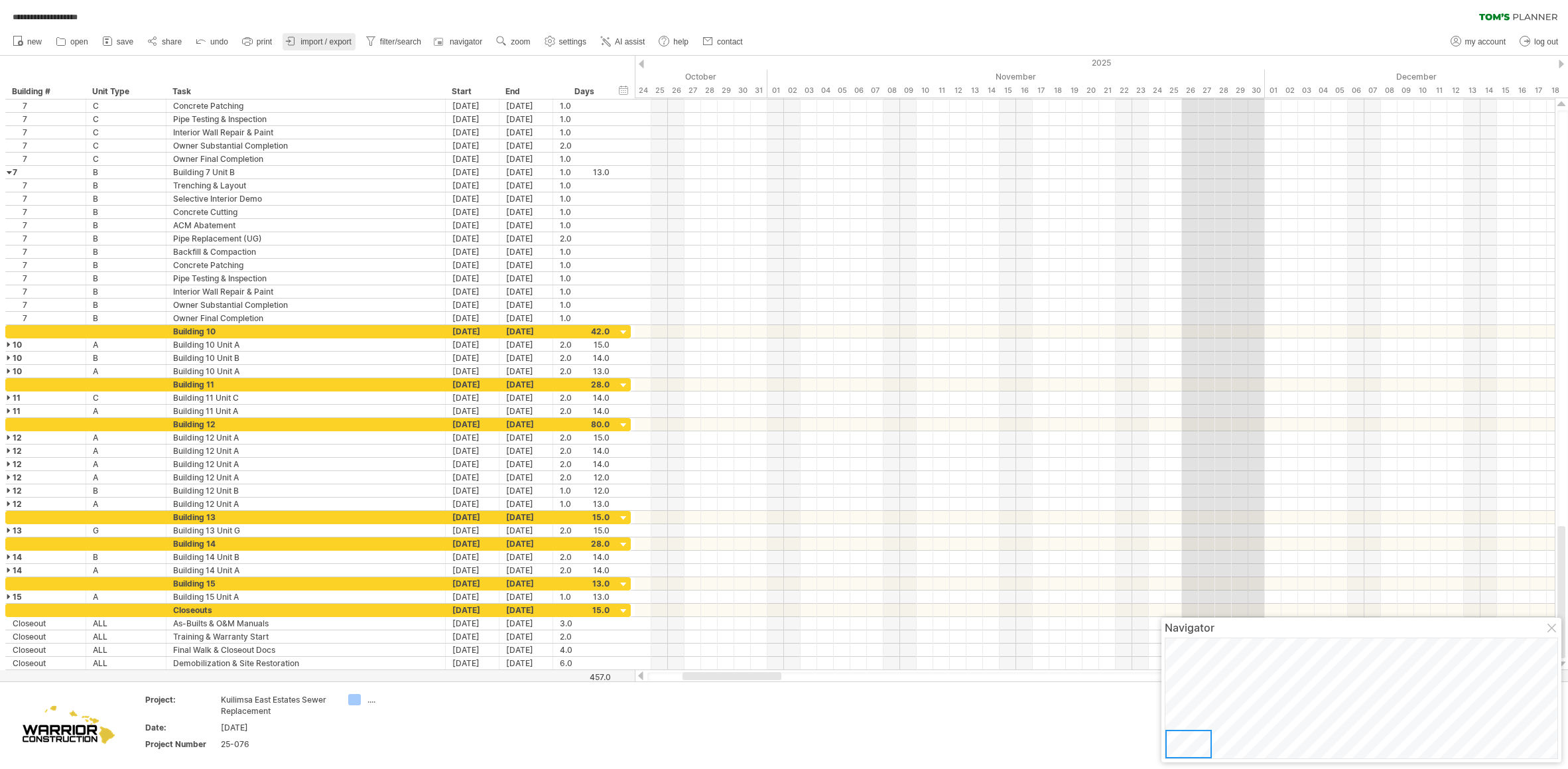
click at [315, 44] on span "import / export" at bounding box center [326, 42] width 51 height 9
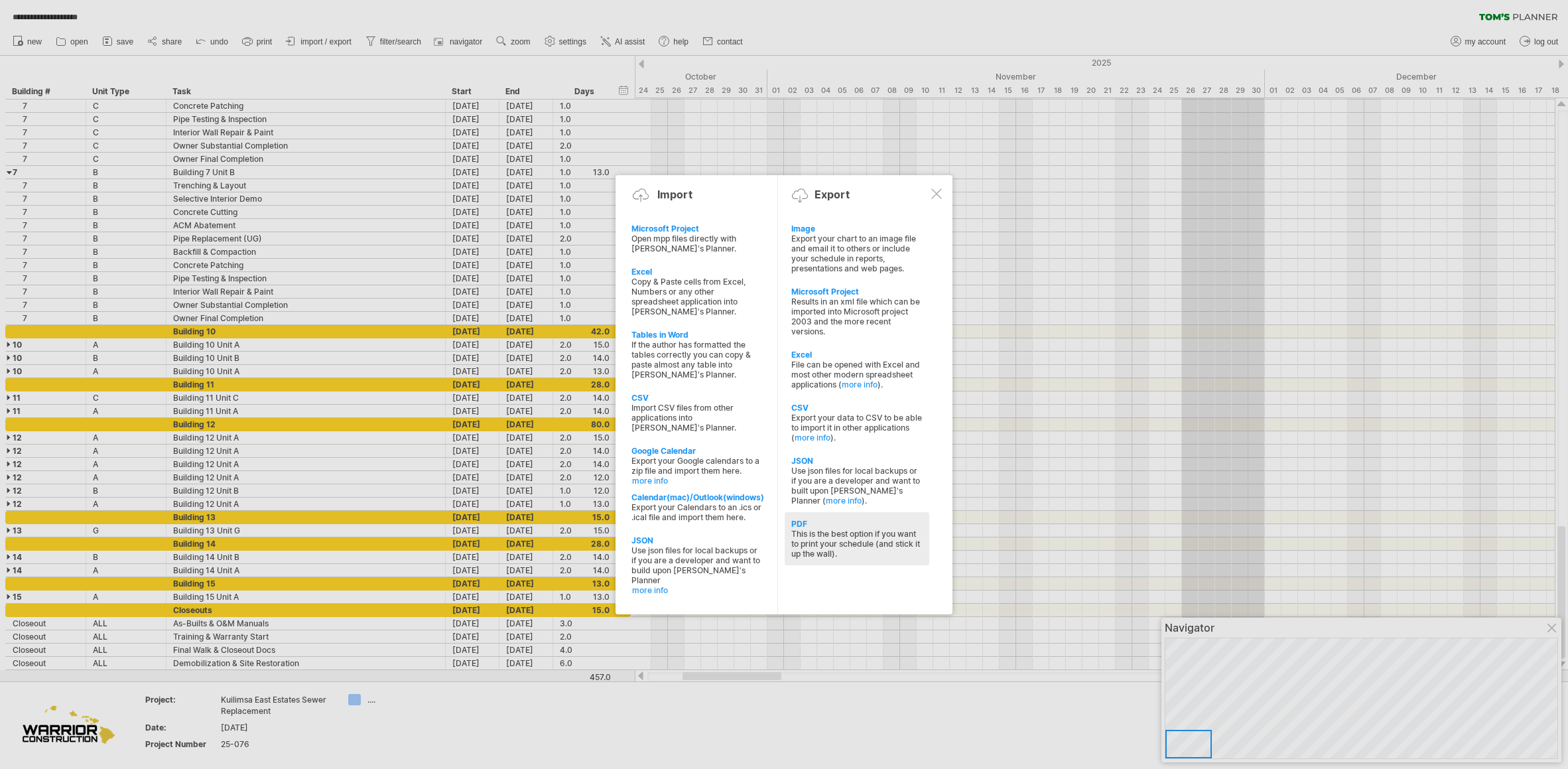
click at [819, 528] on div "This is the best option if you want to print your schedule (and stick it up the…" at bounding box center [857, 543] width 131 height 29
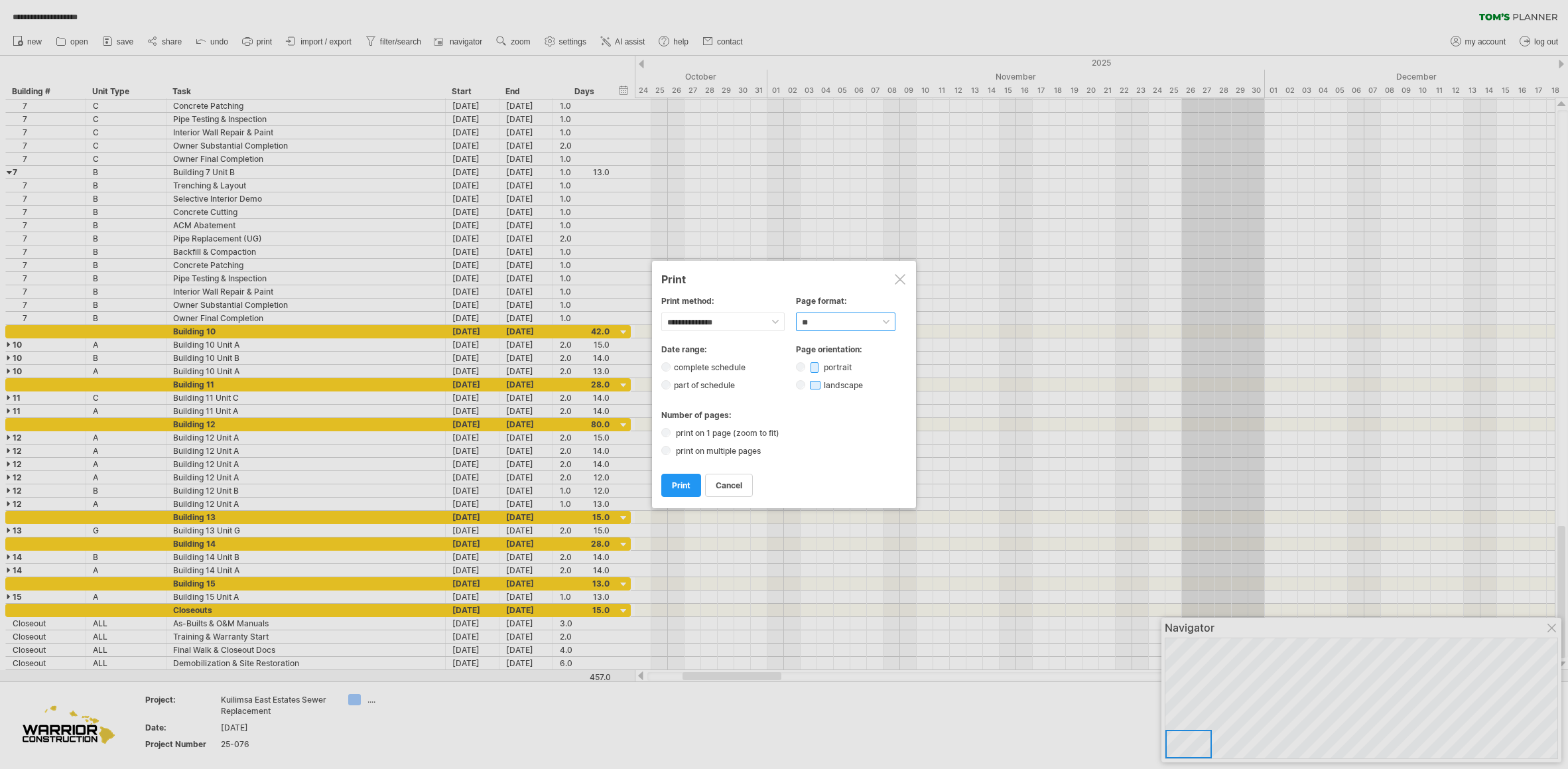
click at [810, 326] on select "****** ** ***** ** ****** ** ** **" at bounding box center [846, 322] width 99 height 19
select select "**"
click at [796, 313] on select "****** ** ***** ** ****** ** ** **" at bounding box center [846, 322] width 99 height 19
click at [673, 453] on label "print on multiple pages" at bounding box center [722, 450] width 99 height 10
click at [672, 422] on div "Number of pages: print on 1 page (zoom to fit) print on multiple pages" at bounding box center [784, 432] width 245 height 46
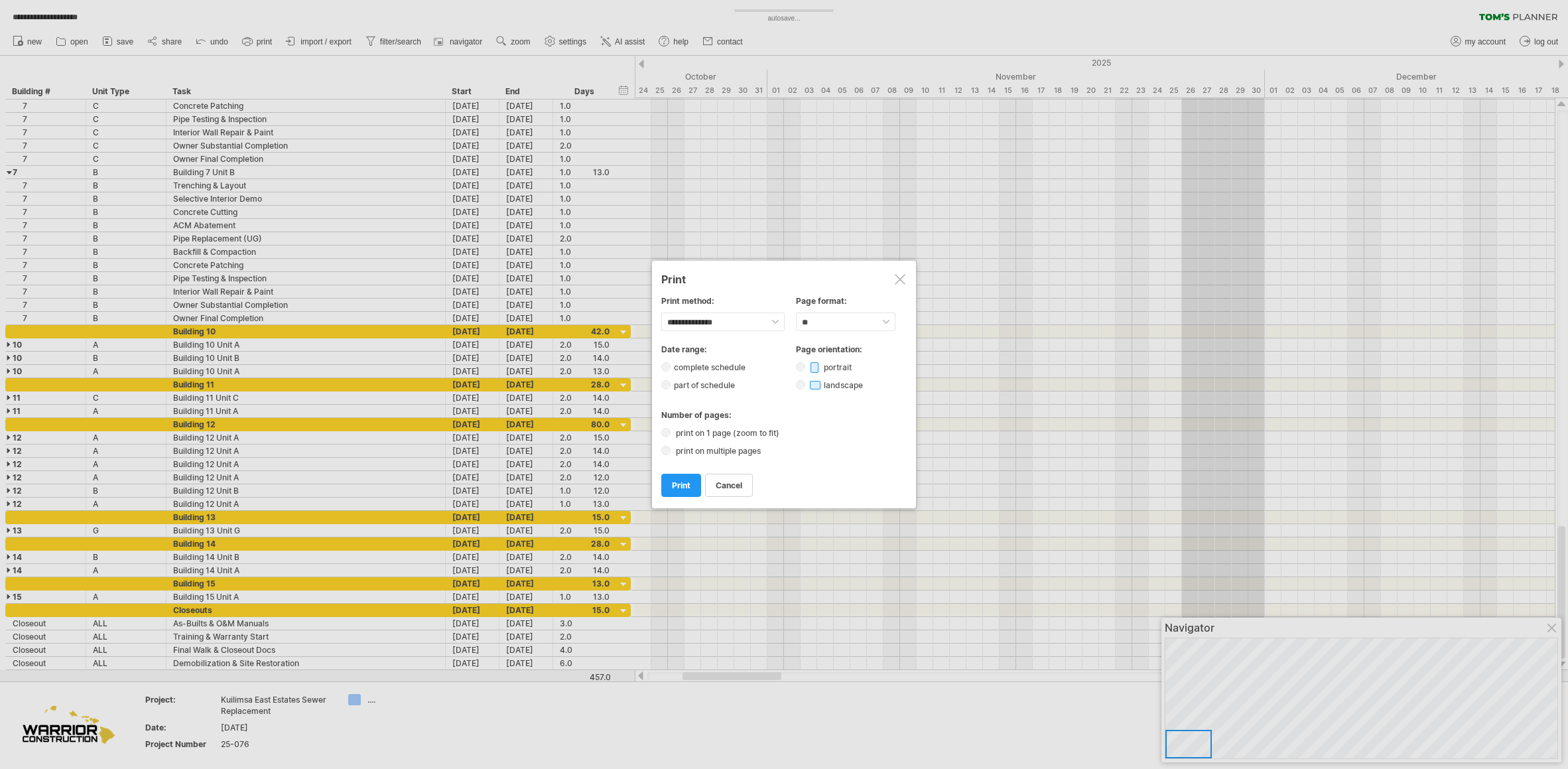
click at [670, 428] on div "print on 1 page (zoom to fit)" at bounding box center [784, 432] width 245 height 12
click at [679, 489] on span "print" at bounding box center [681, 485] width 19 height 10
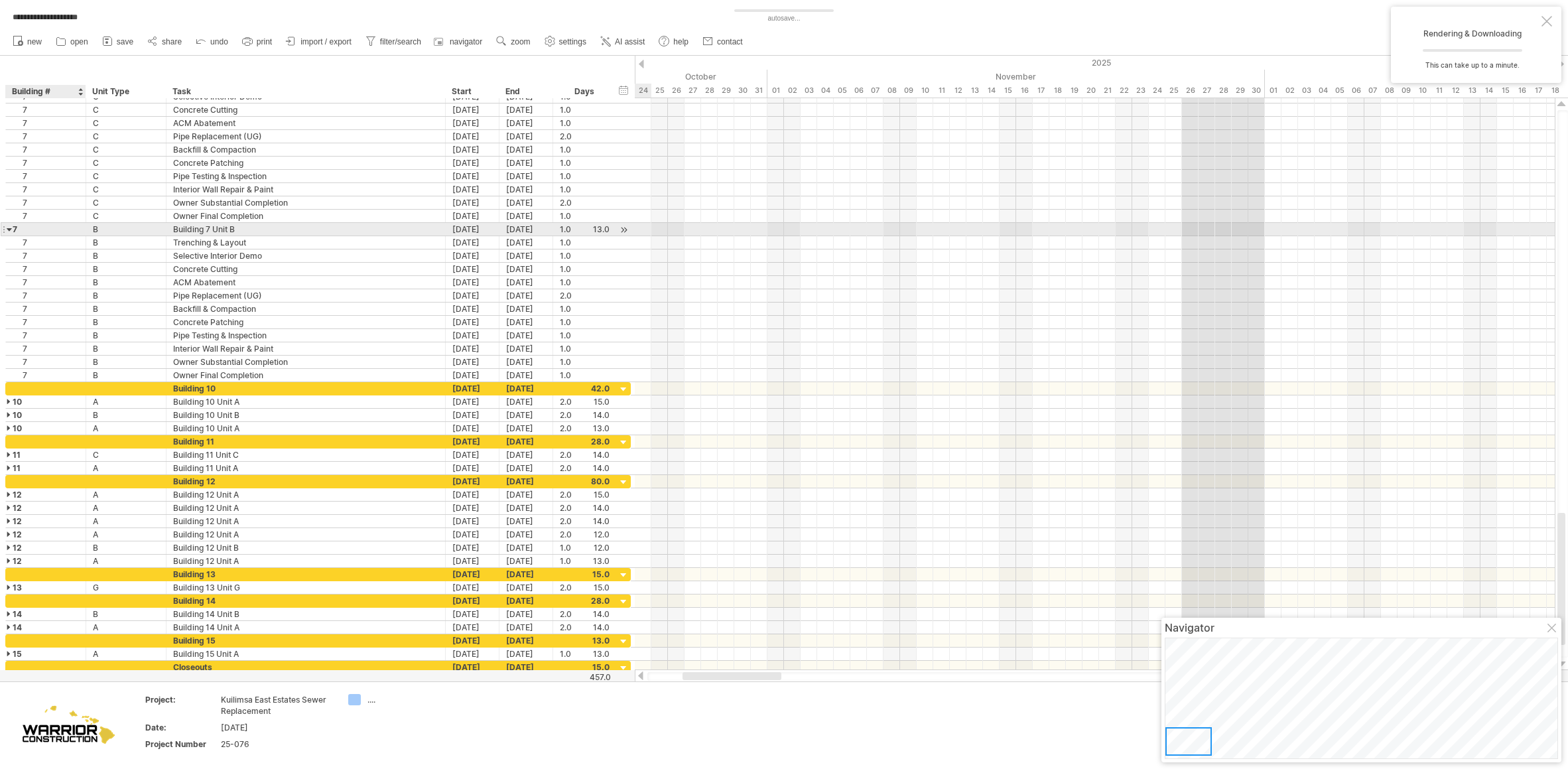
click at [9, 227] on div at bounding box center [10, 229] width 6 height 12
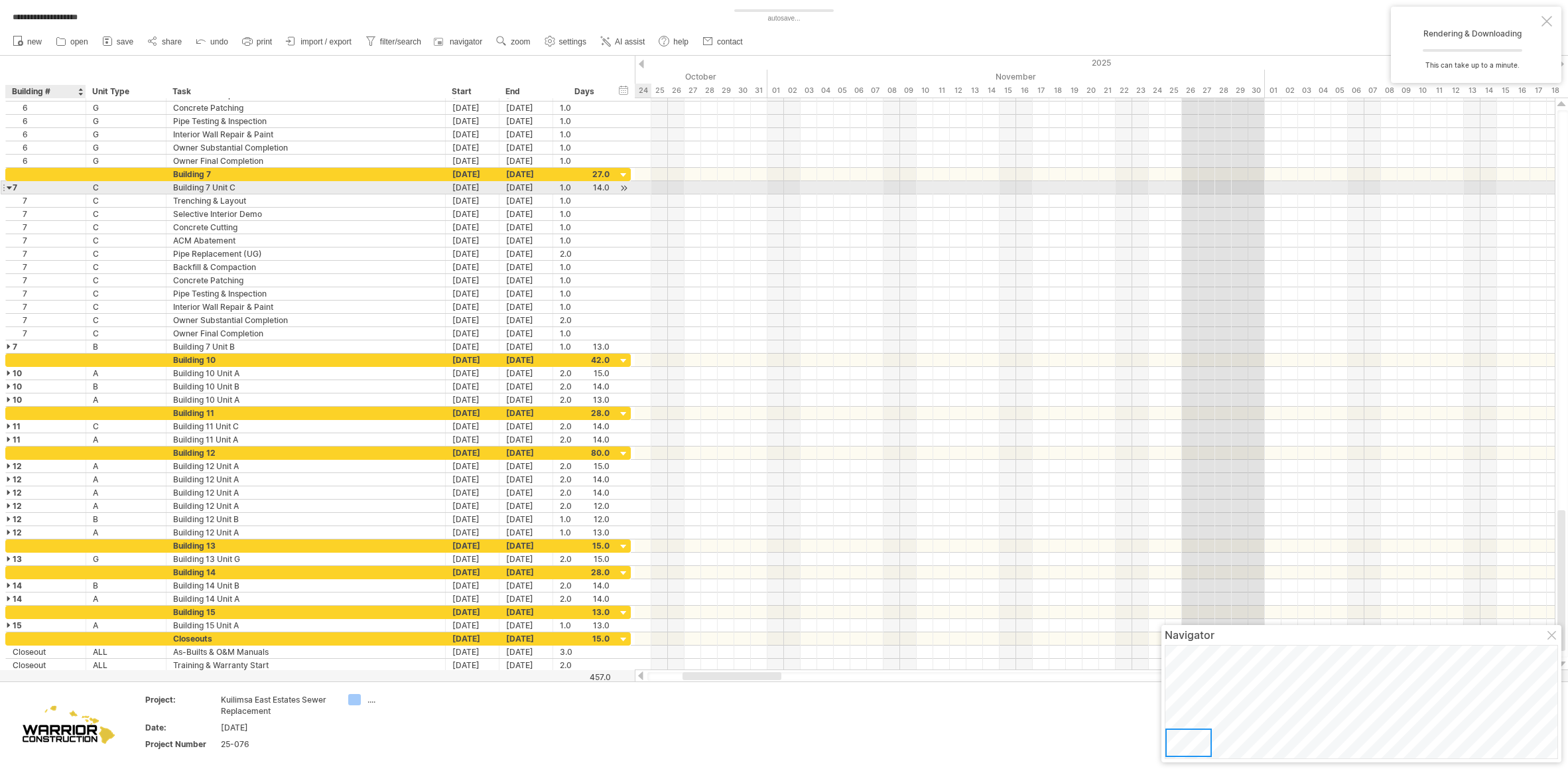
click at [10, 187] on div at bounding box center [10, 187] width 6 height 12
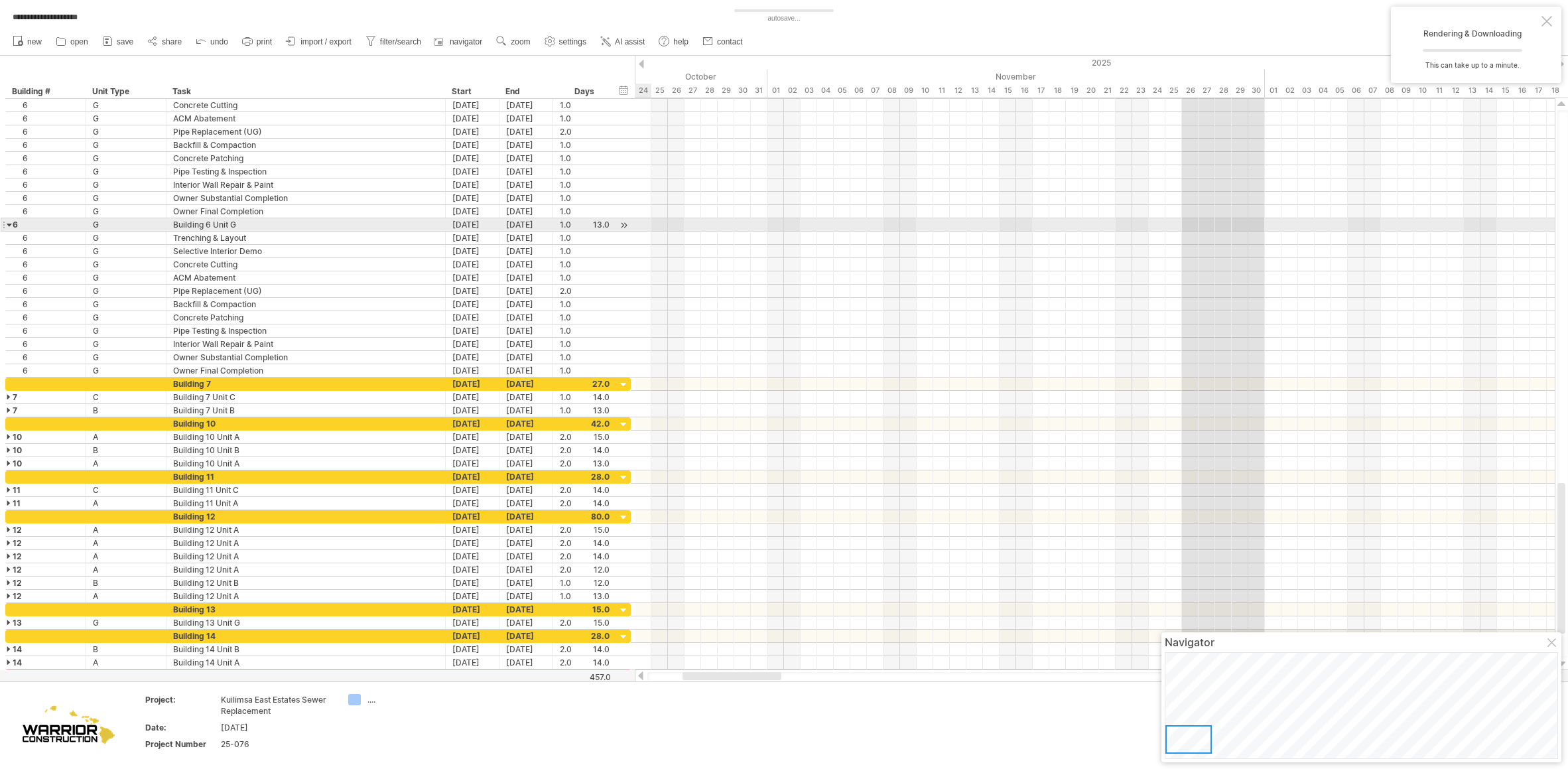
click at [8, 222] on div at bounding box center [10, 224] width 6 height 12
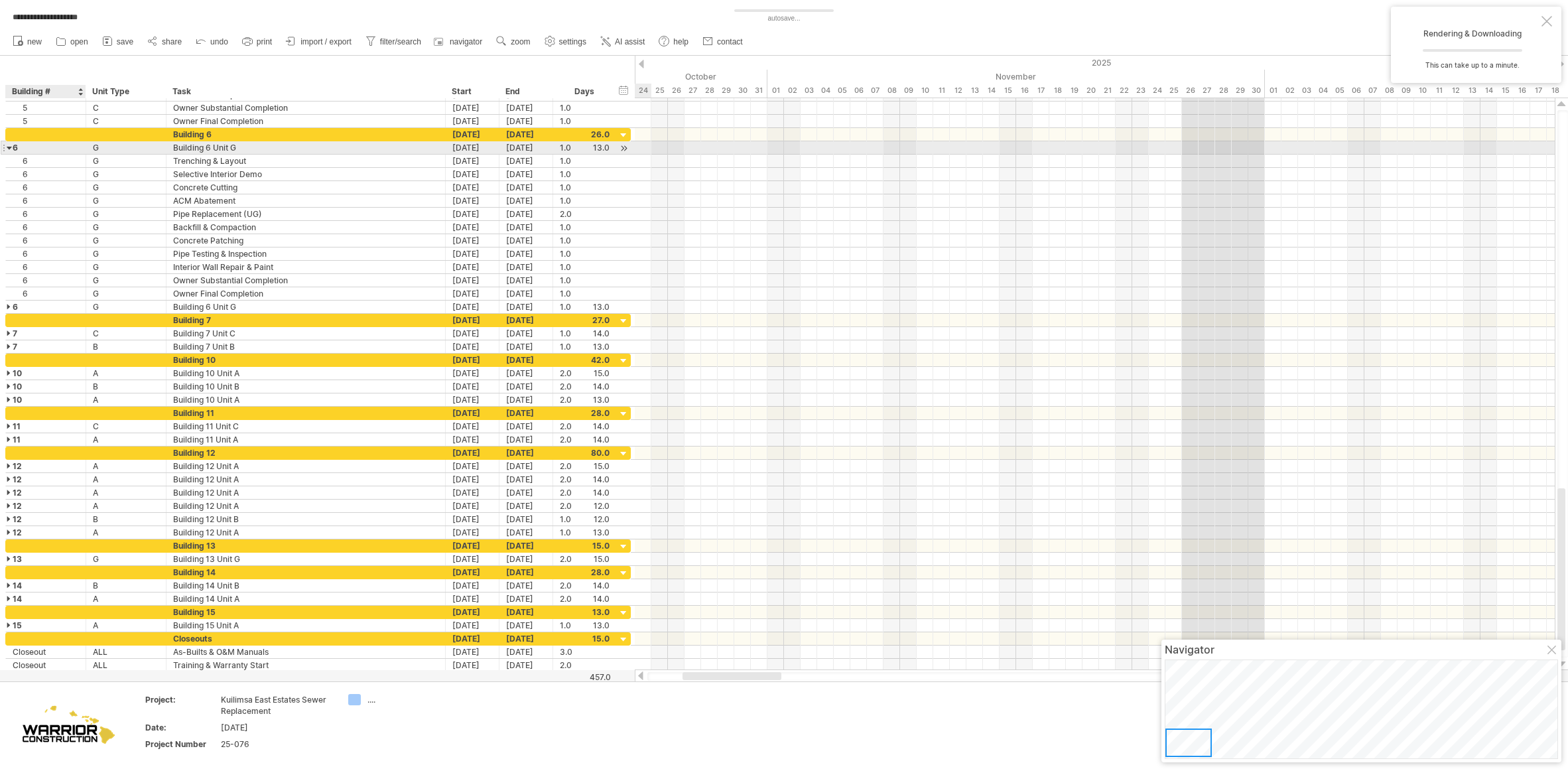
click at [16, 150] on div "6" at bounding box center [45, 147] width 66 height 12
click at [7, 146] on div at bounding box center [10, 147] width 6 height 12
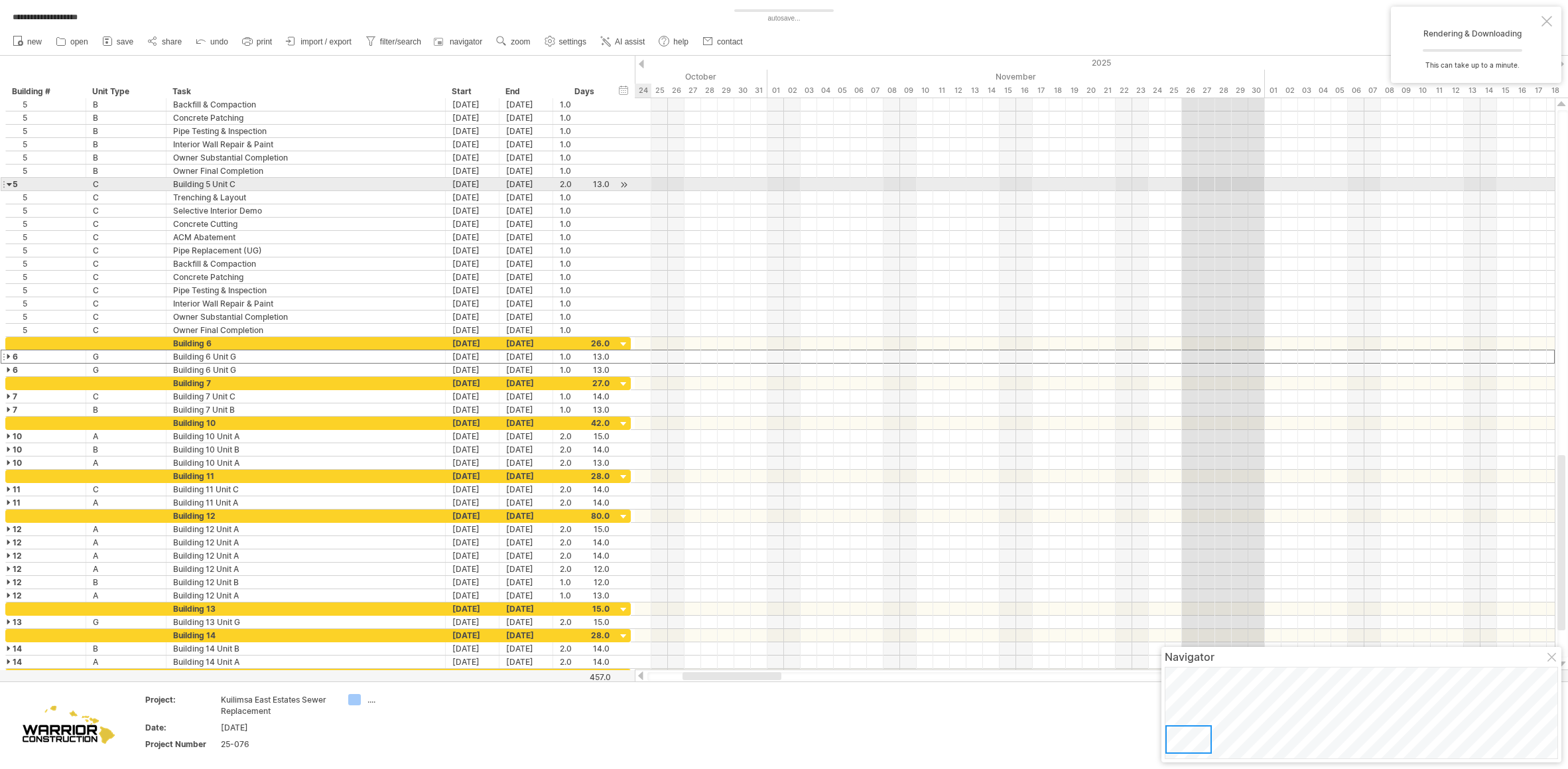
click at [5, 181] on div at bounding box center [3, 184] width 5 height 14
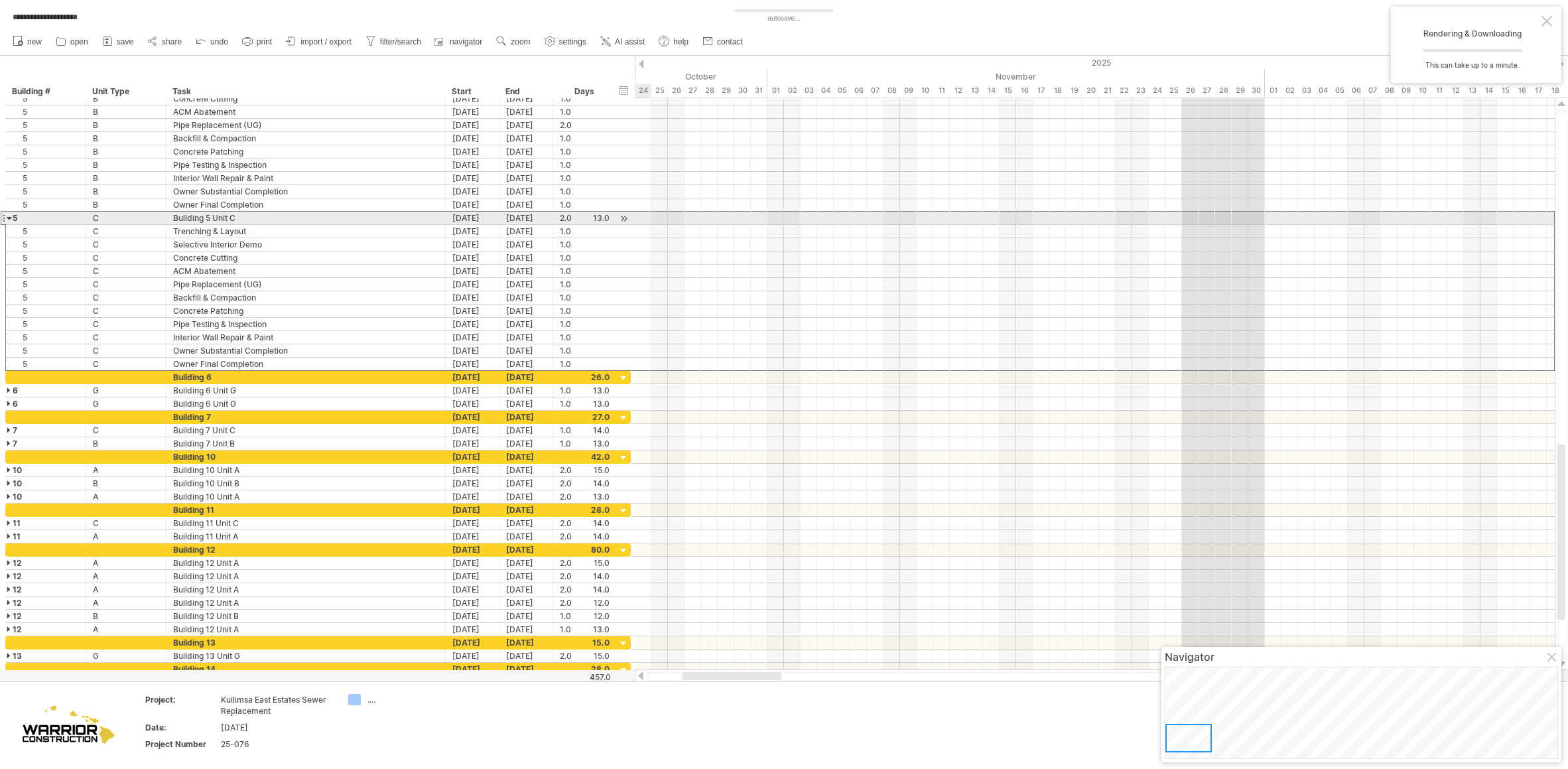
click at [7, 217] on div at bounding box center [10, 218] width 6 height 12
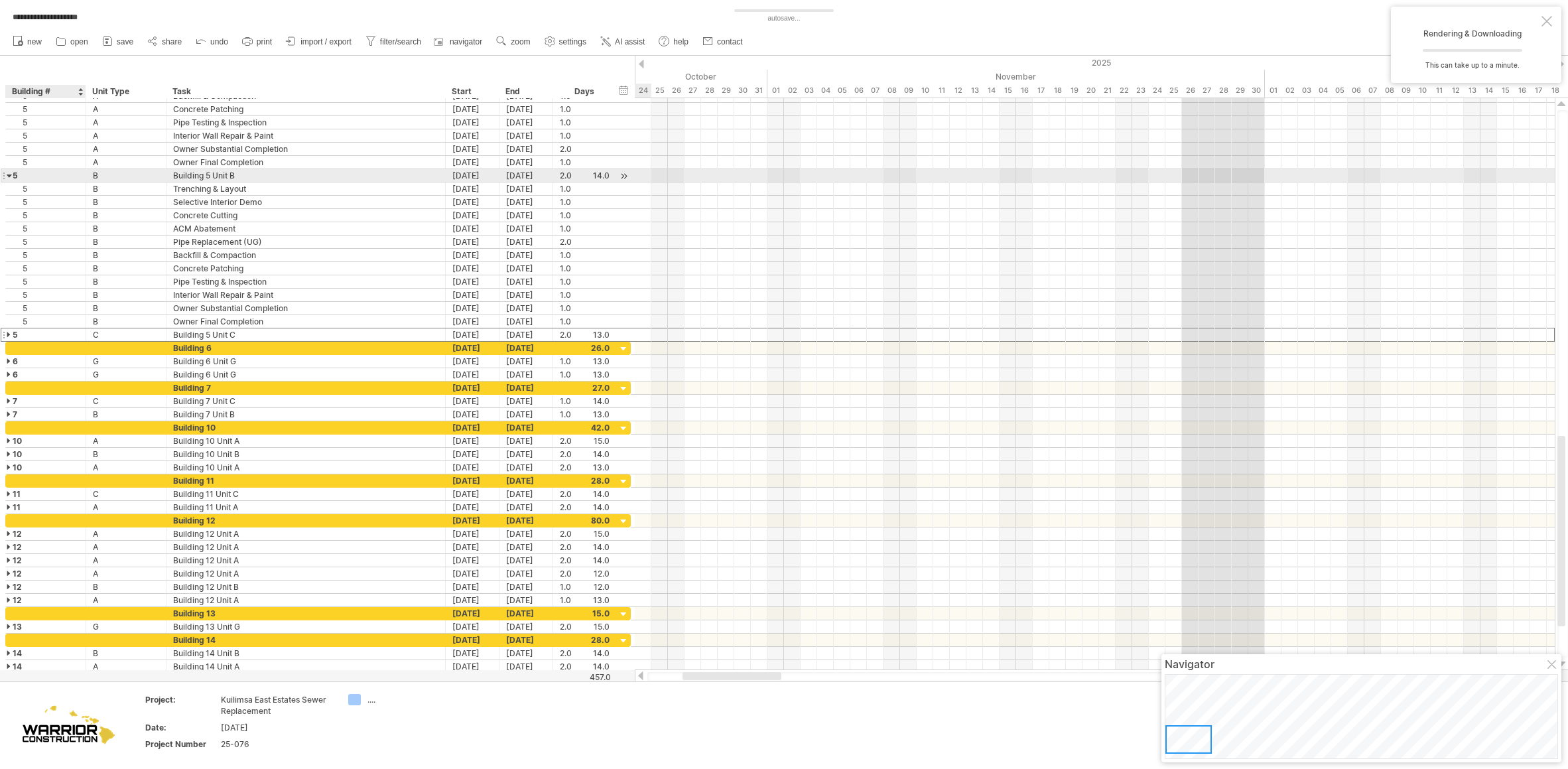
click at [12, 176] on div at bounding box center [10, 175] width 6 height 12
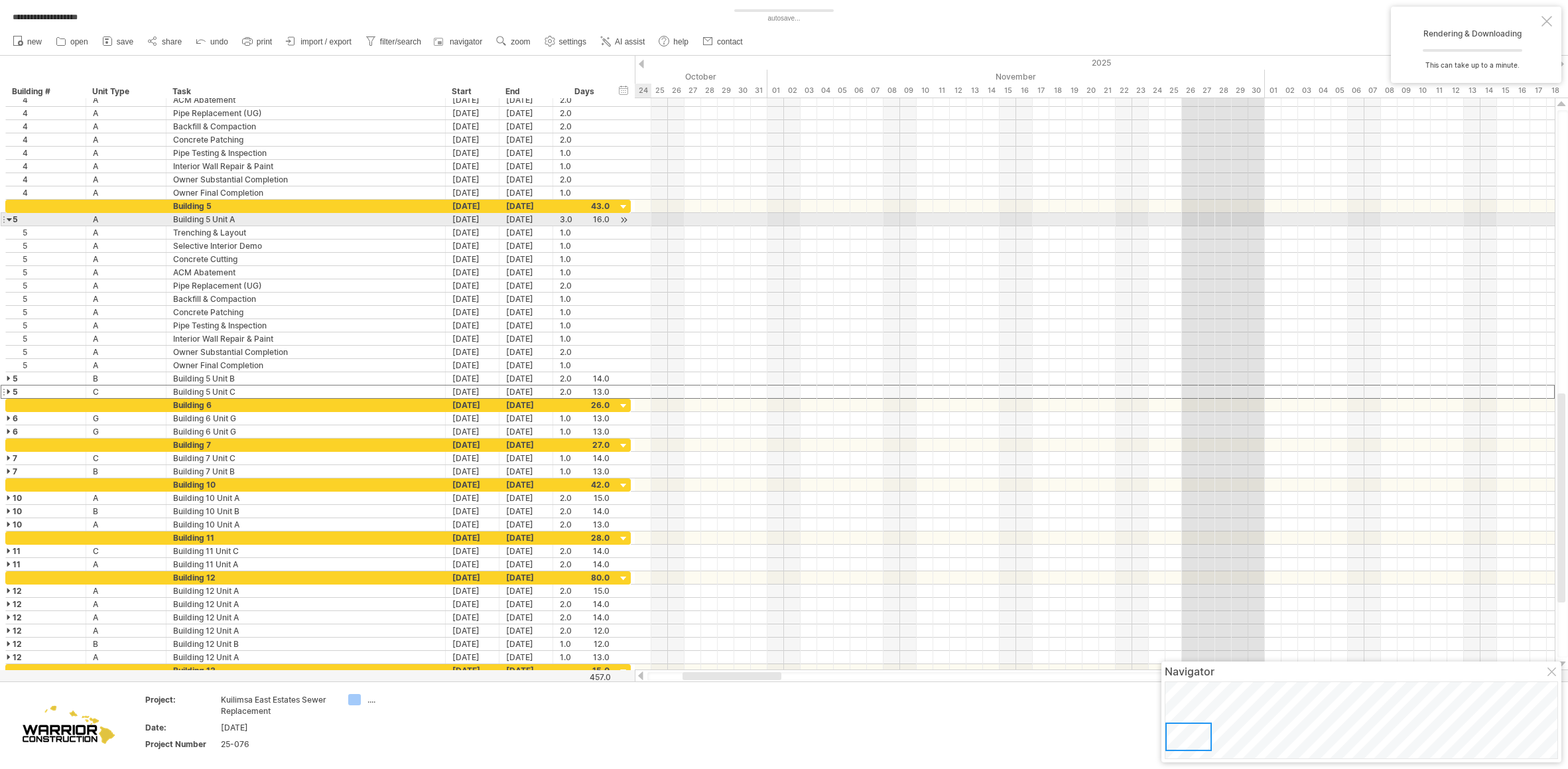
click at [7, 216] on div at bounding box center [10, 219] width 6 height 12
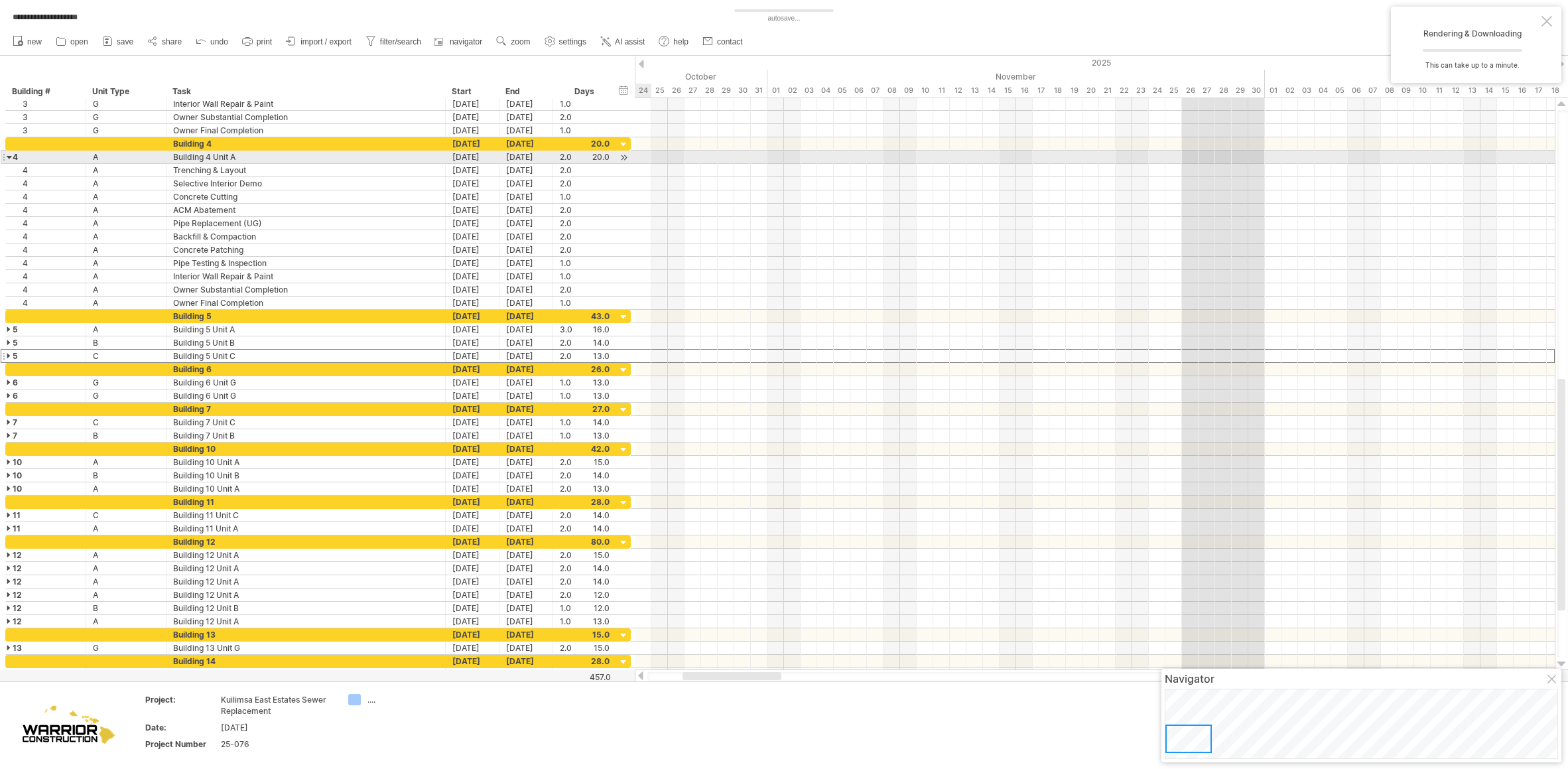
click at [8, 159] on div at bounding box center [10, 157] width 6 height 12
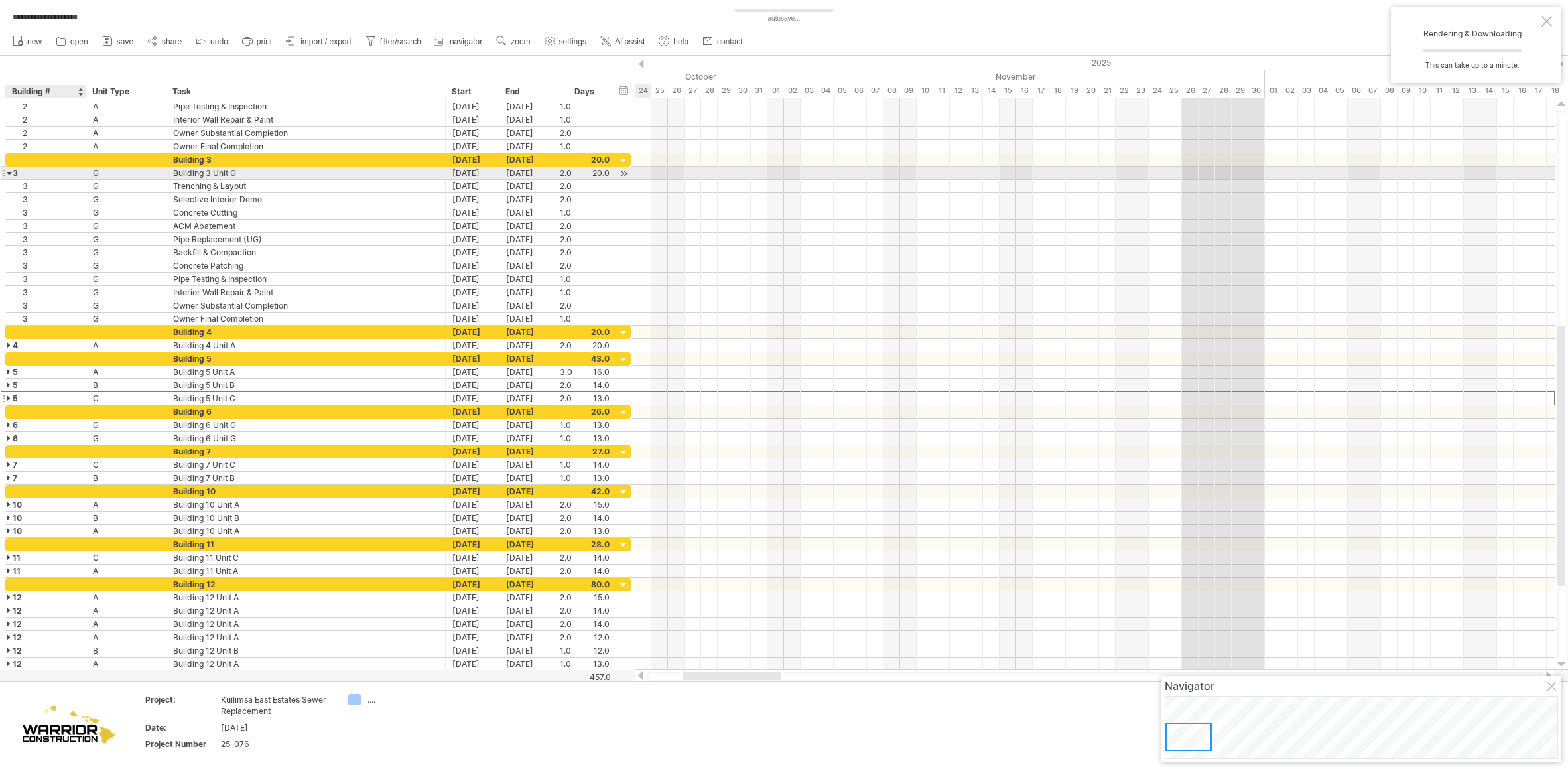
click at [11, 173] on div at bounding box center [10, 173] width 6 height 12
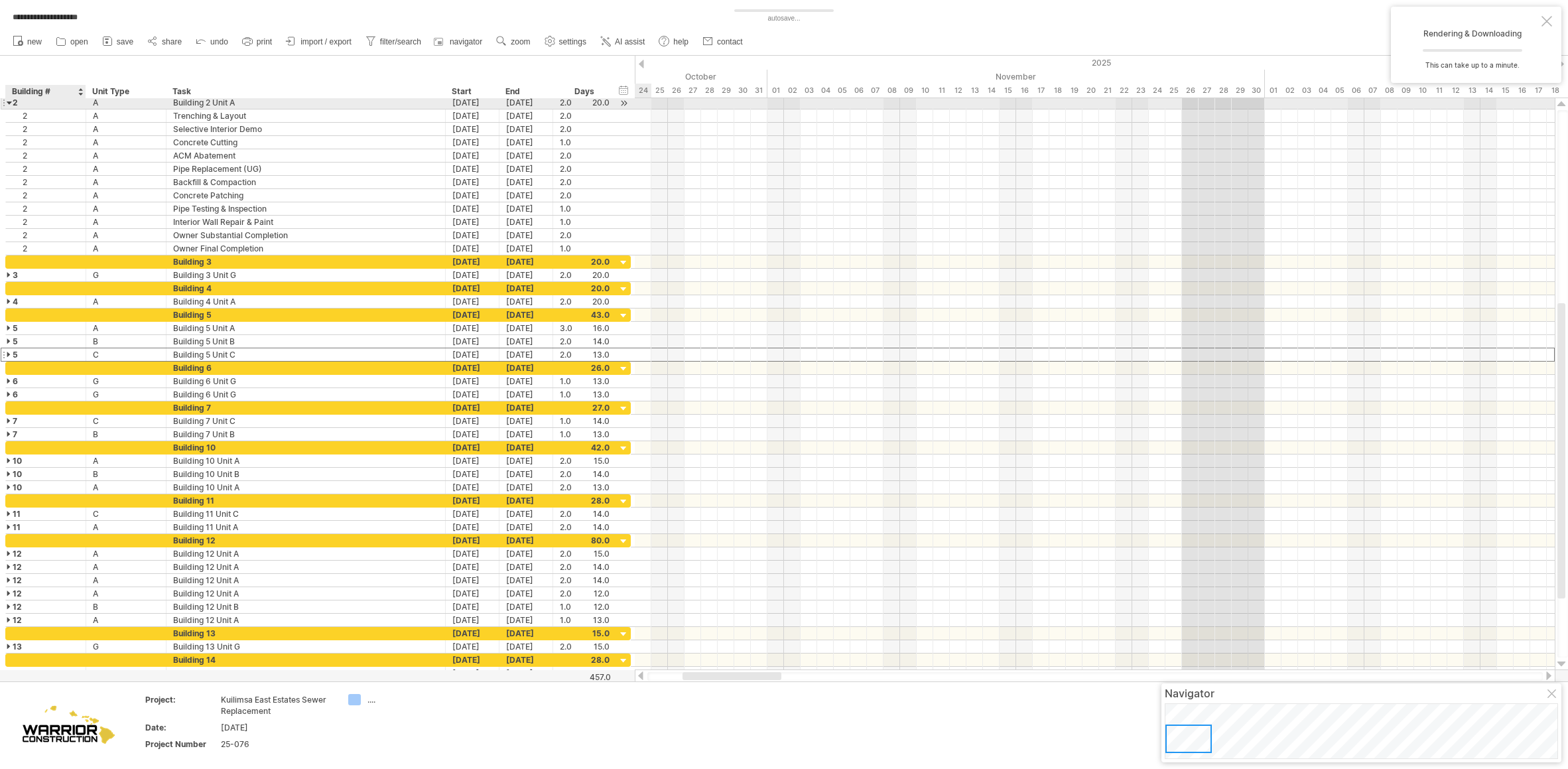
click at [8, 102] on div at bounding box center [10, 102] width 6 height 12
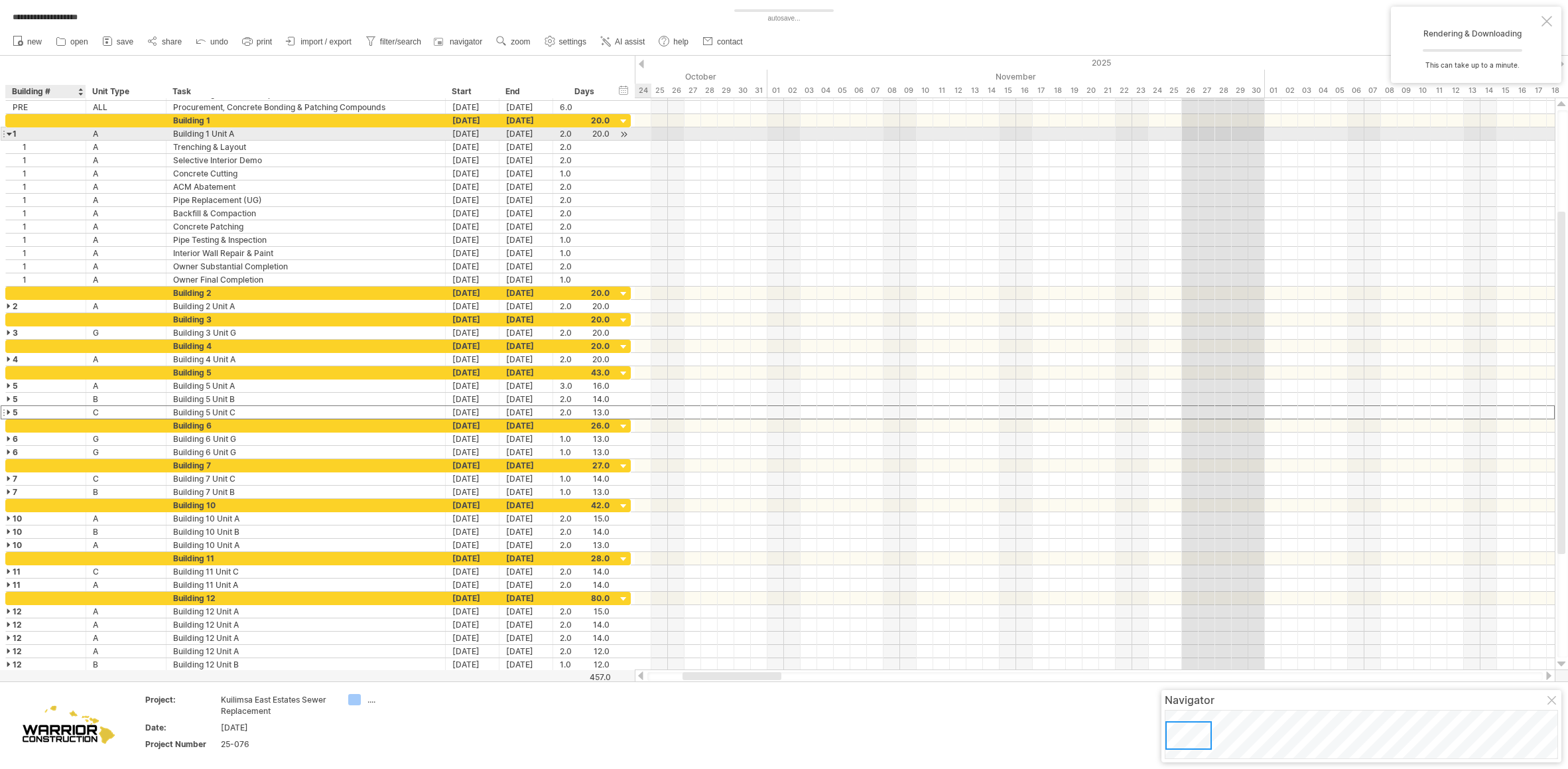
click at [13, 133] on div "1" at bounding box center [45, 133] width 66 height 12
click at [12, 133] on div at bounding box center [10, 133] width 6 height 12
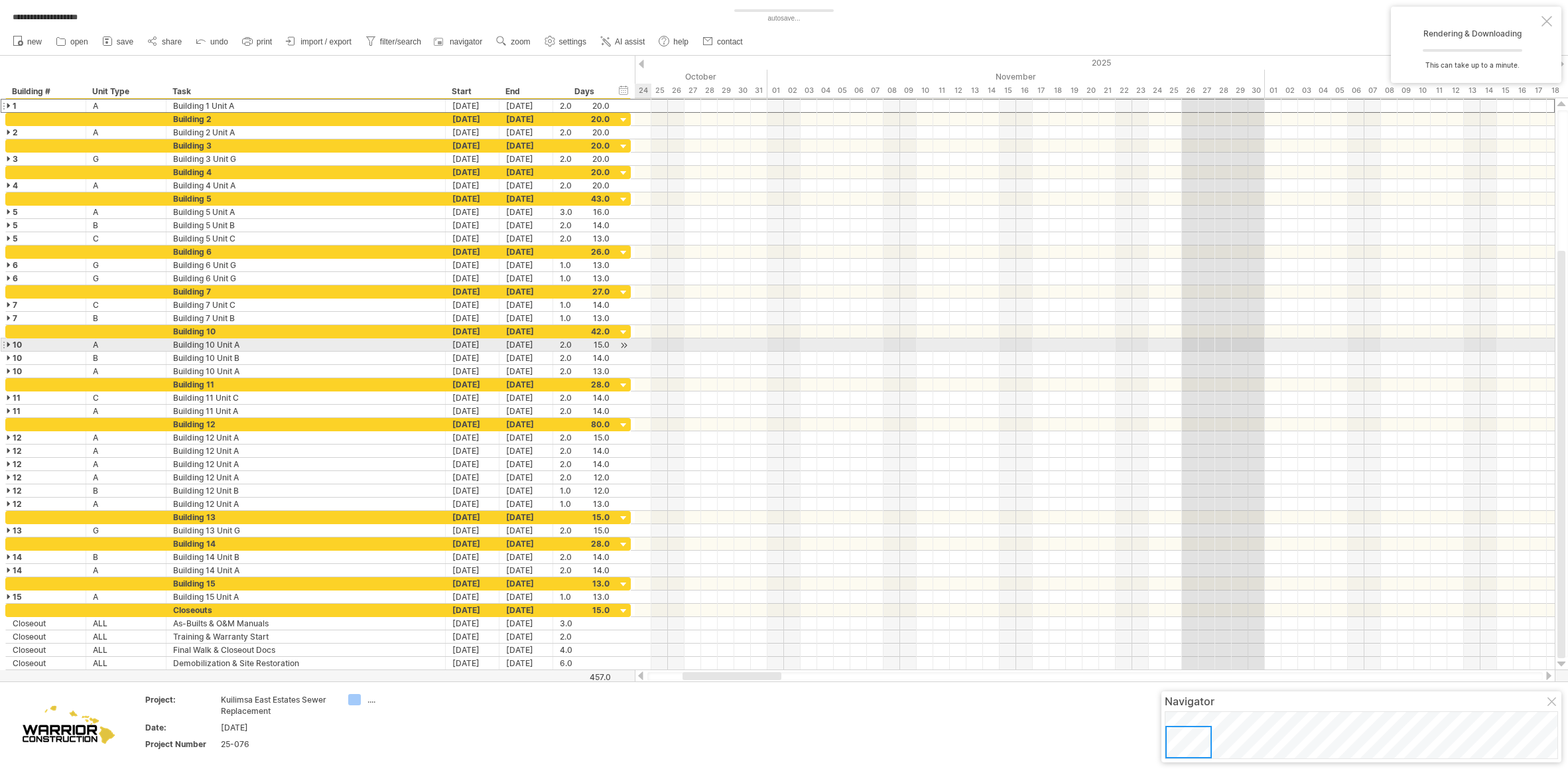
click at [8, 345] on div at bounding box center [10, 345] width 6 height 12
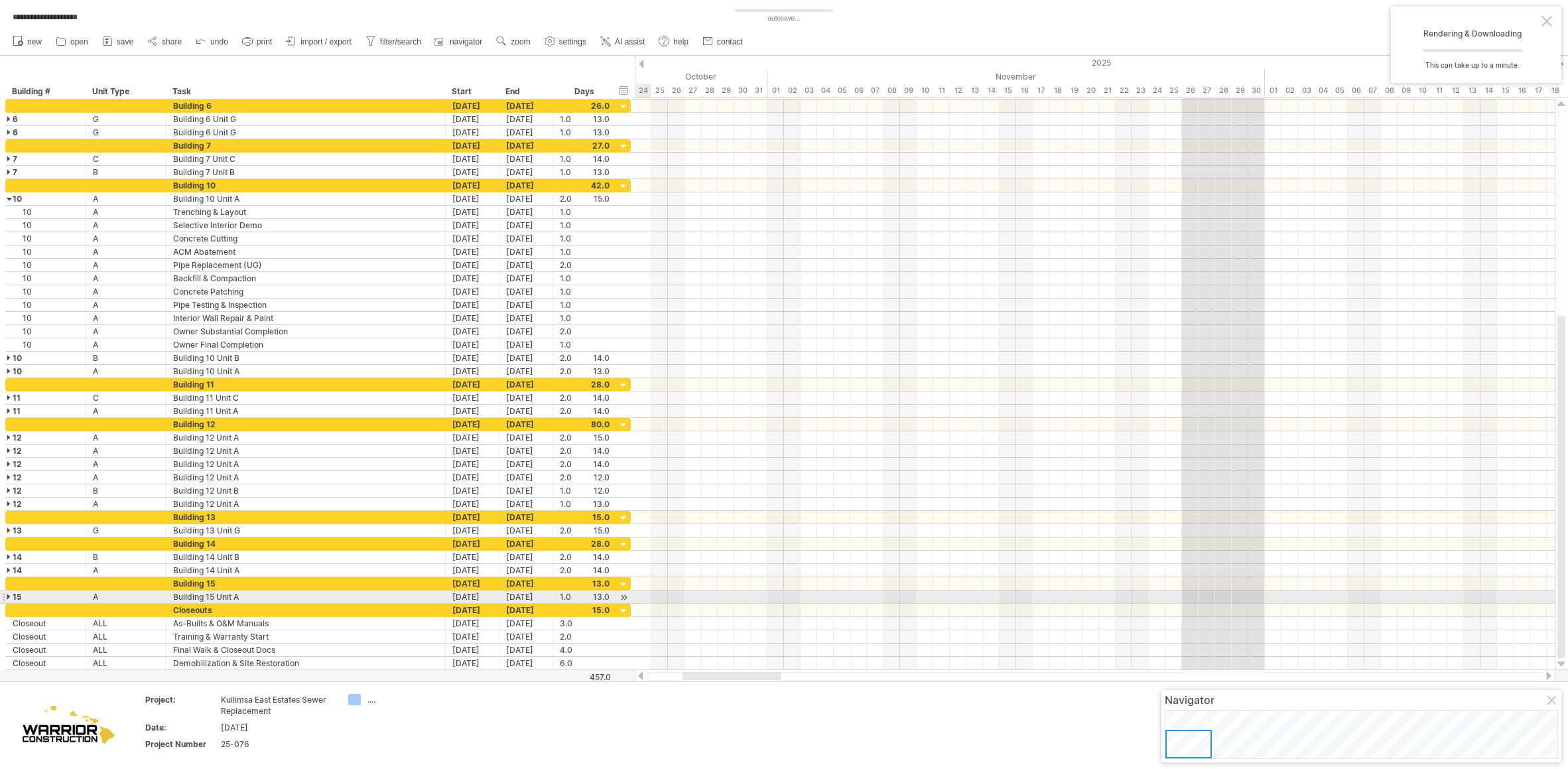
click at [7, 595] on div at bounding box center [10, 597] width 6 height 12
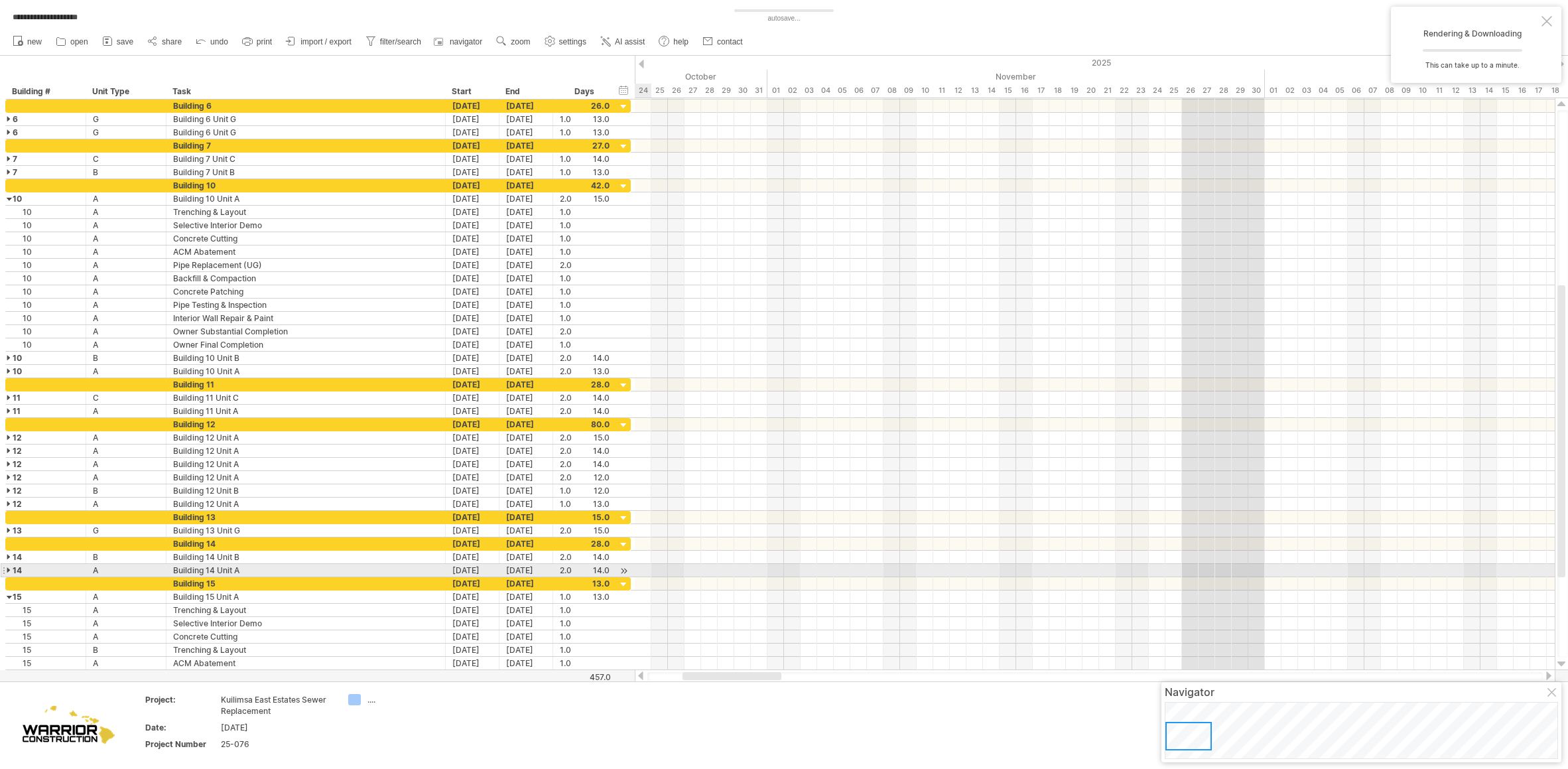
click at [9, 570] on div at bounding box center [10, 570] width 6 height 12
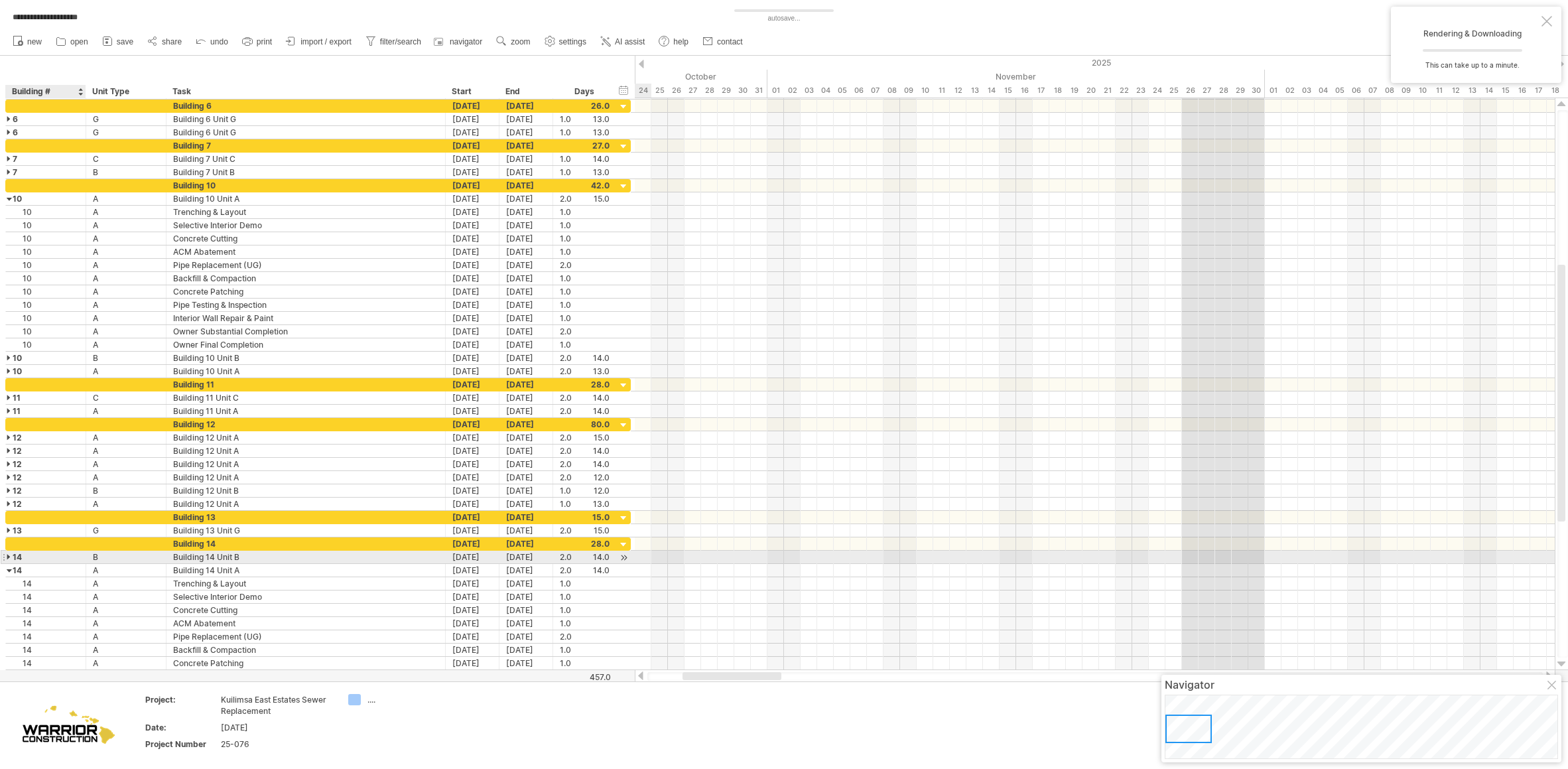
click at [9, 556] on div at bounding box center [10, 557] width 6 height 12
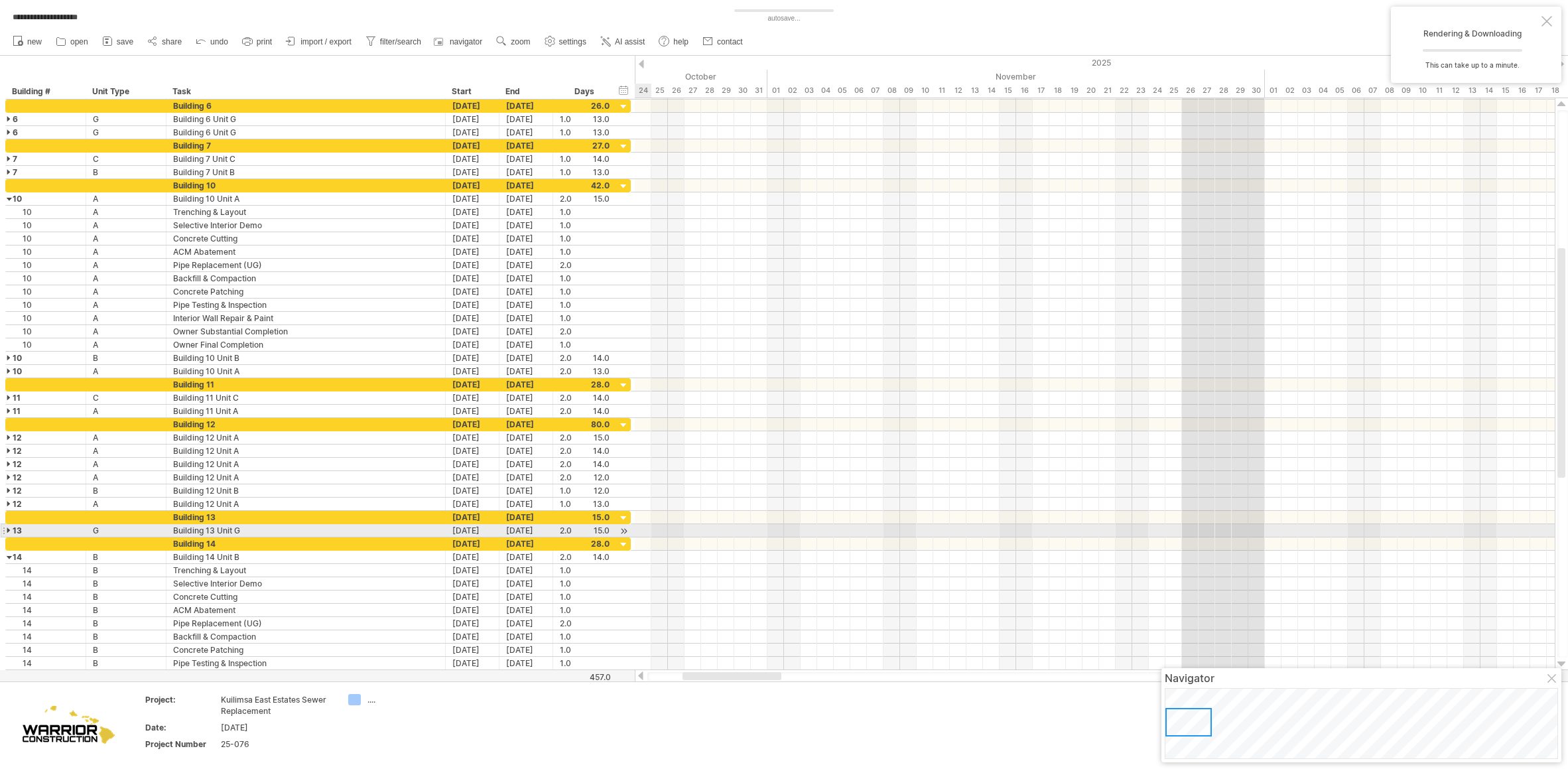
click at [8, 532] on div at bounding box center [10, 530] width 6 height 12
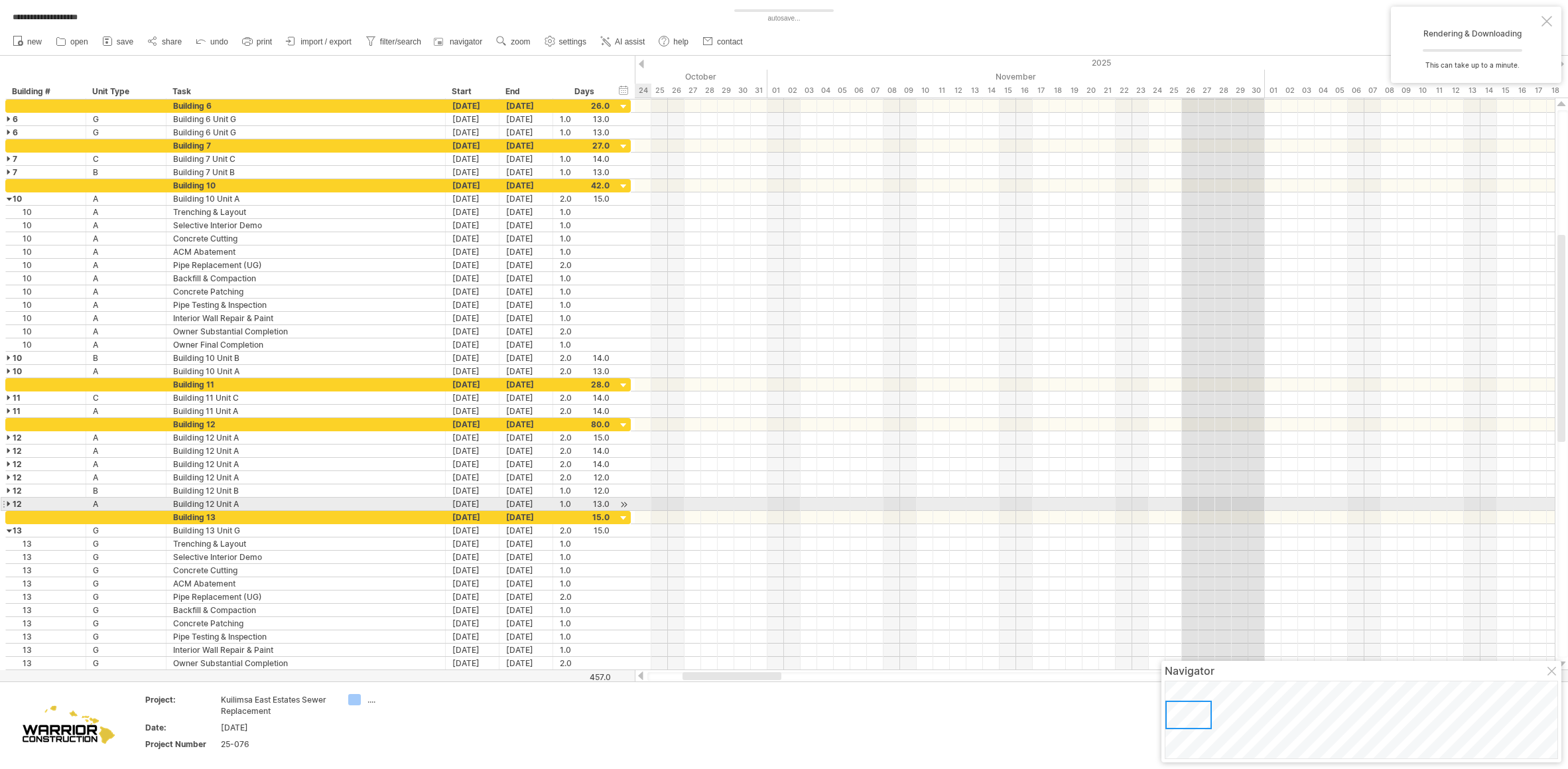
click at [7, 505] on div at bounding box center [10, 504] width 6 height 12
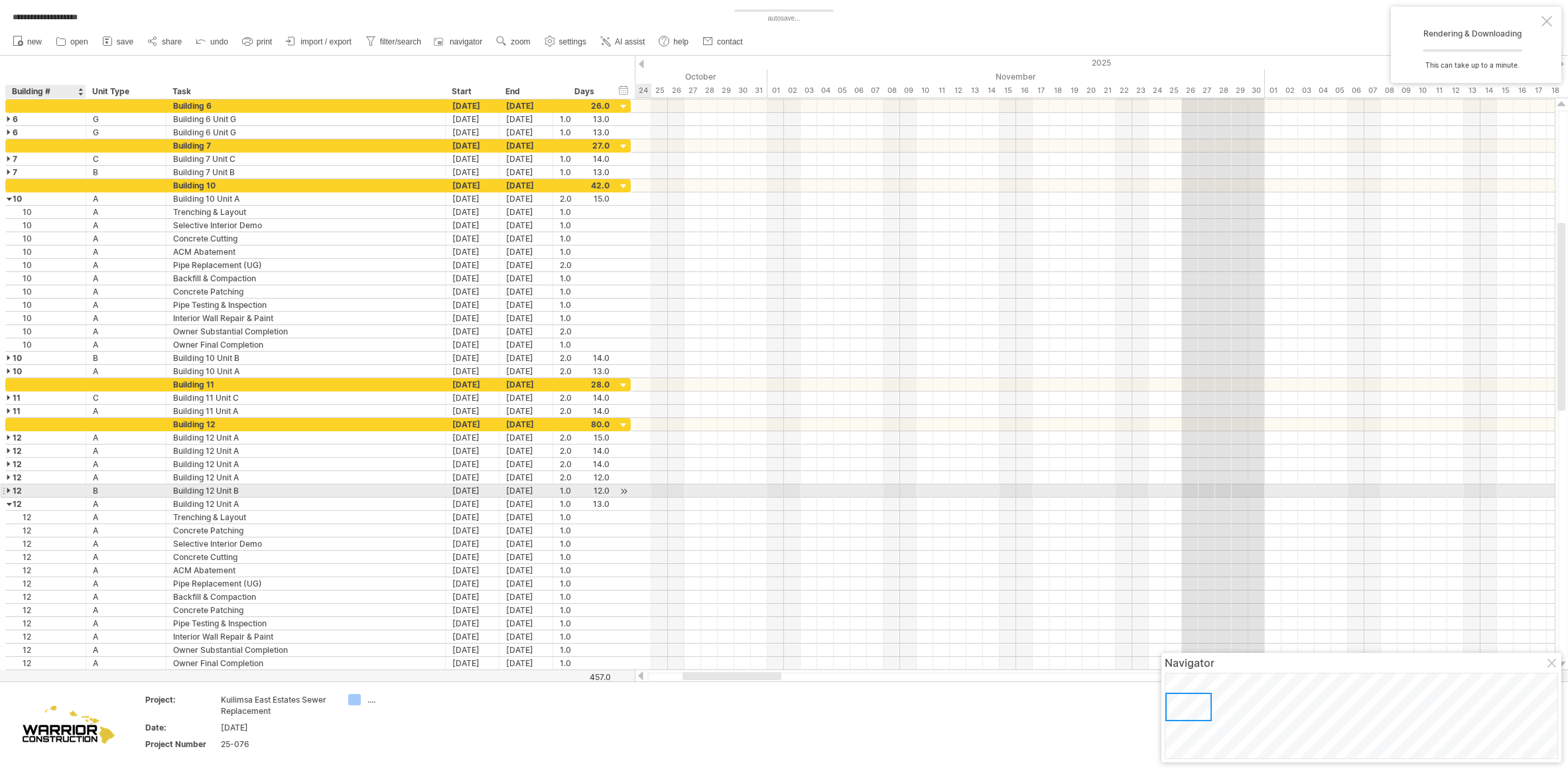
click at [10, 492] on div at bounding box center [10, 490] width 6 height 12
click at [9, 475] on div at bounding box center [10, 477] width 6 height 12
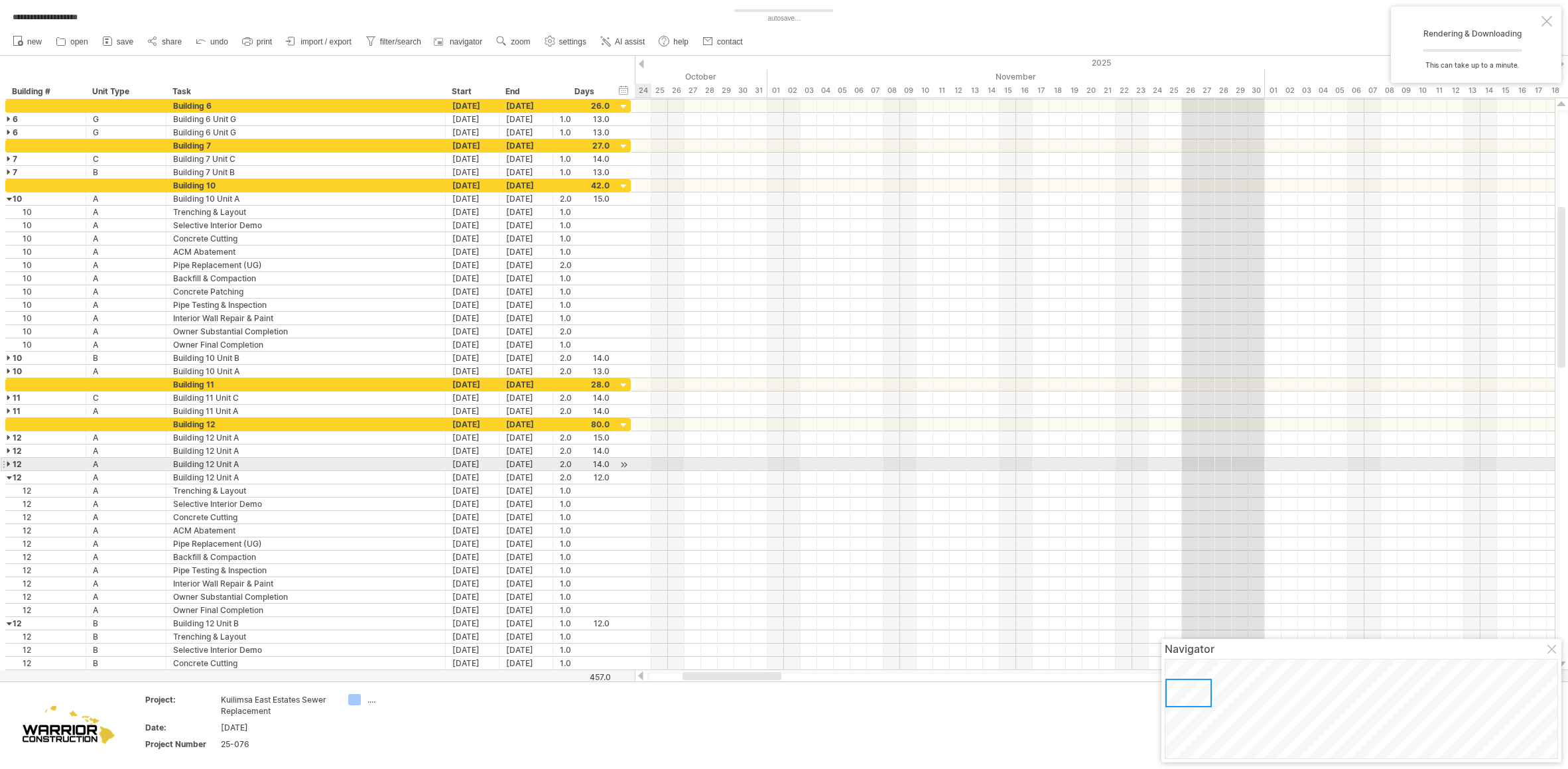
click at [7, 459] on div at bounding box center [10, 464] width 6 height 12
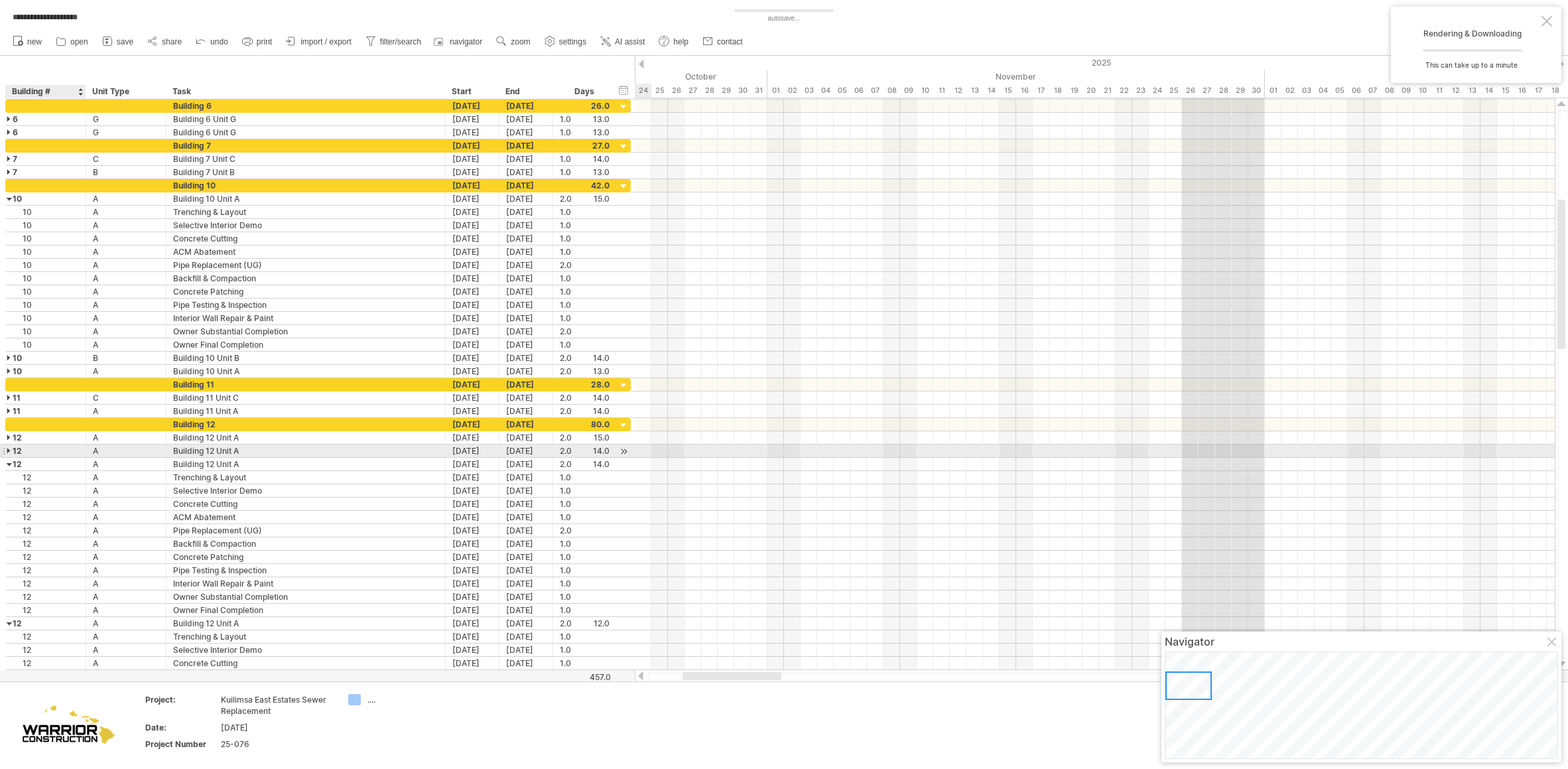
click at [9, 452] on div at bounding box center [10, 451] width 6 height 12
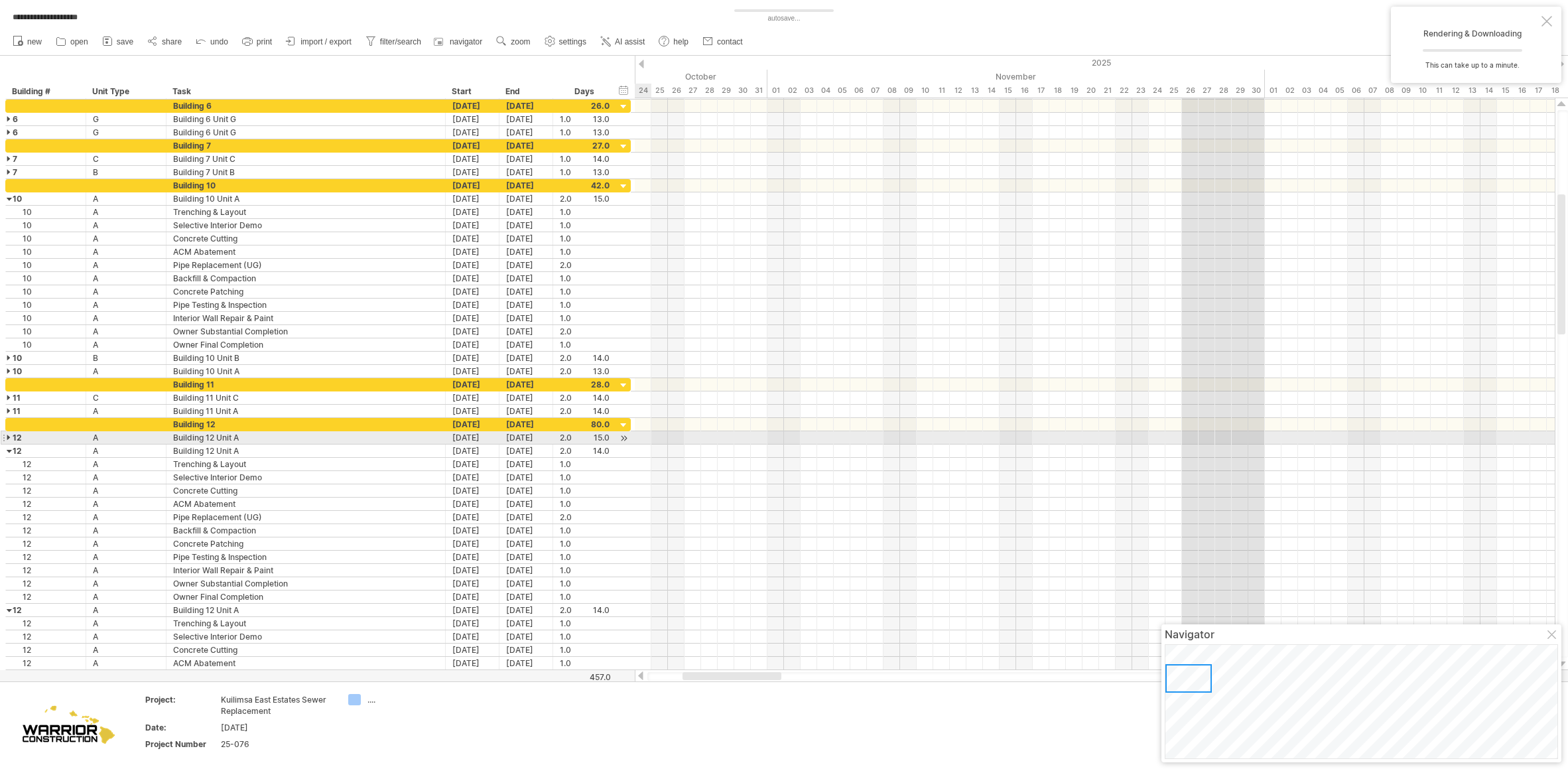
click at [8, 435] on div at bounding box center [10, 438] width 6 height 12
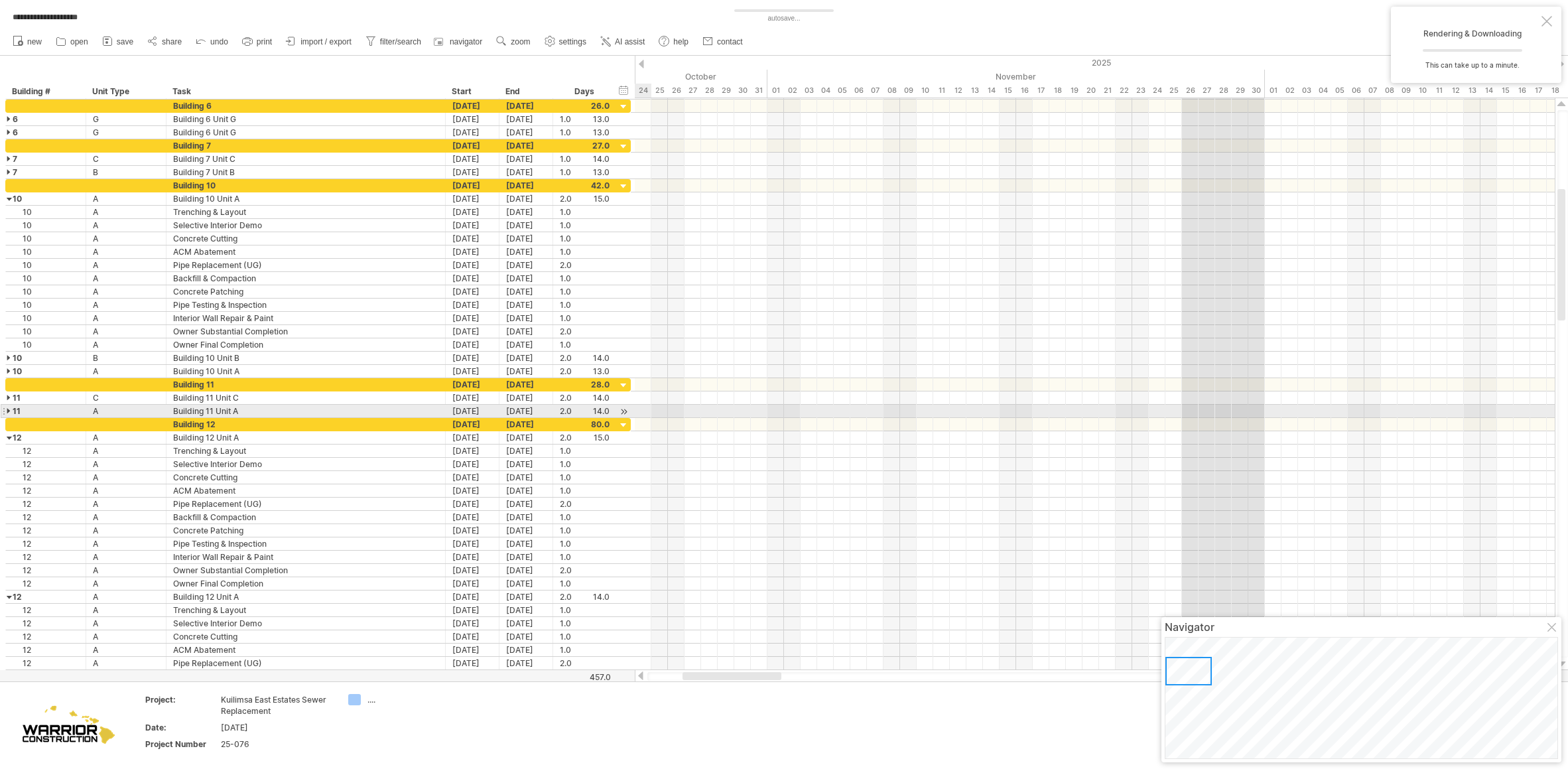
click at [7, 407] on div at bounding box center [10, 410] width 6 height 12
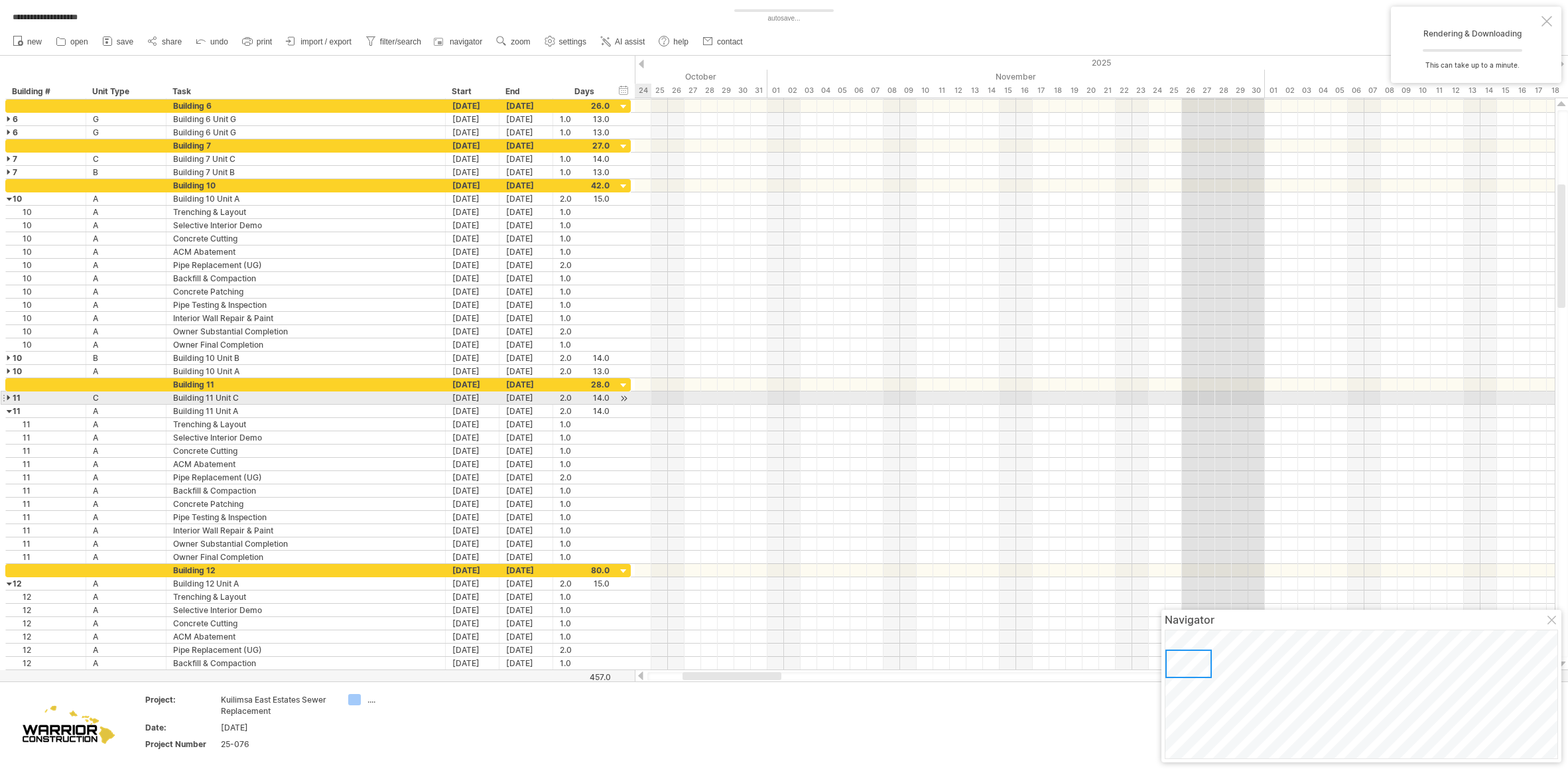
click at [7, 393] on div at bounding box center [10, 397] width 6 height 12
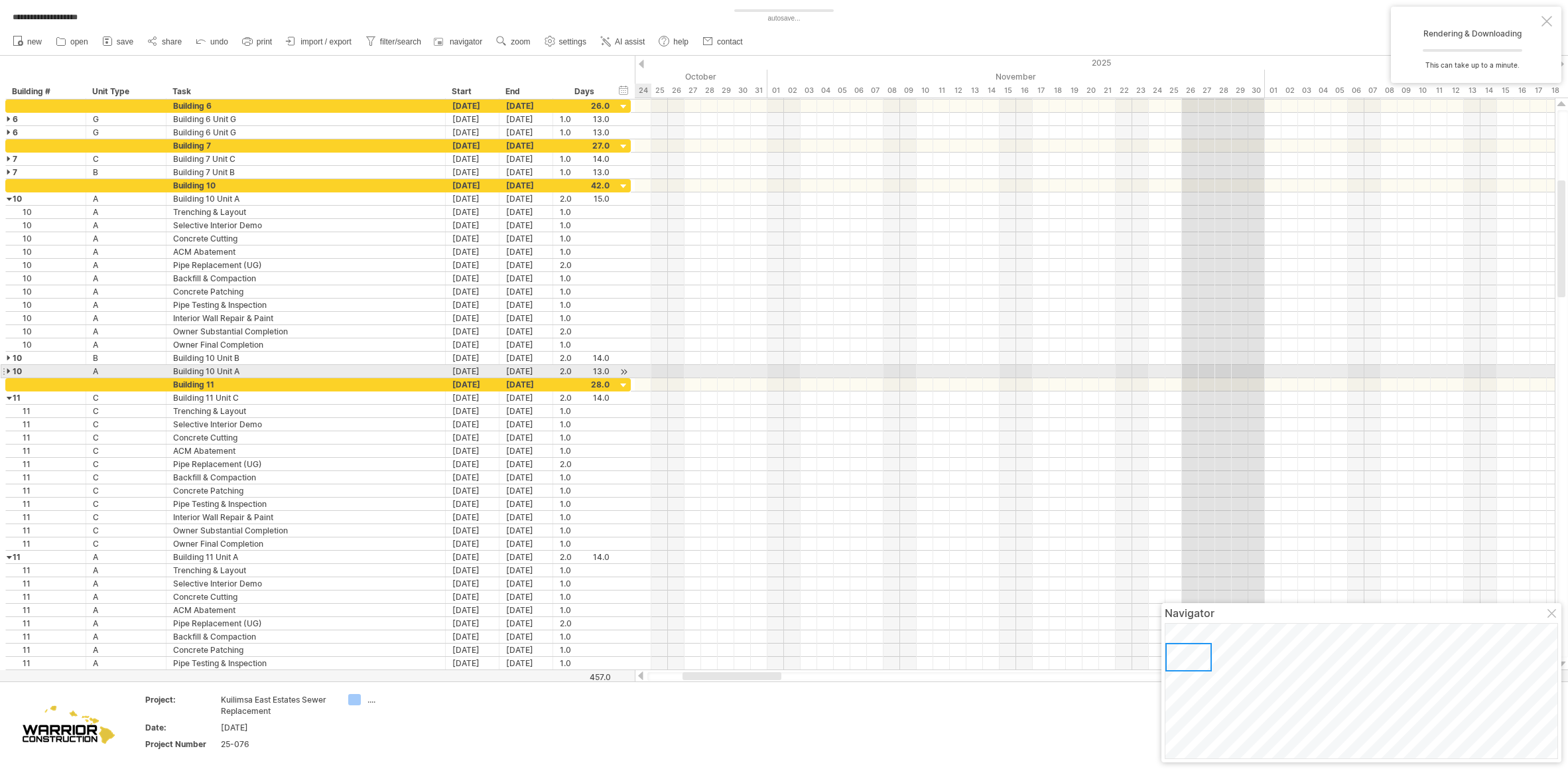
click at [7, 370] on div at bounding box center [10, 371] width 6 height 12
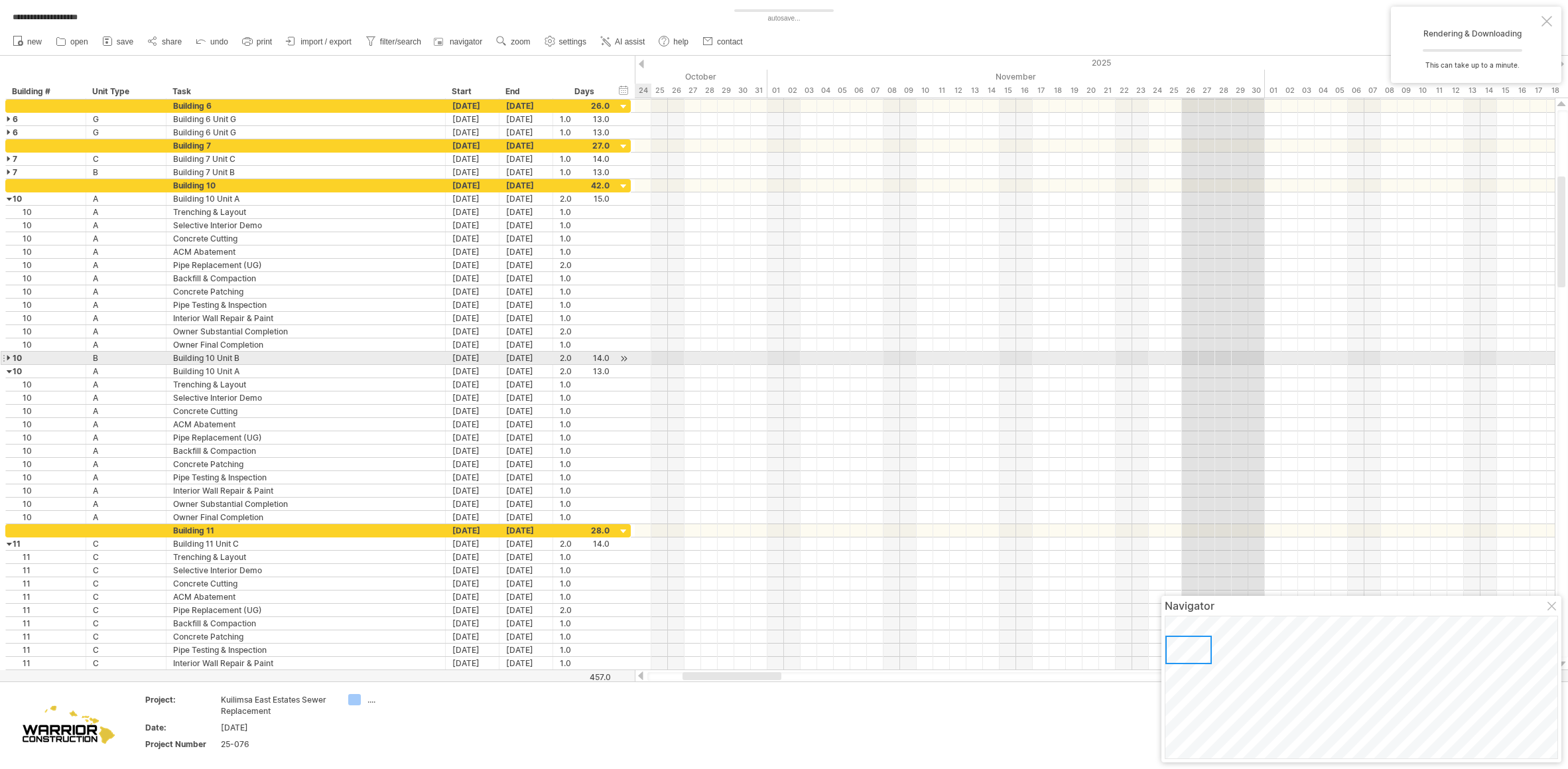
click at [7, 355] on div at bounding box center [10, 358] width 6 height 12
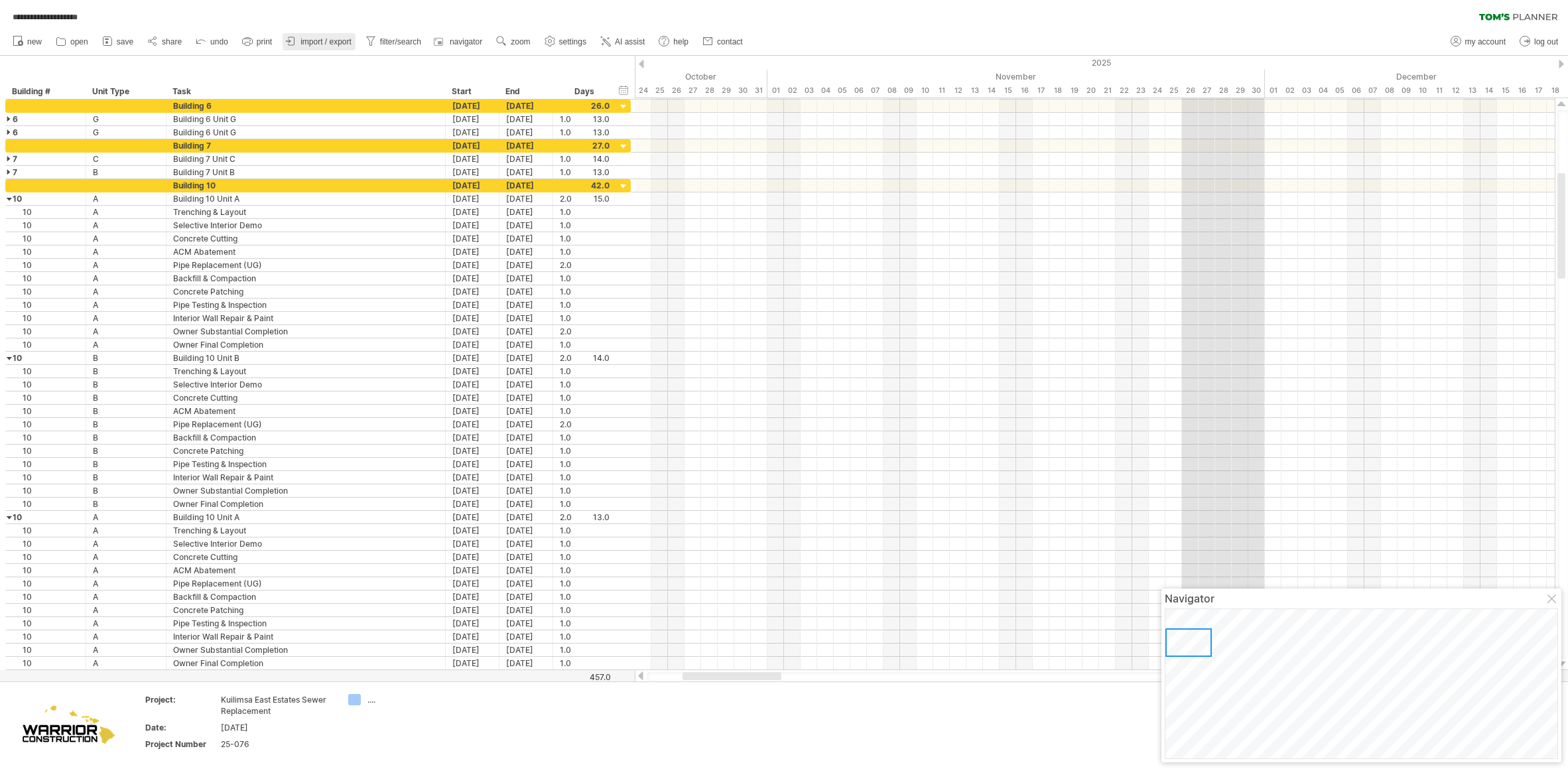
click at [345, 44] on span "import / export" at bounding box center [326, 42] width 51 height 9
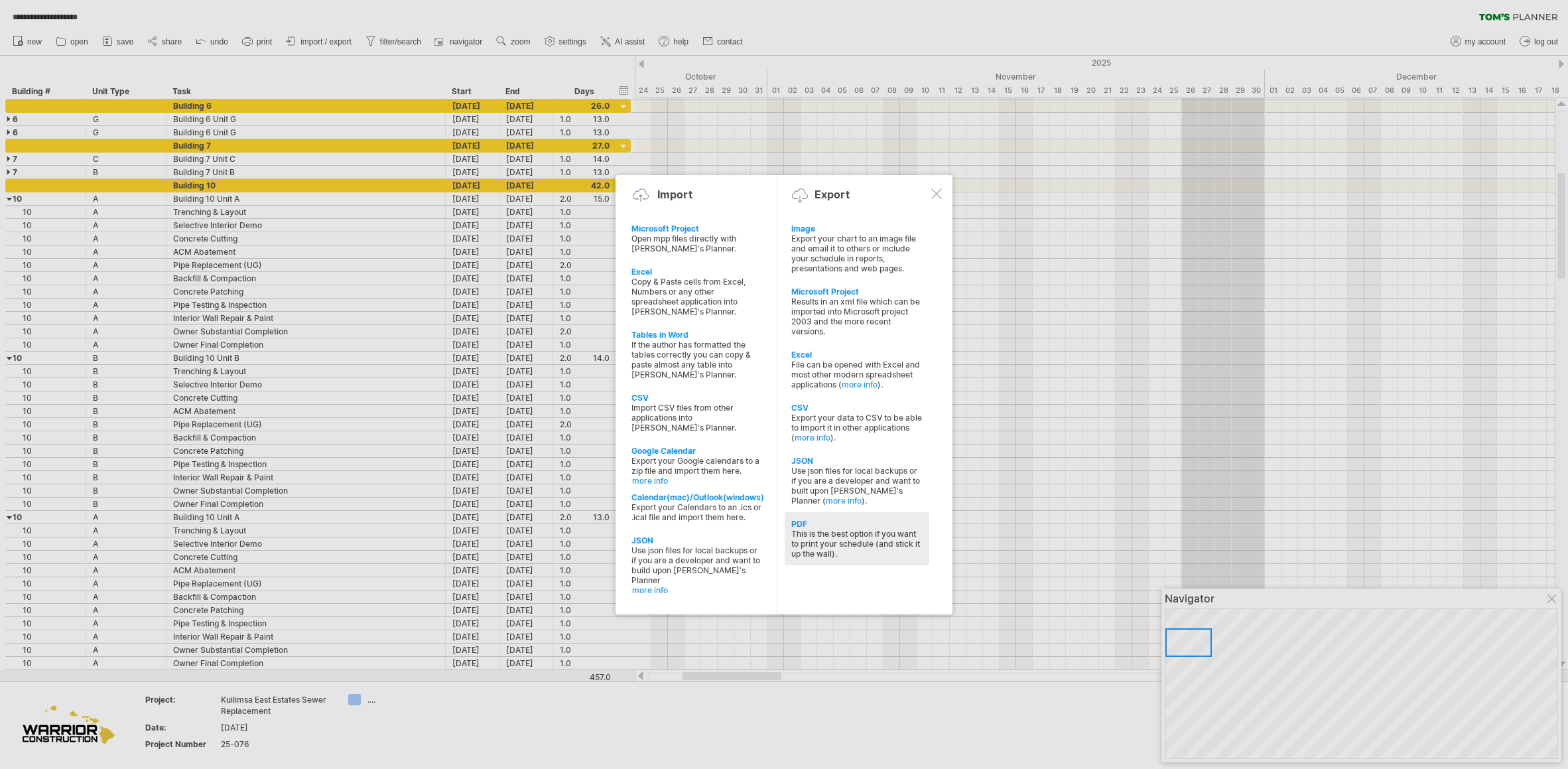
click at [824, 529] on div "This is the best option if you want to print your schedule (and stick it up the…" at bounding box center [857, 543] width 131 height 29
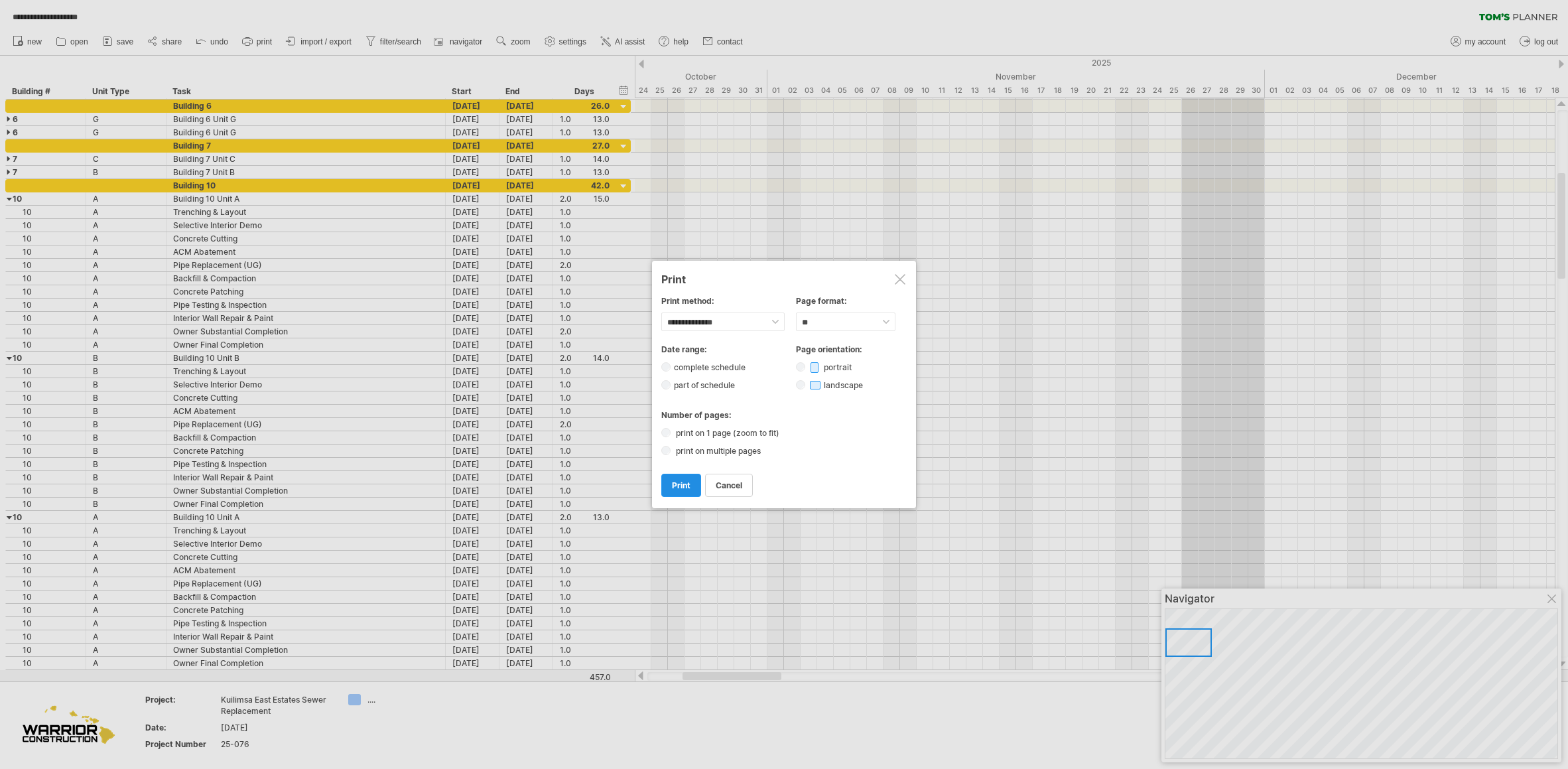
click at [682, 485] on span "print" at bounding box center [681, 485] width 19 height 10
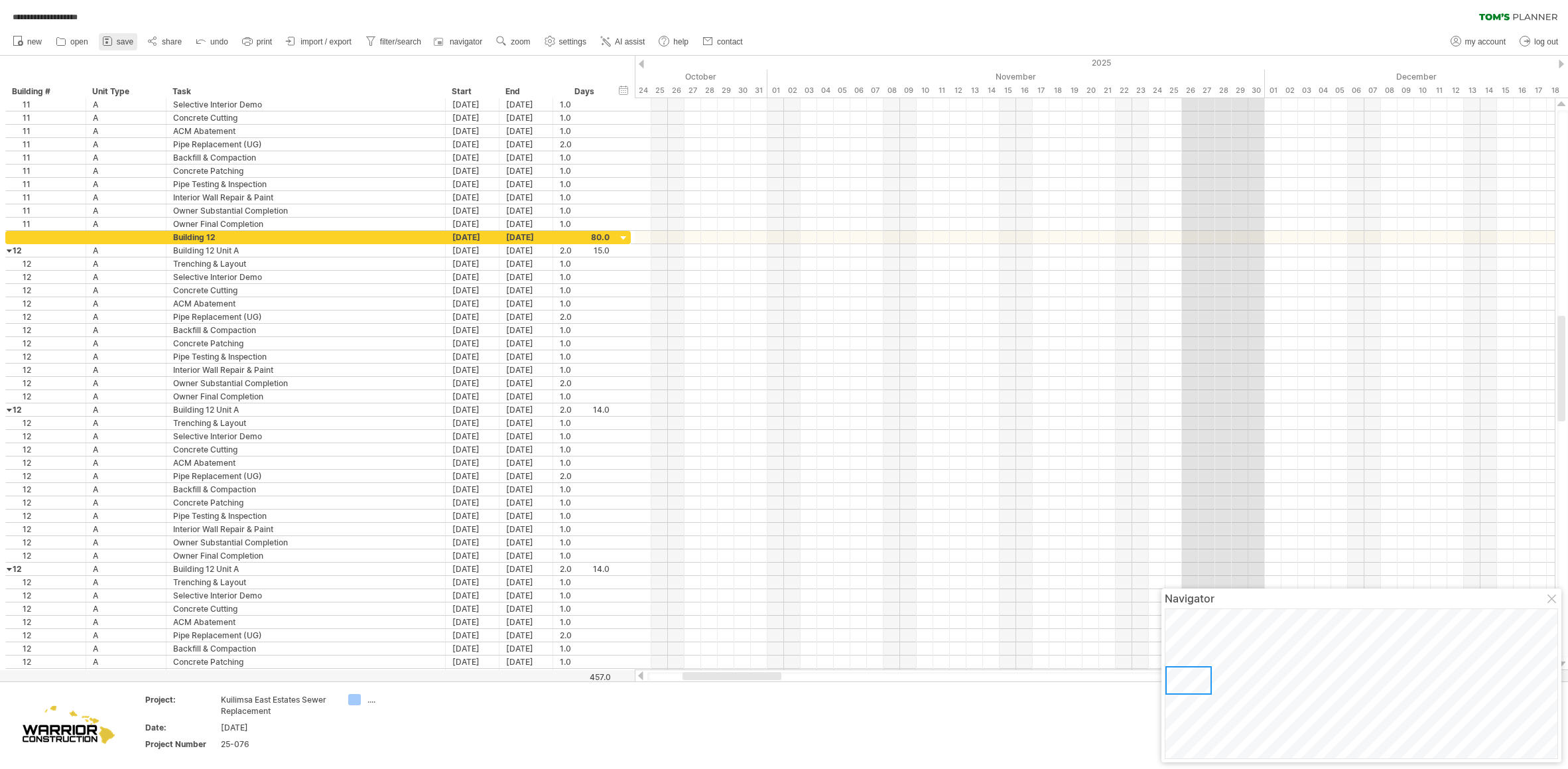
click at [116, 43] on link "save" at bounding box center [118, 42] width 39 height 17
click at [0, 0] on div at bounding box center [0, 0] width 0 height 0
click at [116, 41] on span "save" at bounding box center [124, 42] width 16 height 9
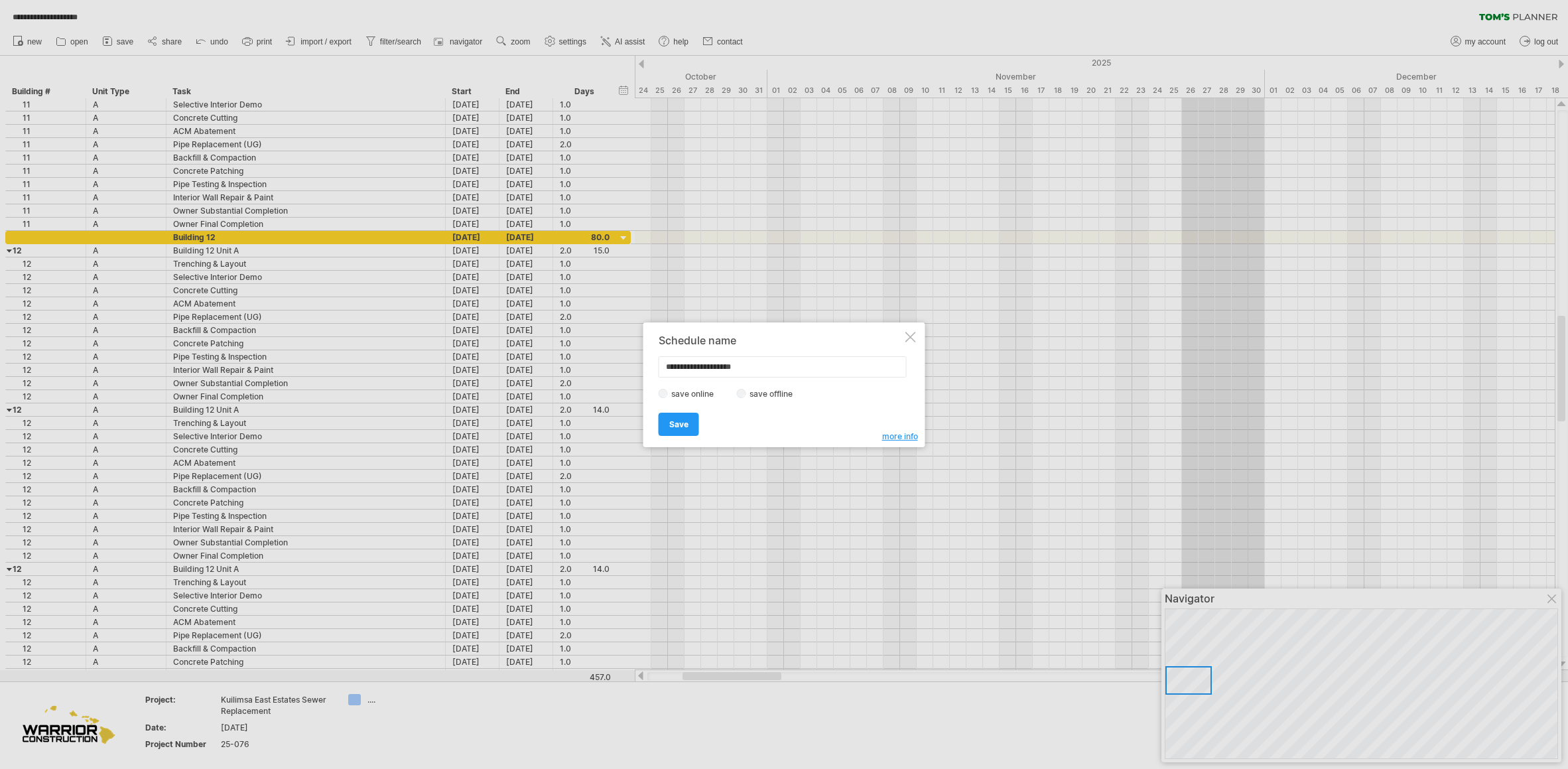
click at [687, 406] on div "Save Save" at bounding box center [781, 418] width 244 height 34
click at [683, 423] on span "Save" at bounding box center [679, 424] width 19 height 10
